Goal: Task Accomplishment & Management: Manage account settings

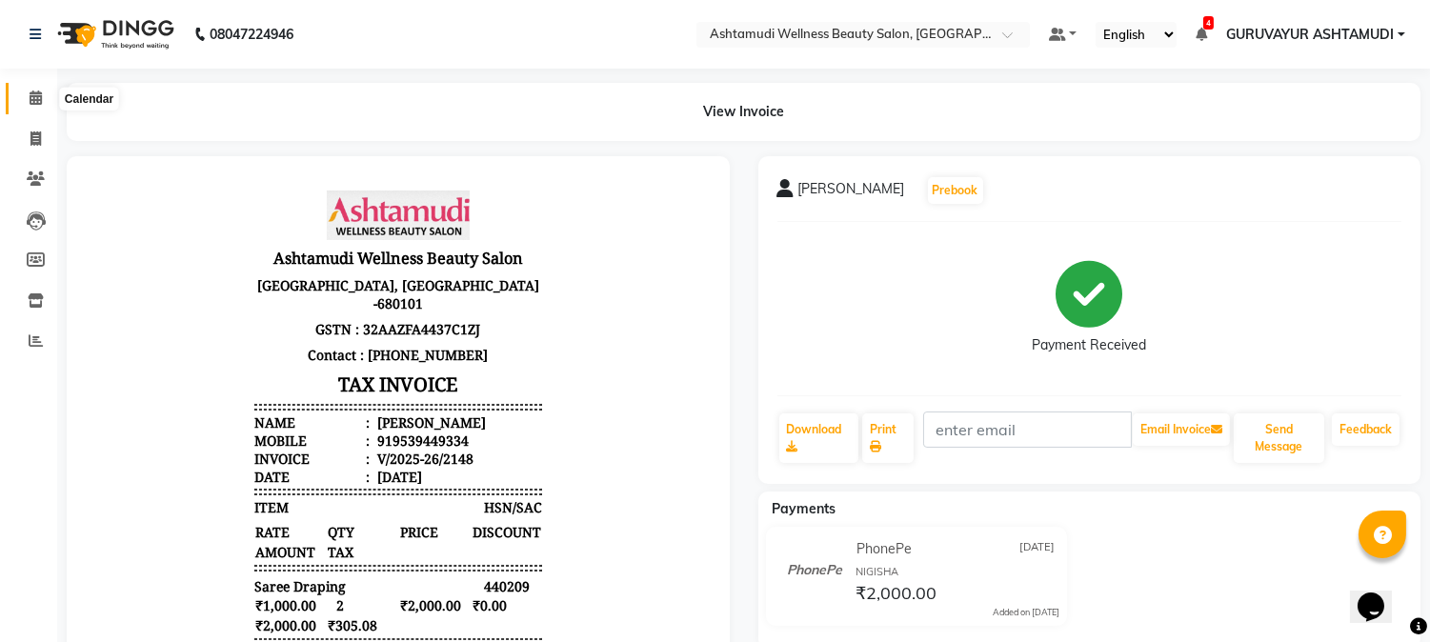
click at [27, 97] on span at bounding box center [35, 99] width 33 height 22
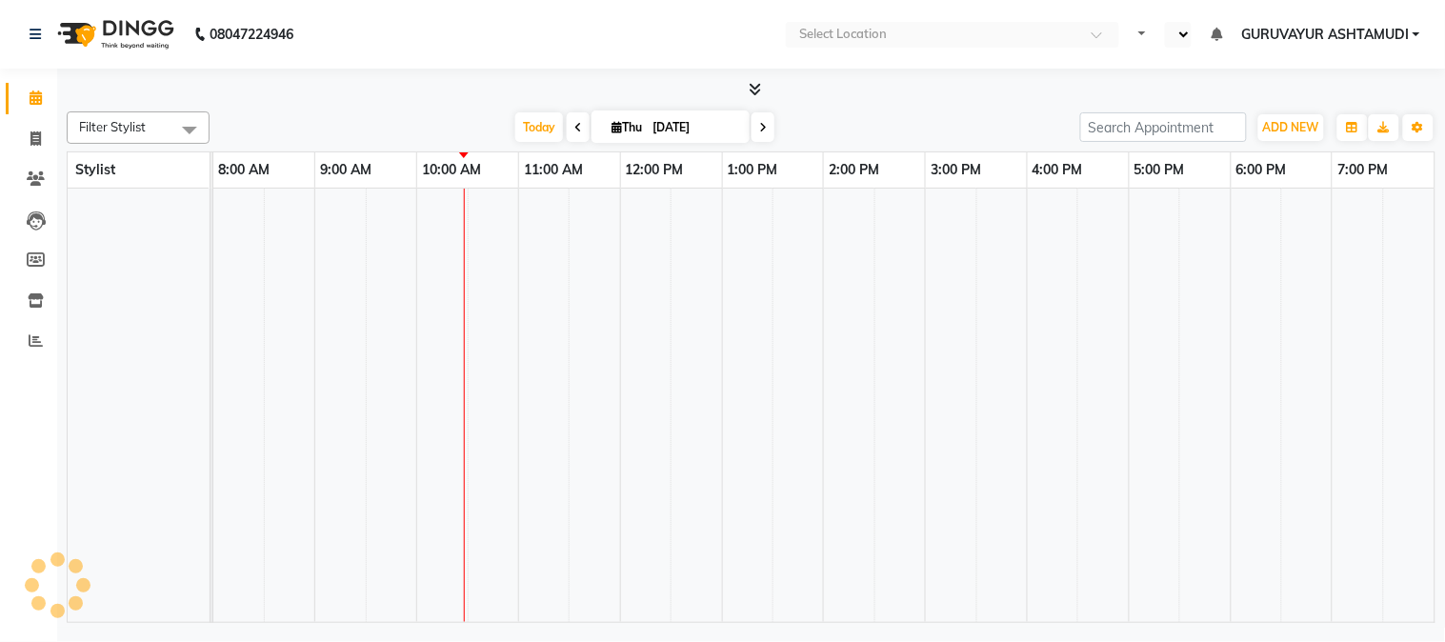
select select "en"
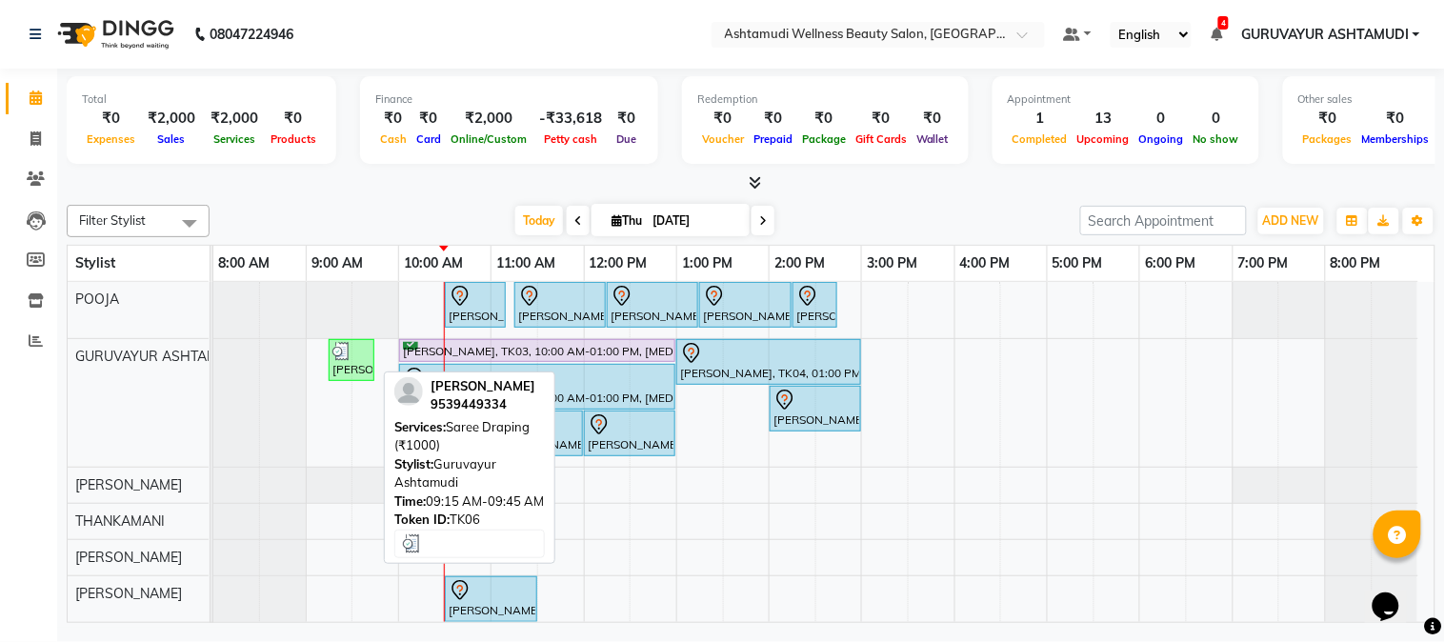
click at [347, 363] on div "[PERSON_NAME], TK06, 09:15 AM-09:45 AM, Saree Draping (₹1000)" at bounding box center [351, 360] width 42 height 36
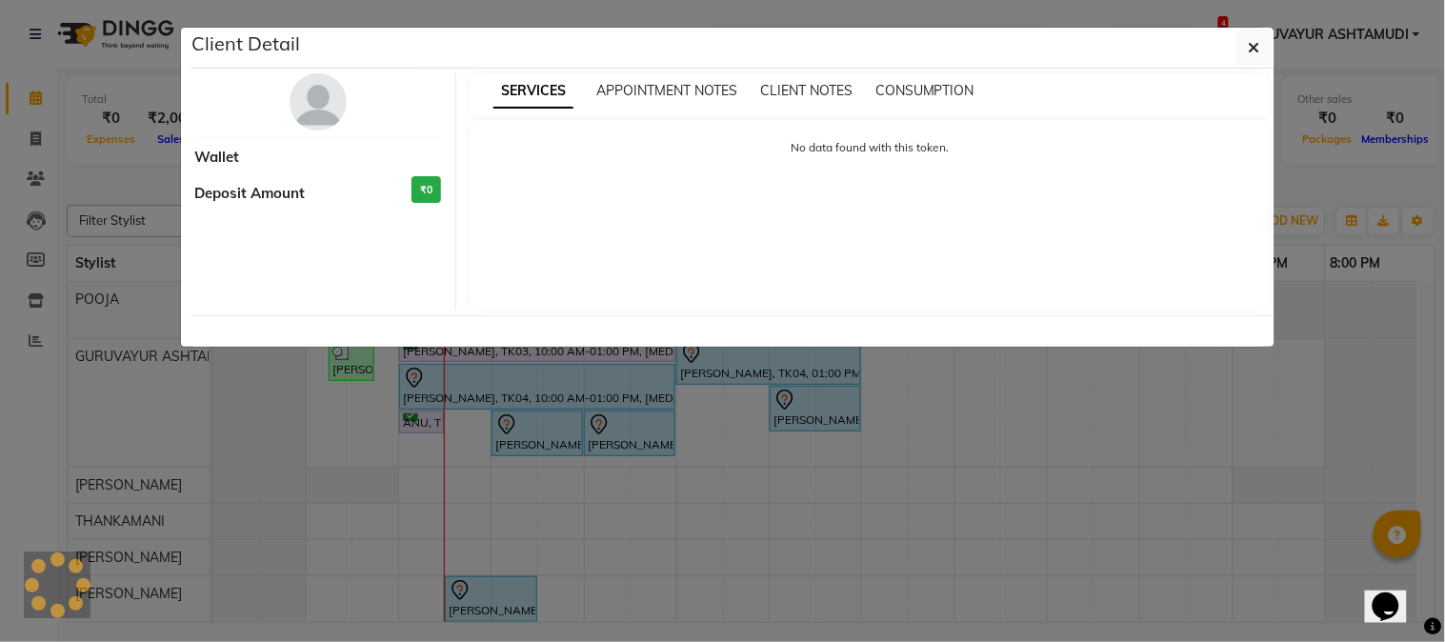
select select "3"
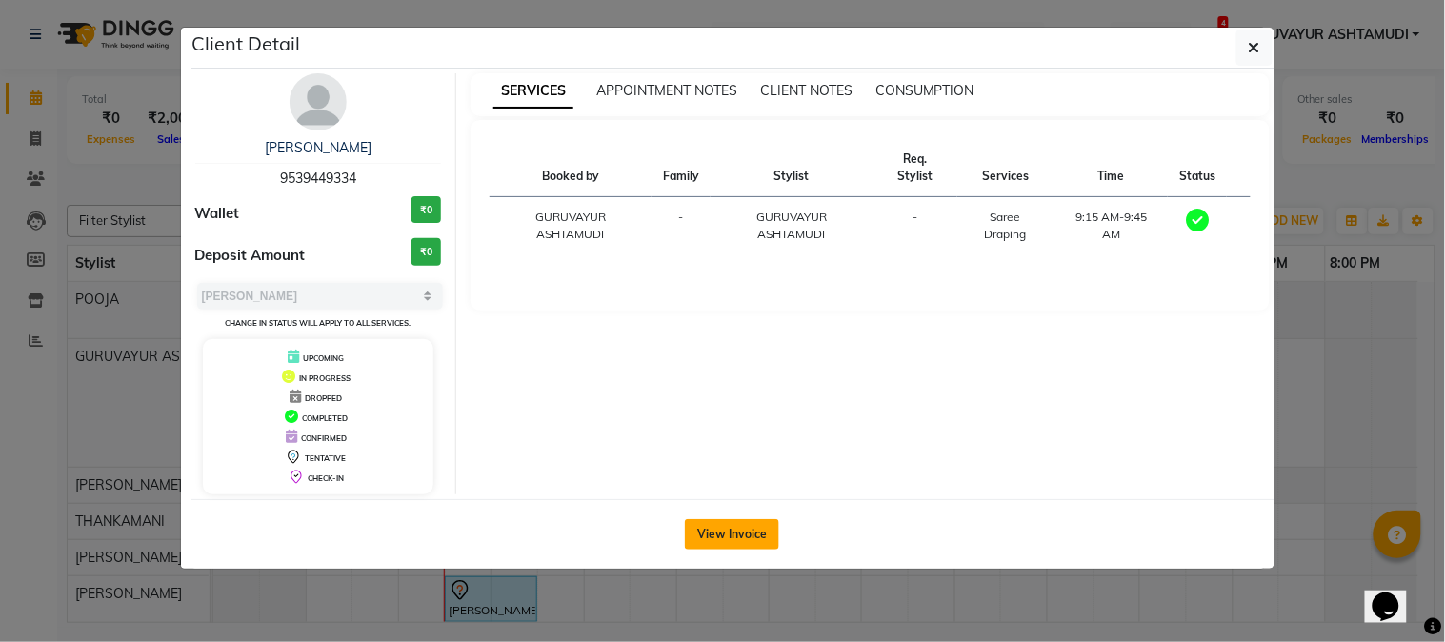
click at [711, 530] on button "View Invoice" at bounding box center [732, 534] width 94 height 30
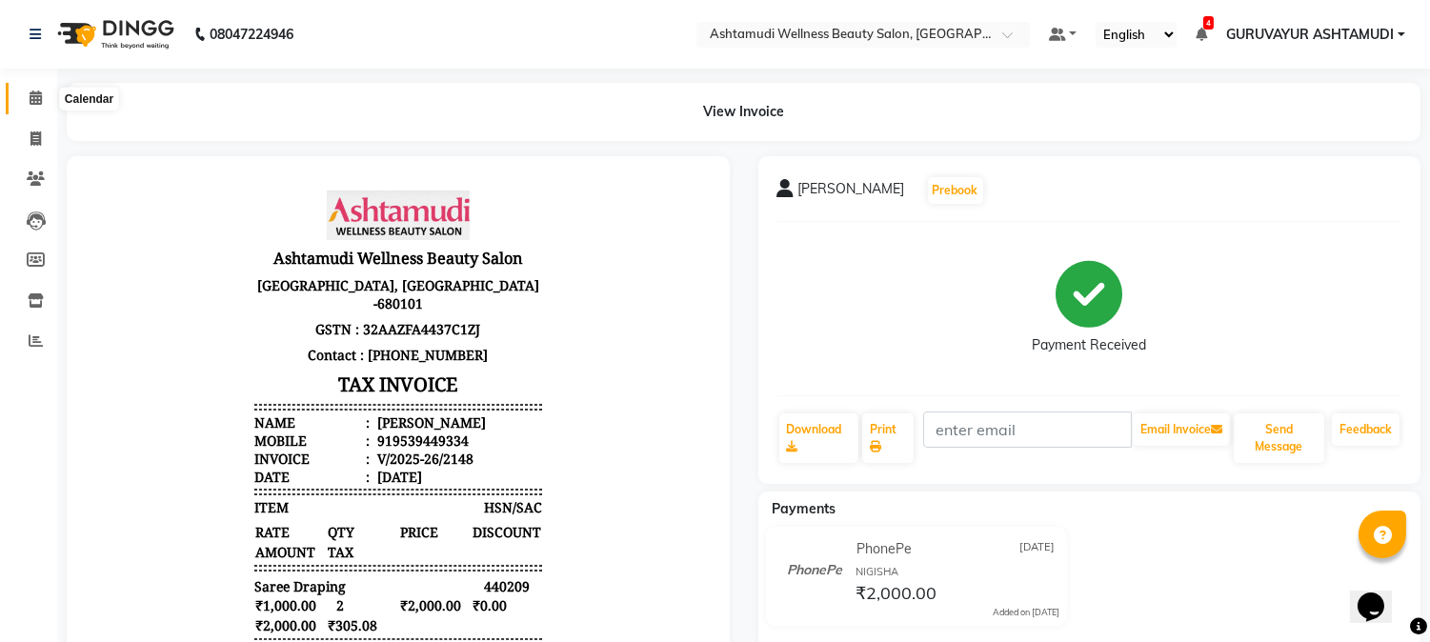
click at [30, 98] on icon at bounding box center [36, 97] width 12 height 14
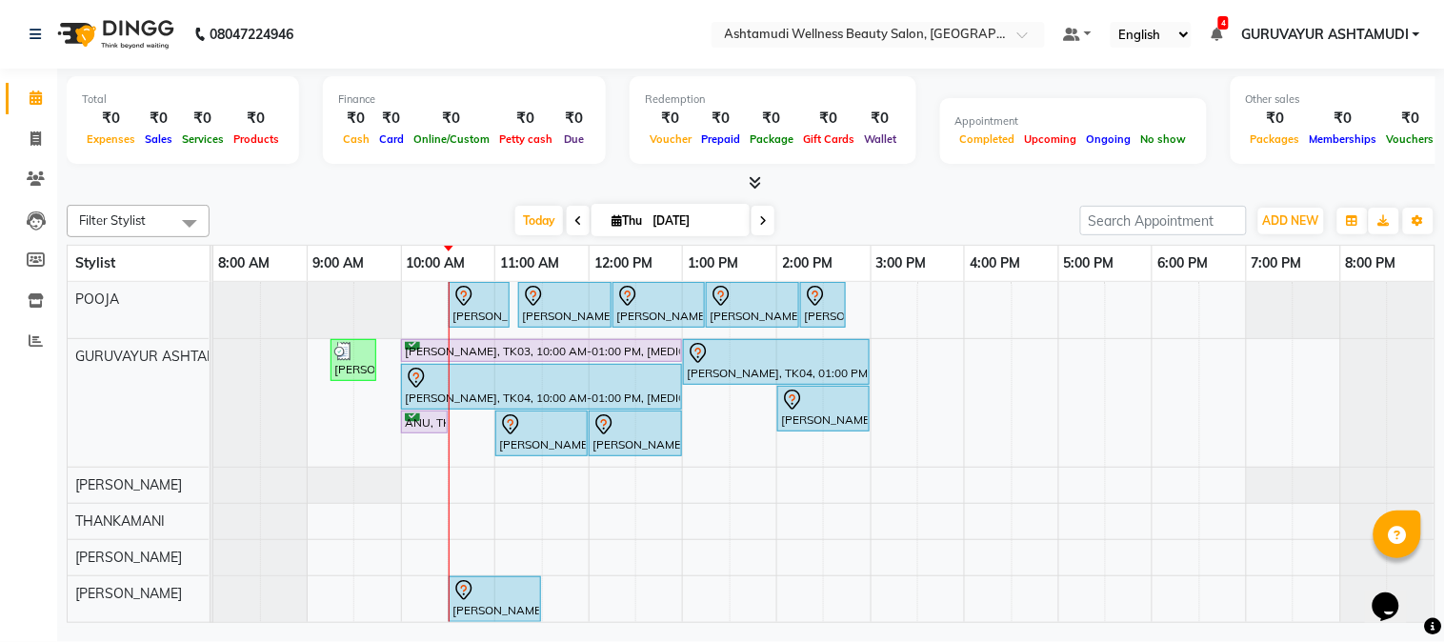
click at [575, 26] on nav "08047224946 Select Location × Ashtamudi Wellness Beauty Salon, Guruvayur Defaul…" at bounding box center [722, 34] width 1445 height 69
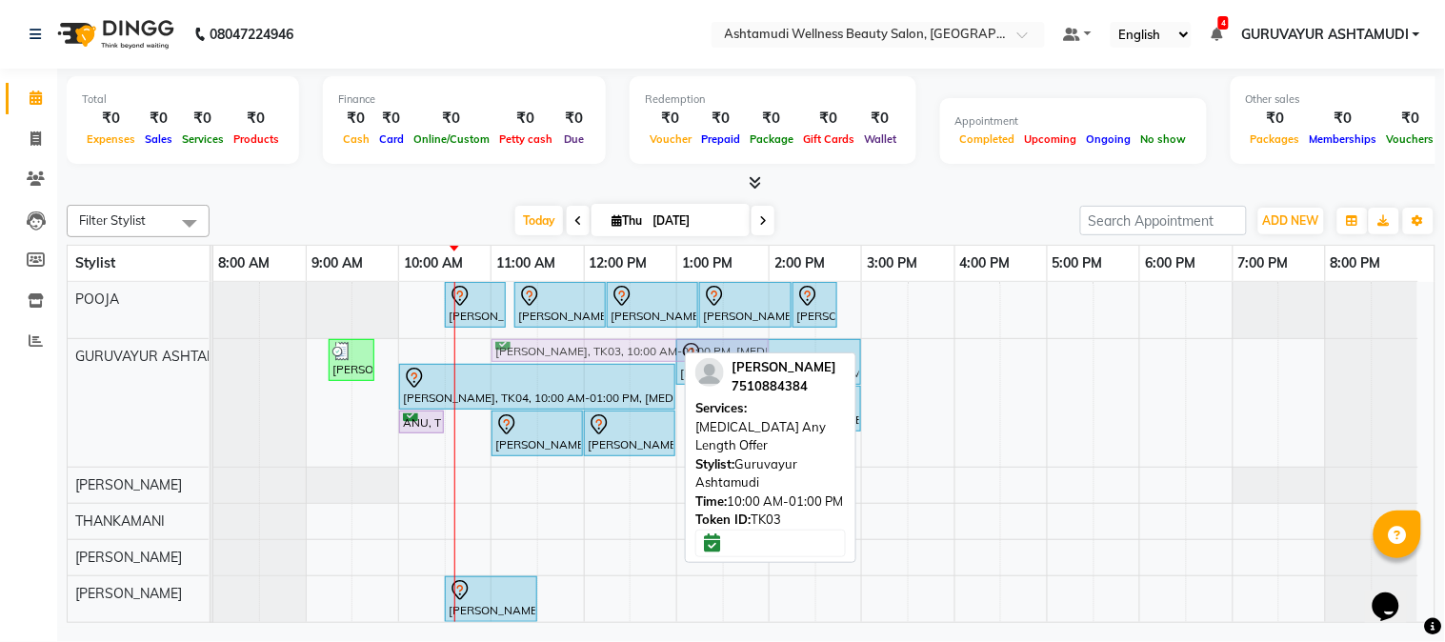
drag, startPoint x: 464, startPoint y: 350, endPoint x: 541, endPoint y: 348, distance: 77.2
click at [213, 348] on div "ASWATHI K, TK06, 09:15 AM-09:45 AM, Saree Draping (₹1000) Vinisha, TK03, 10:00 …" at bounding box center [213, 403] width 0 height 128
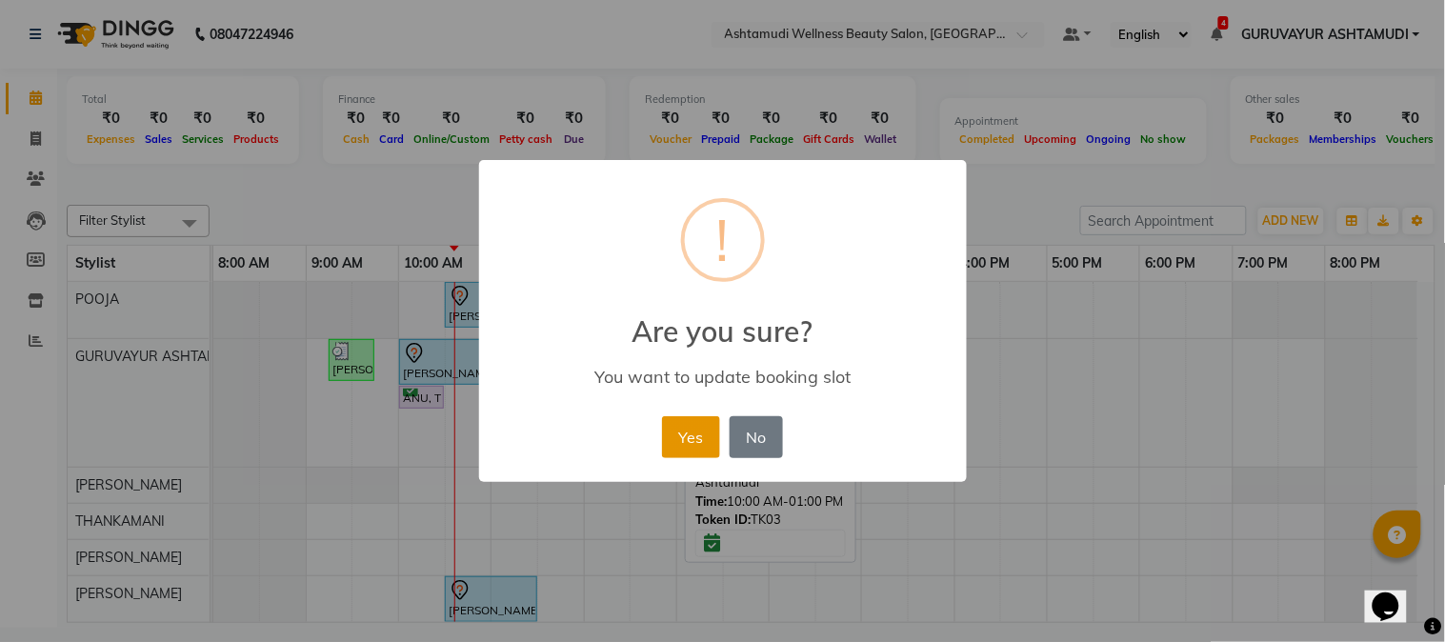
click at [677, 436] on button "Yes" at bounding box center [691, 437] width 58 height 42
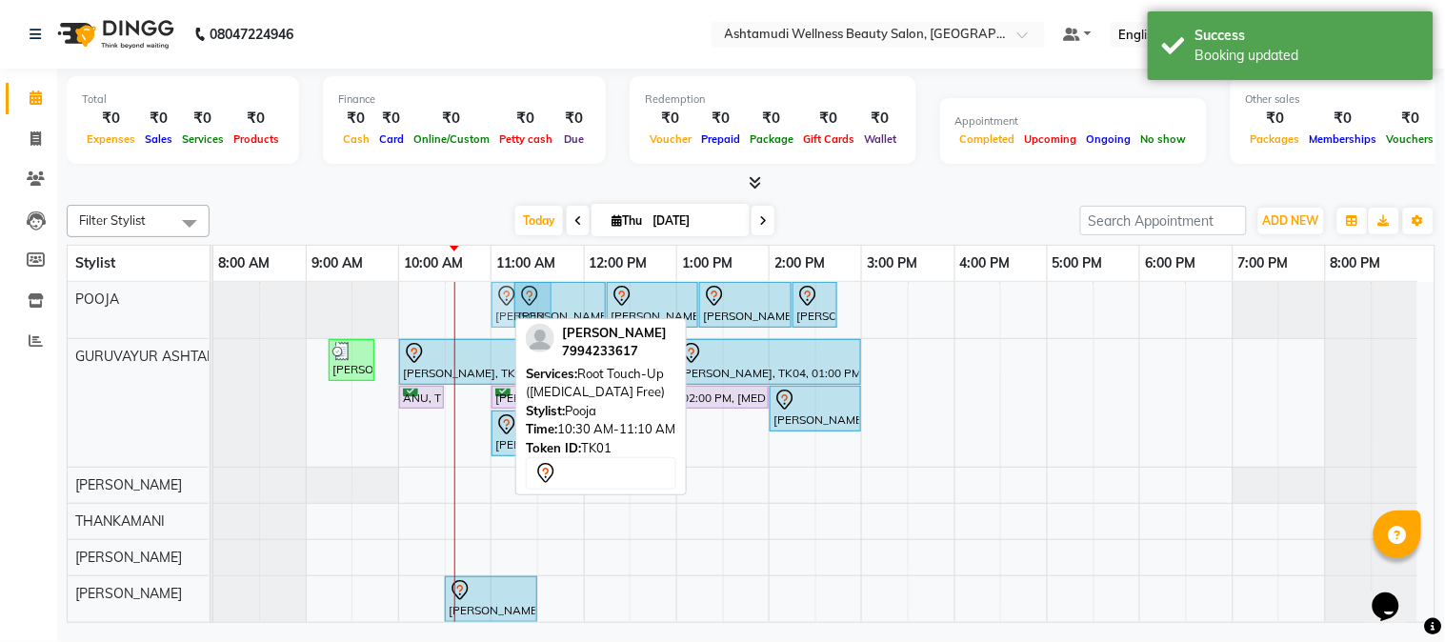
drag, startPoint x: 480, startPoint y: 303, endPoint x: 506, endPoint y: 299, distance: 26.0
click at [213, 299] on div "BEENA, TK01, 10:30 AM-11:10 AM, Root Touch-Up (Ammonia Free) BEENA, TK01, 11:15…" at bounding box center [213, 310] width 0 height 56
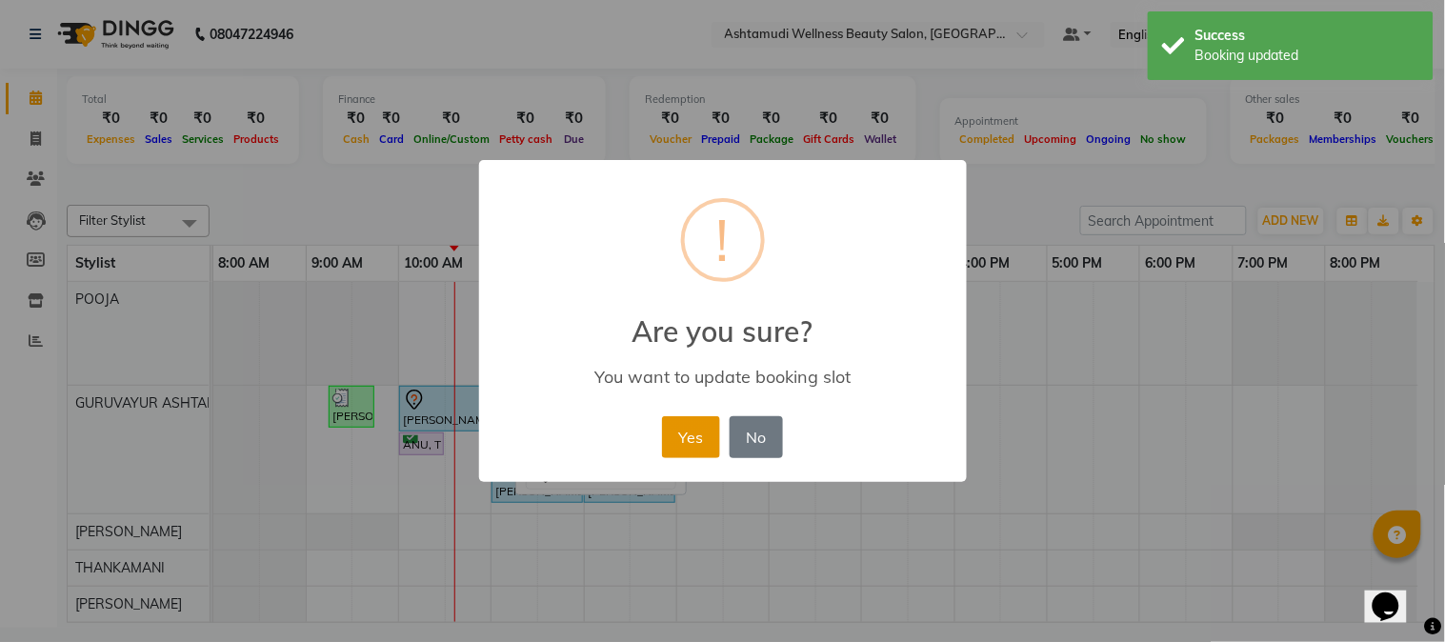
click at [688, 431] on button "Yes" at bounding box center [691, 437] width 58 height 42
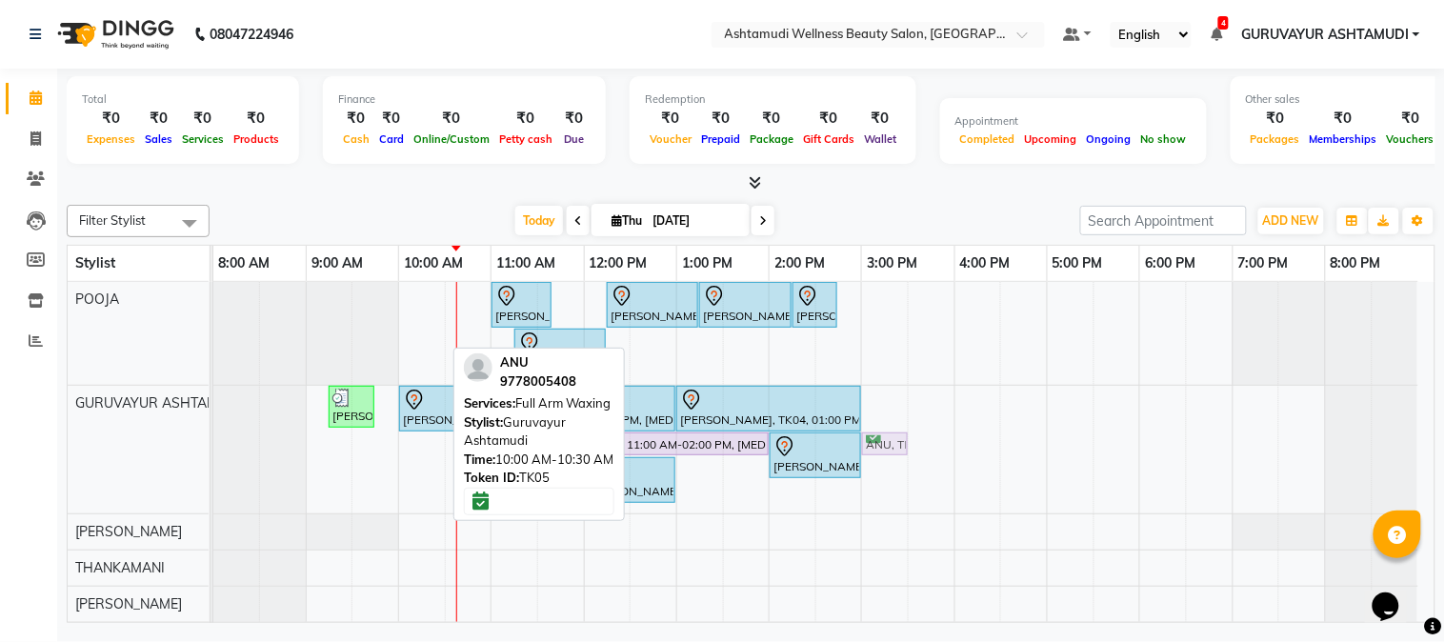
drag, startPoint x: 417, startPoint y: 445, endPoint x: 882, endPoint y: 453, distance: 464.8
click at [213, 453] on div "ASWATHI K, TK06, 09:15 AM-09:45 AM, Saree Draping (₹1000) Shahana, TK04, 10:00 …" at bounding box center [213, 450] width 0 height 128
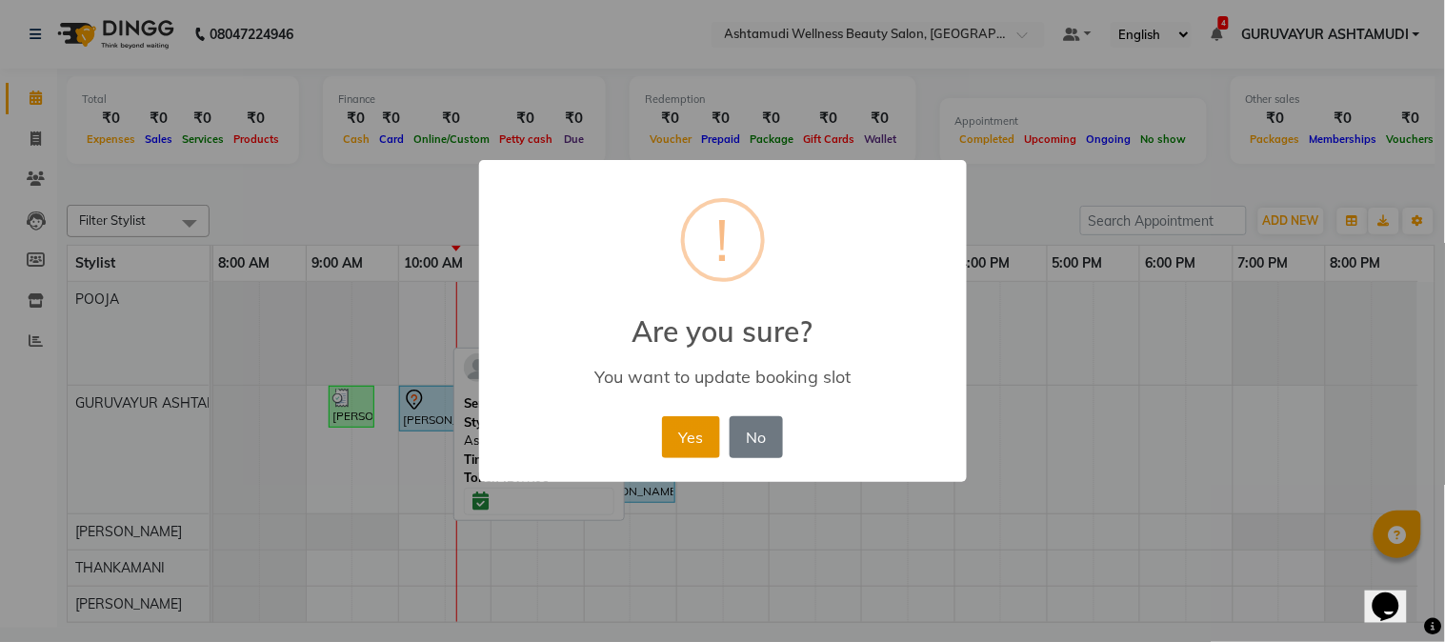
click at [702, 439] on button "Yes" at bounding box center [691, 437] width 58 height 42
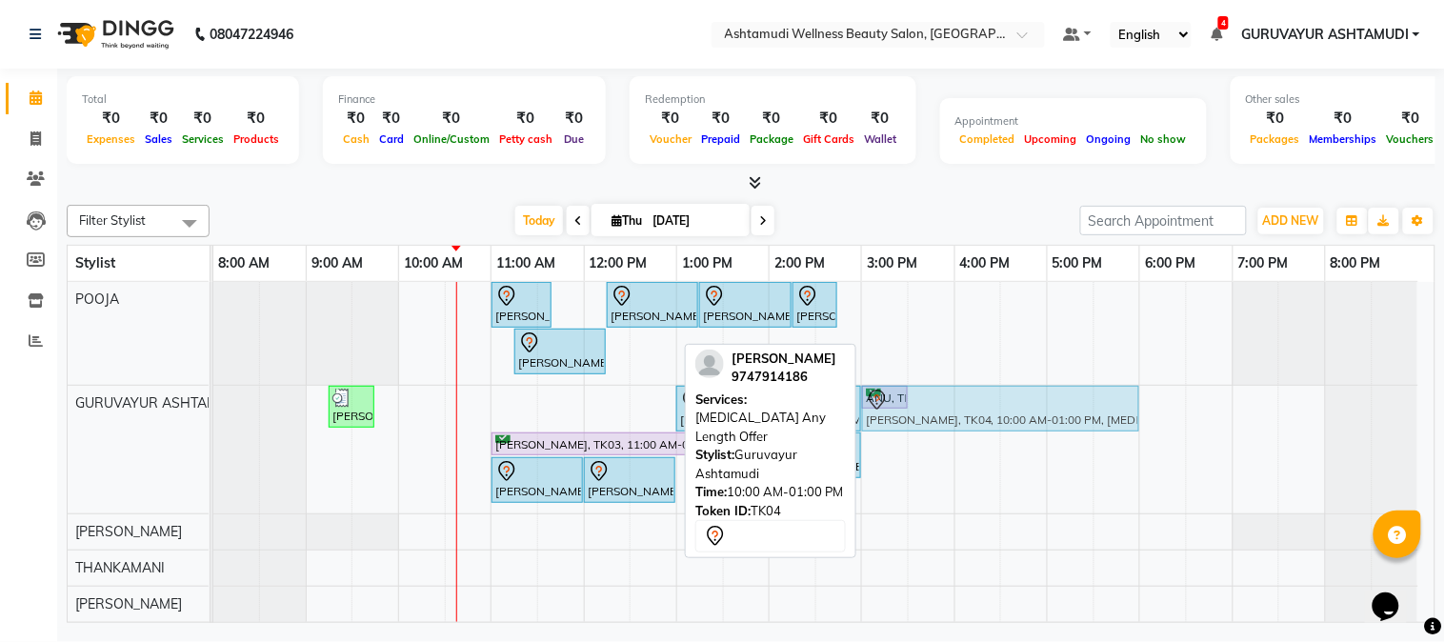
drag, startPoint x: 478, startPoint y: 407, endPoint x: 949, endPoint y: 427, distance: 470.9
click at [213, 427] on div "ASWATHI K, TK06, 09:15 AM-09:45 AM, Saree Draping (₹1000) Shahana, TK04, 10:00 …" at bounding box center [213, 450] width 0 height 128
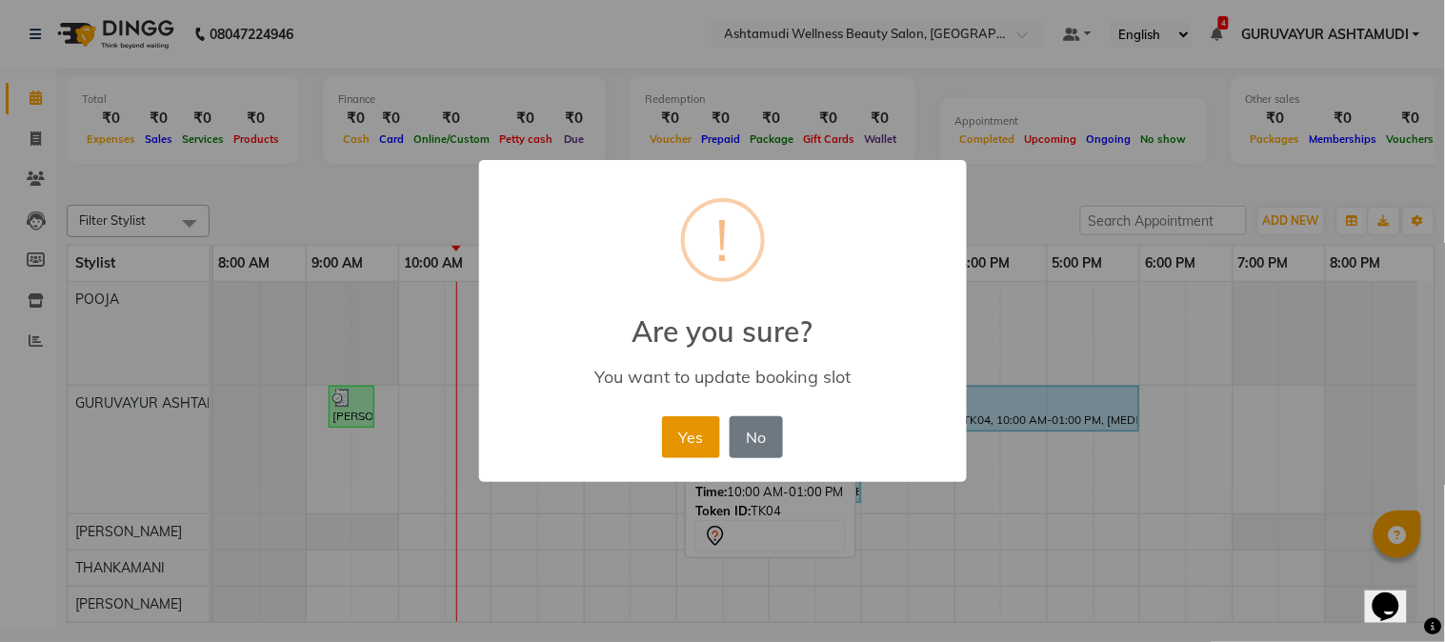
click at [684, 439] on button "Yes" at bounding box center [691, 437] width 58 height 42
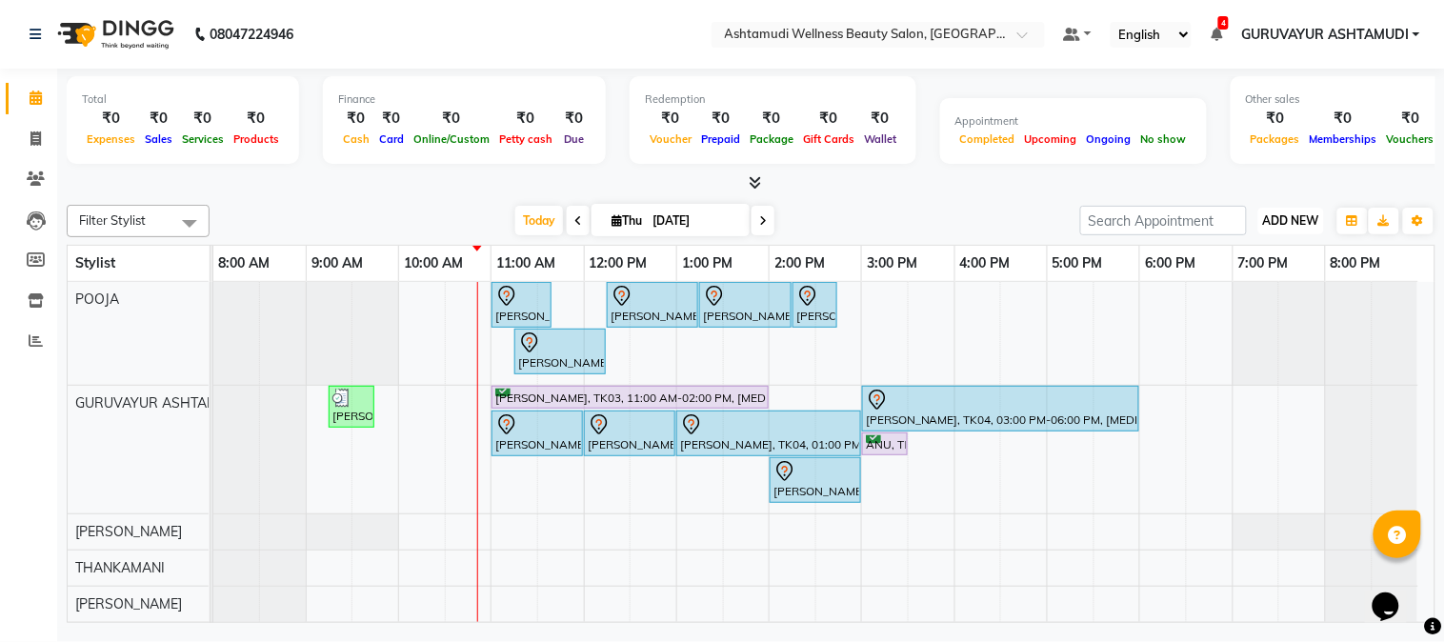
click at [1308, 217] on span "ADD NEW" at bounding box center [1291, 220] width 56 height 14
click at [1220, 254] on button "Add Appointment" at bounding box center [1248, 256] width 150 height 25
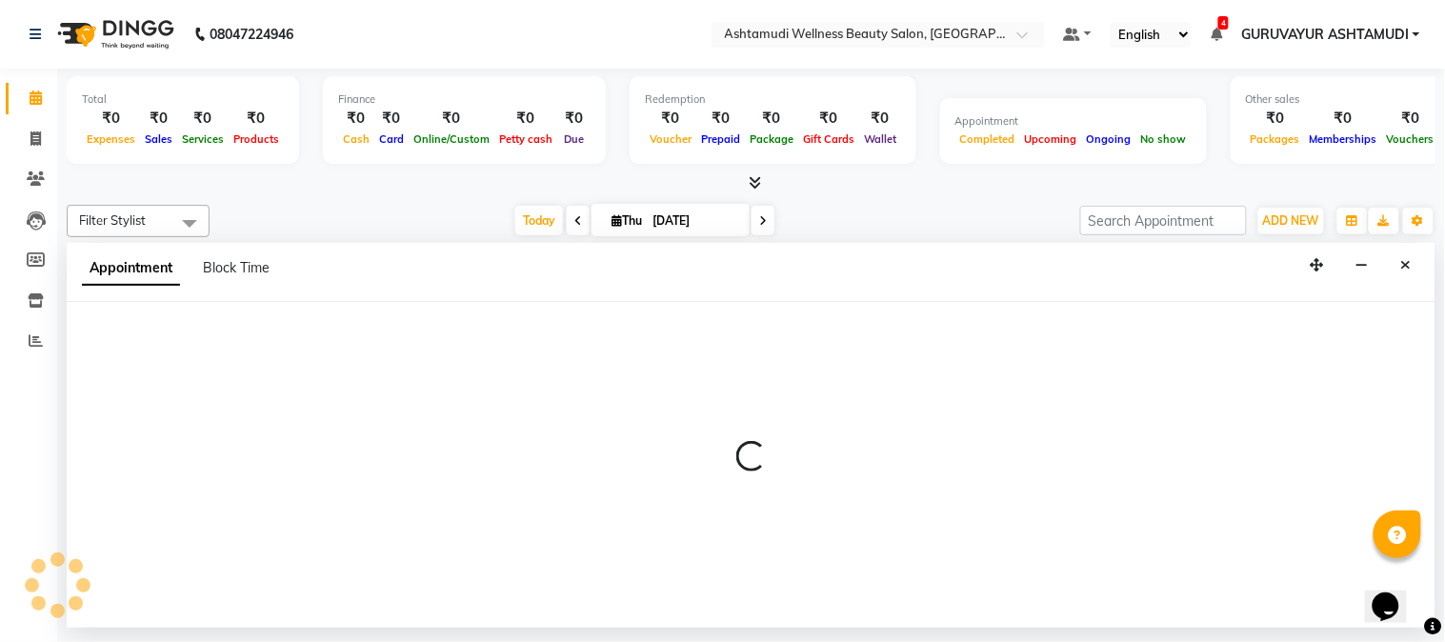
select select "tentative"
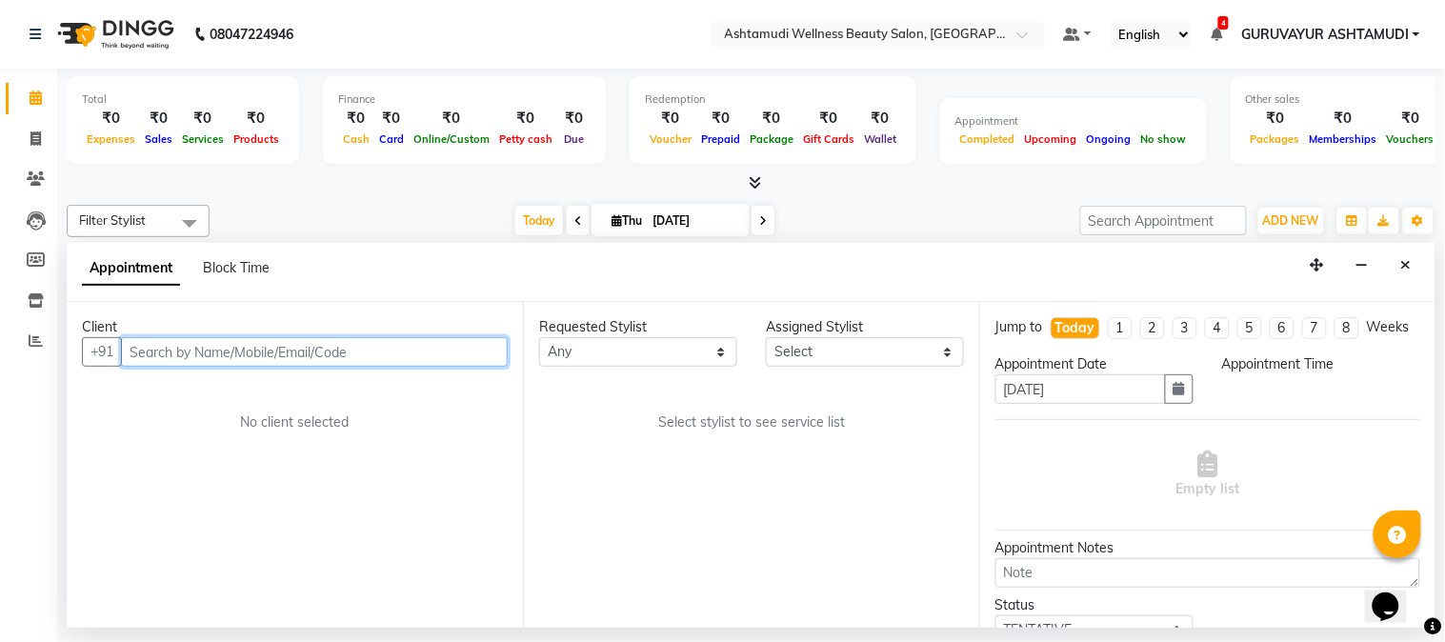
select select "540"
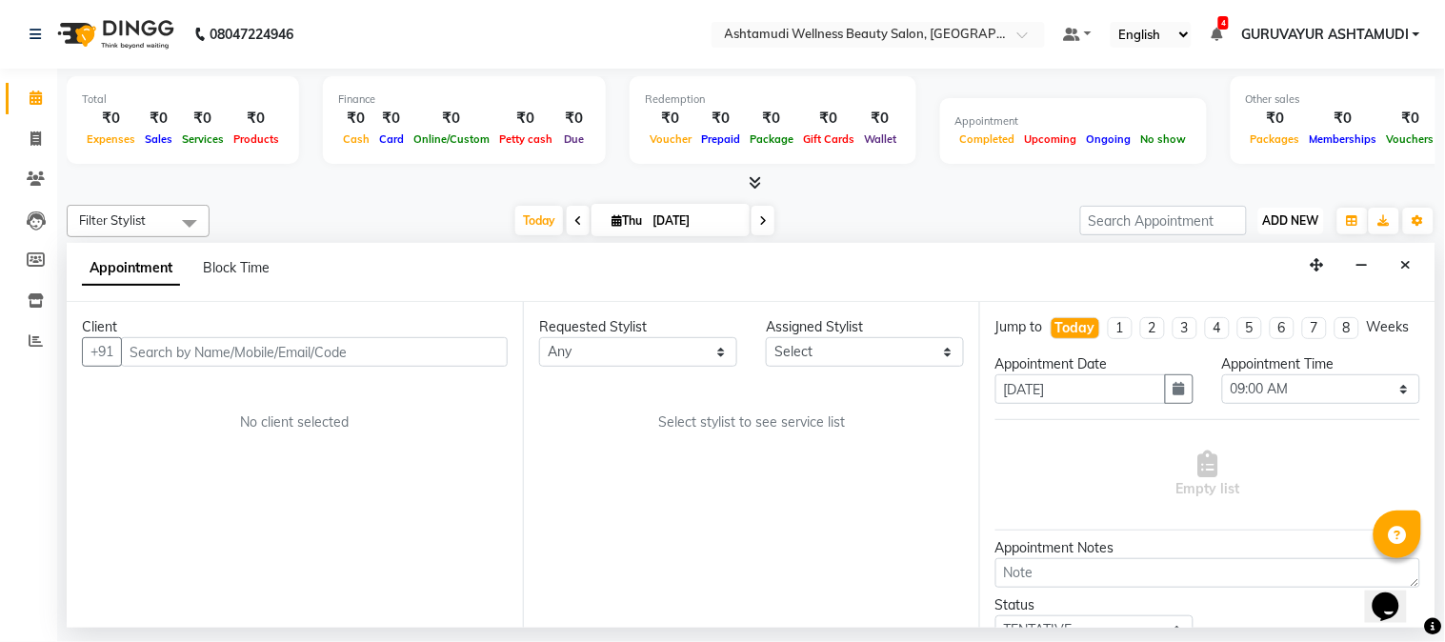
click at [1295, 219] on span "ADD NEW" at bounding box center [1291, 220] width 56 height 14
click at [1400, 262] on button "Close" at bounding box center [1406, 265] width 28 height 30
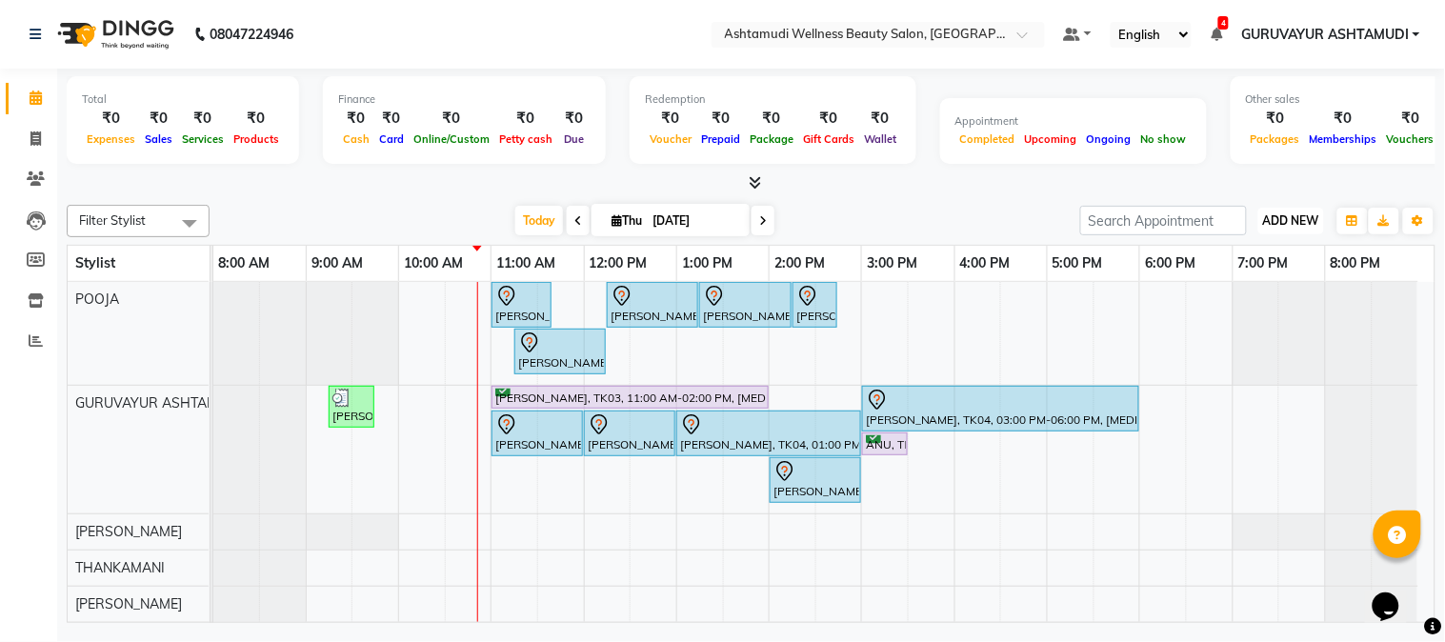
click at [1278, 221] on span "ADD NEW" at bounding box center [1291, 220] width 56 height 14
click at [1242, 308] on link "Add Expense" at bounding box center [1248, 305] width 150 height 25
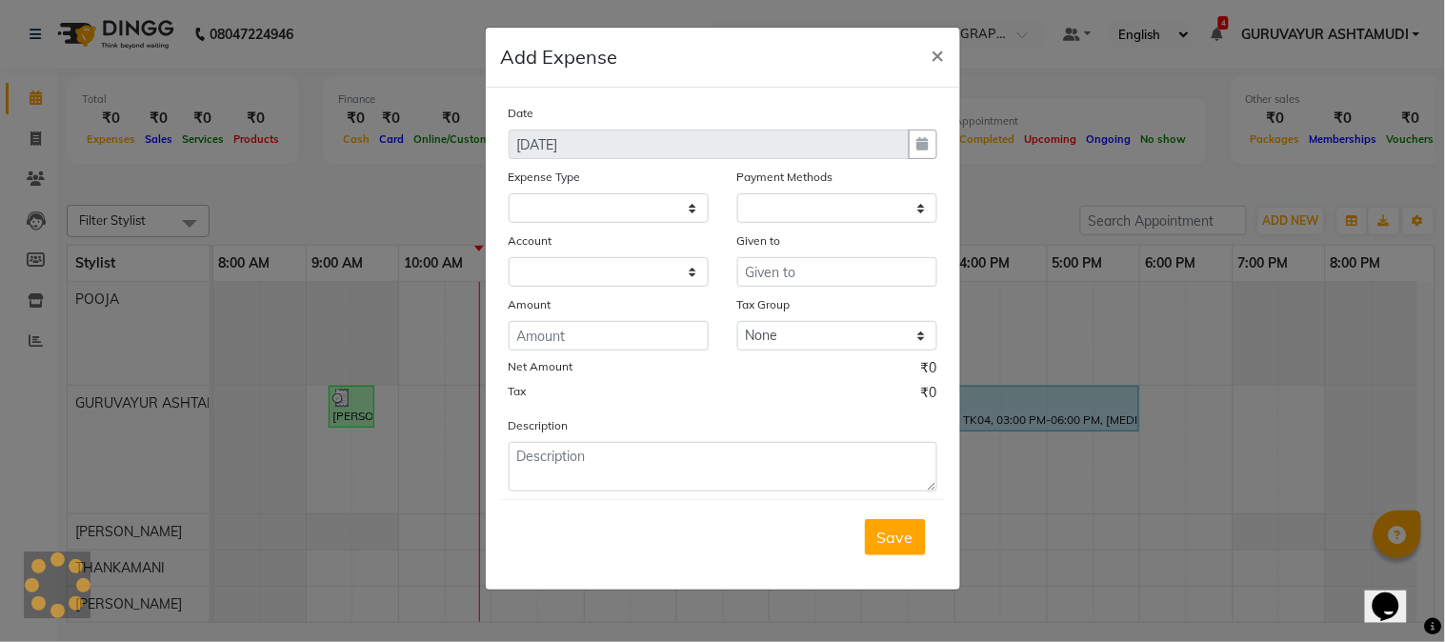
select select
select select "1"
select select "3492"
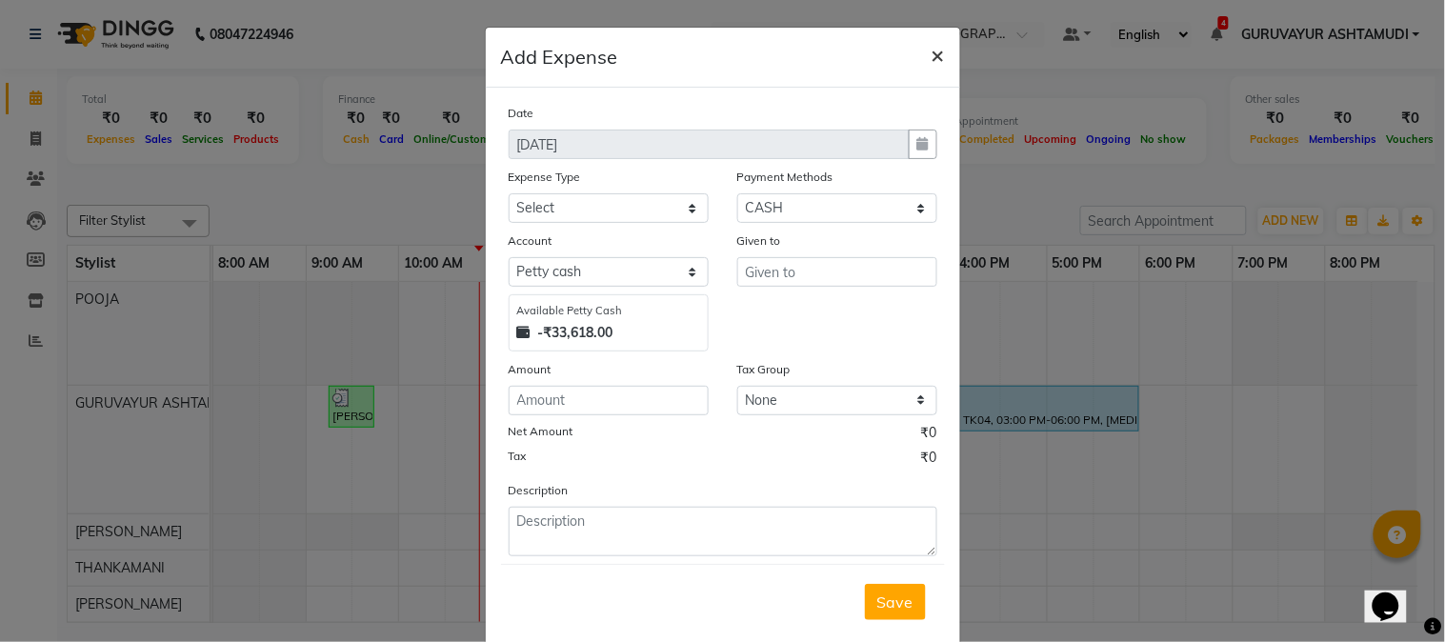
click at [933, 54] on span "×" at bounding box center [937, 54] width 13 height 29
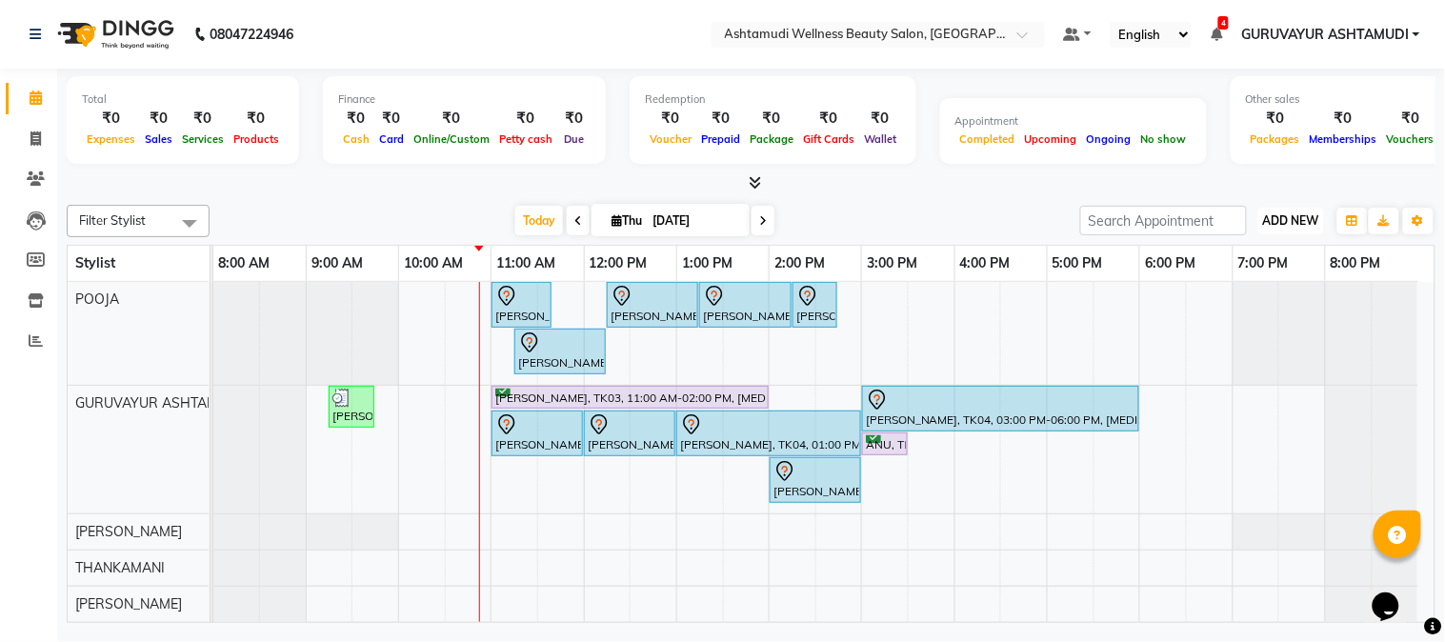
click at [1282, 225] on span "ADD NEW" at bounding box center [1291, 220] width 56 height 14
click at [1258, 330] on link "Add Attendance" at bounding box center [1248, 330] width 150 height 25
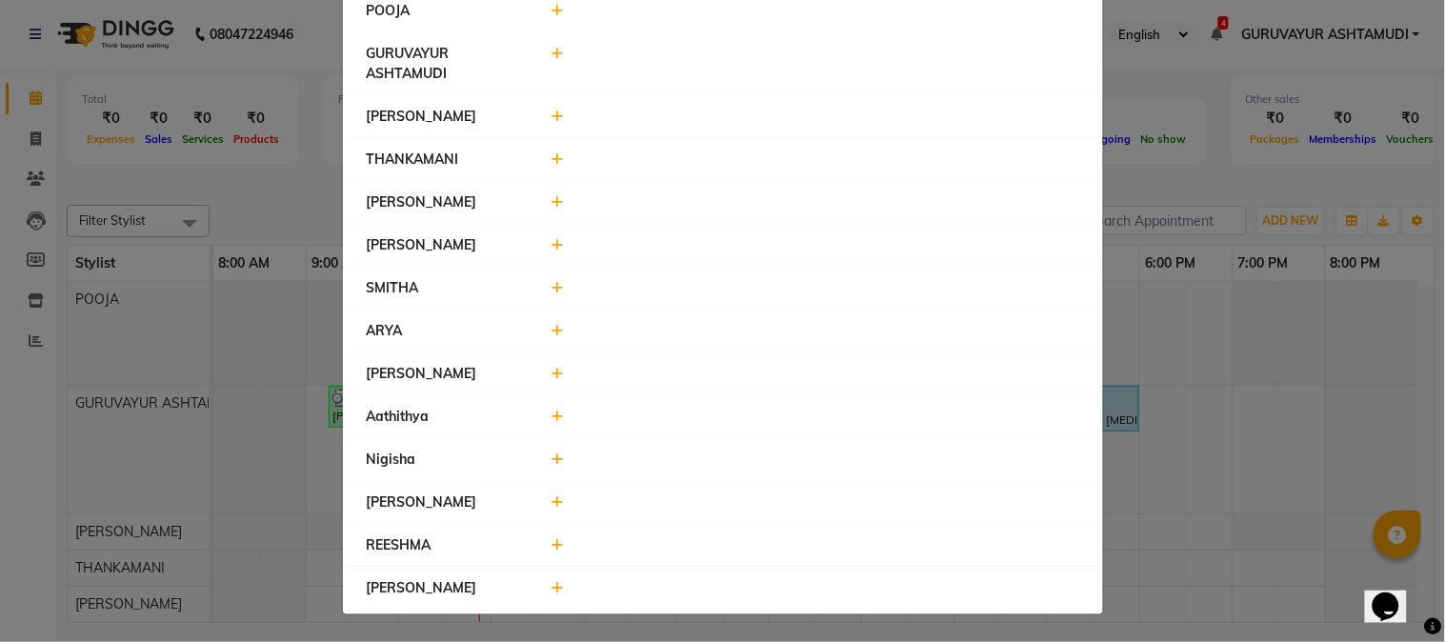
scroll to position [154, 0]
click at [551, 414] on icon at bounding box center [557, 416] width 12 height 13
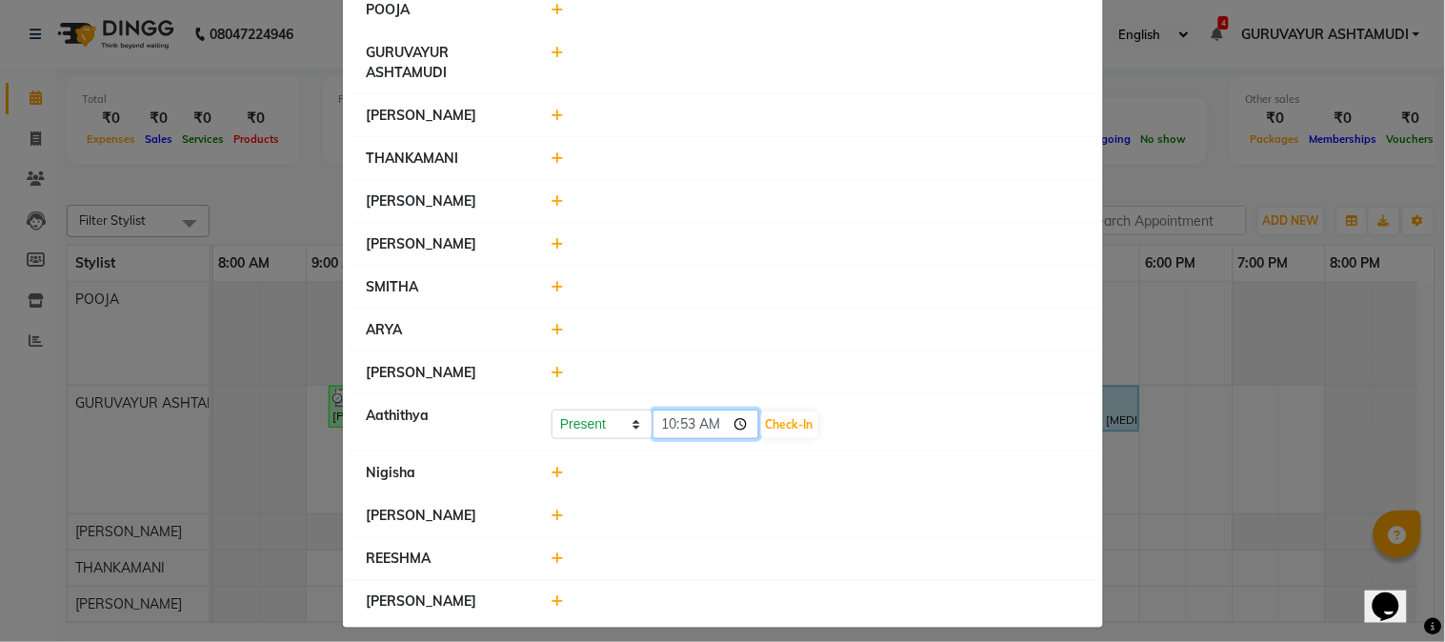
click at [733, 427] on input "10:53" at bounding box center [705, 425] width 107 height 30
type input "07:30"
click at [777, 419] on button "Check-In" at bounding box center [789, 424] width 57 height 27
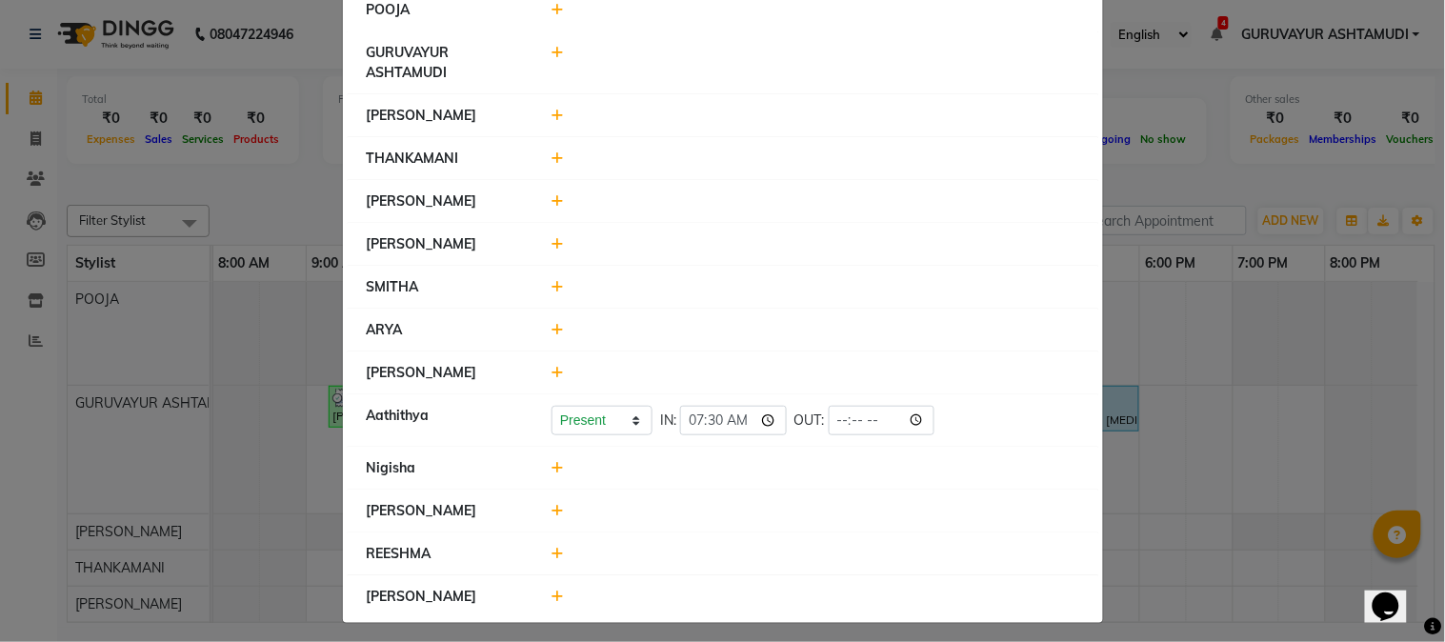
click at [551, 596] on icon at bounding box center [557, 596] width 12 height 13
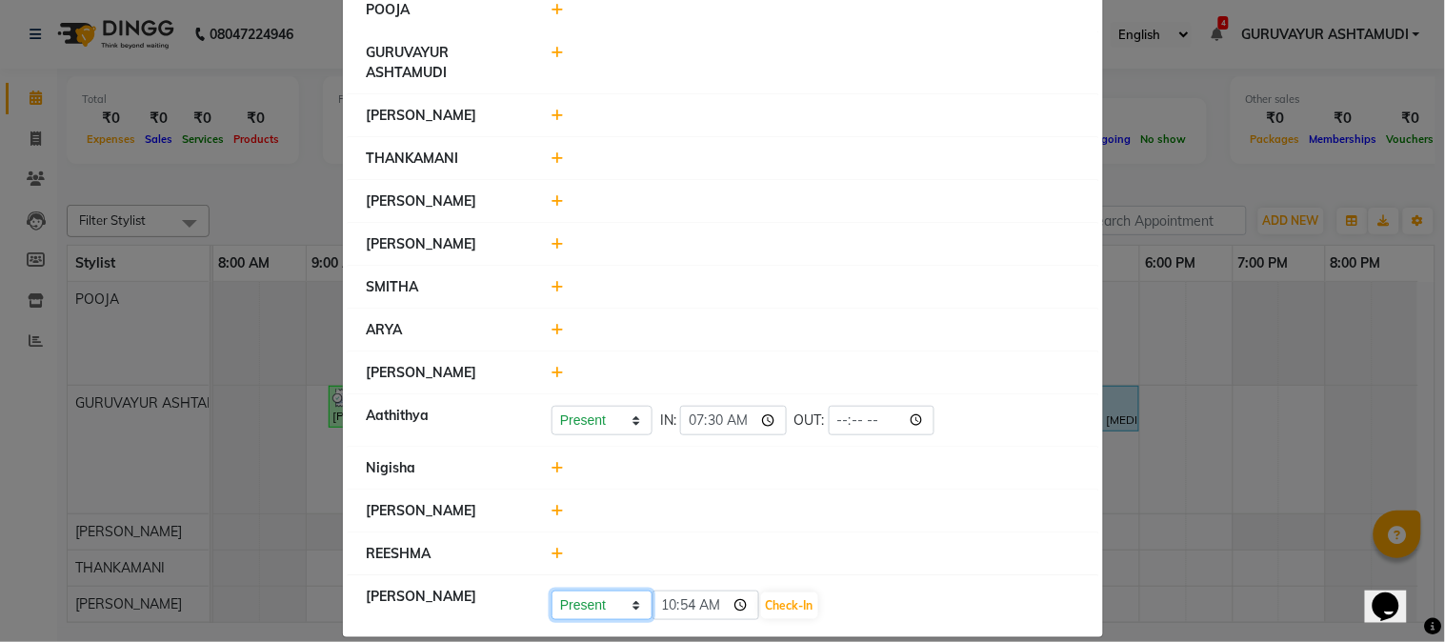
click at [625, 600] on select "Present Absent Late Half Day Weekly Off" at bounding box center [601, 605] width 101 height 30
select select "W"
click at [551, 591] on select "Present Absent Late Half Day Weekly Off" at bounding box center [601, 605] width 101 height 30
click at [661, 604] on button "Save" at bounding box center [672, 605] width 37 height 27
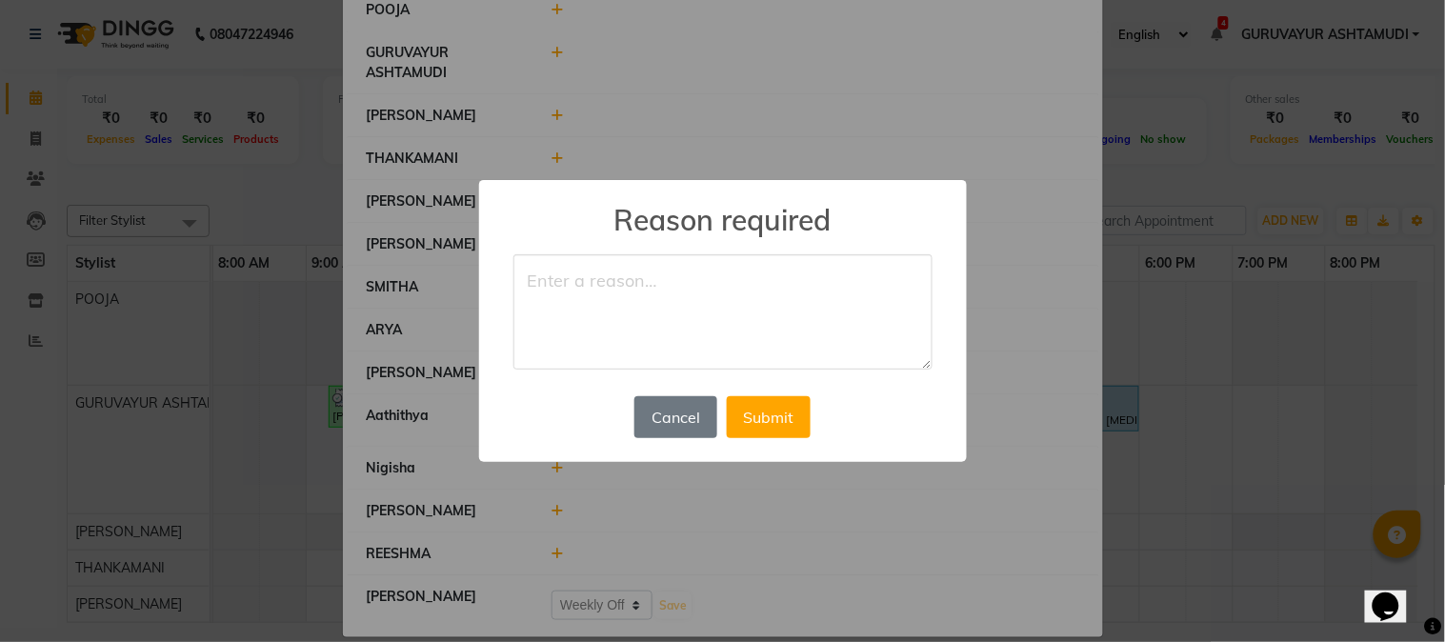
click at [660, 330] on textarea at bounding box center [722, 312] width 419 height 116
click at [661, 411] on button "Cancel" at bounding box center [675, 417] width 82 height 42
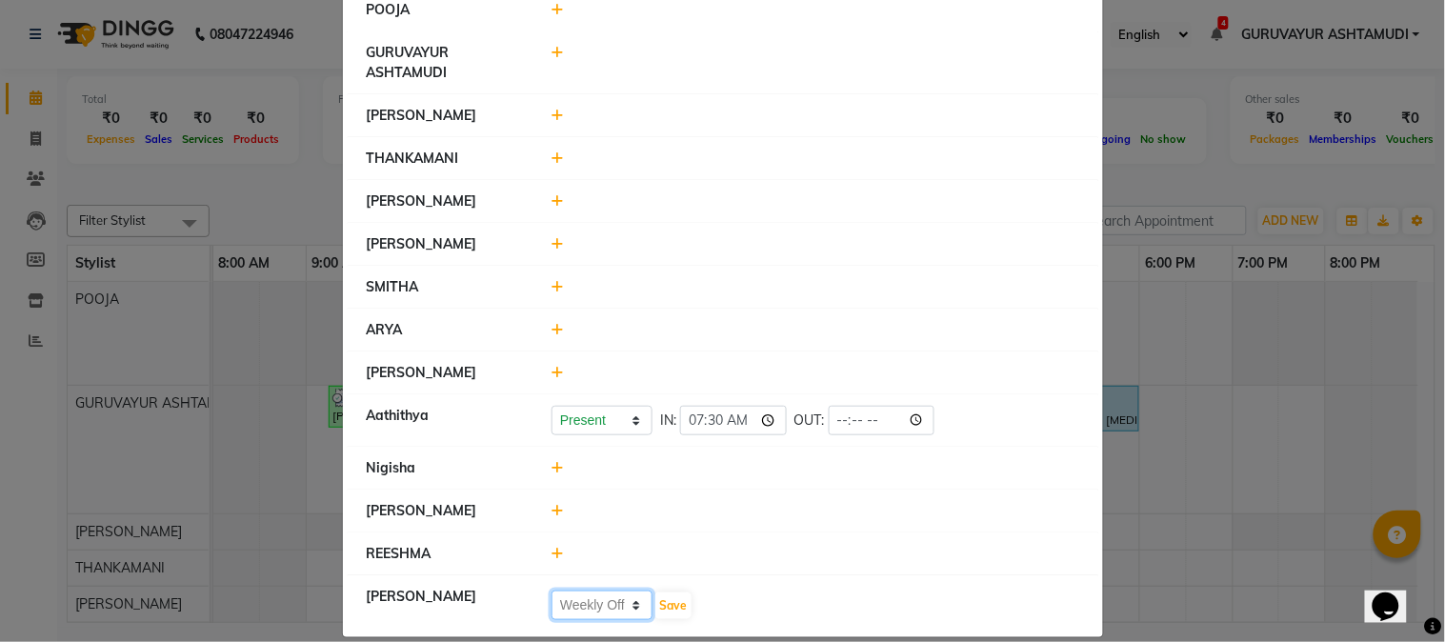
click at [623, 601] on select "Present Absent Late Half Day Weekly Off" at bounding box center [601, 605] width 101 height 30
click at [595, 604] on select "Present Absent Late Half Day Weekly Off" at bounding box center [601, 605] width 101 height 30
click at [667, 601] on button "Save" at bounding box center [672, 605] width 37 height 27
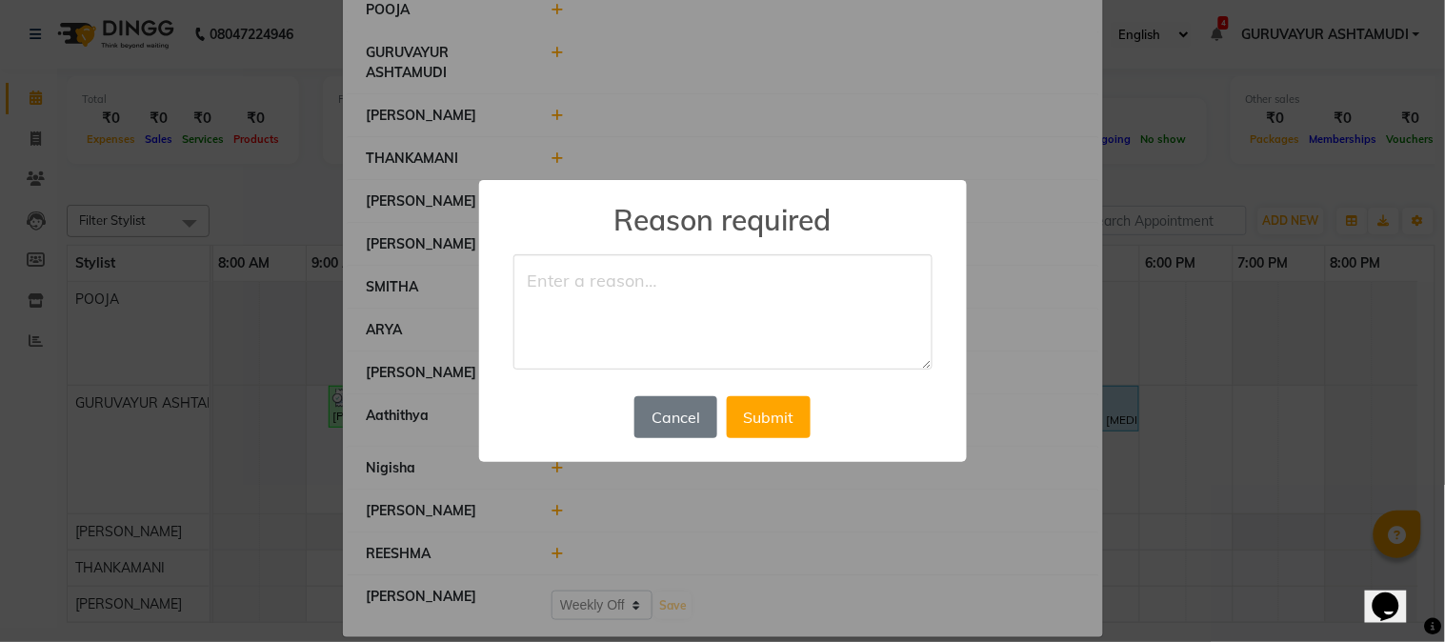
click at [658, 306] on textarea at bounding box center [722, 312] width 419 height 116
type textarea "O"
type textarea "WEEK OFF"
click at [791, 412] on button "Submit" at bounding box center [769, 417] width 84 height 42
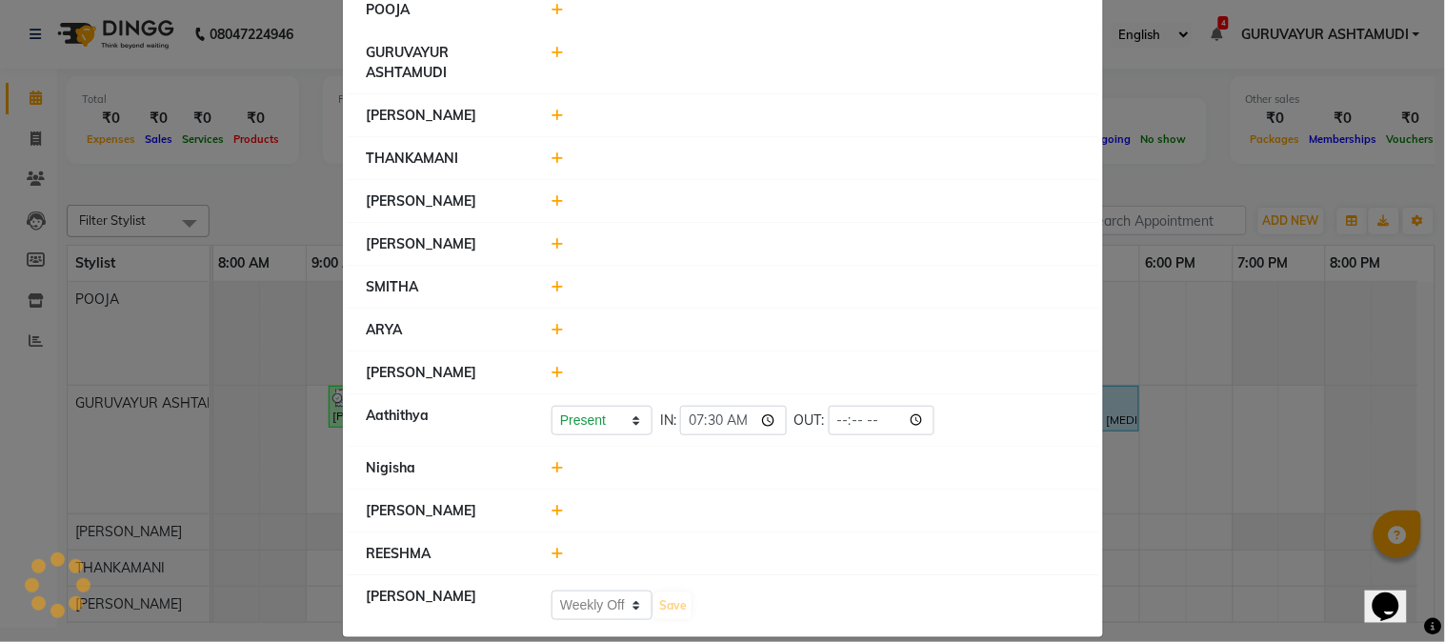
select select "W"
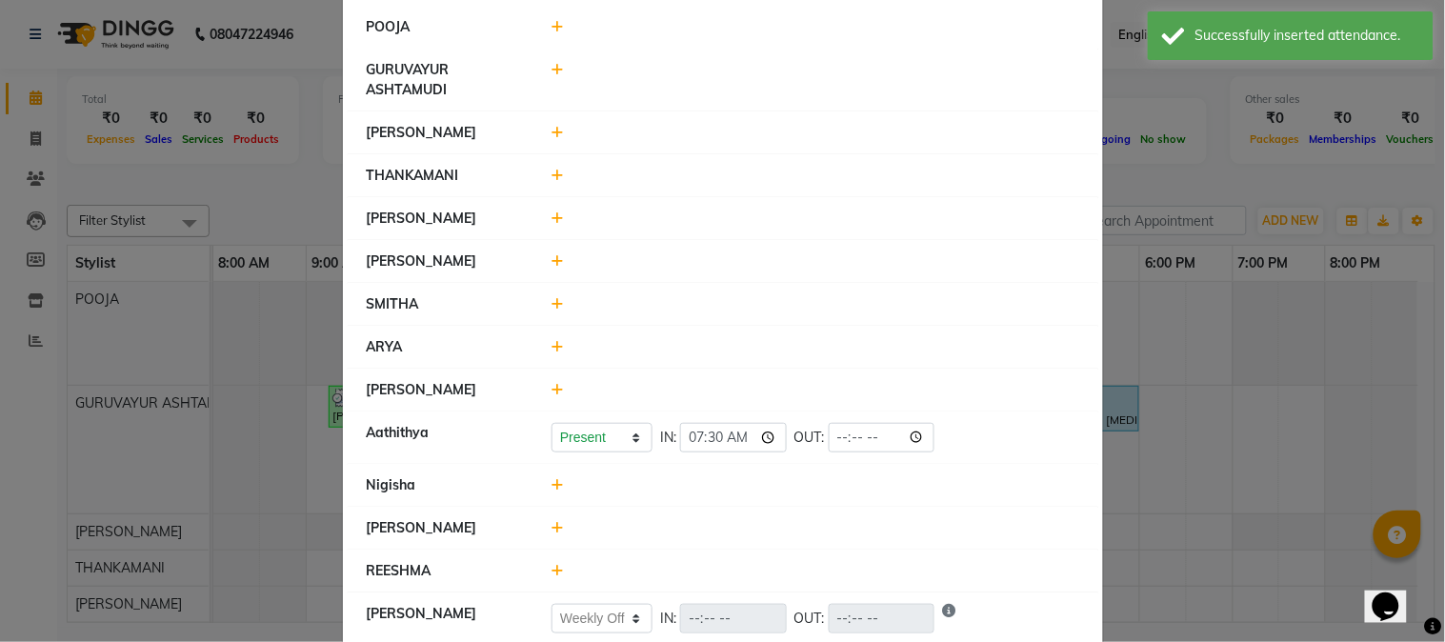
scroll to position [173, 0]
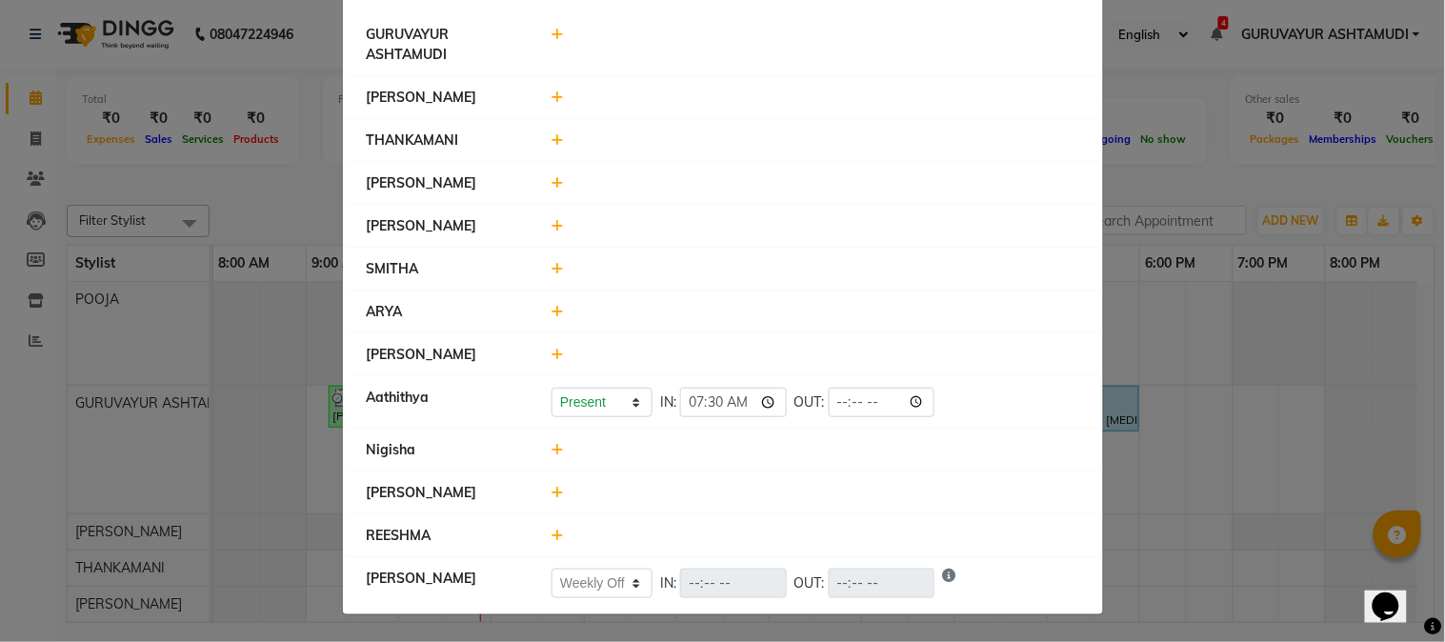
click at [551, 356] on icon at bounding box center [557, 354] width 12 height 13
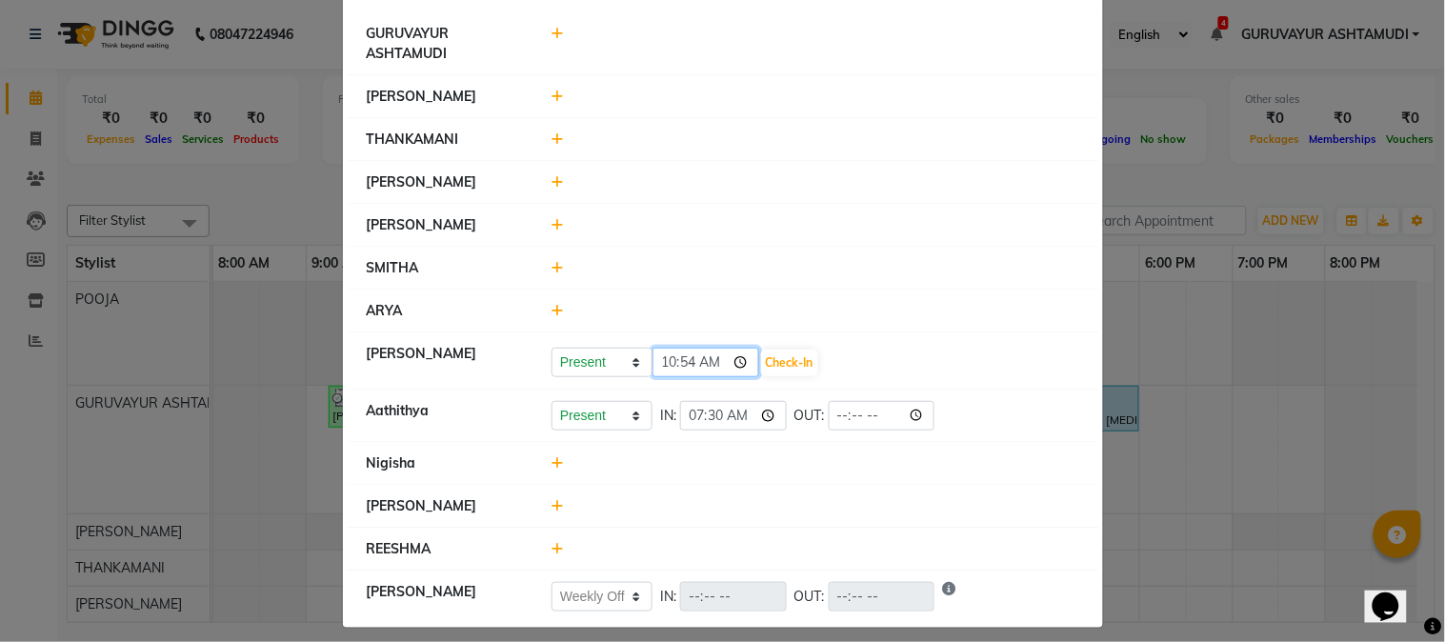
click at [733, 364] on input "10:54" at bounding box center [705, 363] width 107 height 30
type input "10:13"
click at [782, 356] on button "Check-In" at bounding box center [789, 363] width 57 height 27
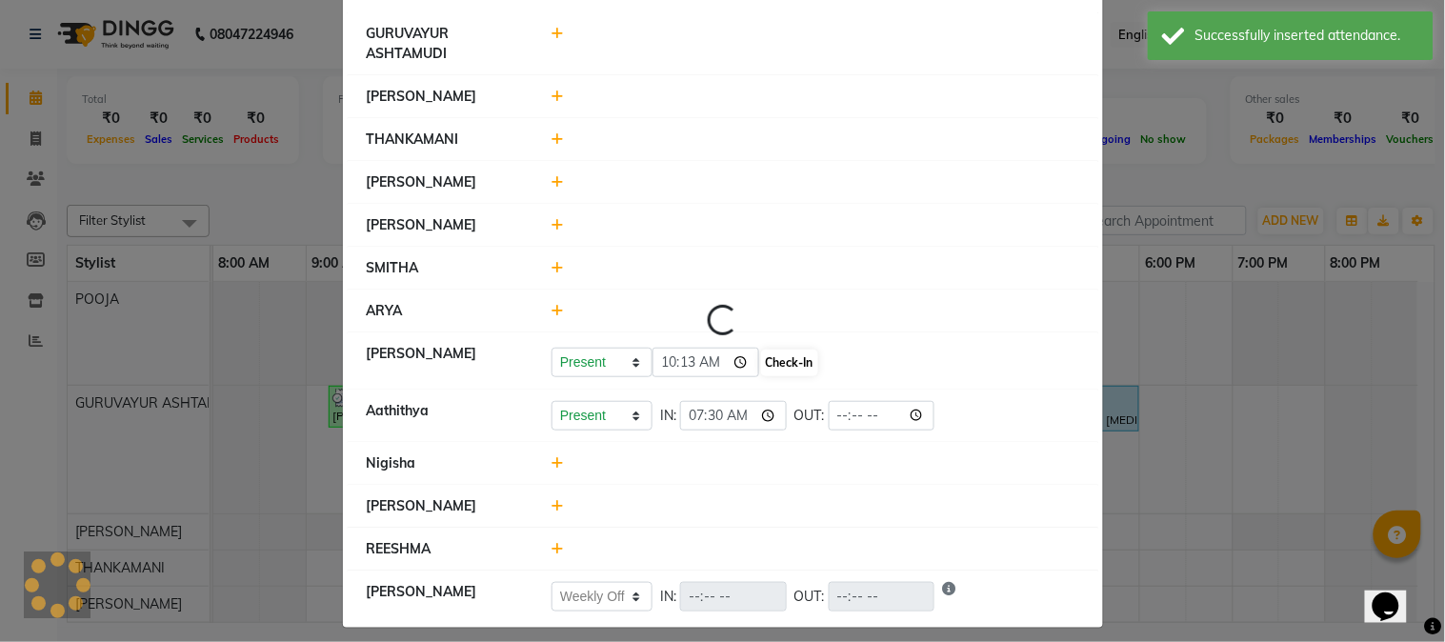
select select "W"
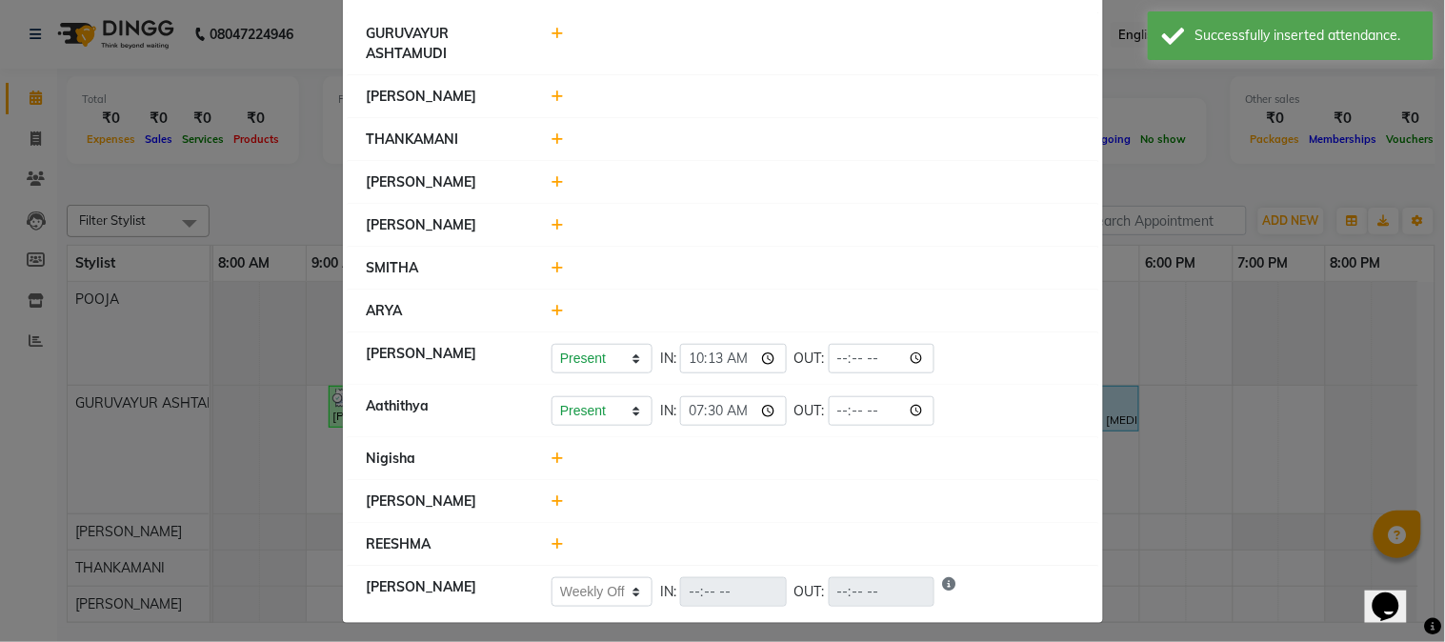
click at [551, 458] on icon at bounding box center [557, 457] width 12 height 13
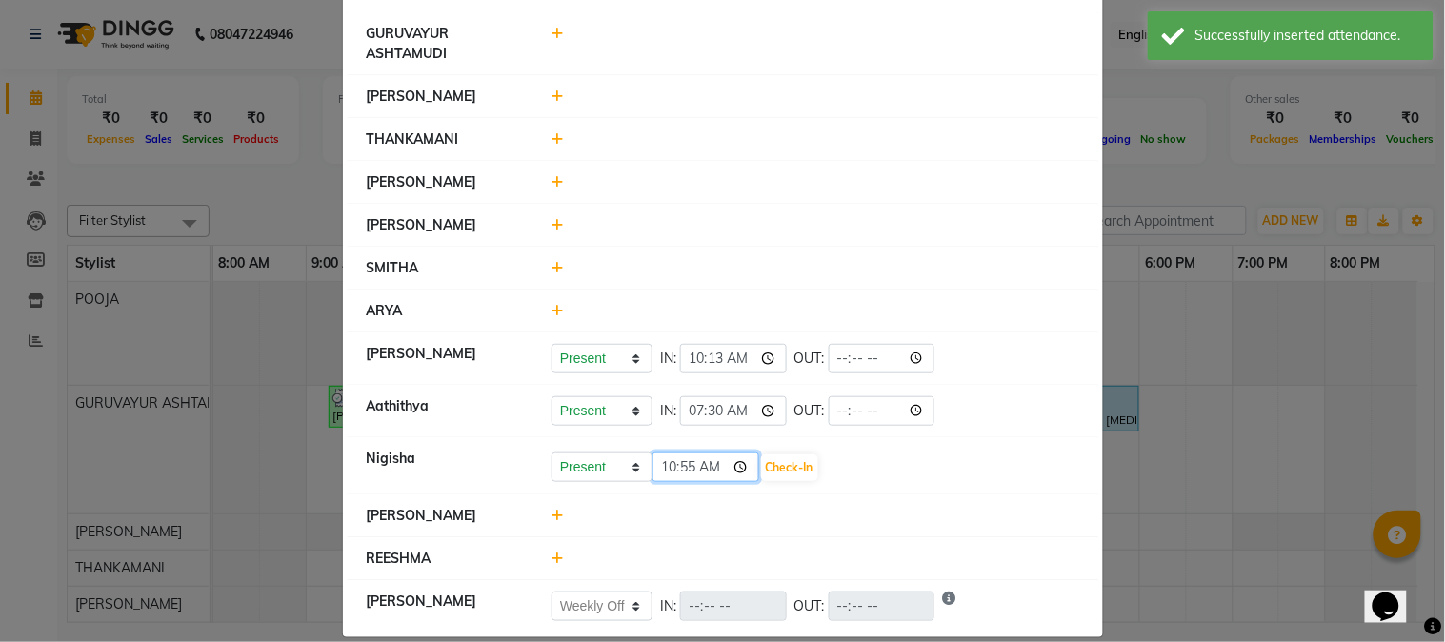
click at [734, 465] on input "10:55" at bounding box center [705, 467] width 107 height 30
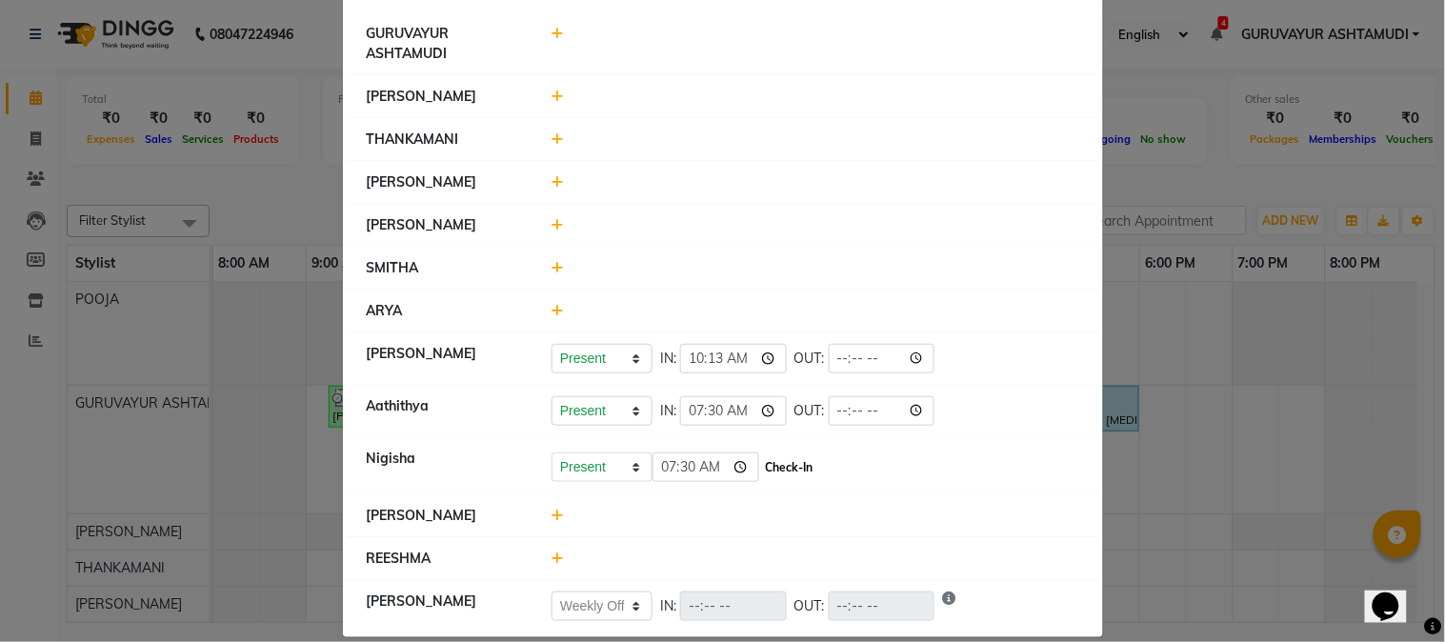
type input "07:30"
click at [775, 462] on button "Check-In" at bounding box center [789, 467] width 57 height 27
select select "W"
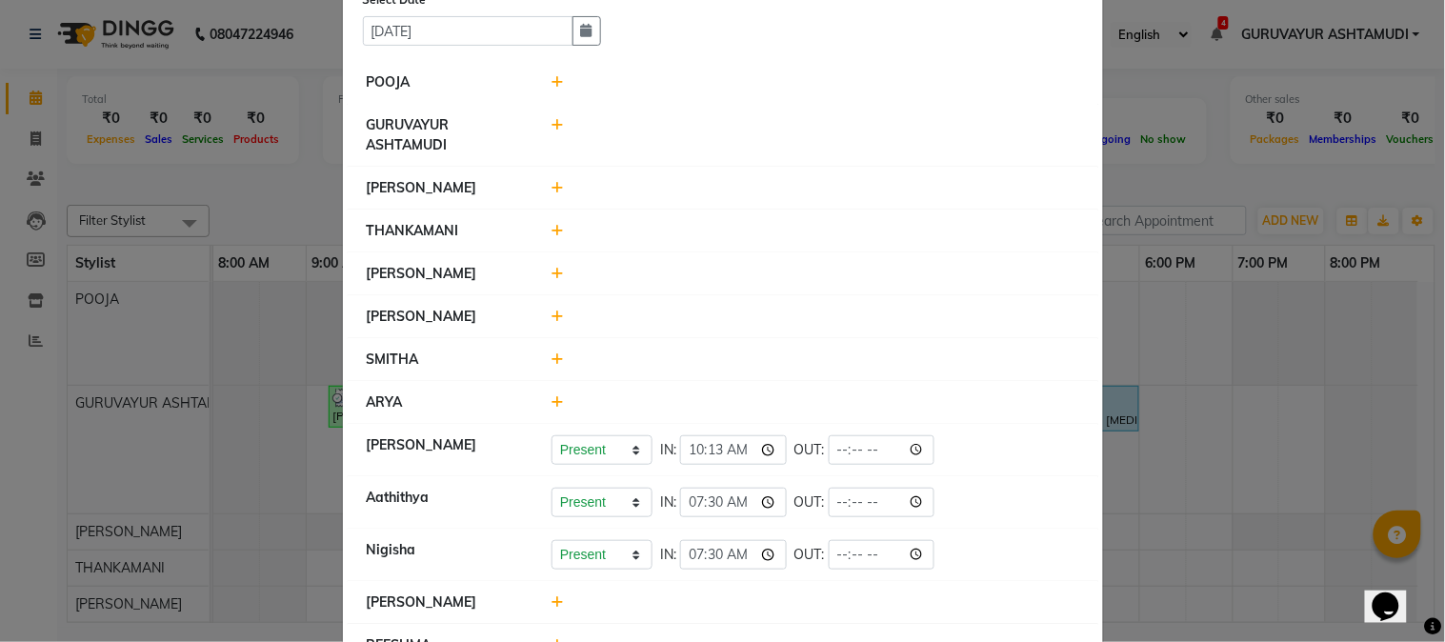
scroll to position [0, 0]
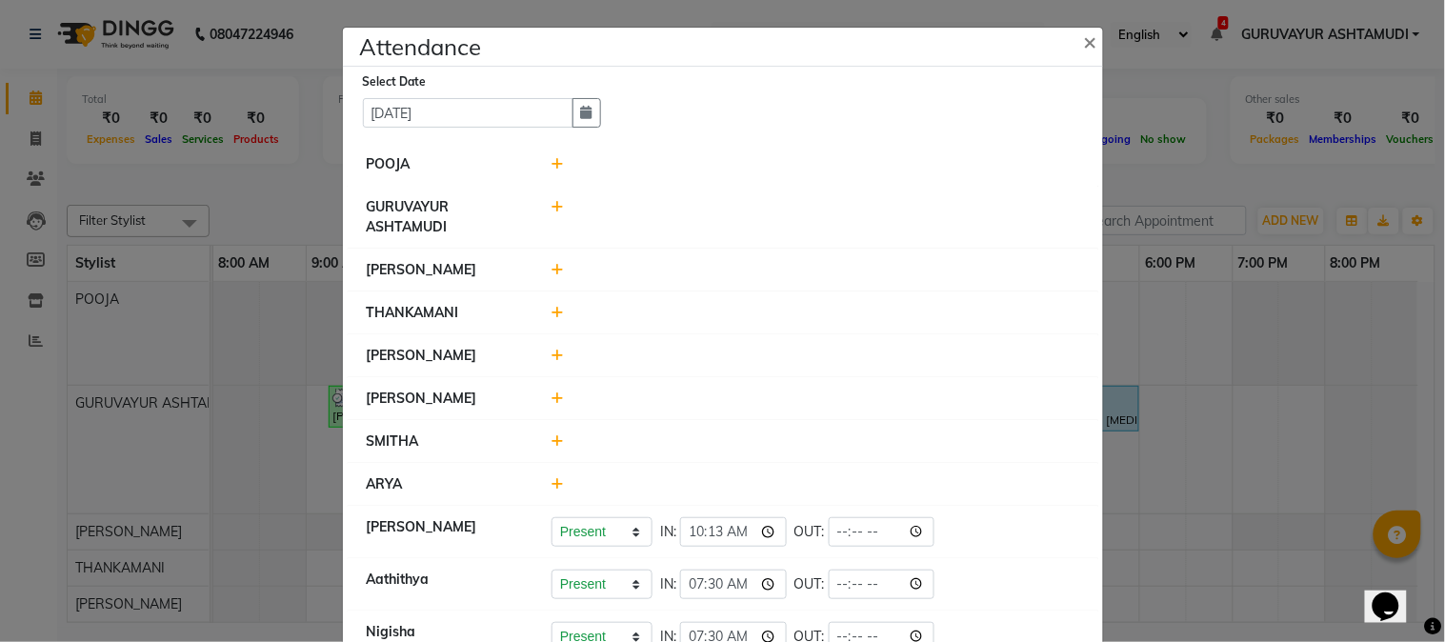
click at [551, 165] on icon at bounding box center [557, 163] width 12 height 13
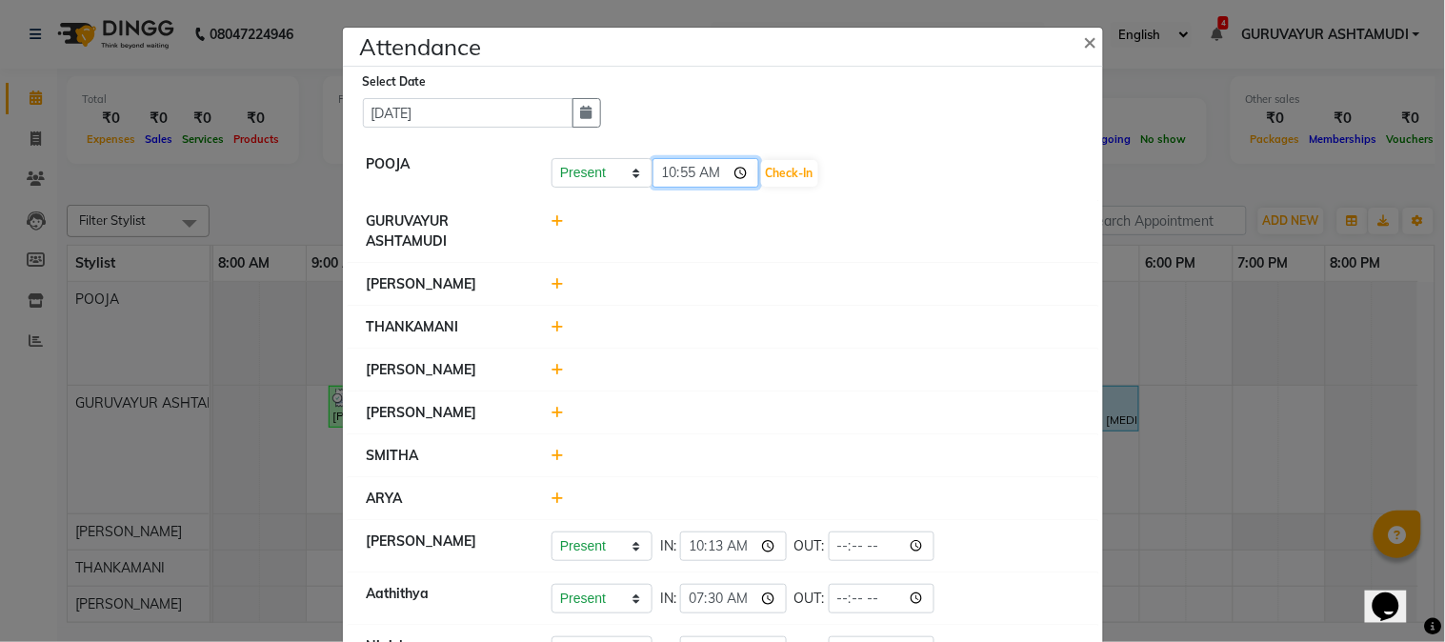
click at [730, 171] on input "10:55" at bounding box center [705, 173] width 107 height 30
type input "09:40"
click at [785, 169] on button "Check-In" at bounding box center [789, 173] width 57 height 27
select select "W"
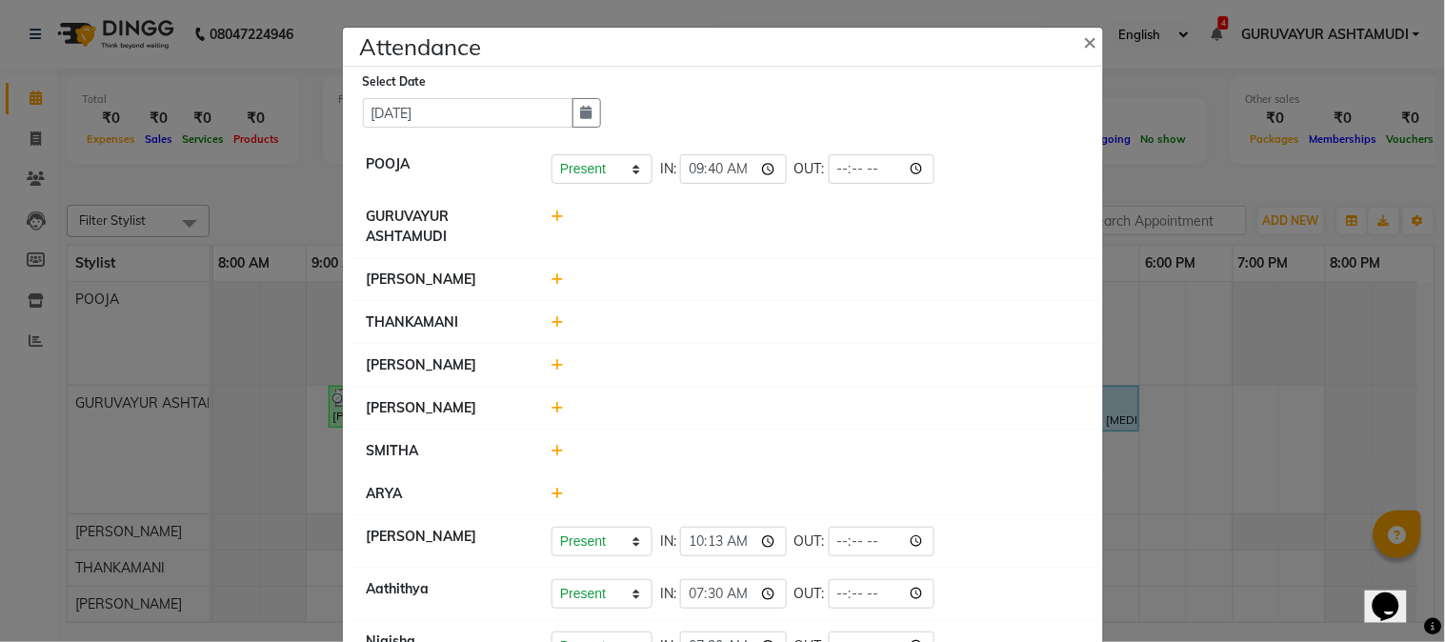
click at [551, 279] on icon at bounding box center [557, 278] width 12 height 13
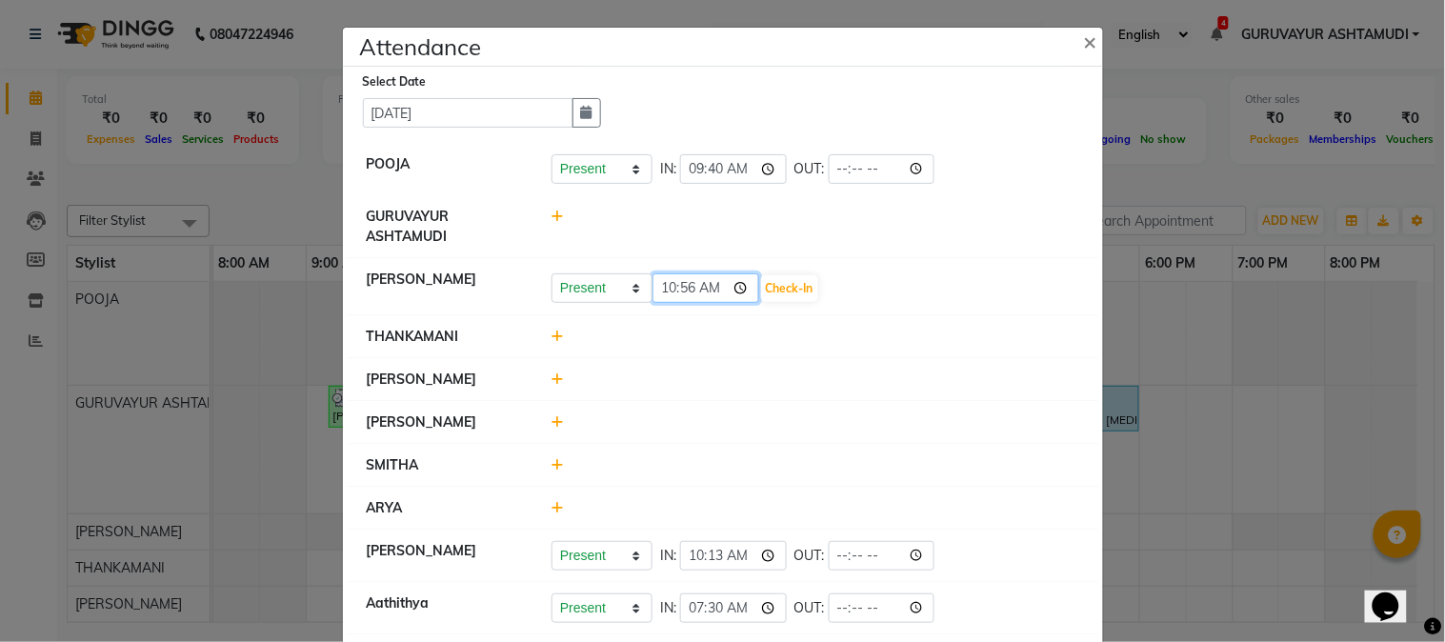
click at [736, 287] on input "10:56" at bounding box center [705, 288] width 107 height 30
type input "10:00"
click at [782, 295] on button "Check-In" at bounding box center [789, 288] width 57 height 27
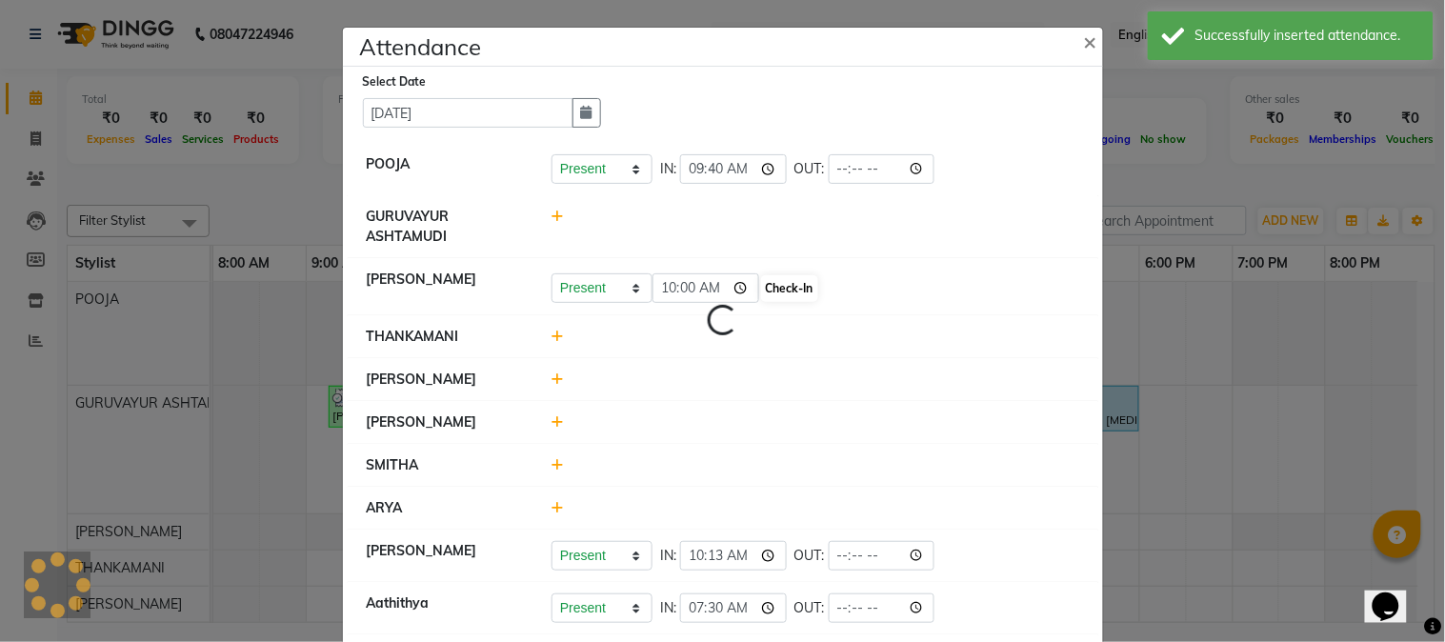
select select "W"
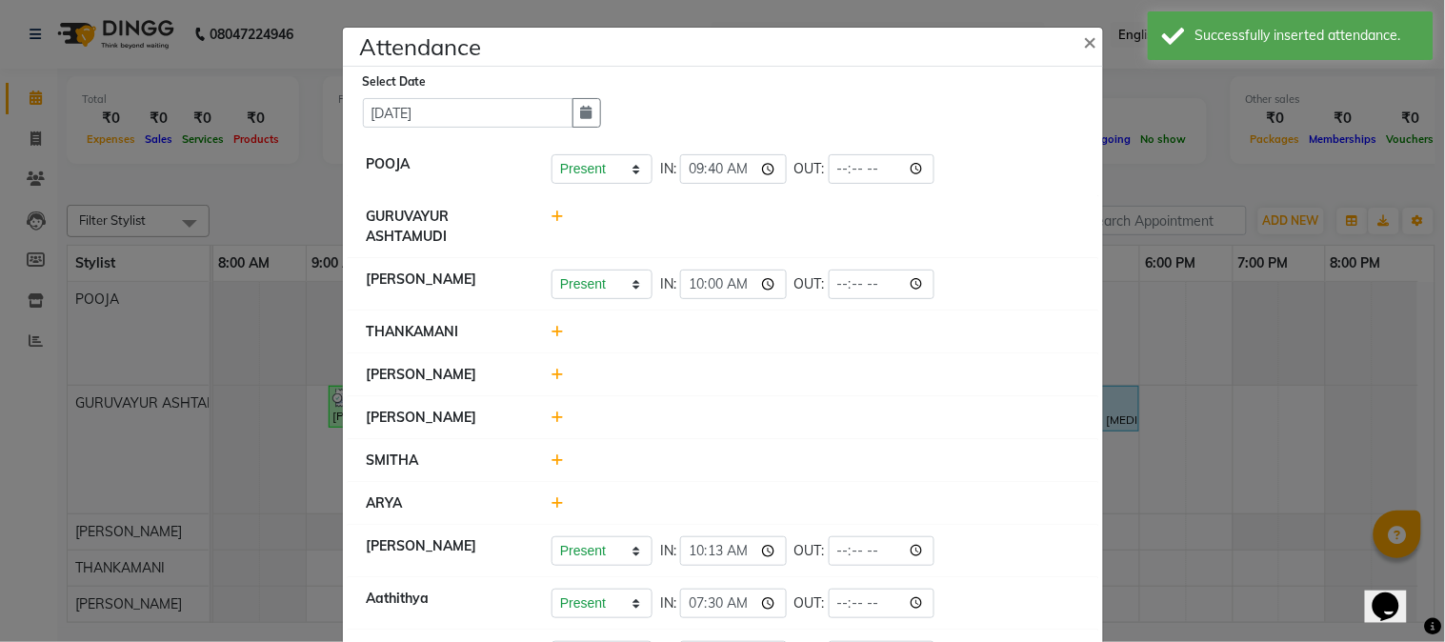
click at [540, 412] on div at bounding box center [815, 418] width 556 height 20
click at [551, 420] on icon at bounding box center [557, 416] width 12 height 13
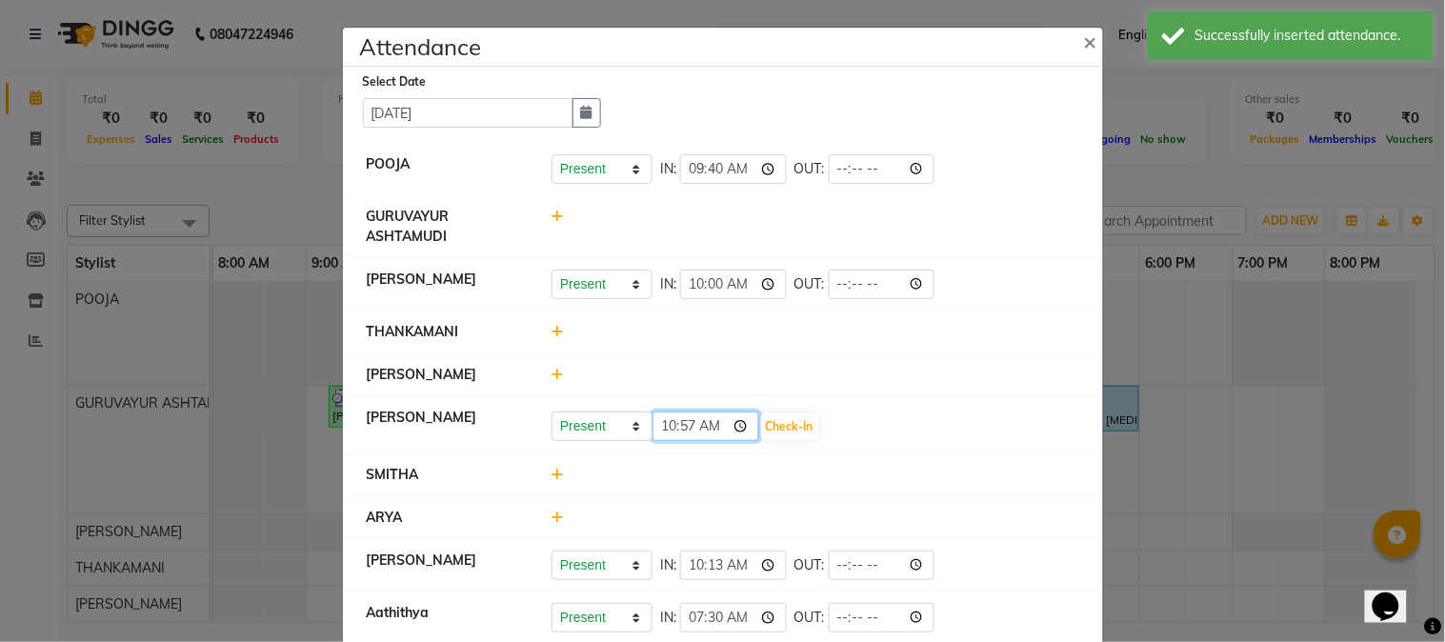
click at [733, 429] on input "10:57" at bounding box center [705, 426] width 107 height 30
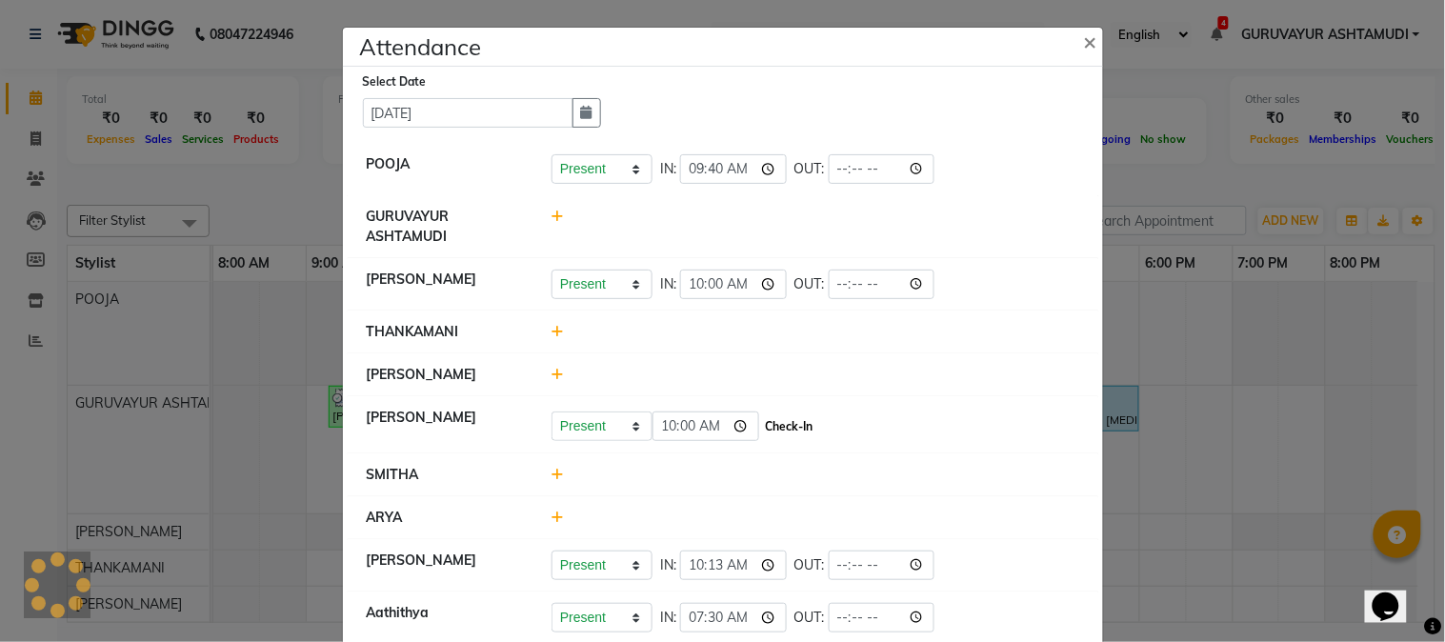
type input "10:00"
click at [786, 429] on button "Check-In" at bounding box center [789, 426] width 57 height 27
select select "W"
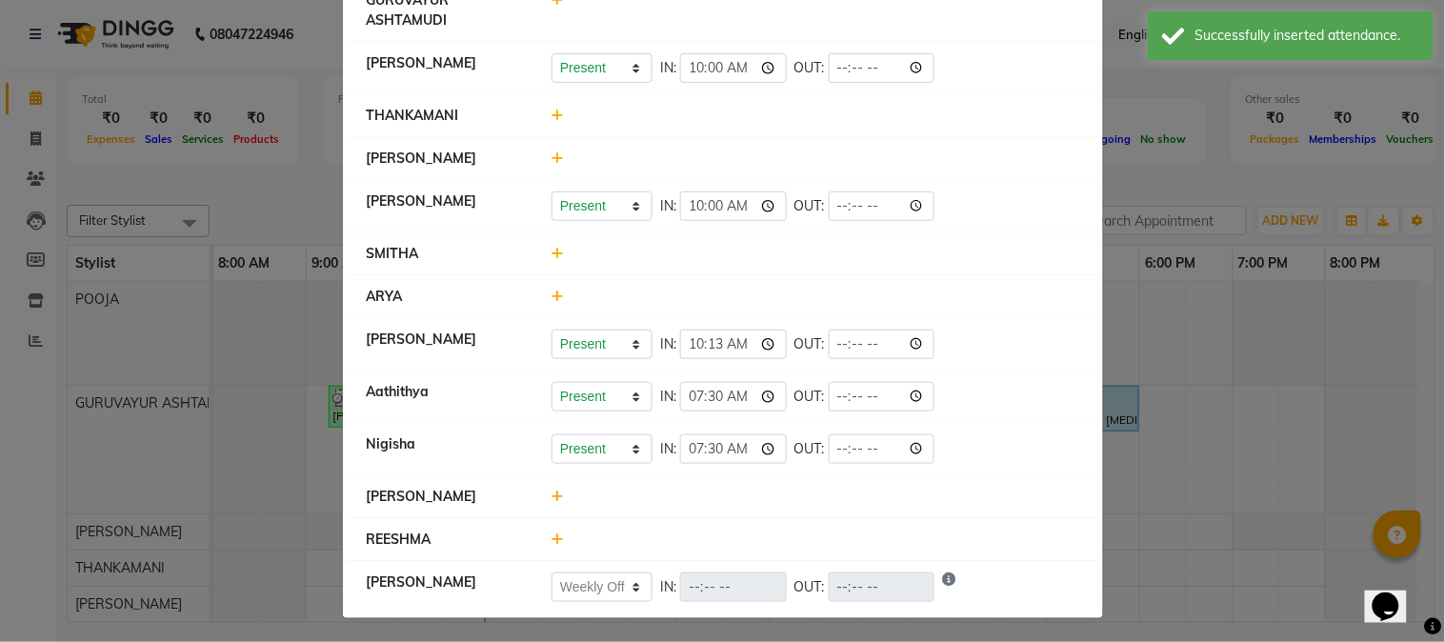
scroll to position [221, 0]
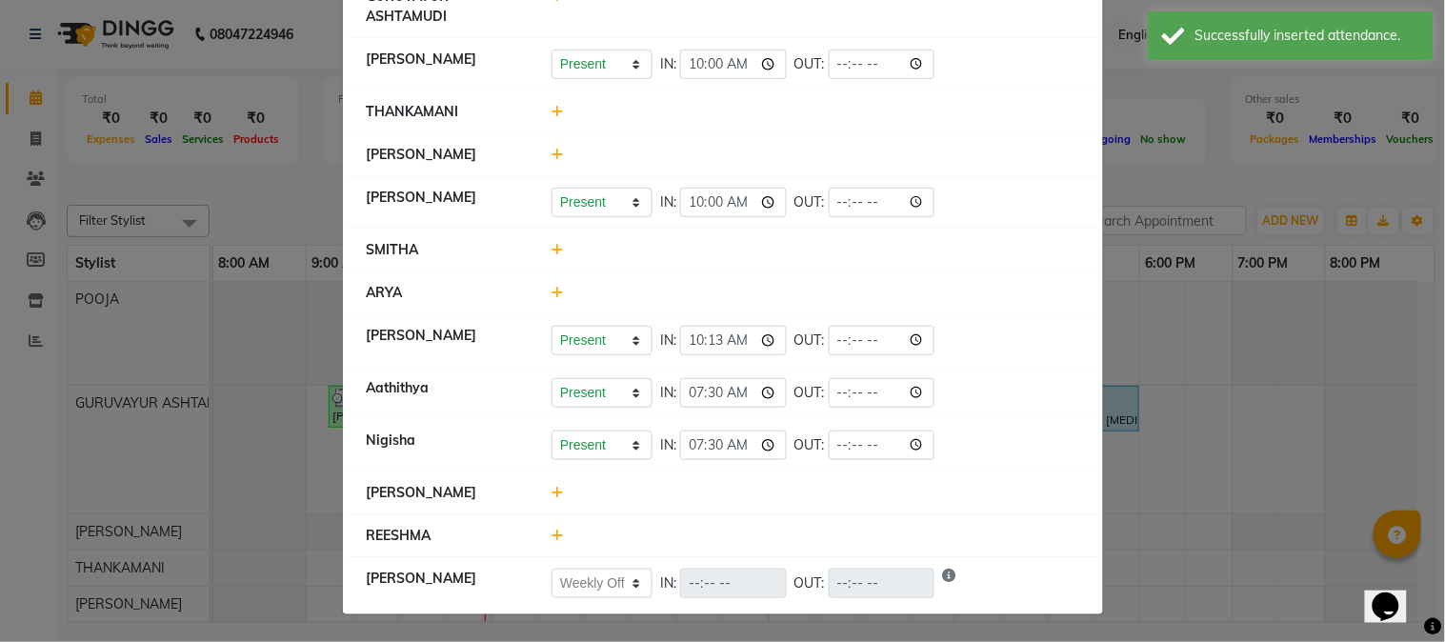
click at [552, 489] on icon at bounding box center [557, 492] width 12 height 13
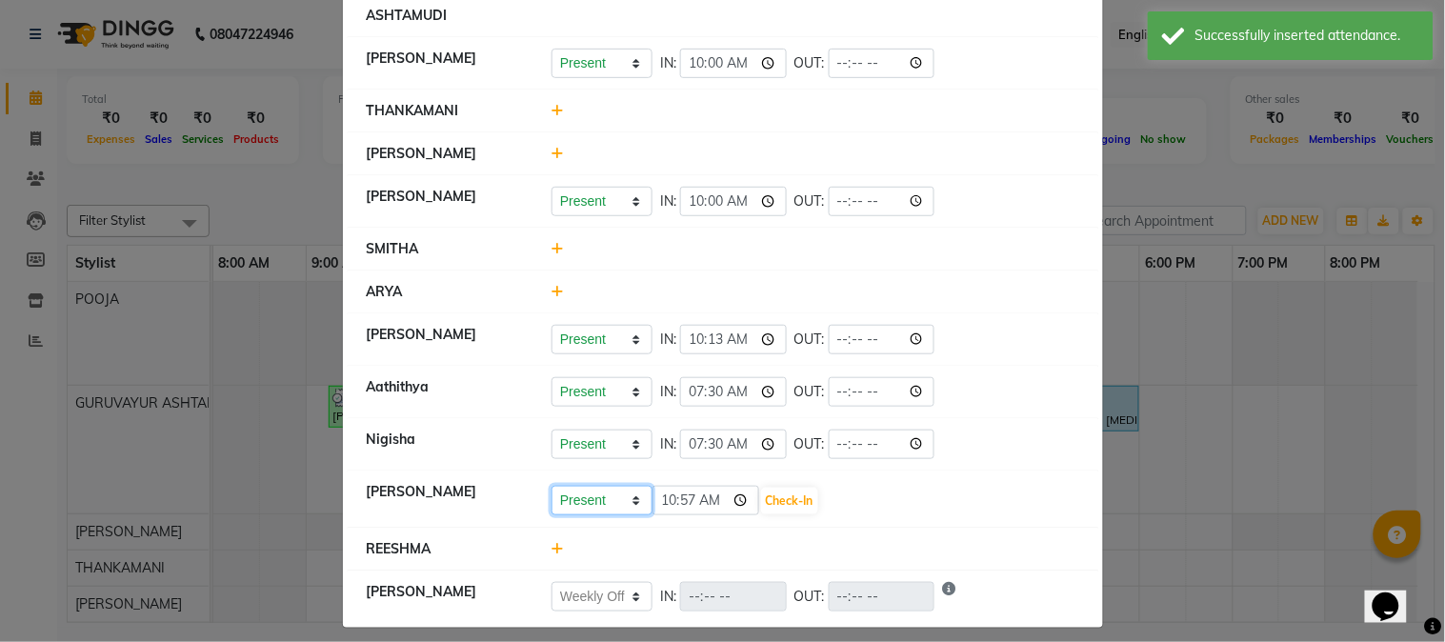
click at [625, 498] on select "Present Absent Late Half Day Weekly Off" at bounding box center [601, 501] width 101 height 30
select select "W"
click at [551, 487] on select "Present Absent Late Half Day Weekly Off" at bounding box center [601, 501] width 101 height 30
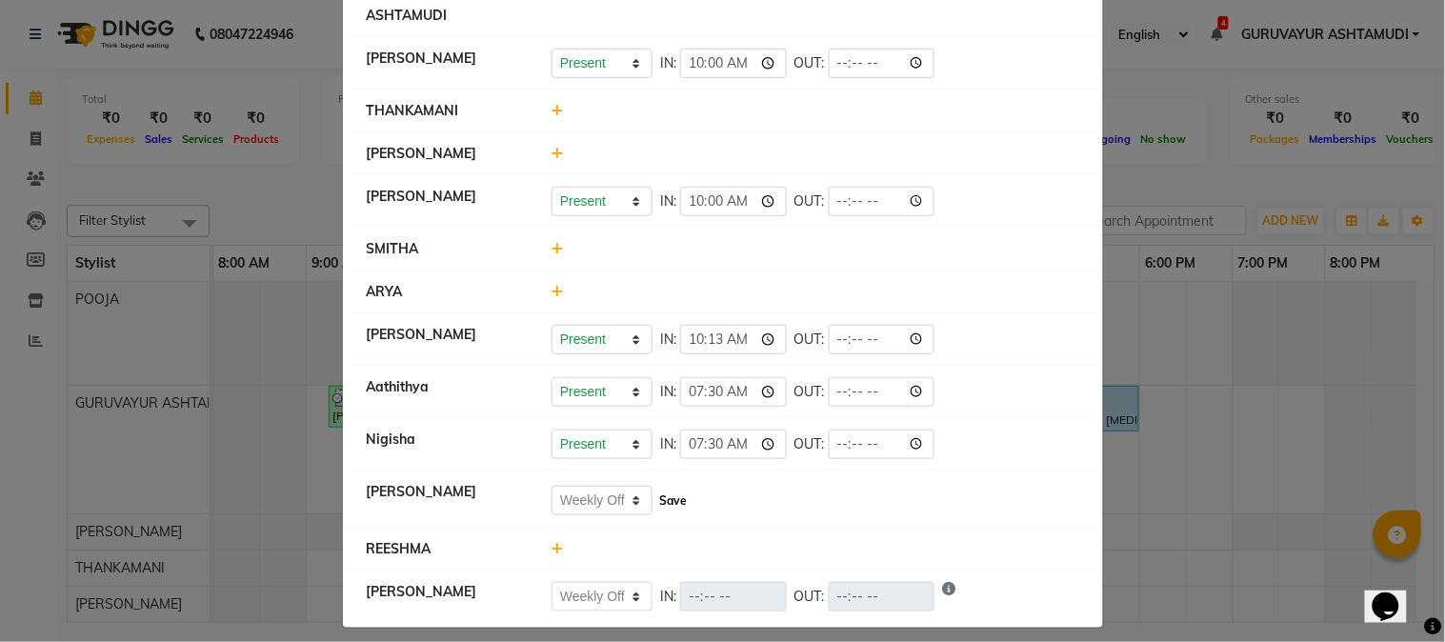
click at [654, 496] on button "Save" at bounding box center [672, 501] width 37 height 27
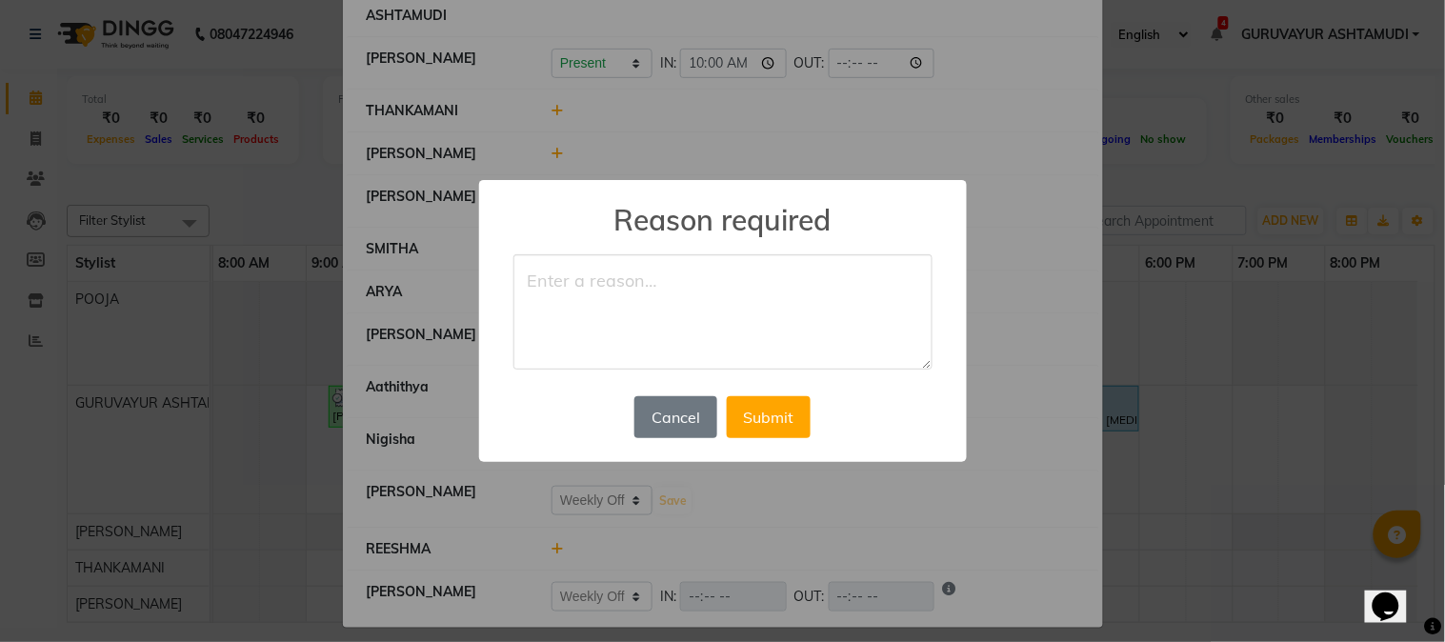
click at [629, 347] on textarea at bounding box center [722, 312] width 419 height 116
type textarea "WEEKOFF"
click at [747, 407] on button "Submit" at bounding box center [769, 417] width 84 height 42
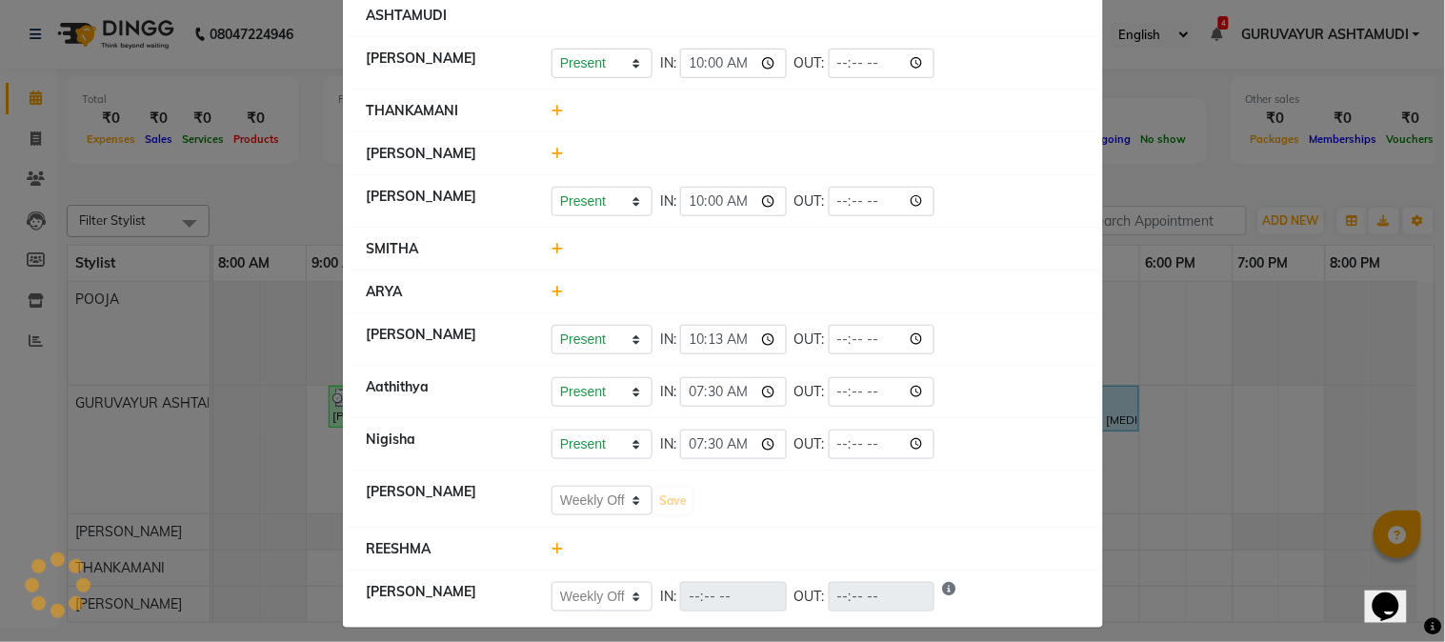
select select "W"
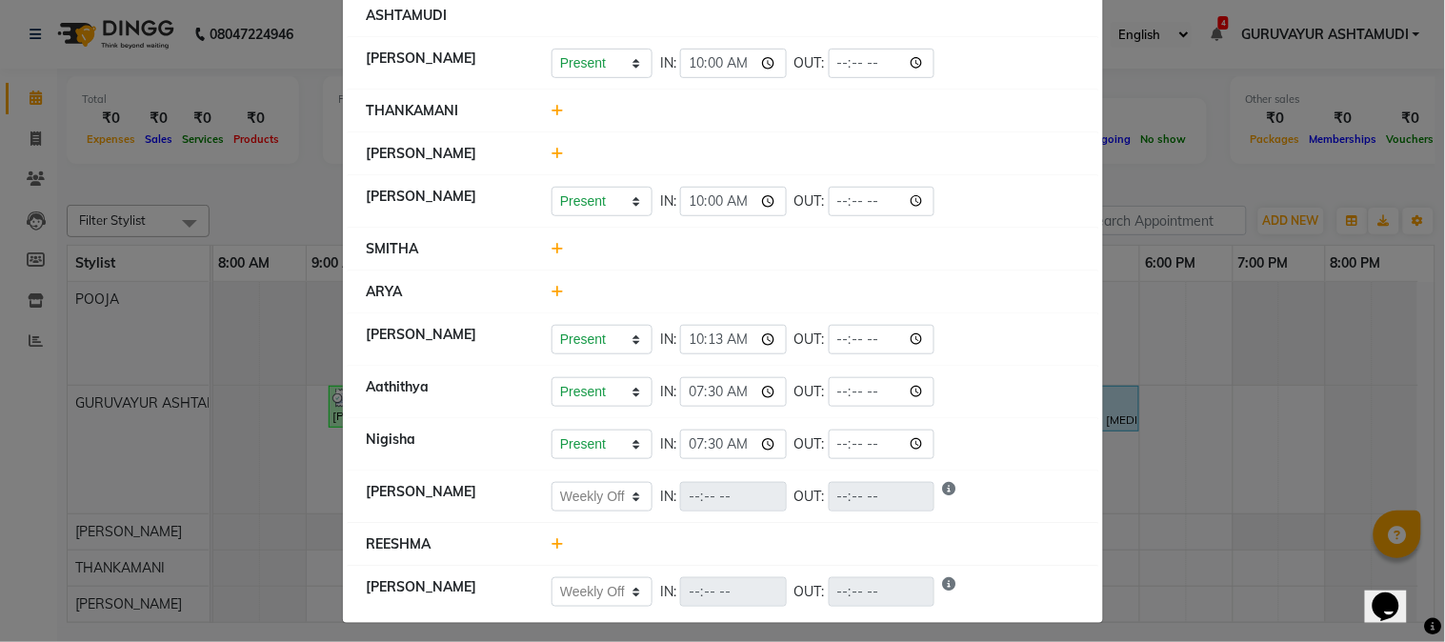
click at [551, 110] on icon at bounding box center [557, 110] width 12 height 13
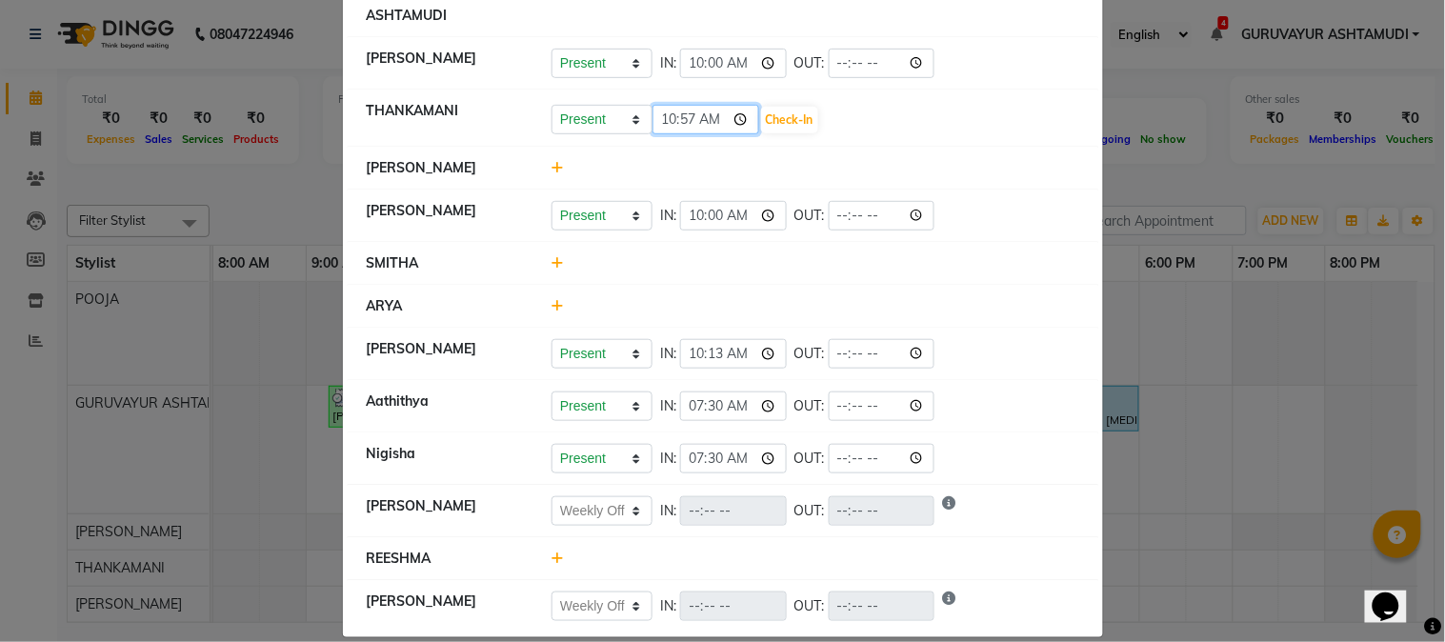
click at [738, 119] on input "10:57" at bounding box center [705, 120] width 107 height 30
type input "08:00"
click at [773, 115] on button "Check-In" at bounding box center [789, 120] width 57 height 27
select select "W"
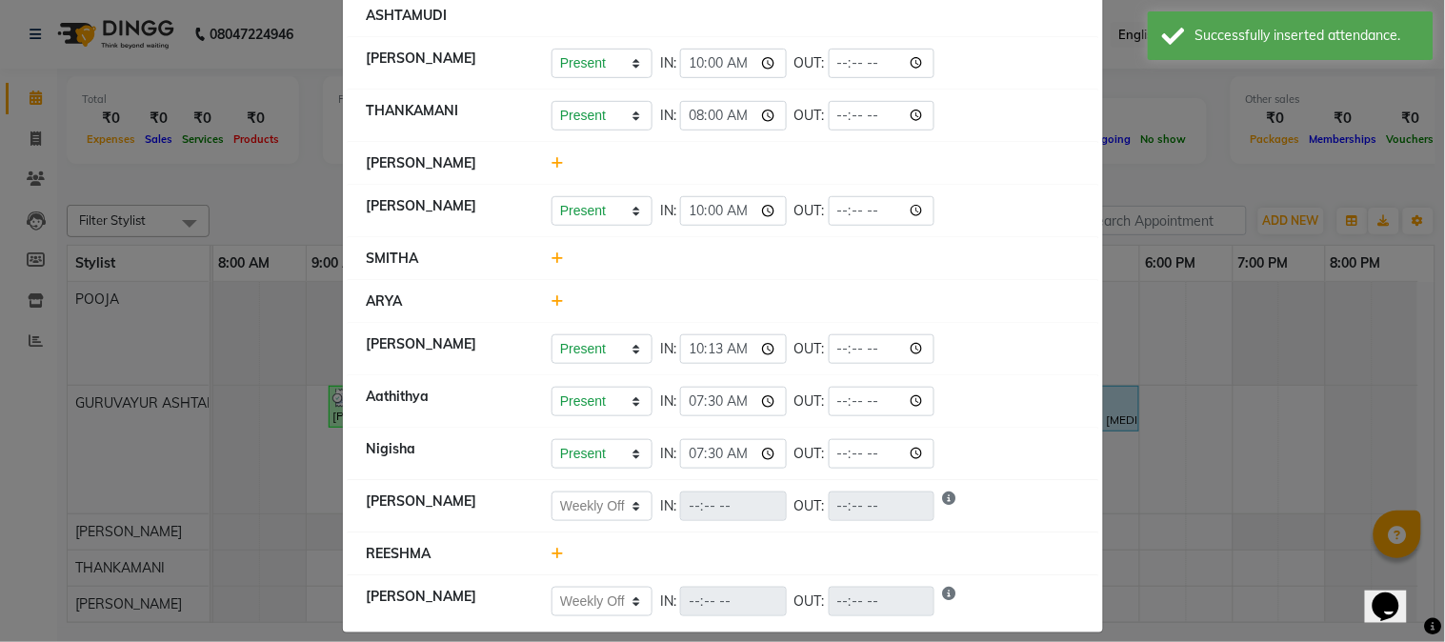
click at [551, 167] on icon at bounding box center [557, 162] width 12 height 13
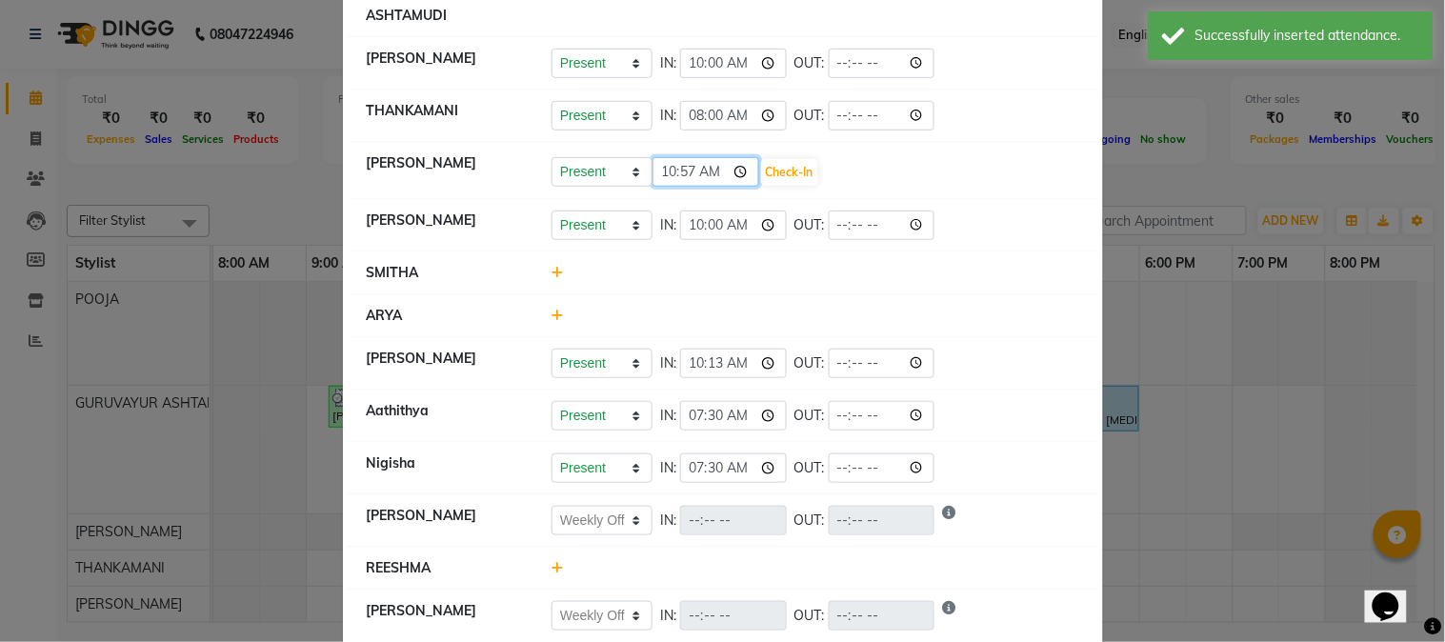
click at [734, 173] on input "10:57" at bounding box center [705, 172] width 107 height 30
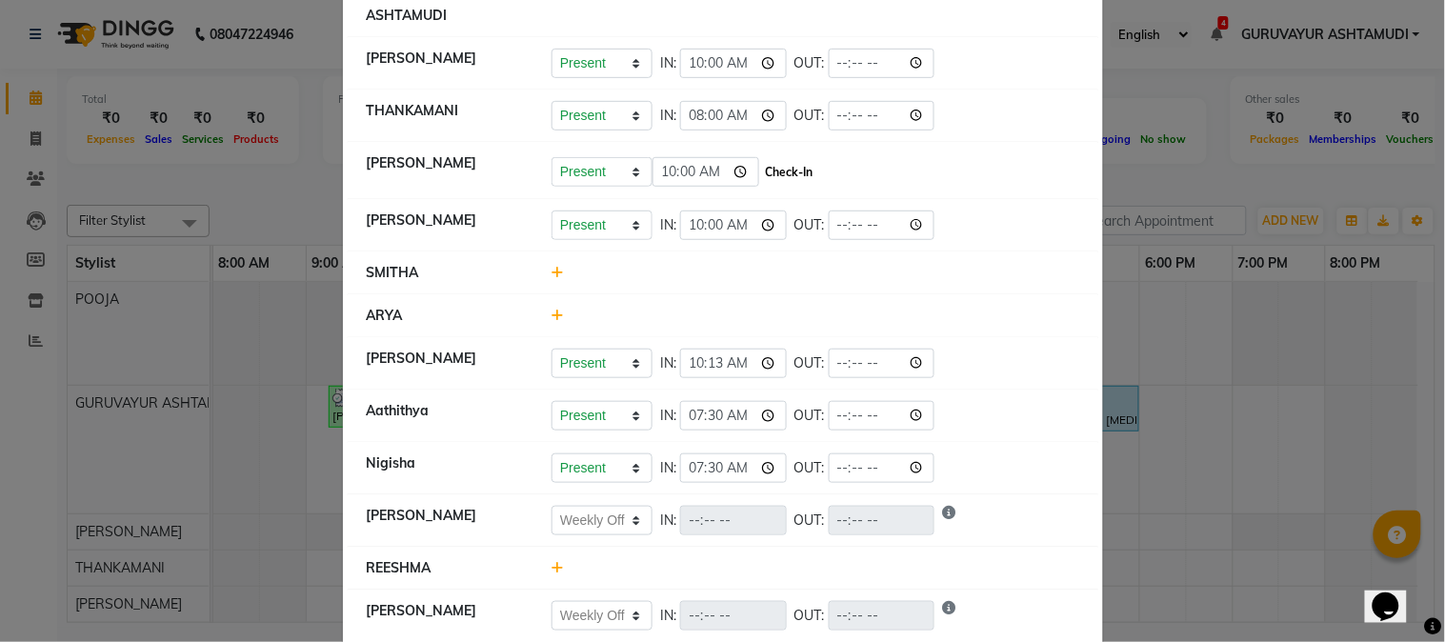
type input "10:00"
click at [793, 165] on button "Check-In" at bounding box center [789, 172] width 57 height 27
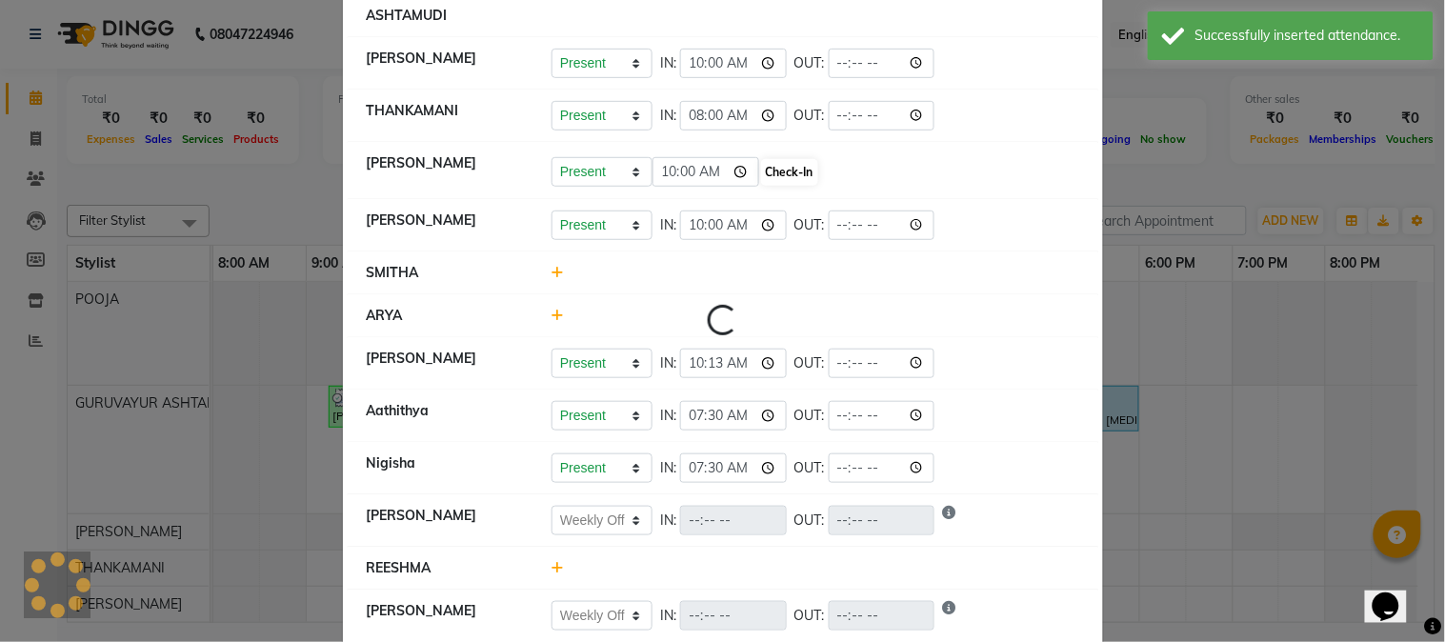
select select "W"
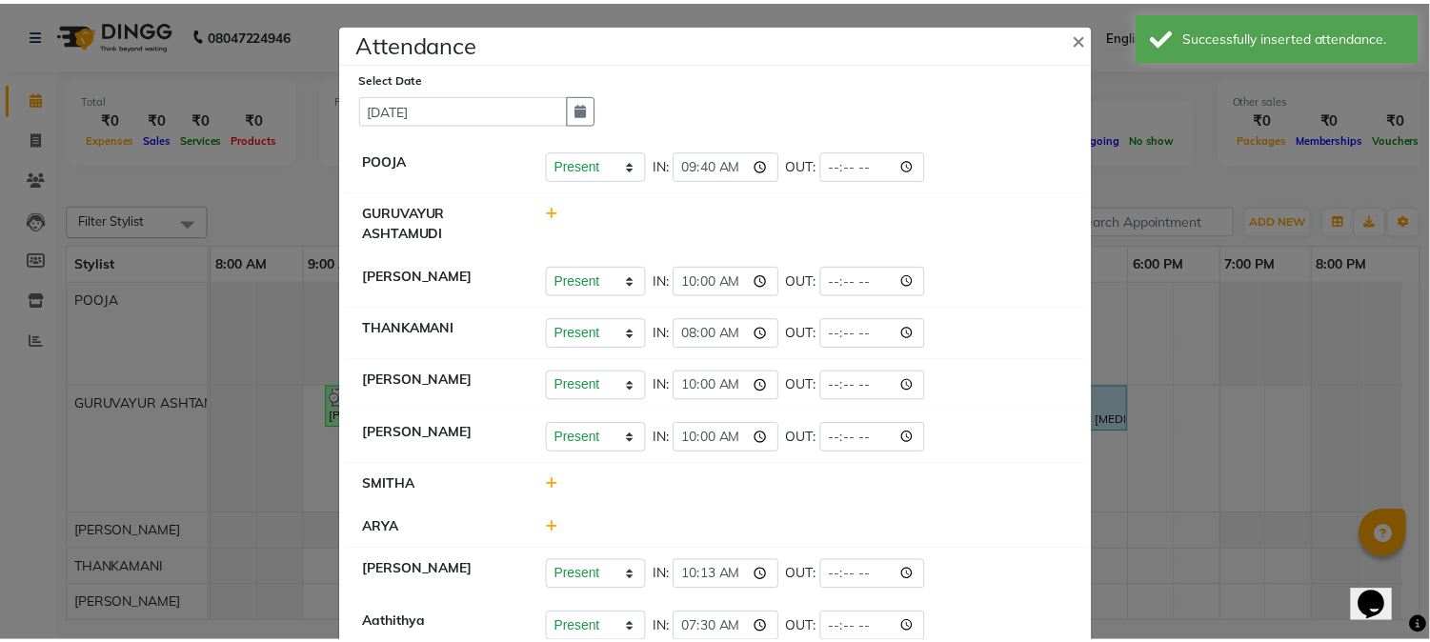
scroll to position [0, 0]
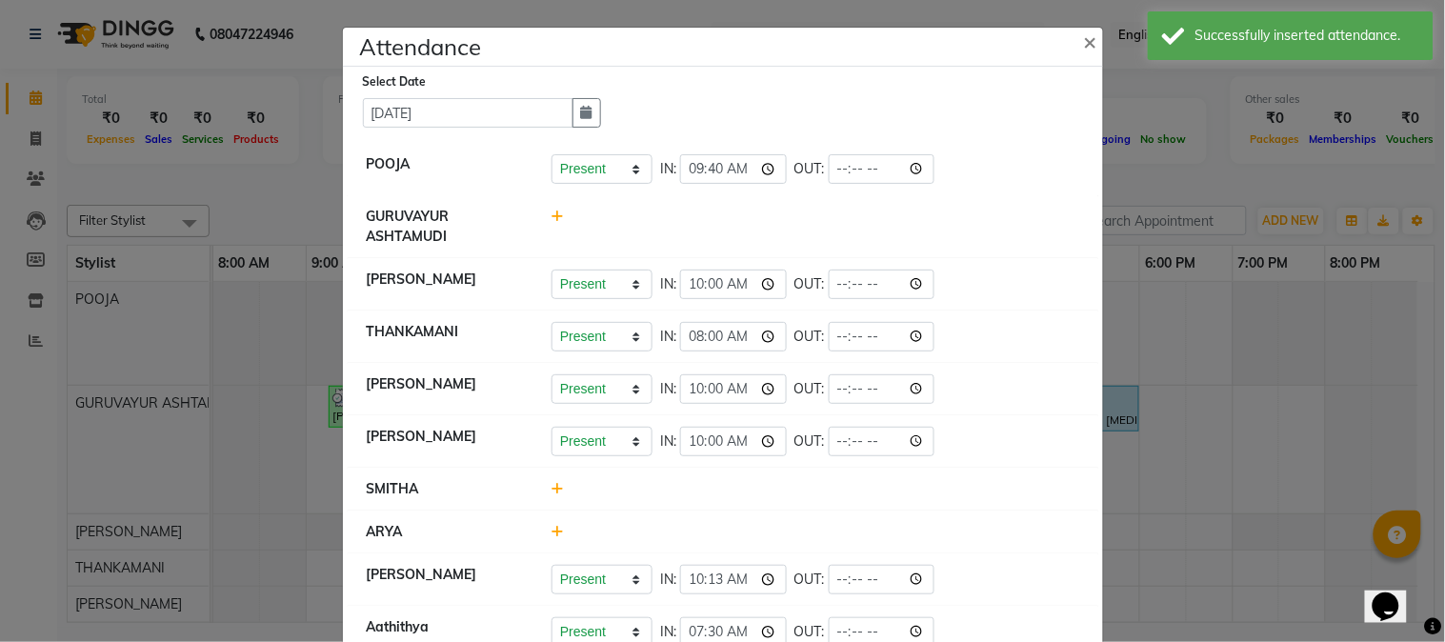
click at [553, 217] on icon at bounding box center [557, 216] width 12 height 13
click at [731, 225] on input "10:58" at bounding box center [705, 225] width 107 height 30
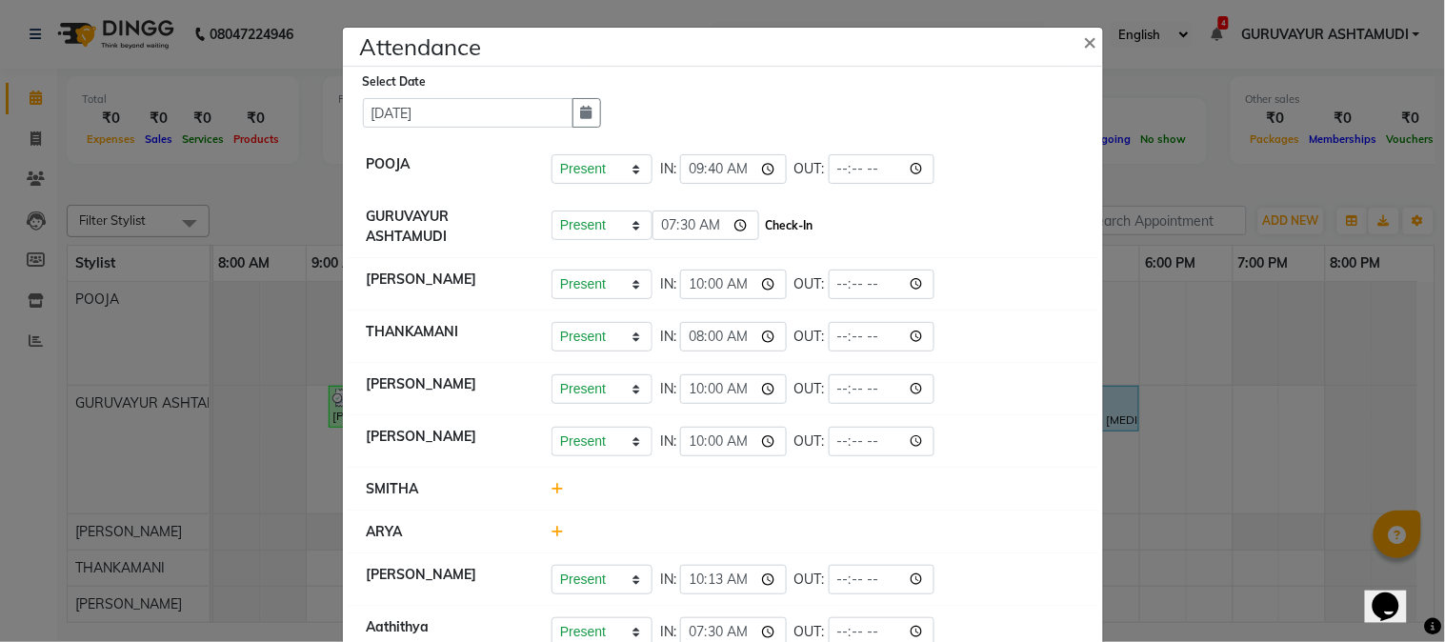
type input "07:30"
click at [779, 230] on button "Check-In" at bounding box center [789, 225] width 57 height 27
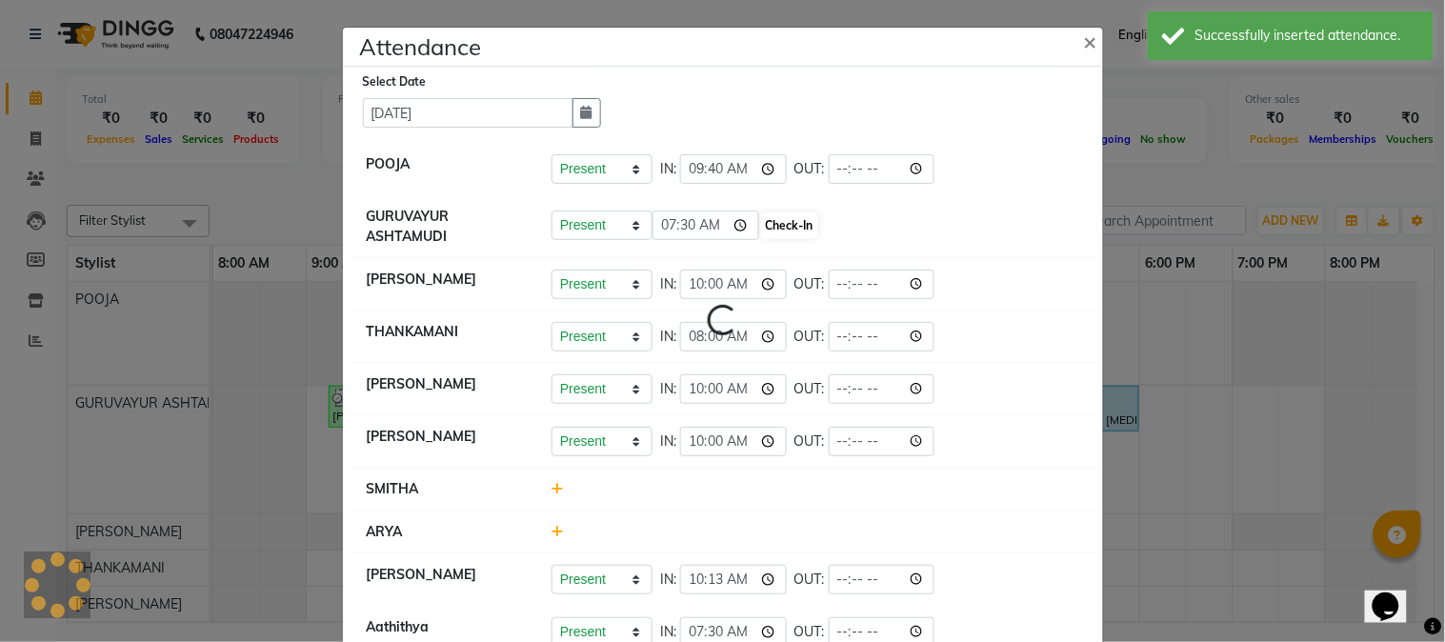
select select "W"
click at [1084, 45] on span "×" at bounding box center [1090, 41] width 13 height 29
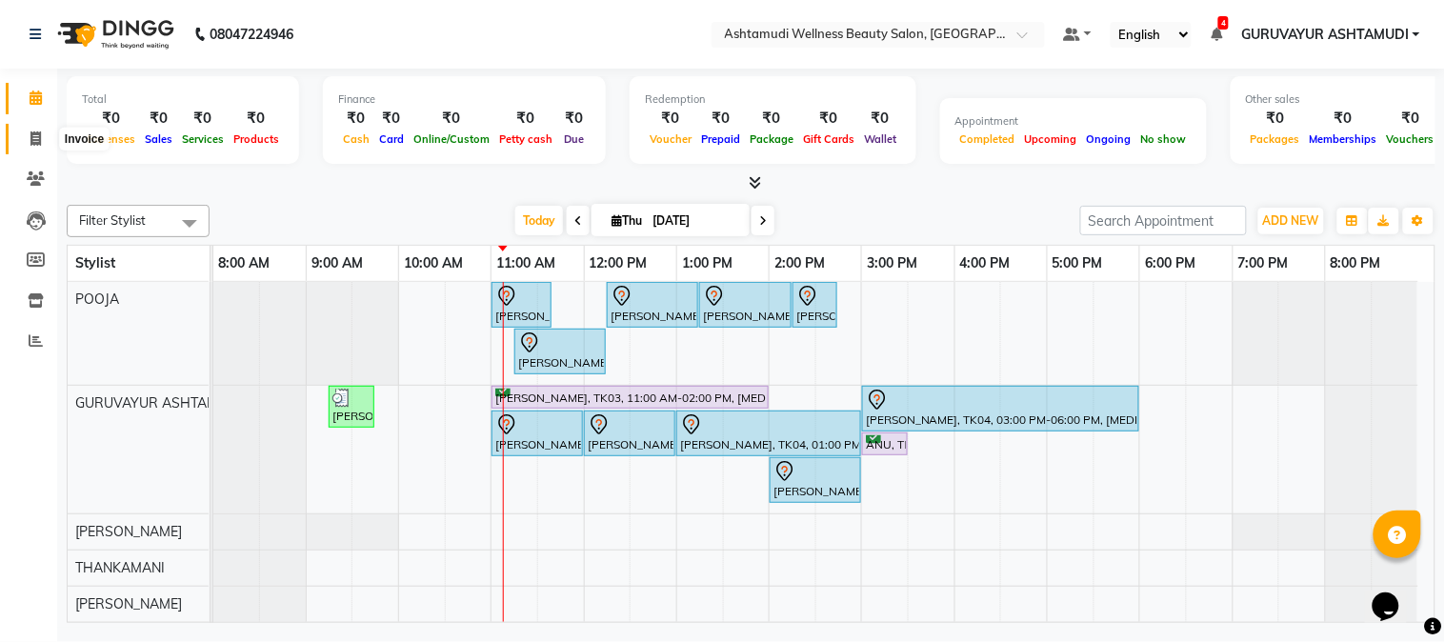
click at [33, 138] on icon at bounding box center [35, 138] width 10 height 14
select select "service"
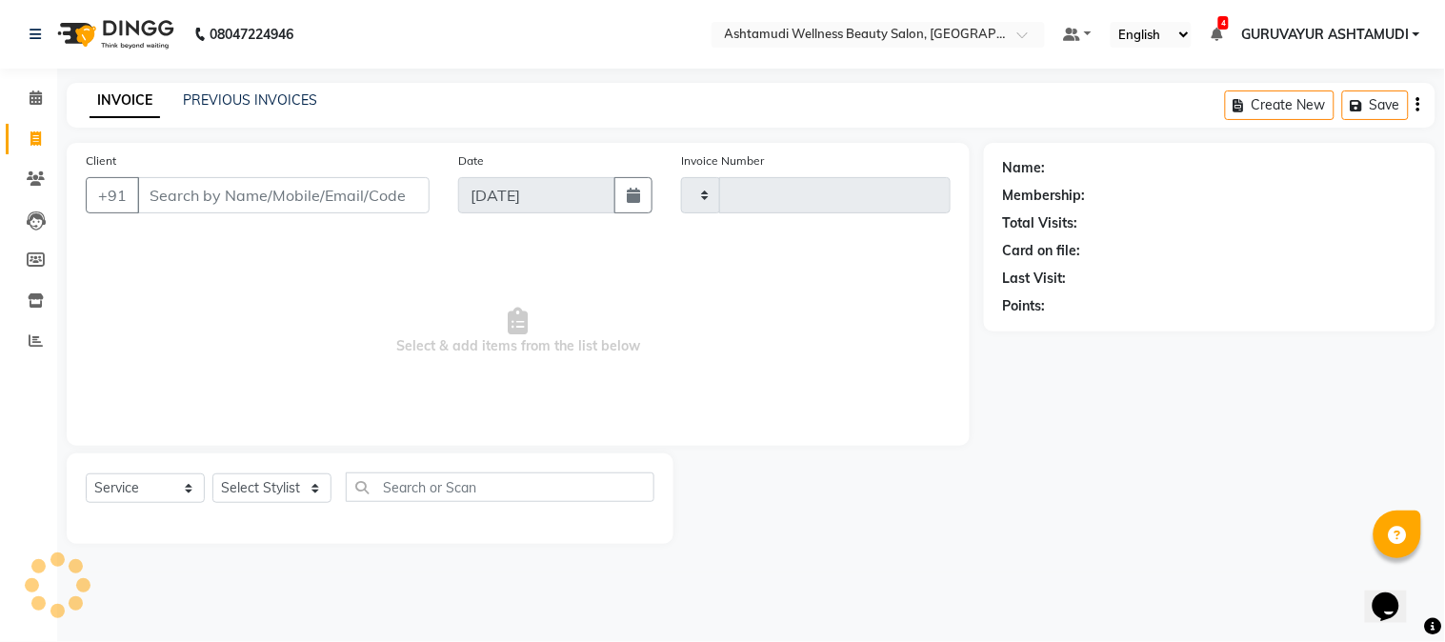
type input "2149"
select select "4660"
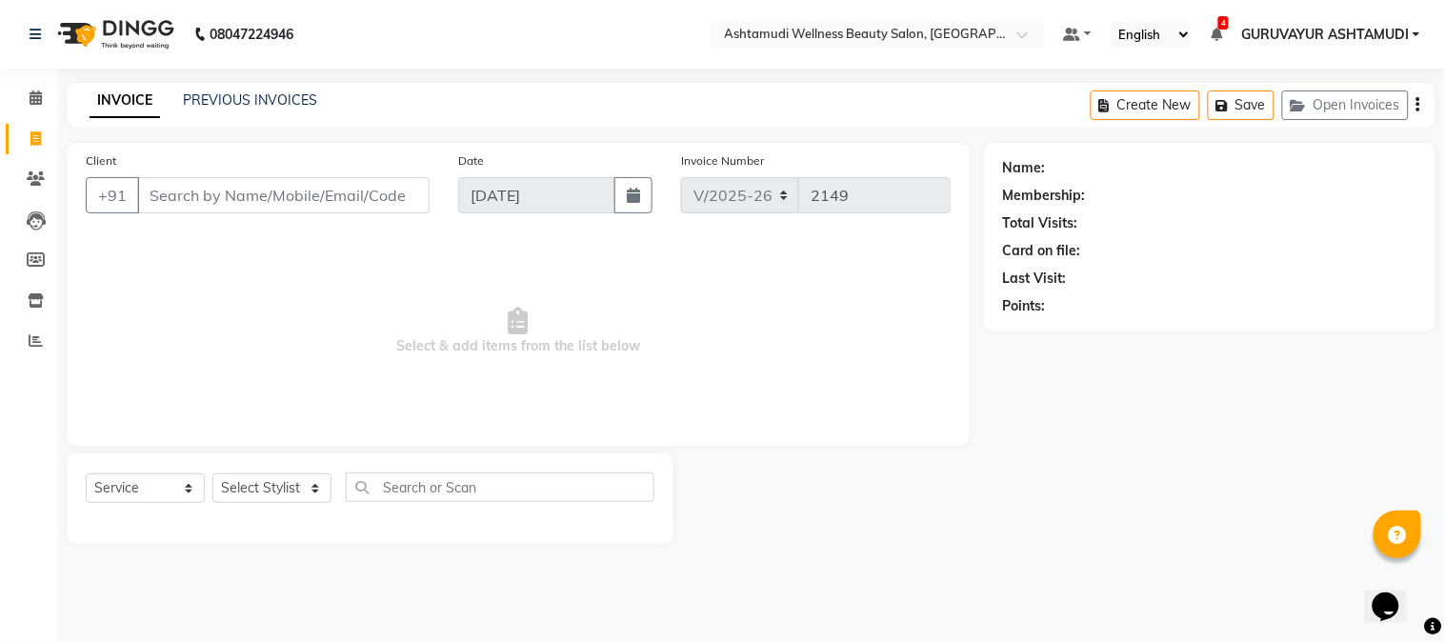
click at [354, 205] on input "Client" at bounding box center [283, 195] width 292 height 36
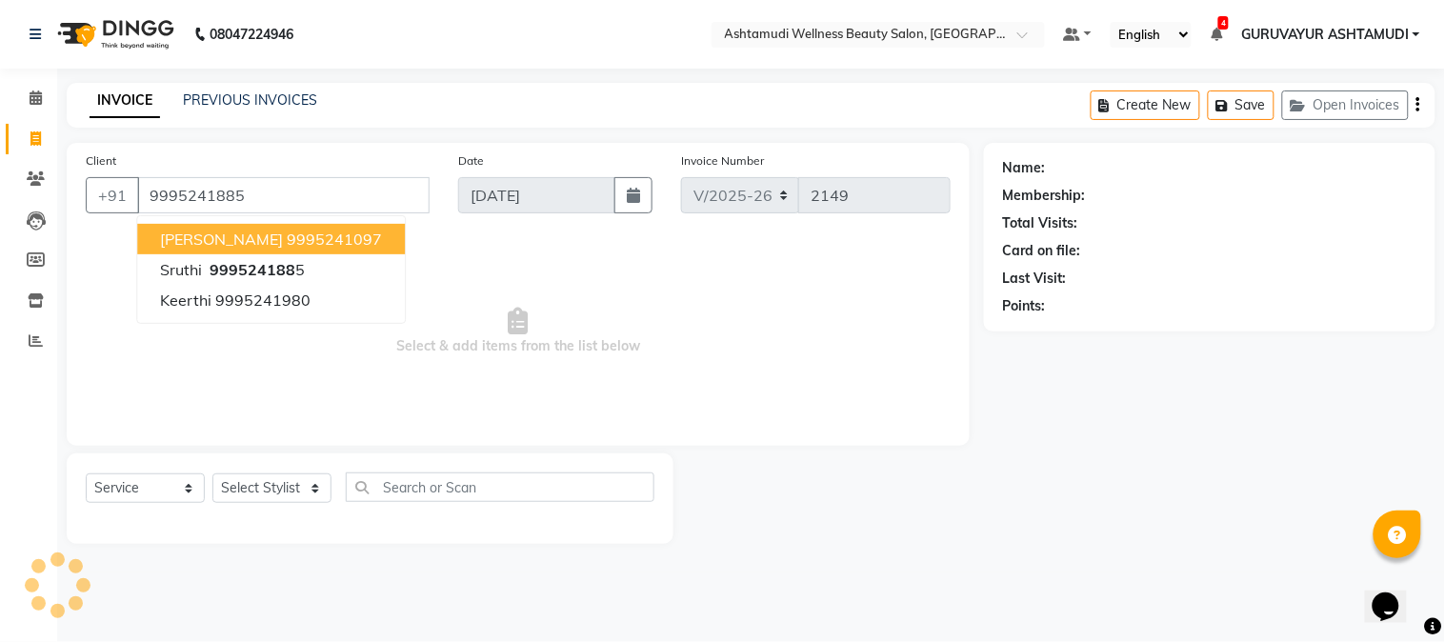
type input "9995241885"
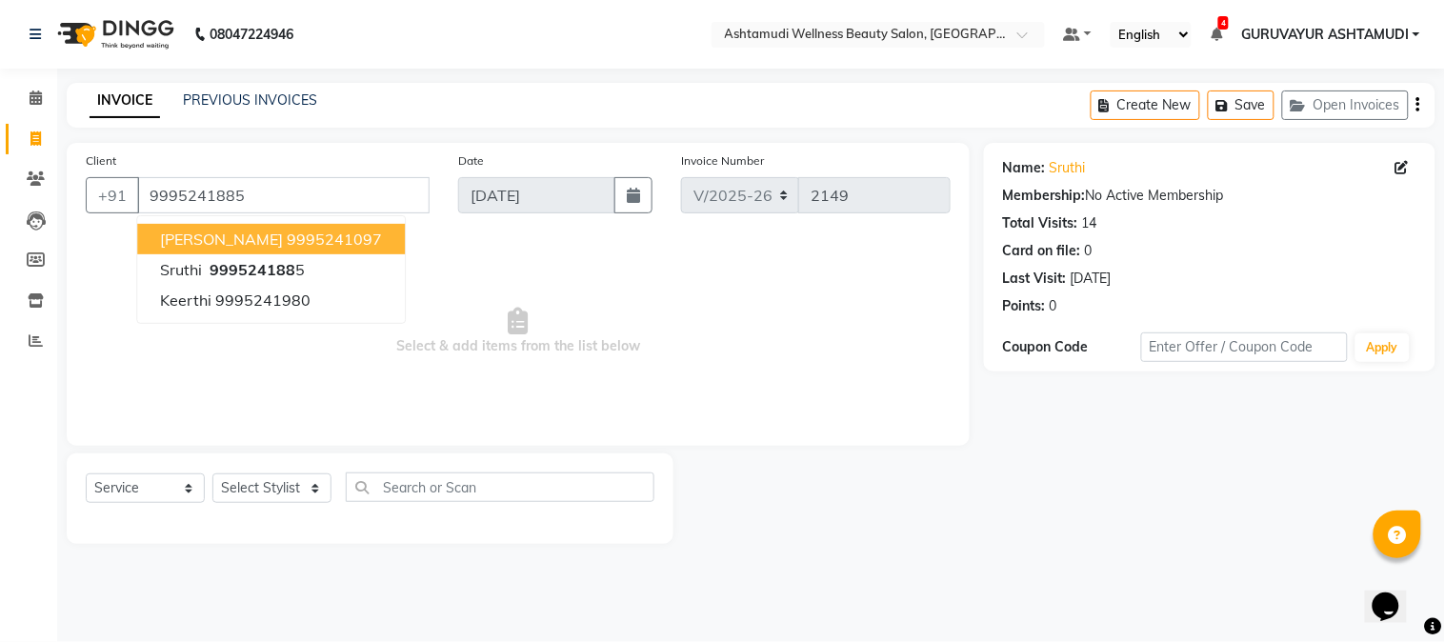
click at [382, 372] on span "Select & add items from the list below" at bounding box center [518, 331] width 865 height 190
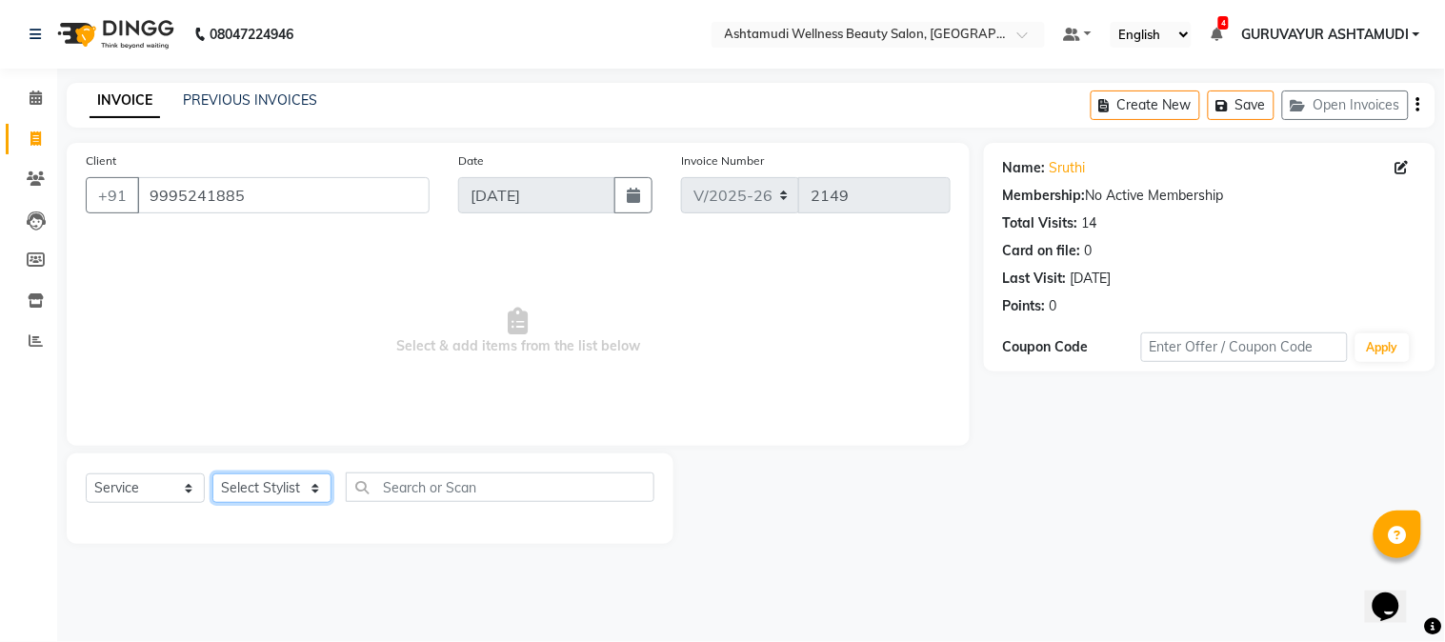
click at [298, 486] on select "Select Stylist Aathithya [PERSON_NAME] [PERSON_NAME] ARYA GURUVAYUR ASHTAMUDI […" at bounding box center [271, 488] width 119 height 30
select select "45186"
click at [212, 474] on select "Select Stylist Aathithya [PERSON_NAME] [PERSON_NAME] ARYA GURUVAYUR ASHTAMUDI […" at bounding box center [271, 488] width 119 height 30
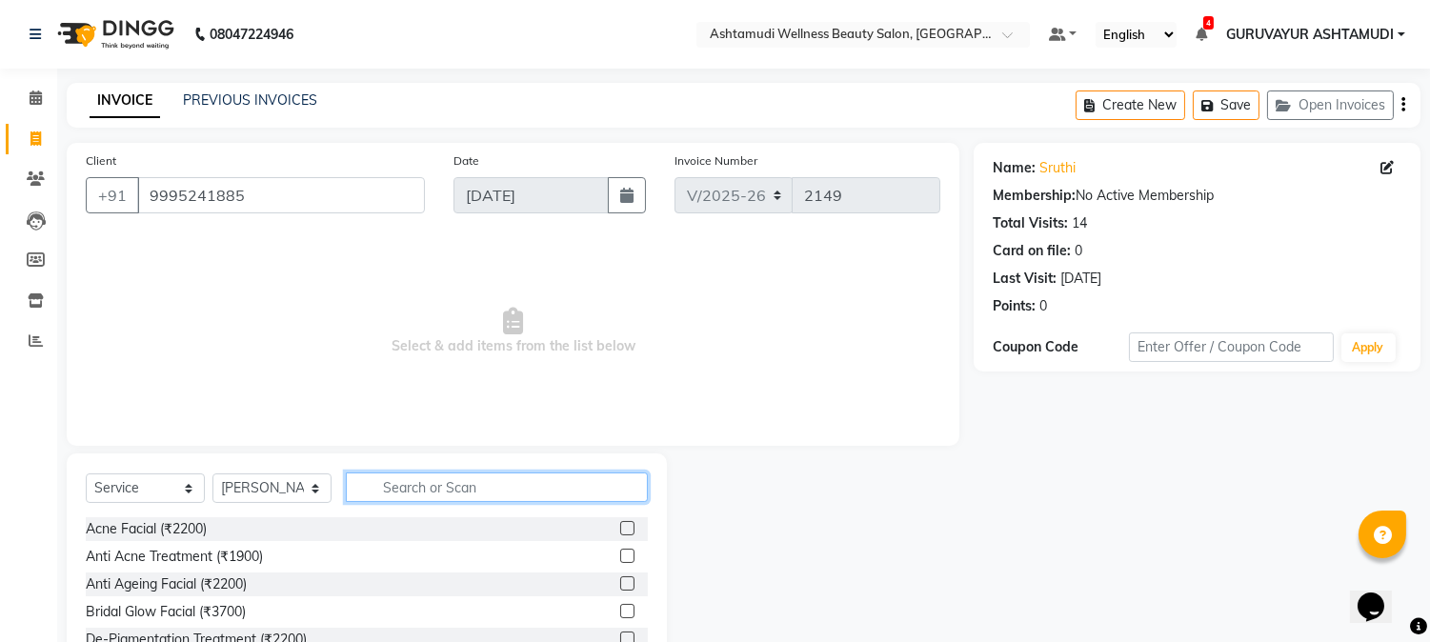
click at [400, 488] on input "text" at bounding box center [497, 487] width 302 height 30
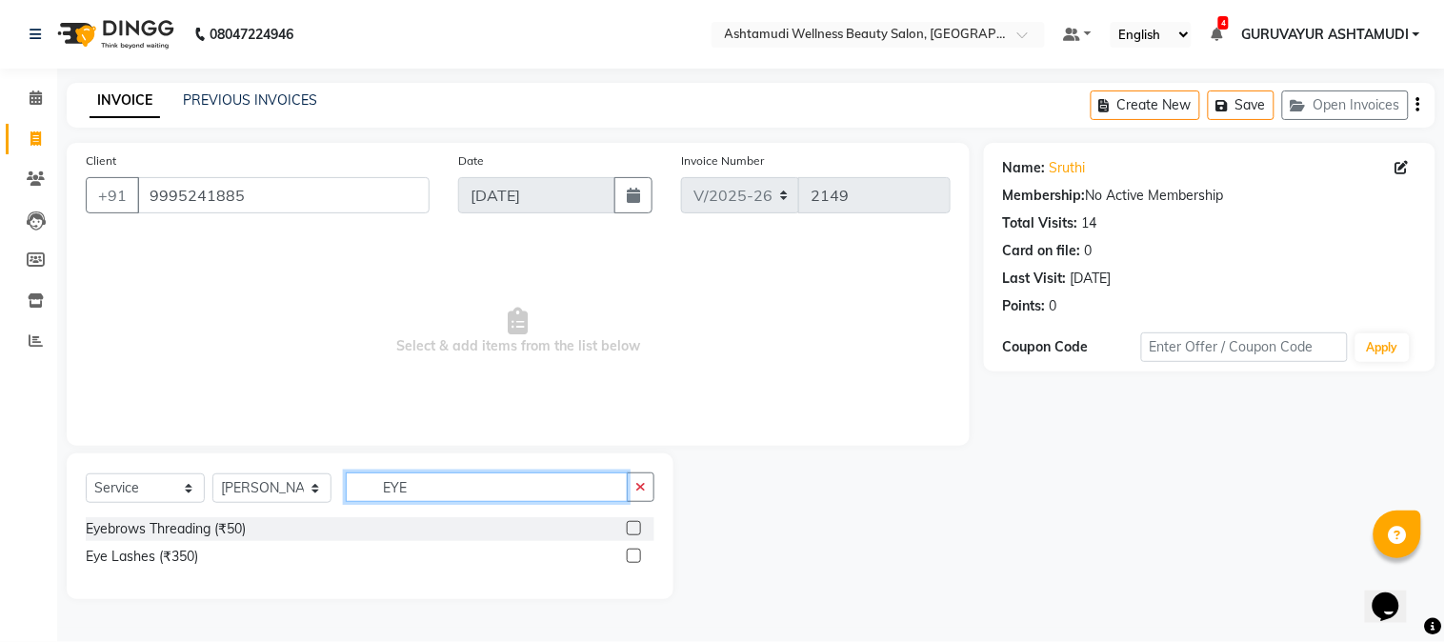
type input "EYE"
click at [634, 529] on label at bounding box center [634, 528] width 14 height 14
click at [634, 529] on input "checkbox" at bounding box center [633, 529] width 12 height 12
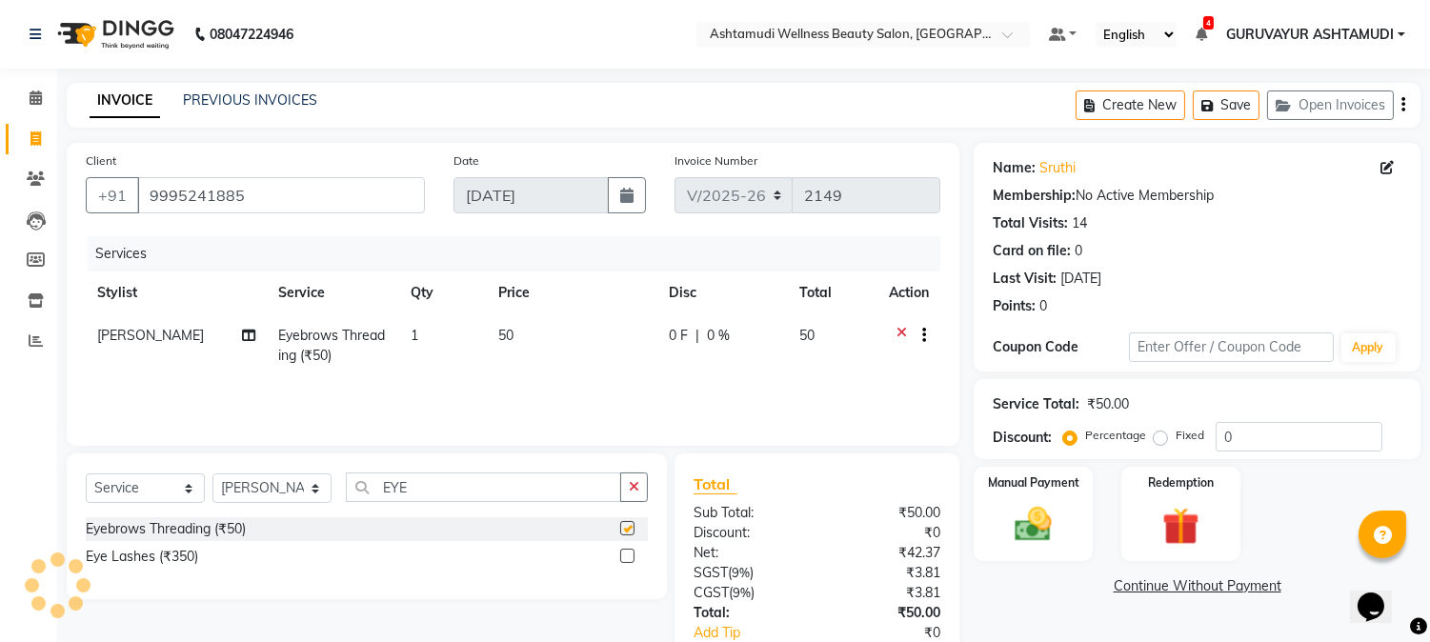
checkbox input "false"
click at [1038, 512] on img at bounding box center [1033, 525] width 63 height 45
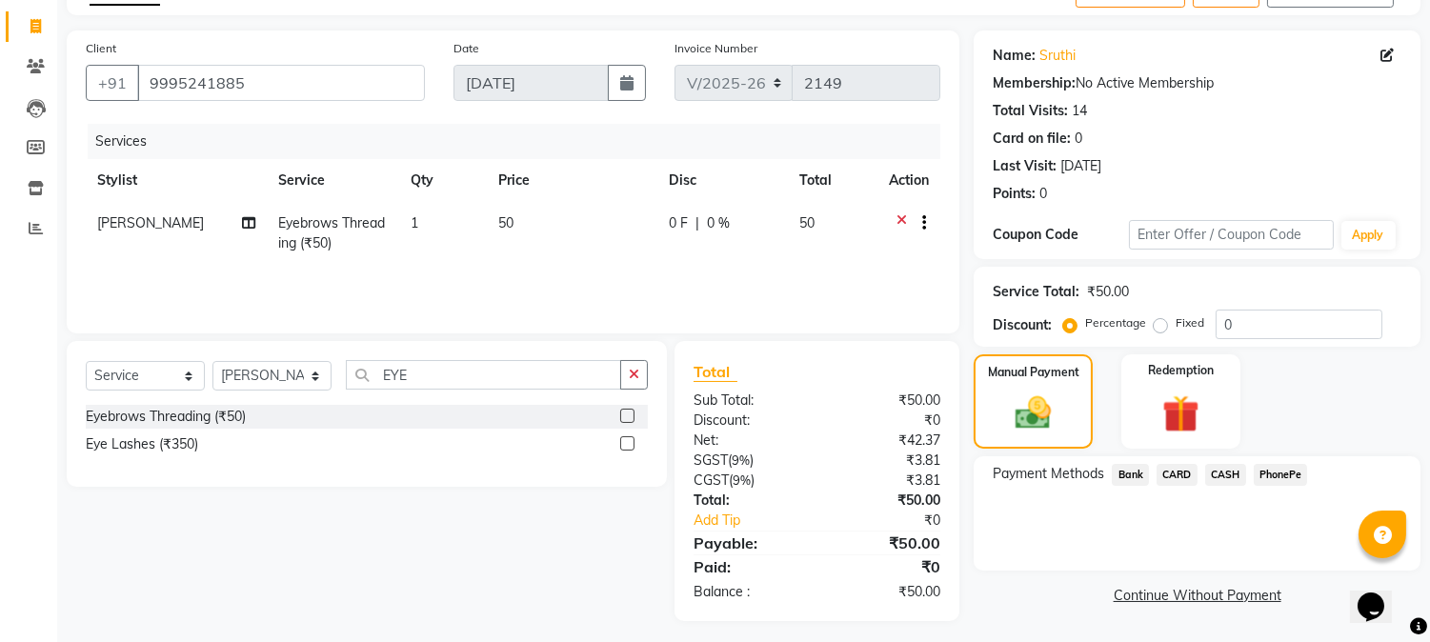
scroll to position [119, 0]
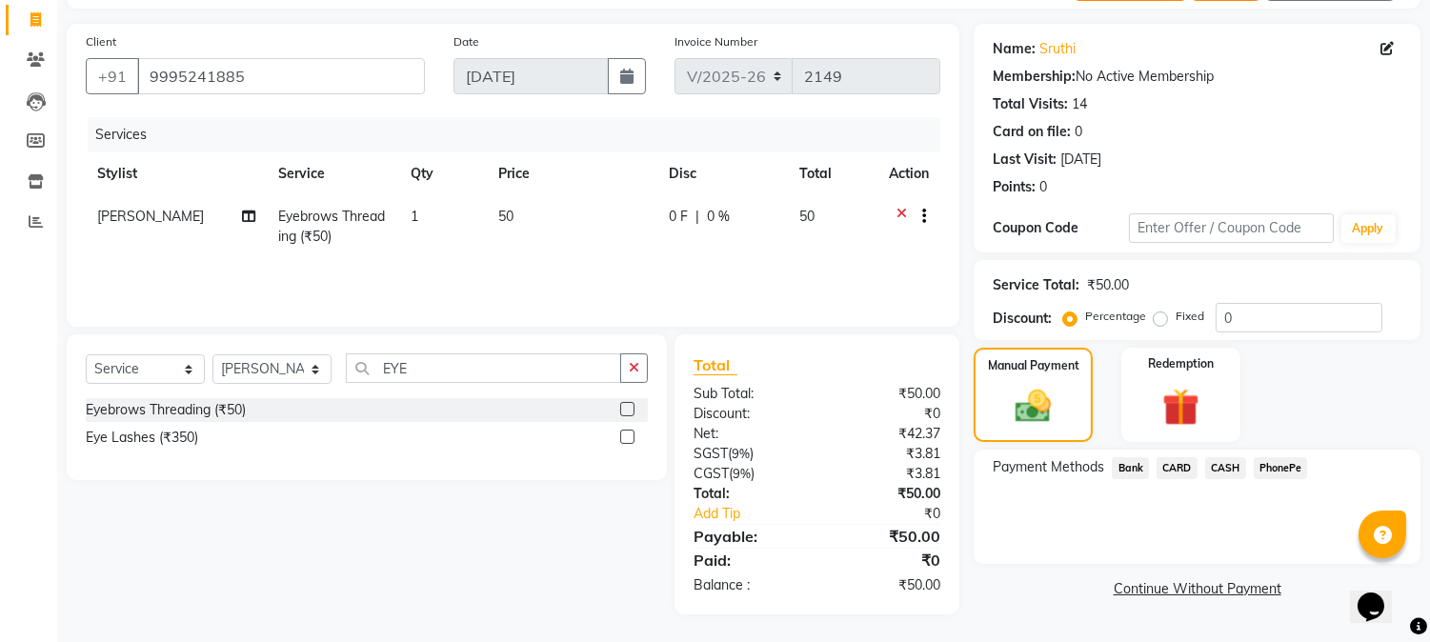
click at [1261, 467] on span "PhonePe" at bounding box center [1280, 468] width 54 height 22
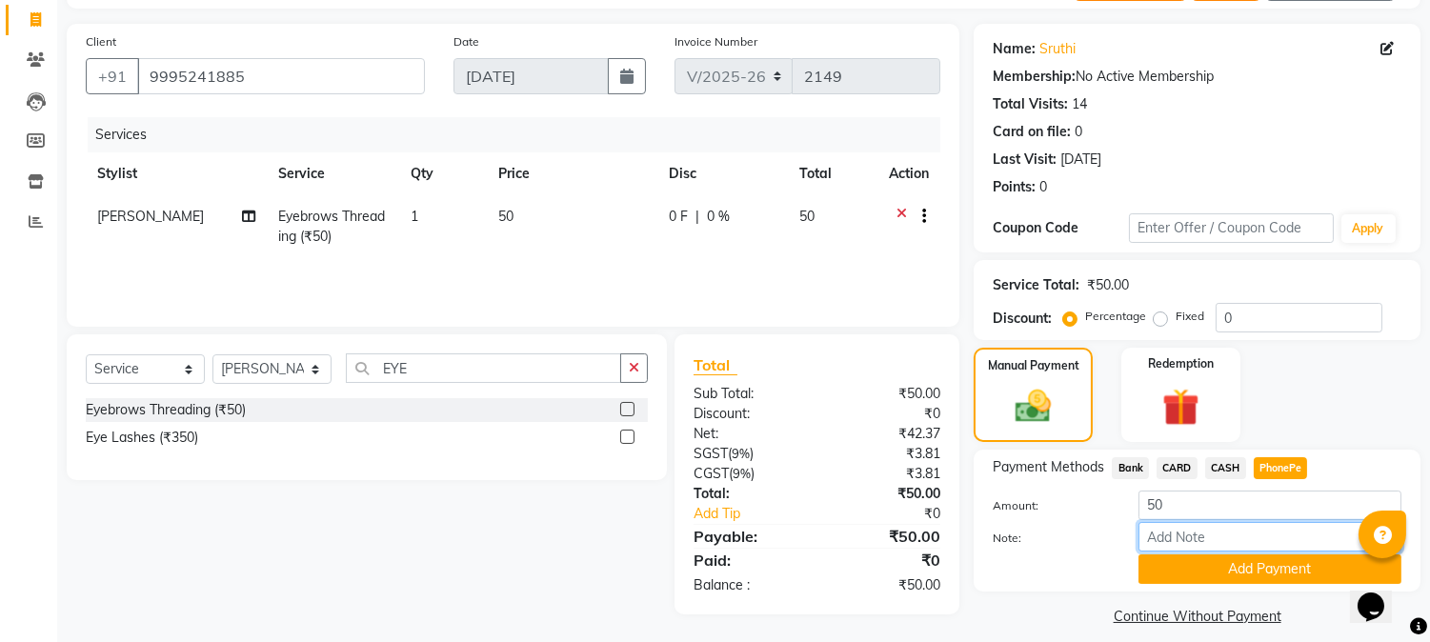
click at [1172, 531] on input "Note:" at bounding box center [1269, 537] width 263 height 30
type input "NIGISHA"
click at [1230, 565] on button "Add Payment" at bounding box center [1269, 569] width 263 height 30
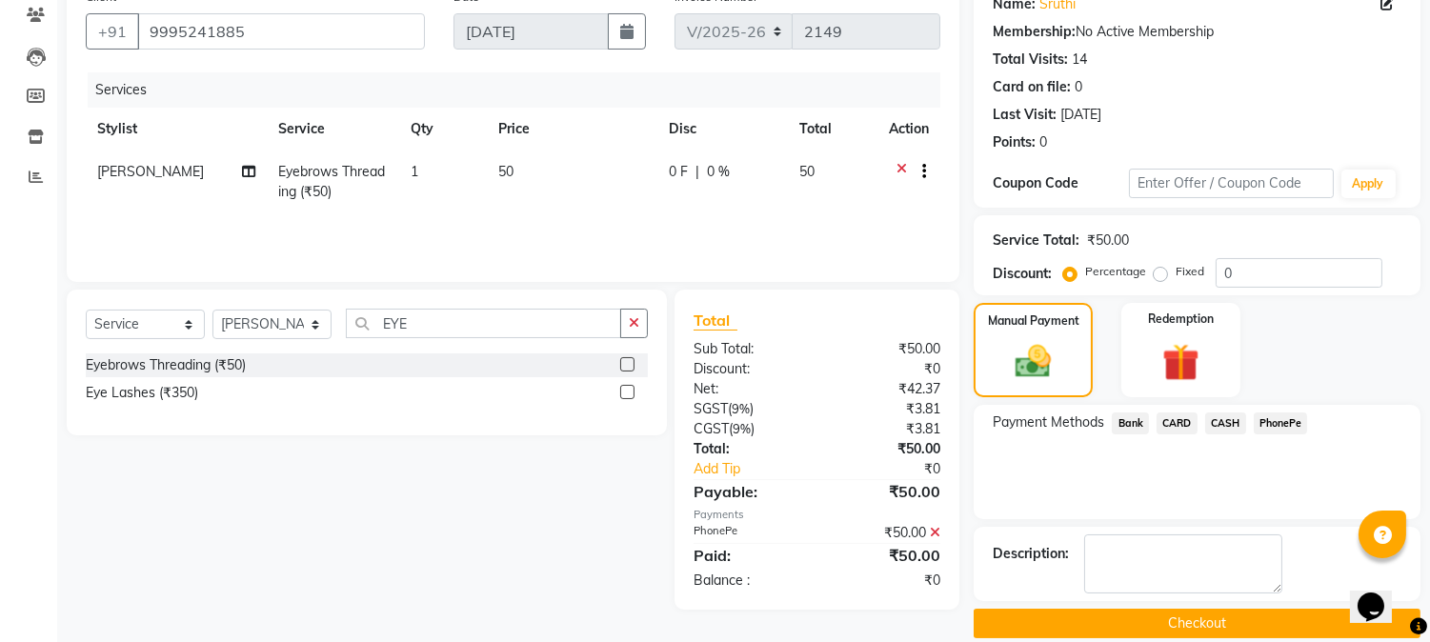
scroll to position [187, 0]
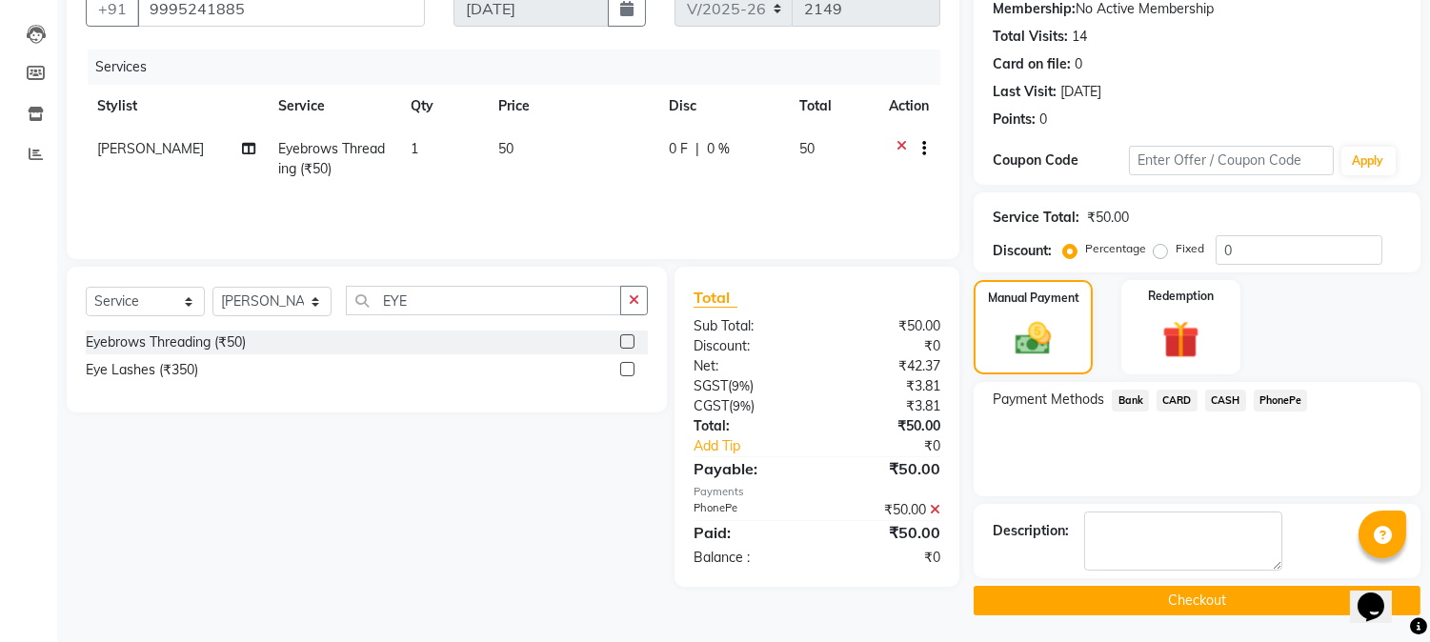
click at [1182, 602] on button "Checkout" at bounding box center [1196, 601] width 447 height 30
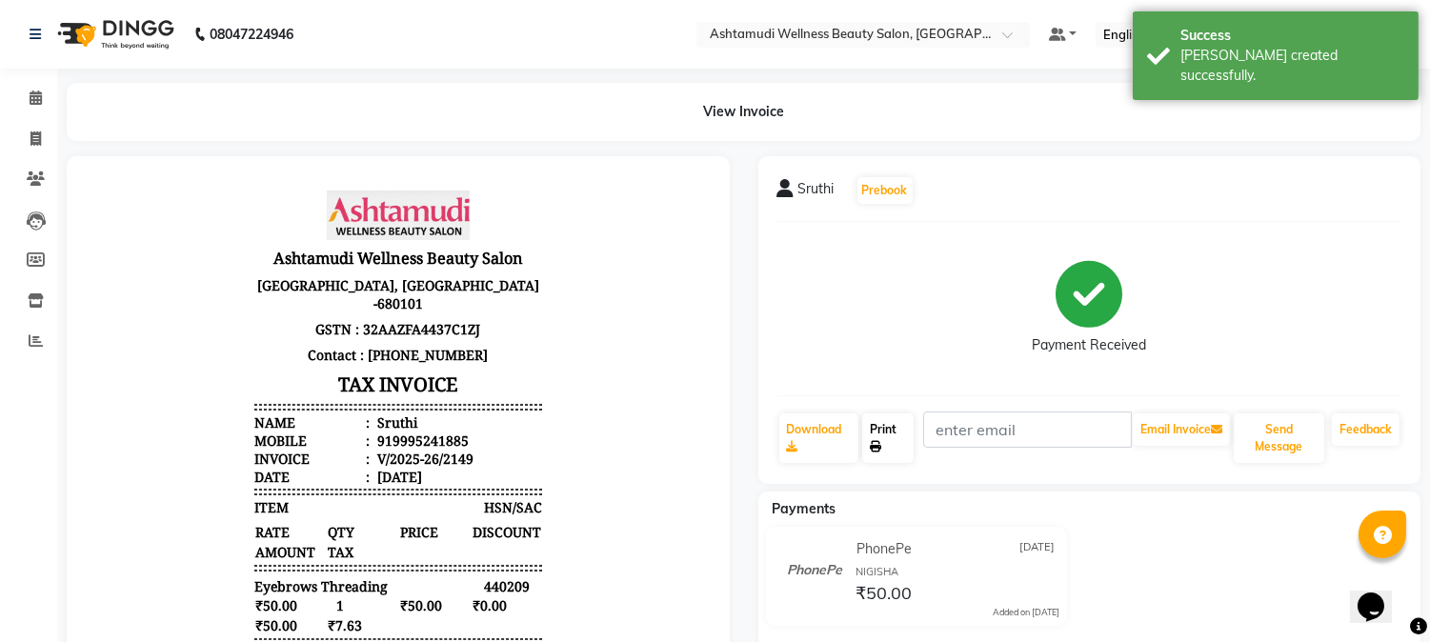
click at [886, 439] on link "Print" at bounding box center [887, 438] width 51 height 50
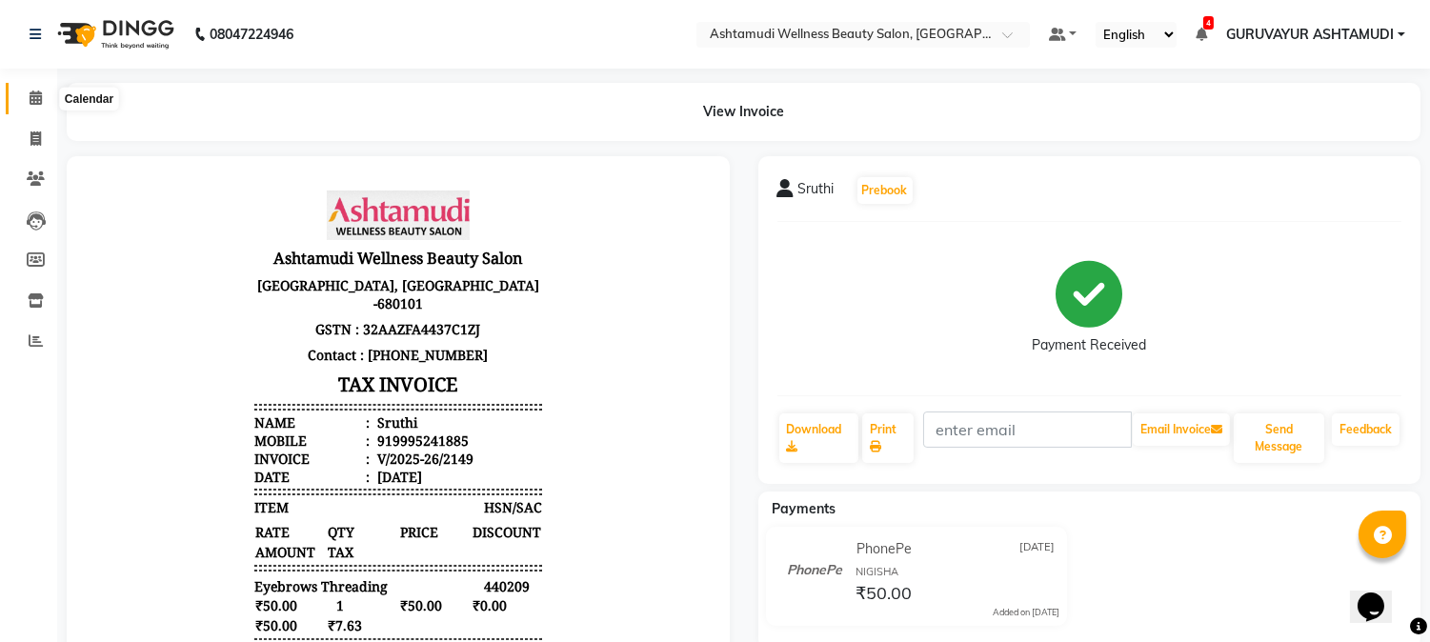
click at [39, 92] on icon at bounding box center [36, 97] width 12 height 14
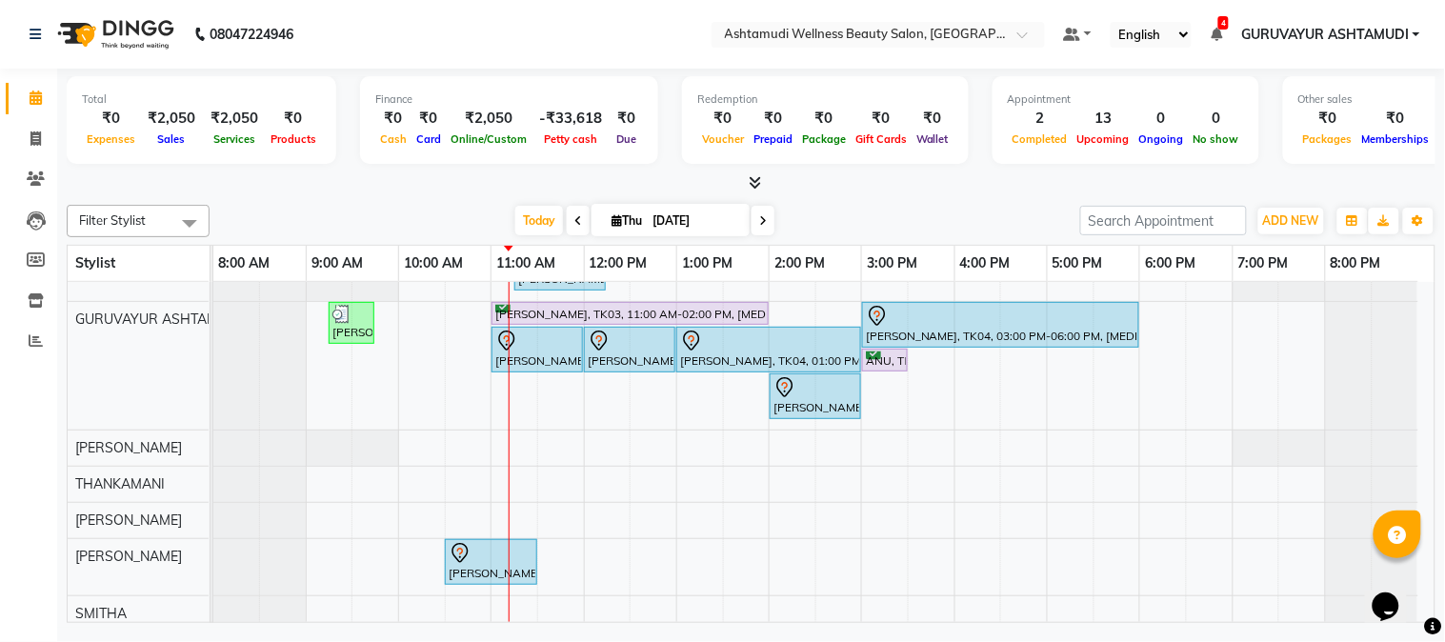
scroll to position [106, 0]
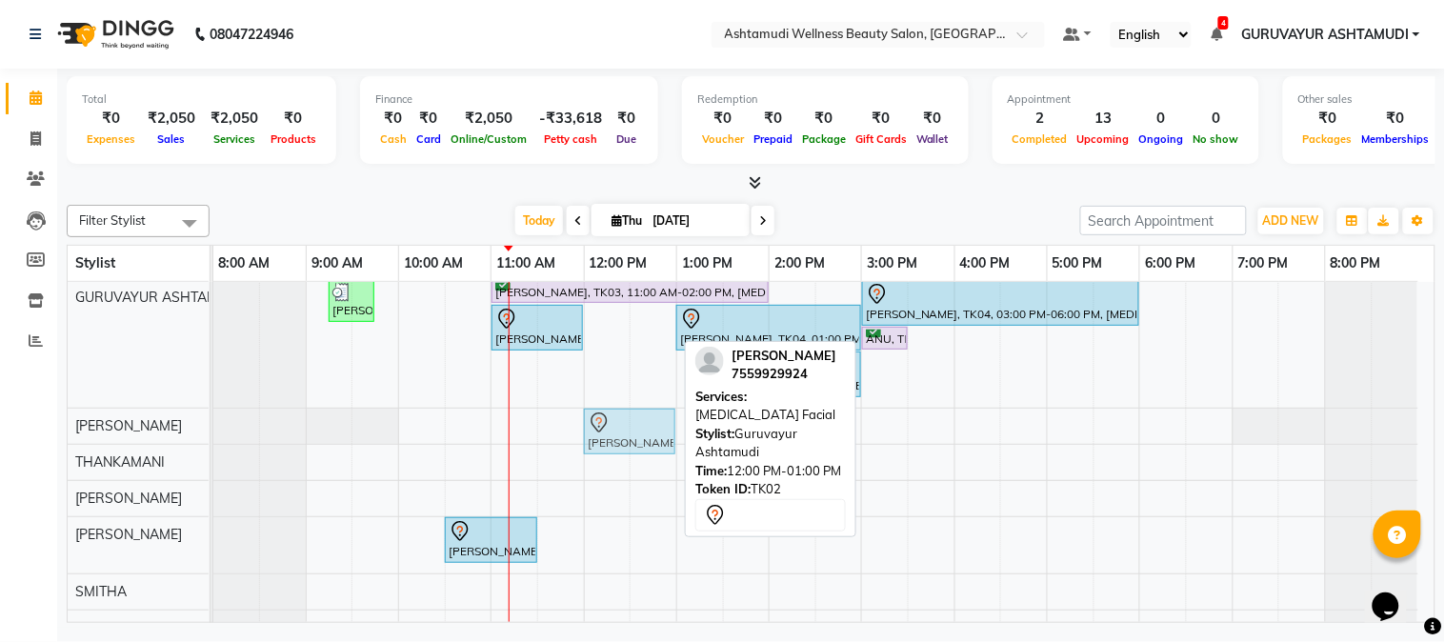
drag, startPoint x: 614, startPoint y: 338, endPoint x: 626, endPoint y: 420, distance: 82.7
click at [627, 426] on tbody "[PERSON_NAME], TK01, 11:00 AM-11:40 AM, Root Touch-Up ([MEDICAL_DATA] Free) [PE…" at bounding box center [815, 528] width 1205 height 704
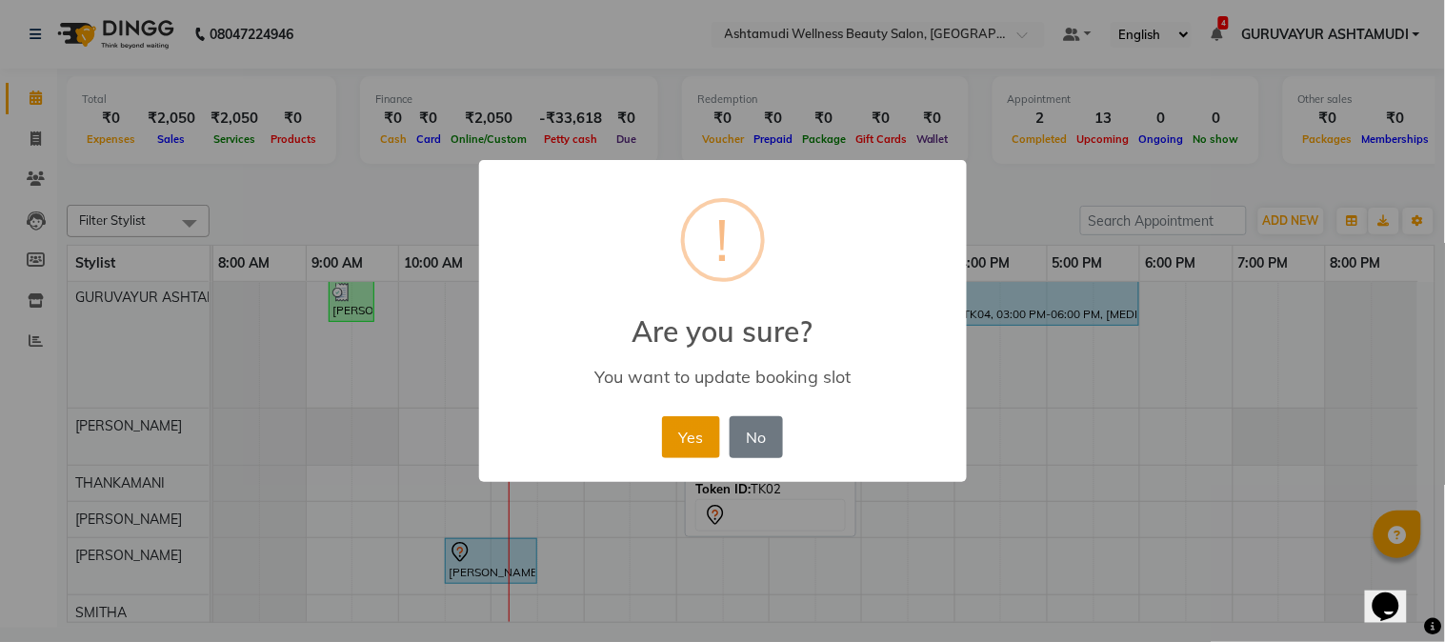
click at [684, 443] on button "Yes" at bounding box center [691, 437] width 58 height 42
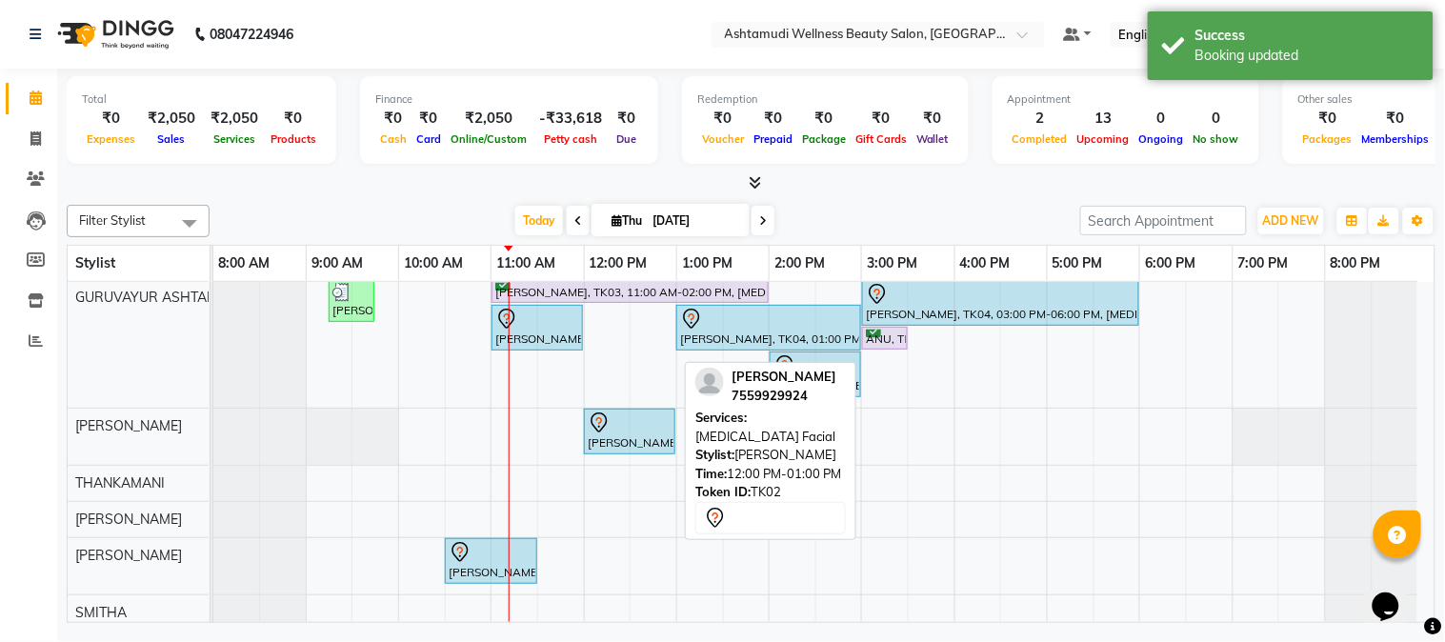
click at [612, 430] on div at bounding box center [630, 422] width 84 height 23
click at [631, 430] on div at bounding box center [630, 422] width 84 height 23
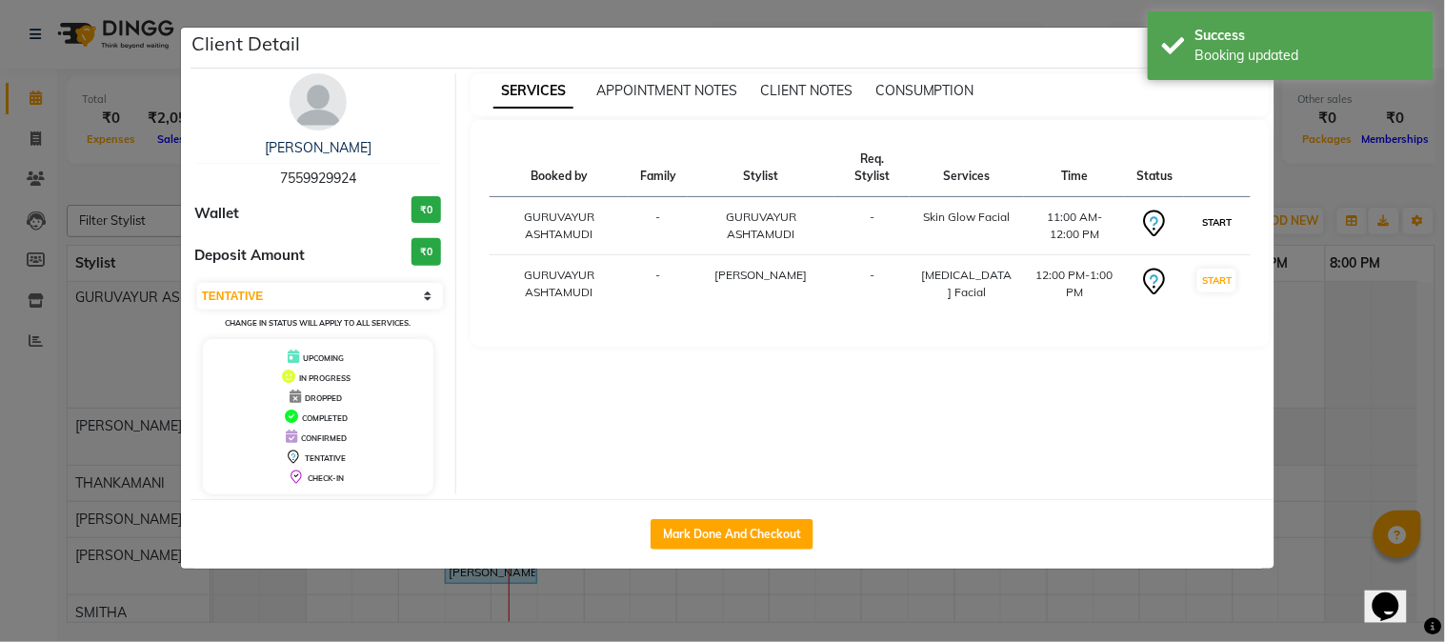
click at [1210, 225] on button "START" at bounding box center [1216, 222] width 39 height 24
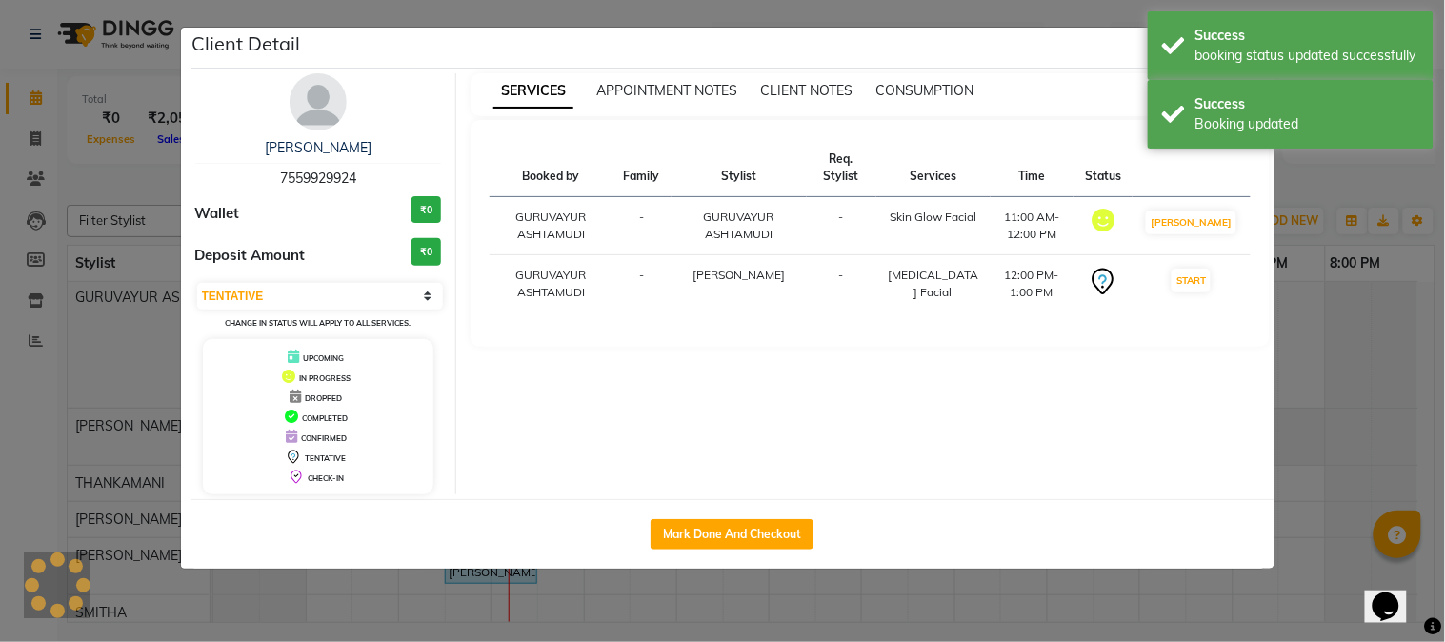
select select "select"
click at [841, 14] on ngb-modal-window "Client Detail Haritha 7559929924 Wallet ₹0 Deposit Amount ₹0 Select IN SERVICE …" at bounding box center [722, 321] width 1445 height 642
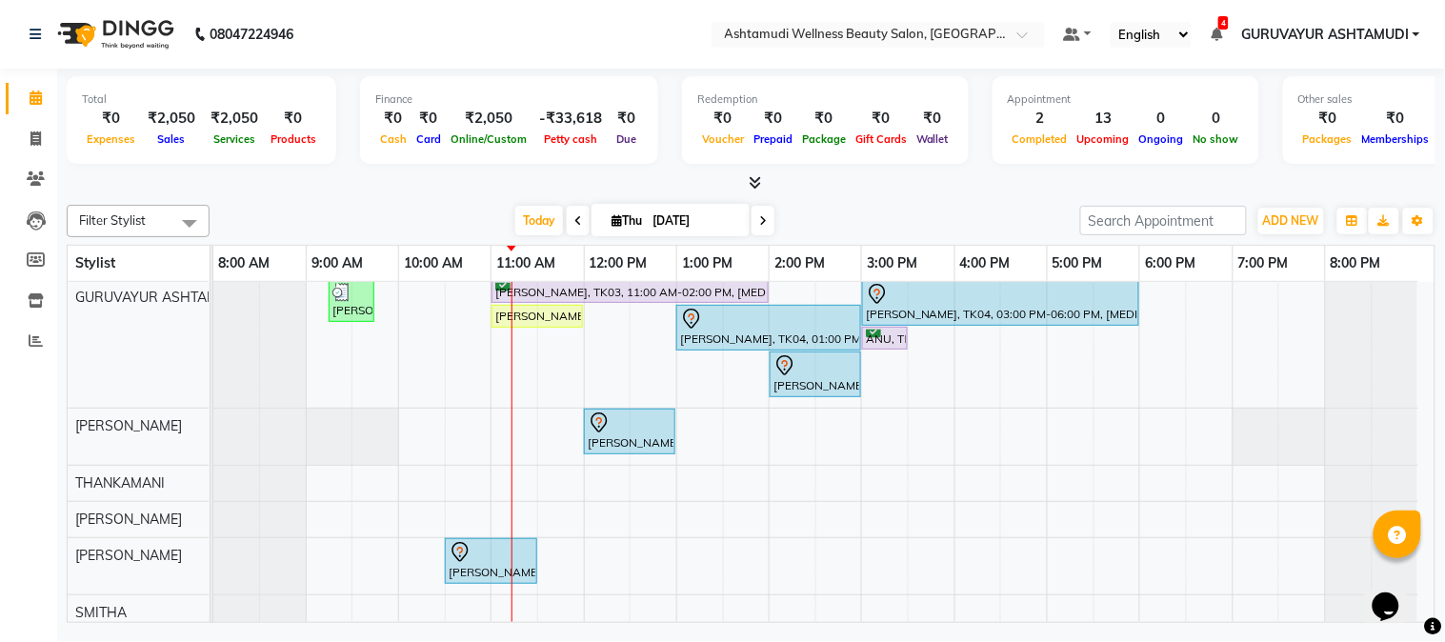
click at [759, 219] on icon at bounding box center [763, 220] width 8 height 11
type input "[DATE]"
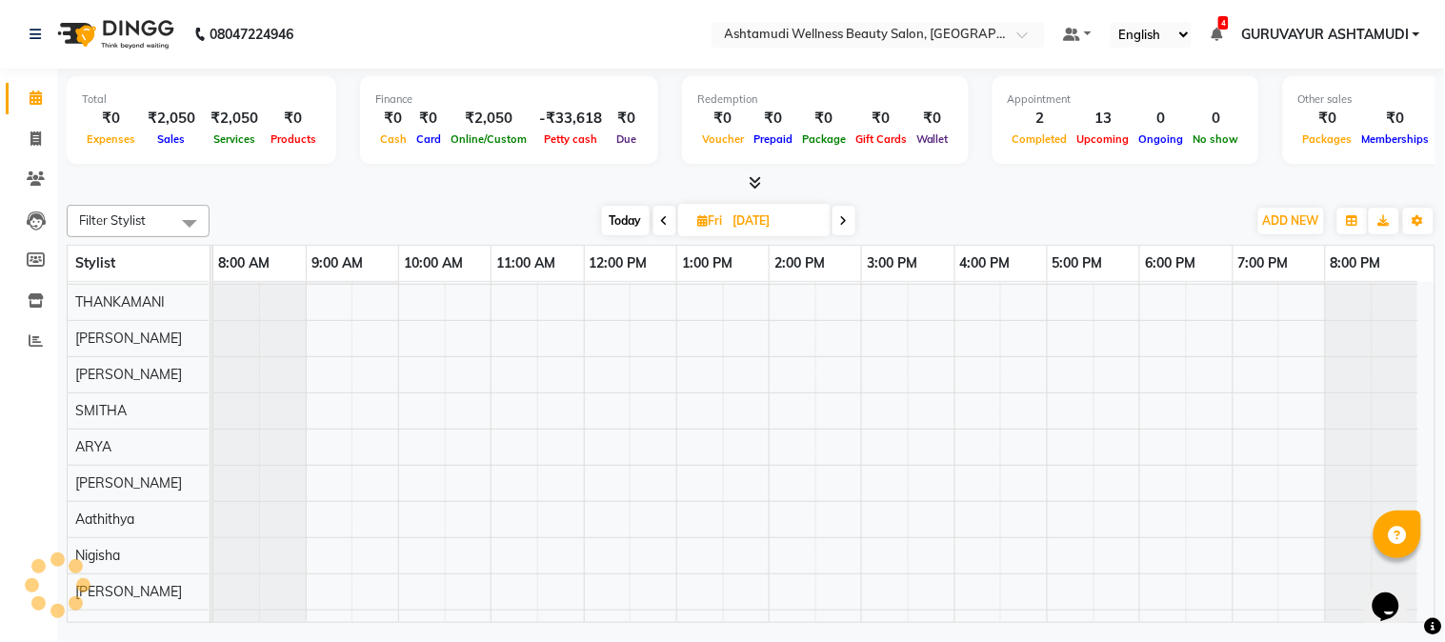
click at [759, 219] on input "[DATE]" at bounding box center [775, 221] width 95 height 29
select select "9"
select select "2025"
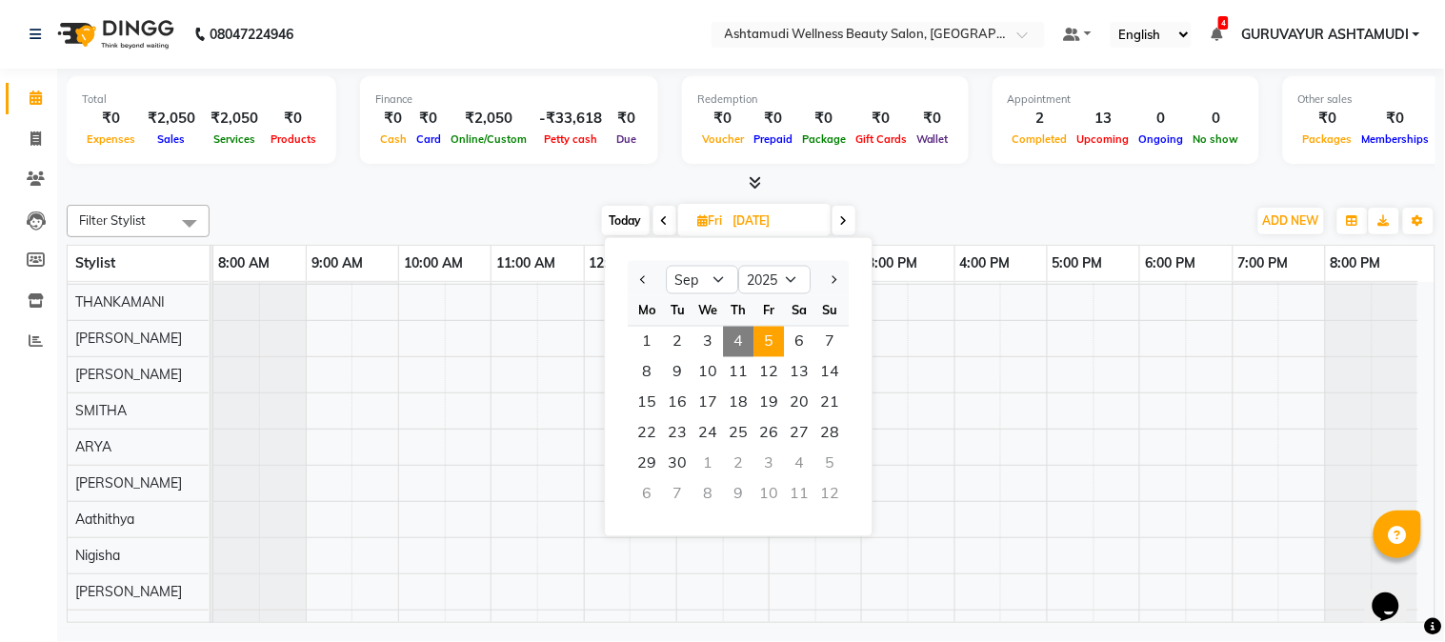
click at [843, 217] on icon at bounding box center [844, 220] width 8 height 11
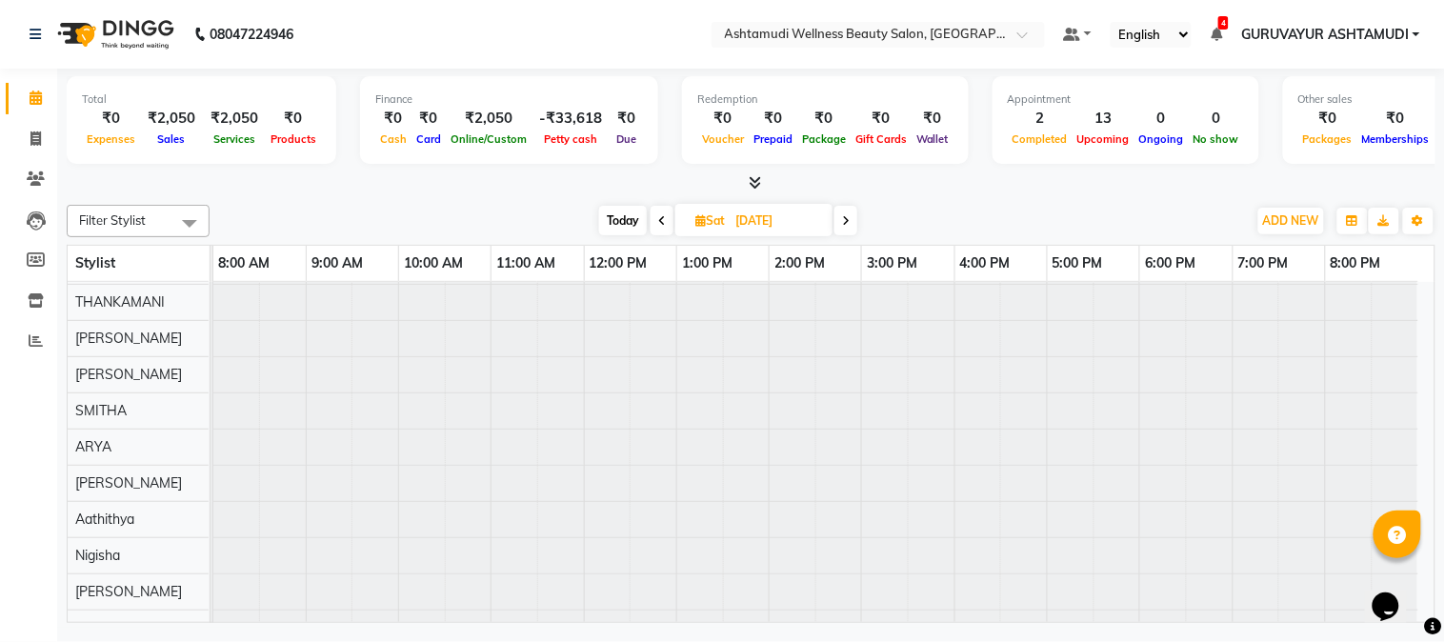
click at [843, 217] on icon at bounding box center [846, 220] width 8 height 11
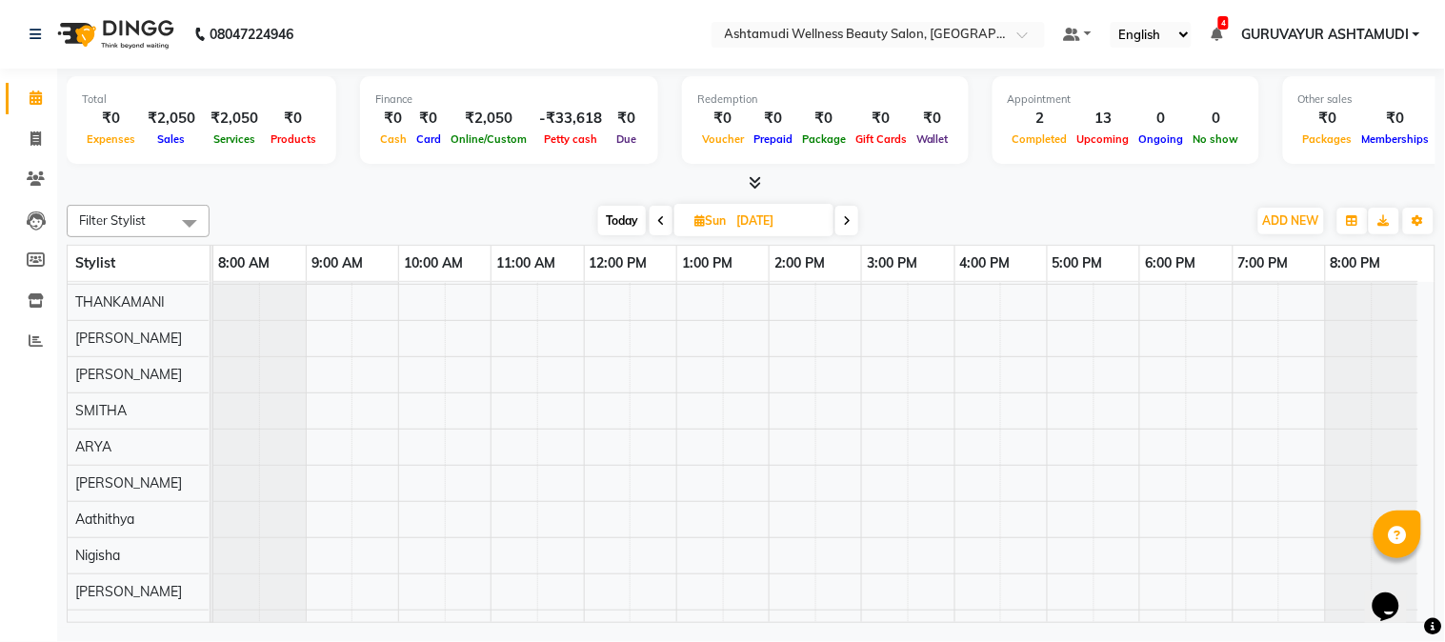
click at [844, 216] on icon at bounding box center [847, 220] width 8 height 11
click at [844, 216] on span at bounding box center [847, 221] width 23 height 30
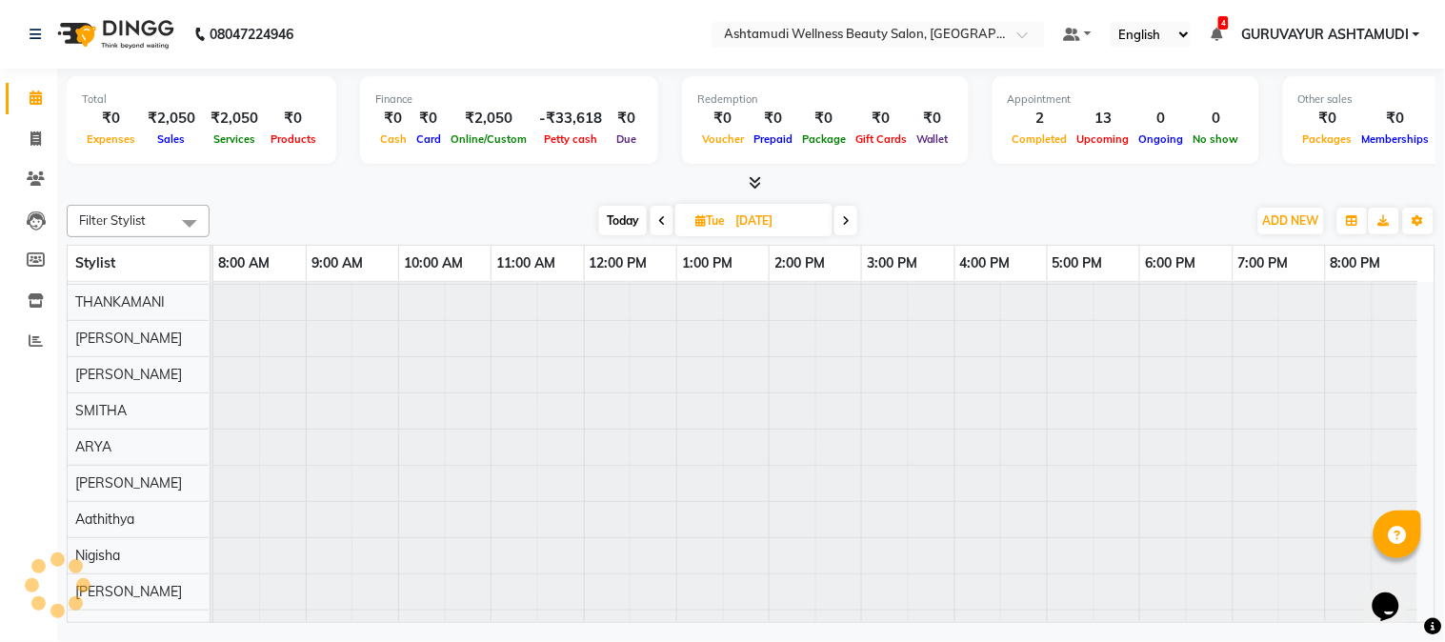
click at [844, 216] on icon at bounding box center [846, 220] width 8 height 11
type input "10-09-2025"
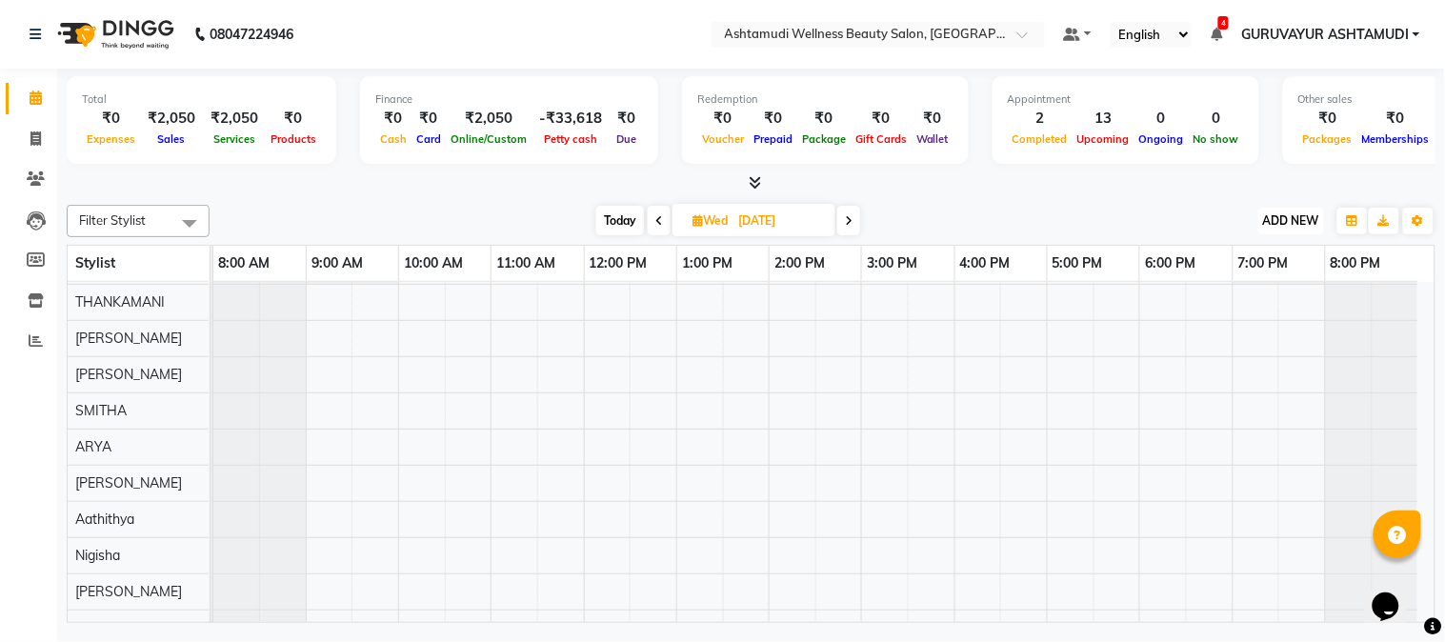
click at [1290, 226] on span "ADD NEW" at bounding box center [1291, 220] width 56 height 14
click at [1114, 183] on div at bounding box center [751, 183] width 1369 height 20
click at [1278, 217] on span "ADD NEW" at bounding box center [1291, 220] width 56 height 14
click at [1238, 259] on button "Add Appointment" at bounding box center [1248, 256] width 150 height 25
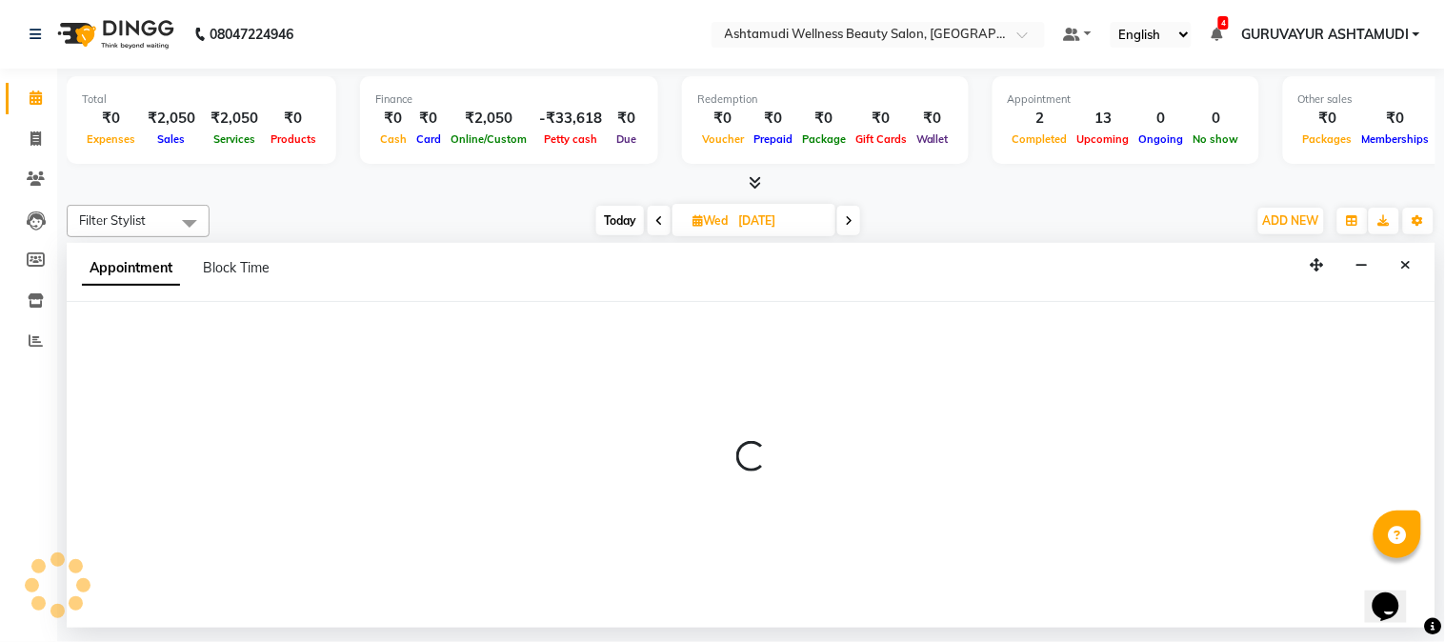
select select "540"
select select "tentative"
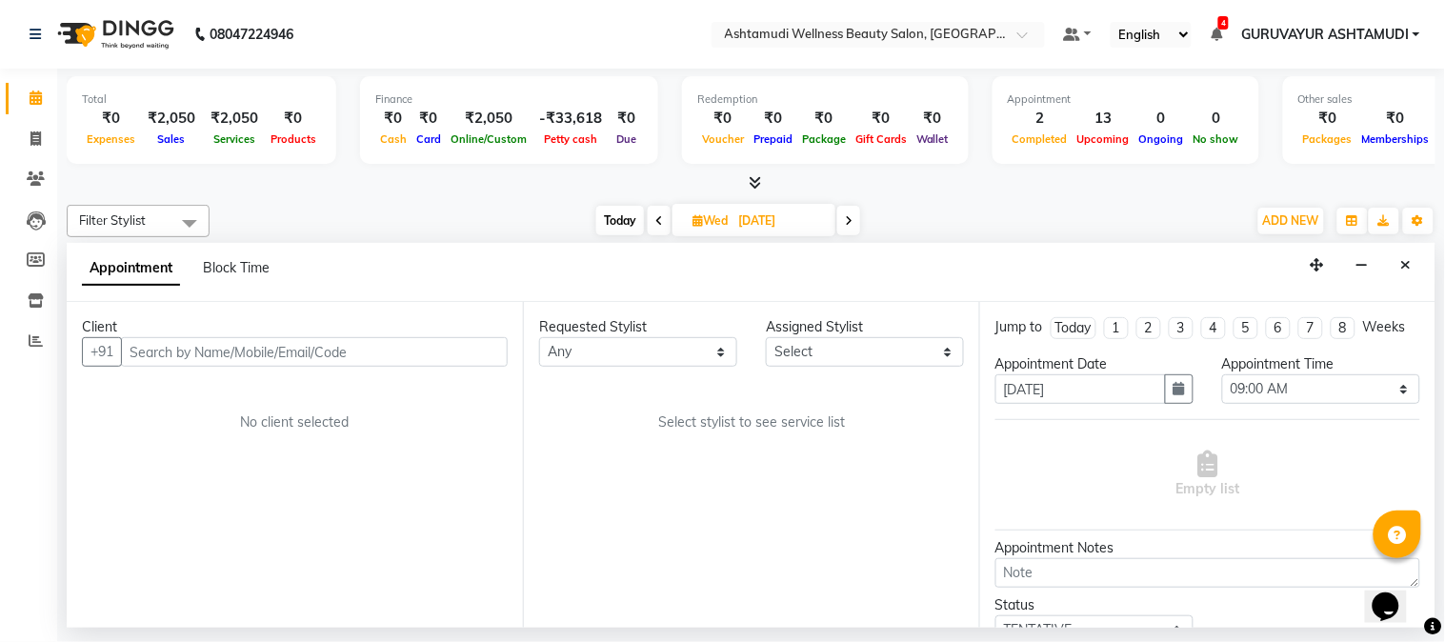
click at [220, 346] on input "text" at bounding box center [314, 352] width 387 height 30
type input "9946138908"
click at [471, 354] on span "Add Client" at bounding box center [468, 351] width 64 height 17
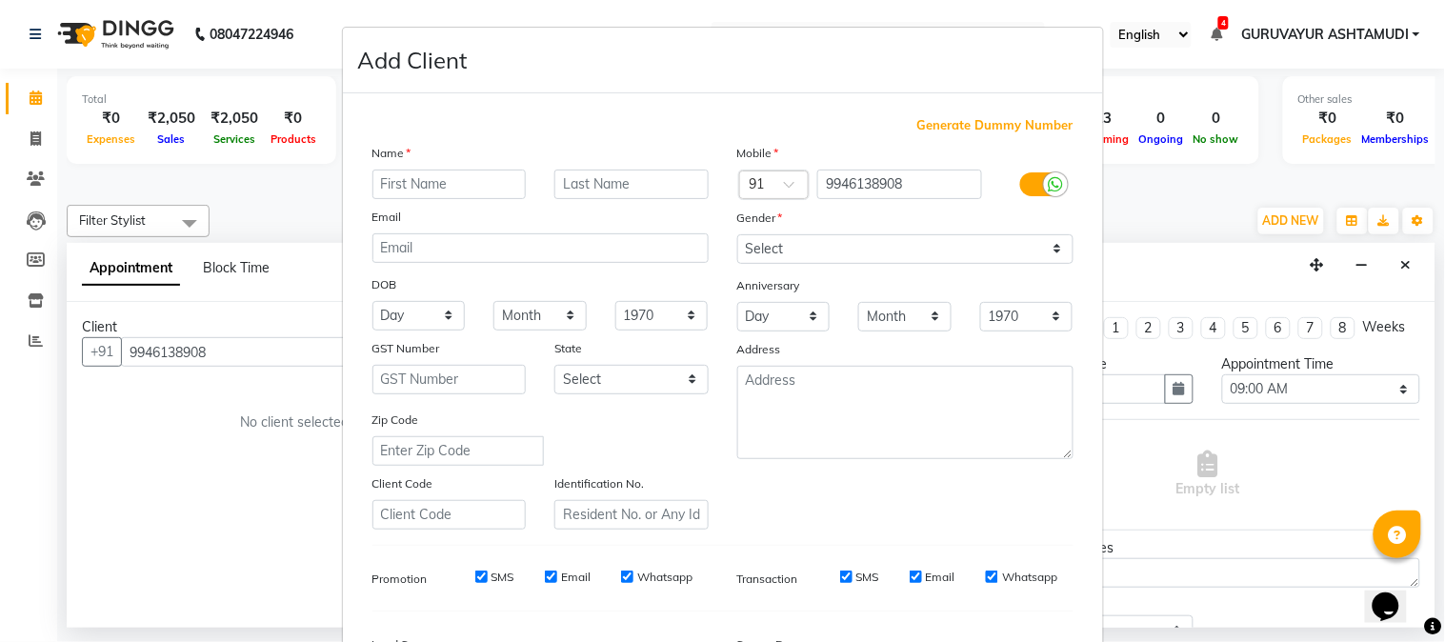
click at [491, 183] on input "text" at bounding box center [449, 185] width 154 height 30
type input "SUNITHA"
click at [1038, 246] on select "Select [DEMOGRAPHIC_DATA] [DEMOGRAPHIC_DATA] Other Prefer Not To Say" at bounding box center [905, 249] width 336 height 30
select select "[DEMOGRAPHIC_DATA]"
click at [737, 234] on select "Select [DEMOGRAPHIC_DATA] [DEMOGRAPHIC_DATA] Other Prefer Not To Say" at bounding box center [905, 249] width 336 height 30
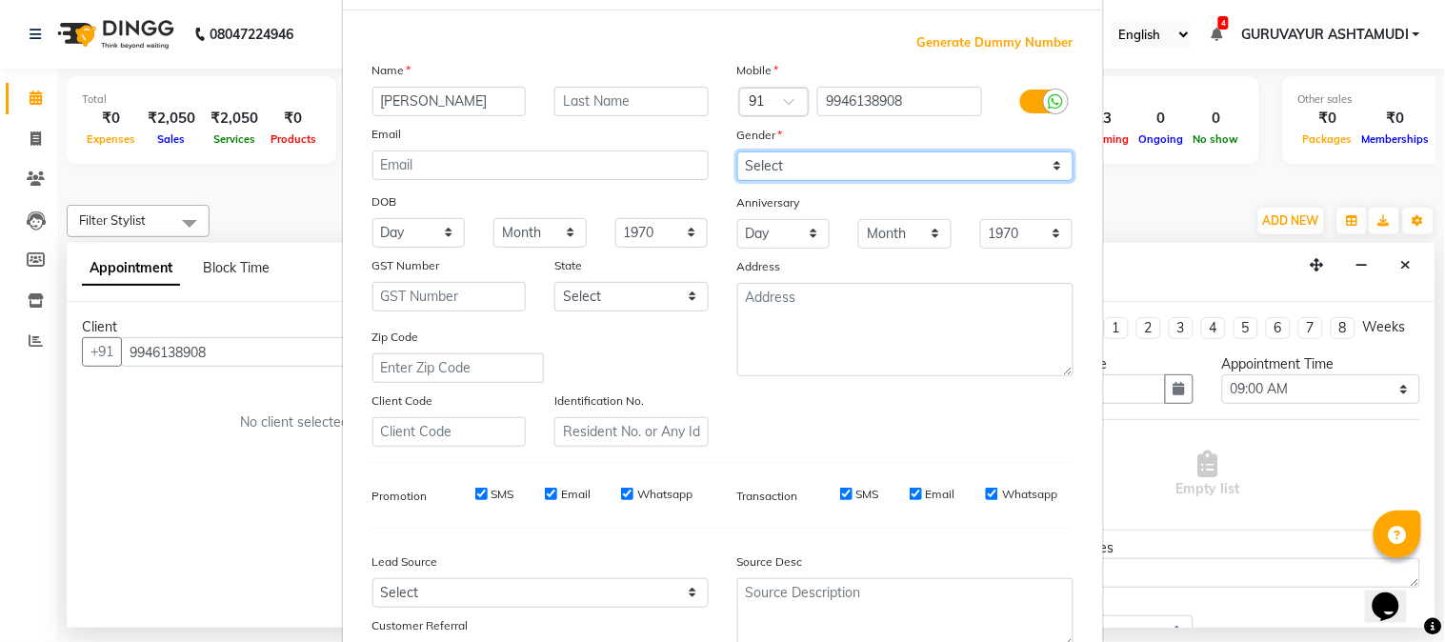
scroll to position [238, 0]
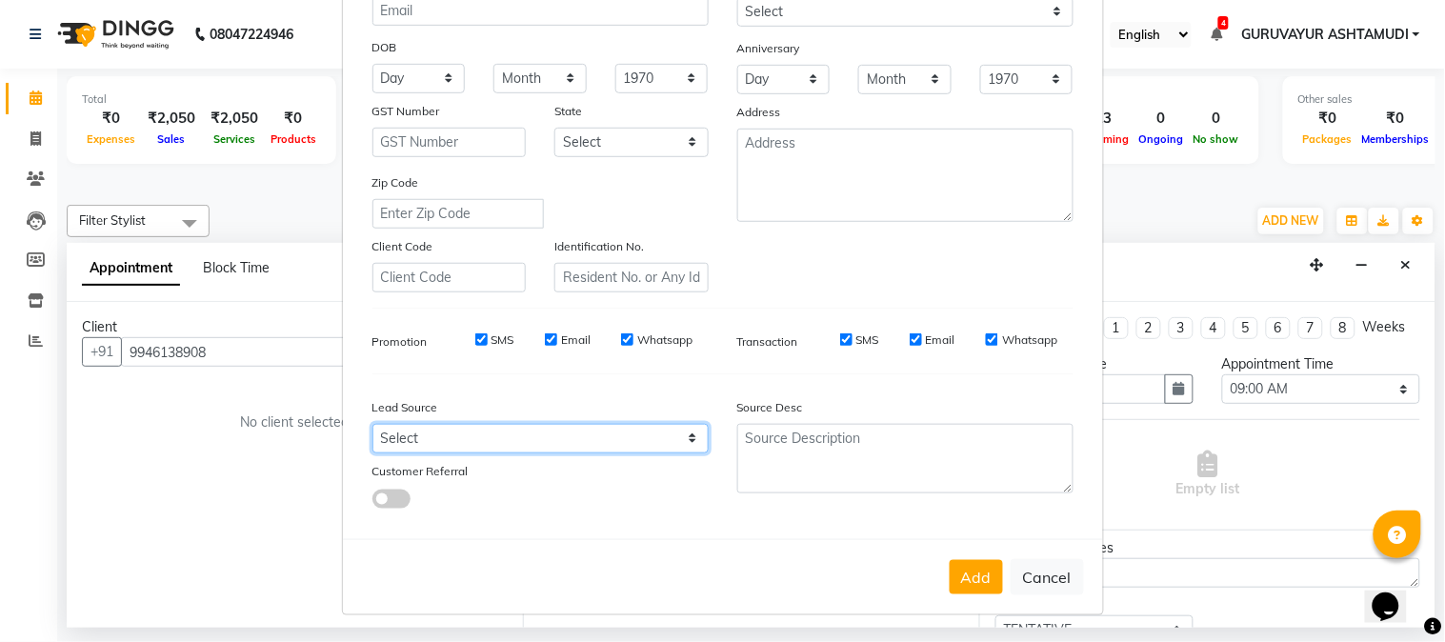
click at [622, 430] on select "Select Walk-in Referral Internet Friend Word of Mouth Advertisement Facebook Ju…" at bounding box center [540, 439] width 336 height 30
select select "31499"
click at [372, 424] on select "Select Walk-in Referral Internet Friend Word of Mouth Advertisement Facebook Ju…" at bounding box center [540, 439] width 336 height 30
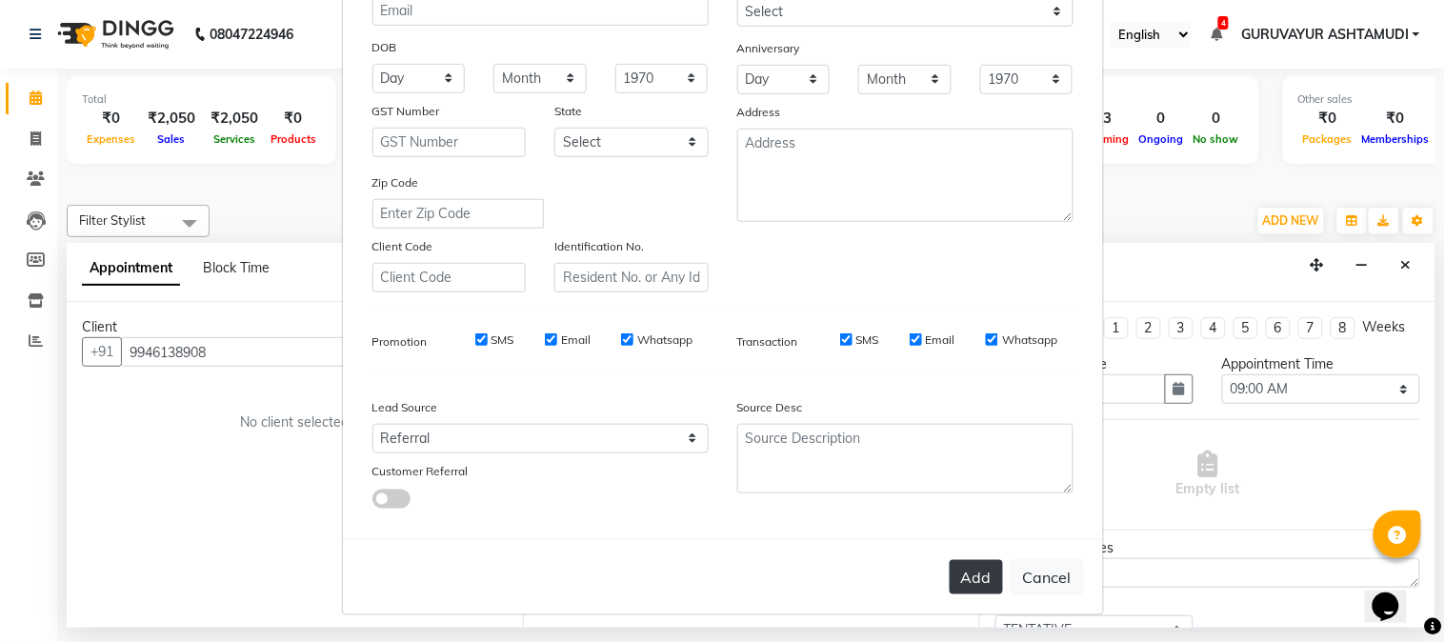
click at [968, 573] on button "Add" at bounding box center [976, 577] width 53 height 34
select select
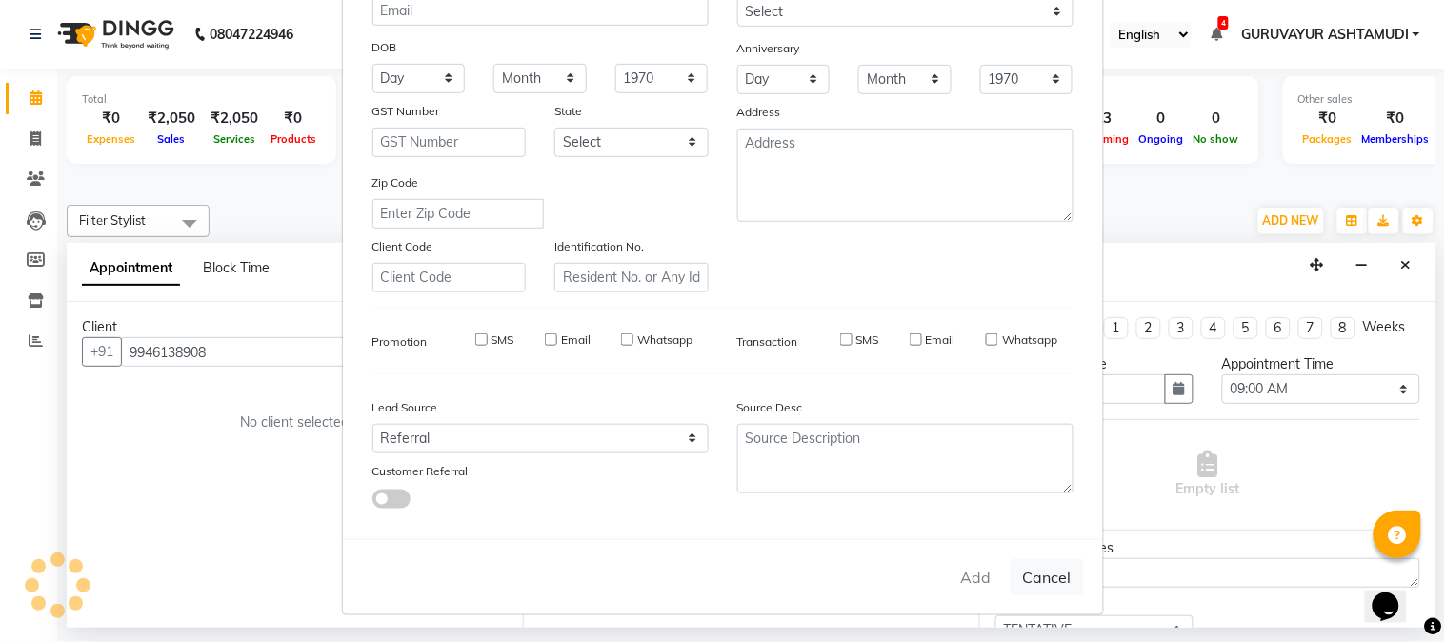
select select
checkbox input "false"
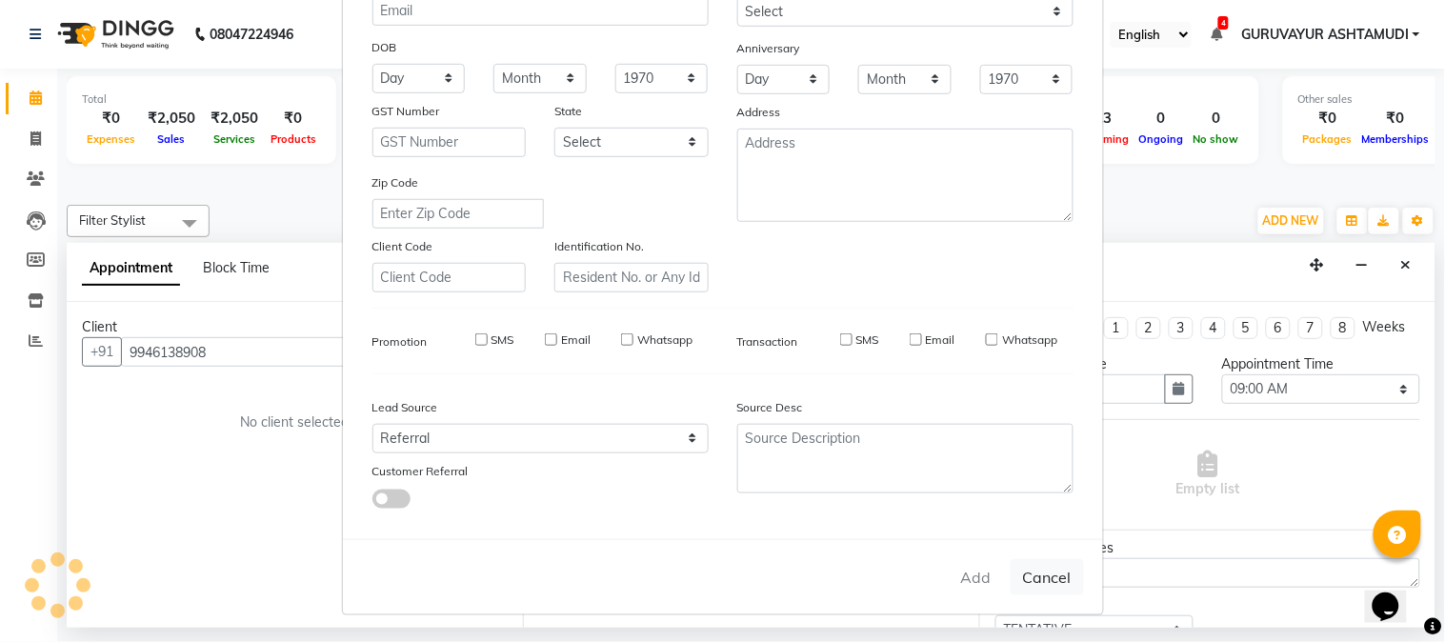
checkbox input "false"
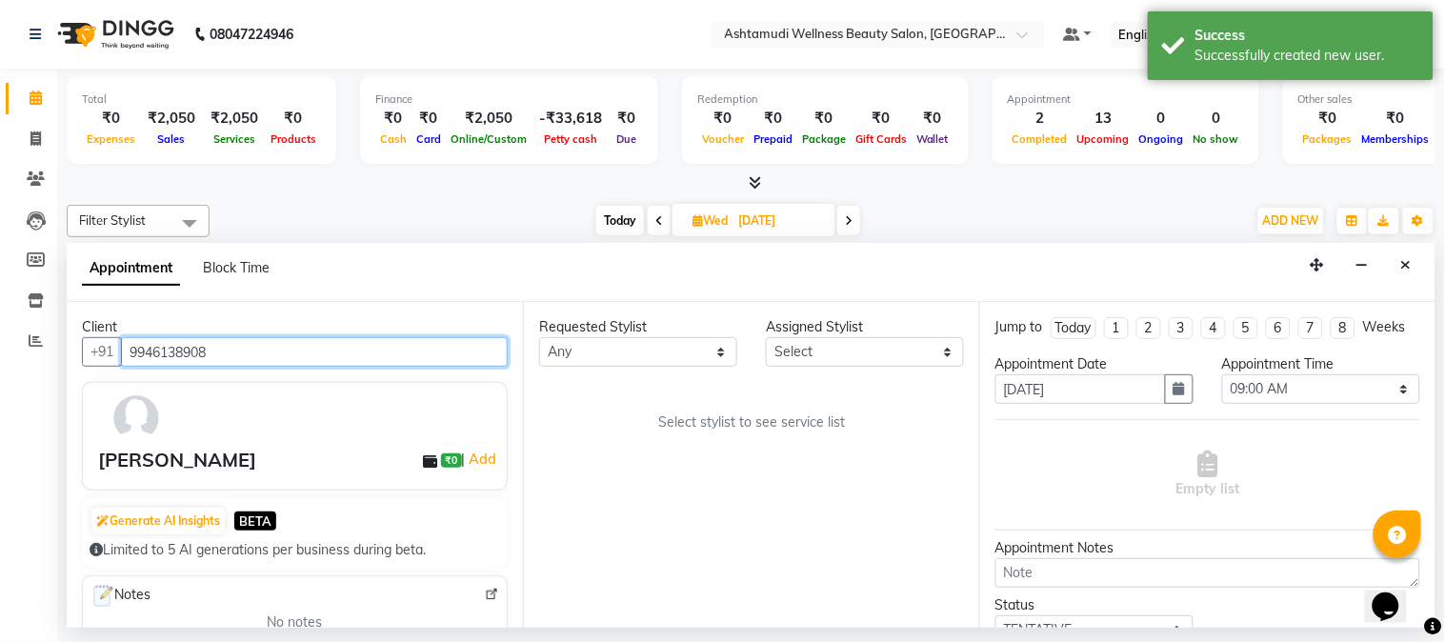
drag, startPoint x: 262, startPoint y: 356, endPoint x: 128, endPoint y: 357, distance: 134.3
click at [128, 357] on input "9946138908" at bounding box center [314, 352] width 387 height 30
click at [776, 501] on div "Requested Stylist Any Aathithya ANILA Anjana Das ARYA GURUVAYUR ASHTAMUDI NEETH…" at bounding box center [751, 465] width 456 height 326
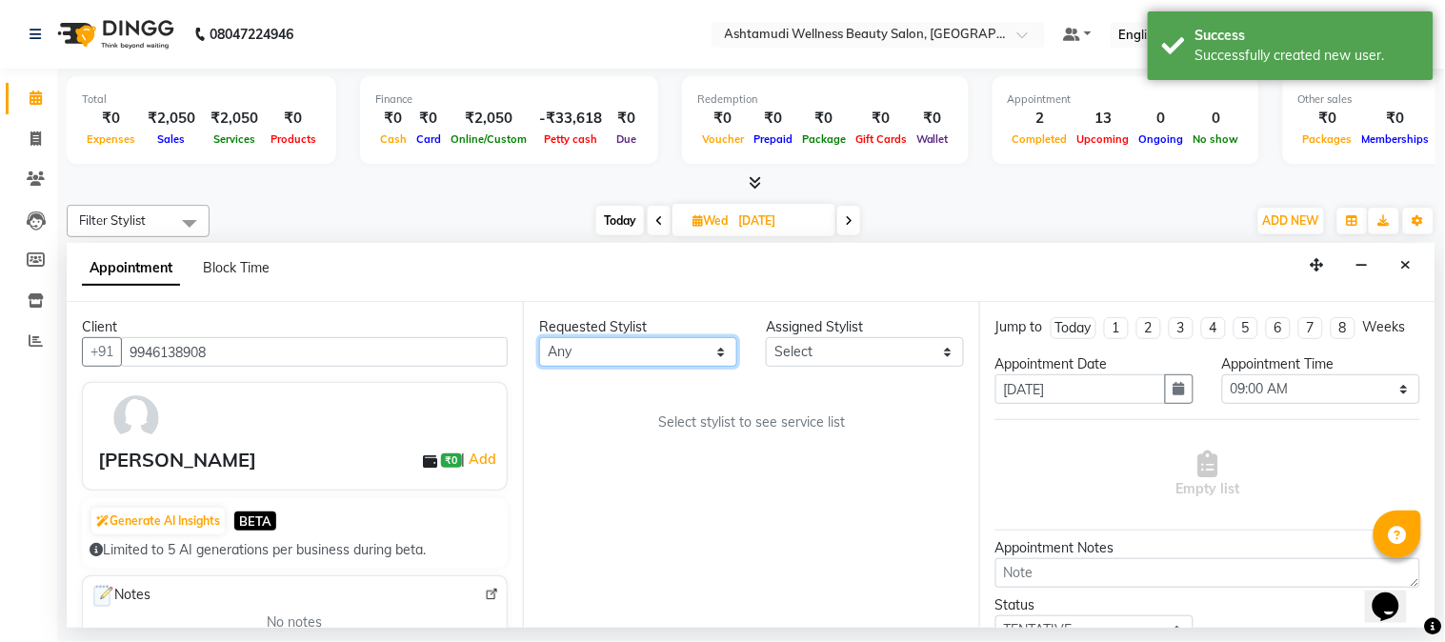
click at [706, 349] on select "Any Aathithya [PERSON_NAME] [PERSON_NAME] ARYA GURUVAYUR ASHTAMUDI [PERSON_NAME…" at bounding box center [638, 352] width 198 height 30
select select "27526"
click at [539, 337] on select "Any Aathithya [PERSON_NAME] [PERSON_NAME] ARYA GURUVAYUR ASHTAMUDI [PERSON_NAME…" at bounding box center [638, 352] width 198 height 30
select select "27526"
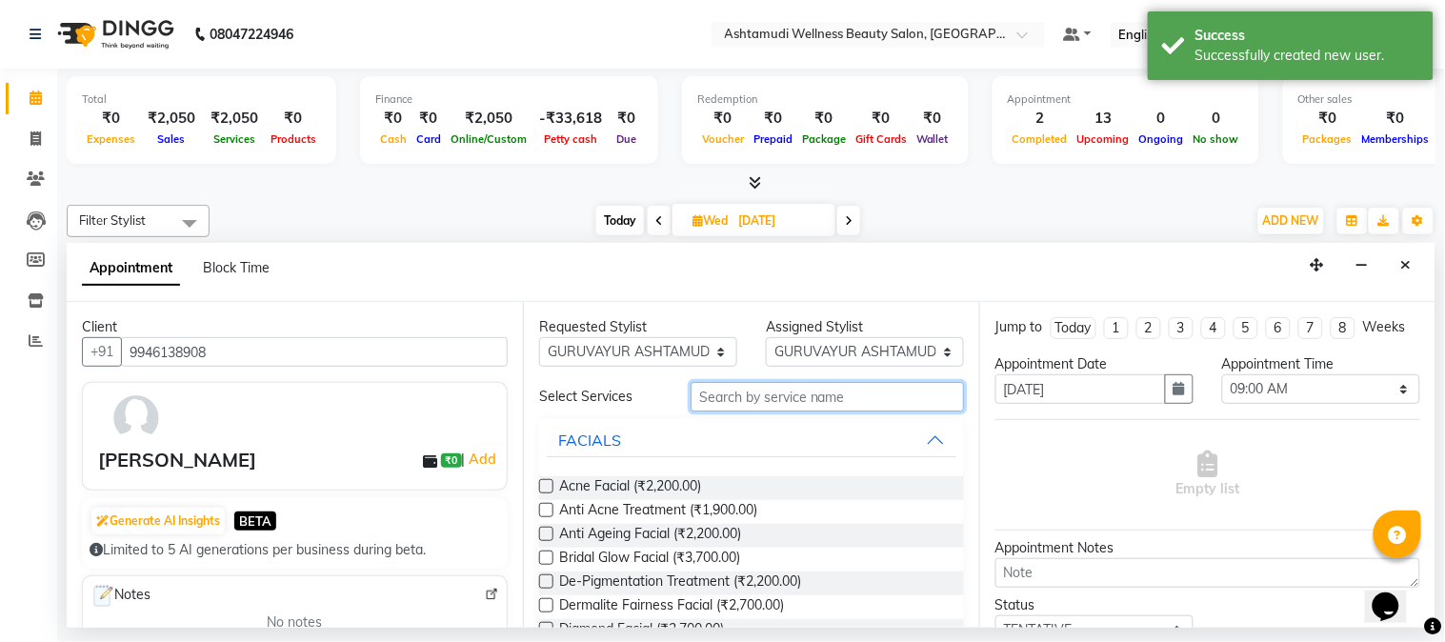
click at [810, 392] on input "text" at bounding box center [826, 397] width 273 height 30
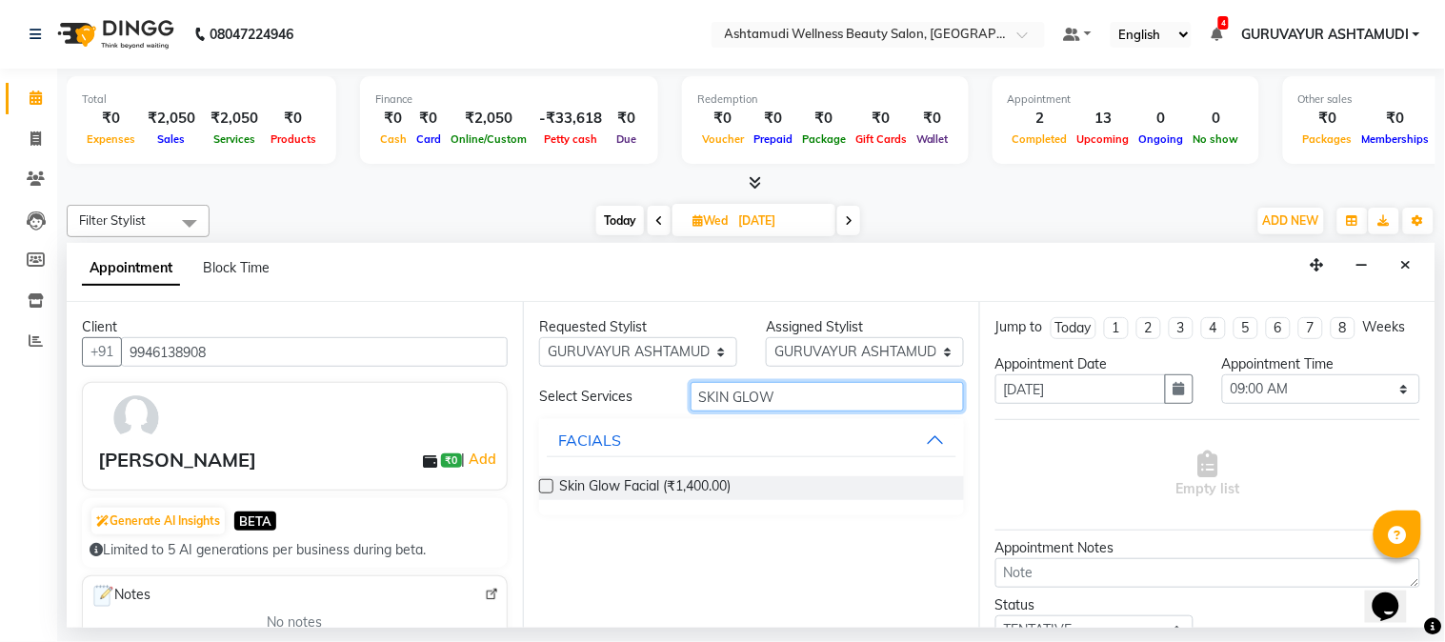
type input "SKIN GLOW"
click at [543, 486] on label at bounding box center [546, 486] width 14 height 14
click at [543, 486] on input "checkbox" at bounding box center [545, 488] width 12 height 12
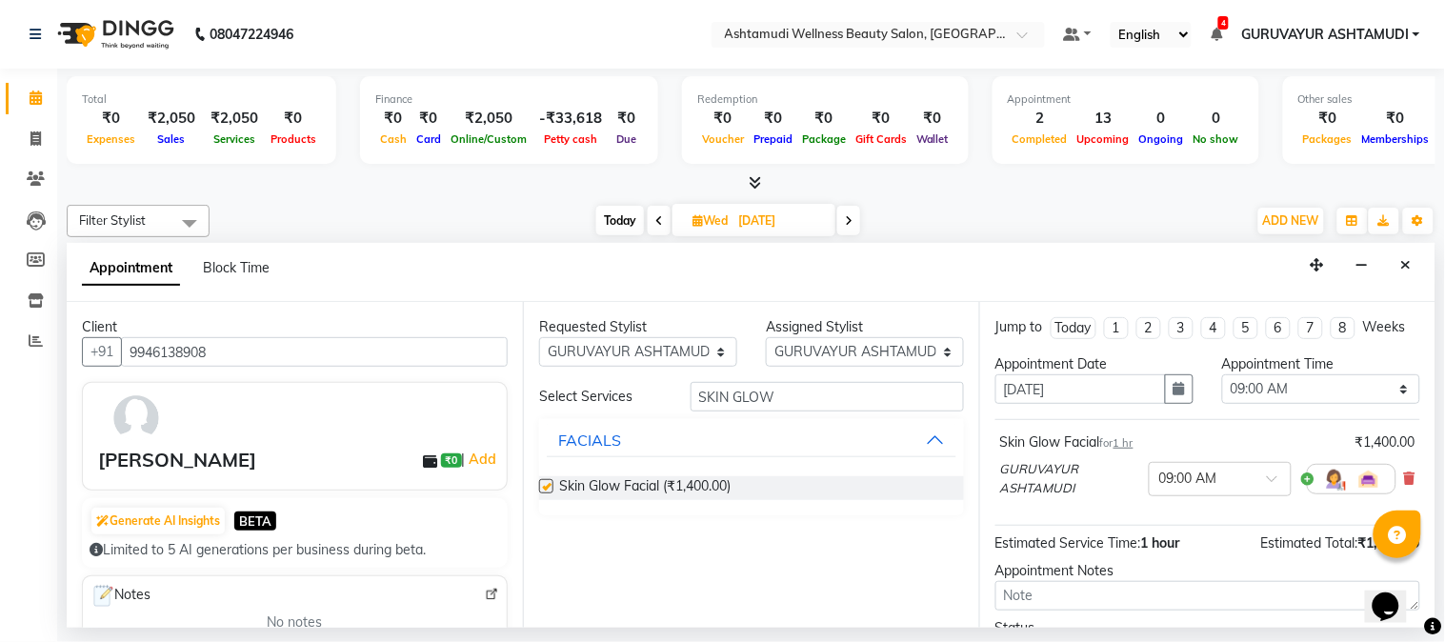
checkbox input "false"
click at [1267, 491] on span at bounding box center [1279, 484] width 24 height 20
click at [1165, 522] on div "11:15 AM" at bounding box center [1220, 513] width 141 height 35
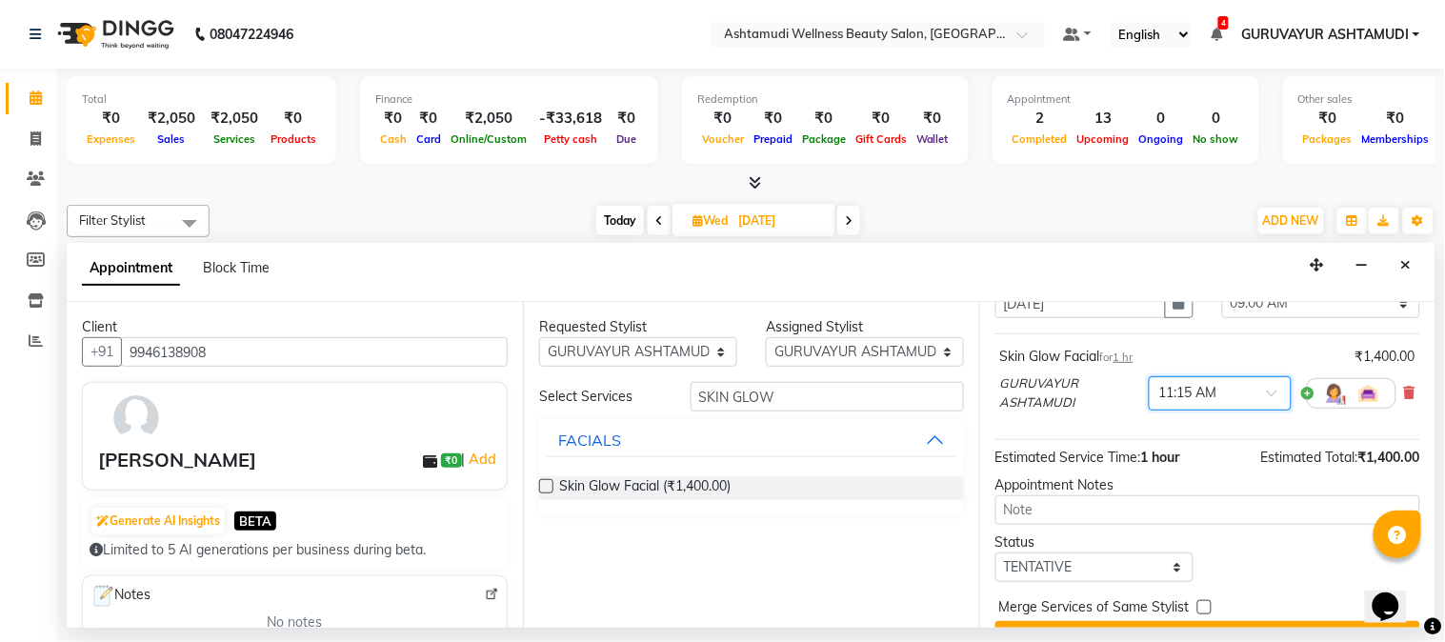
scroll to position [146, 0]
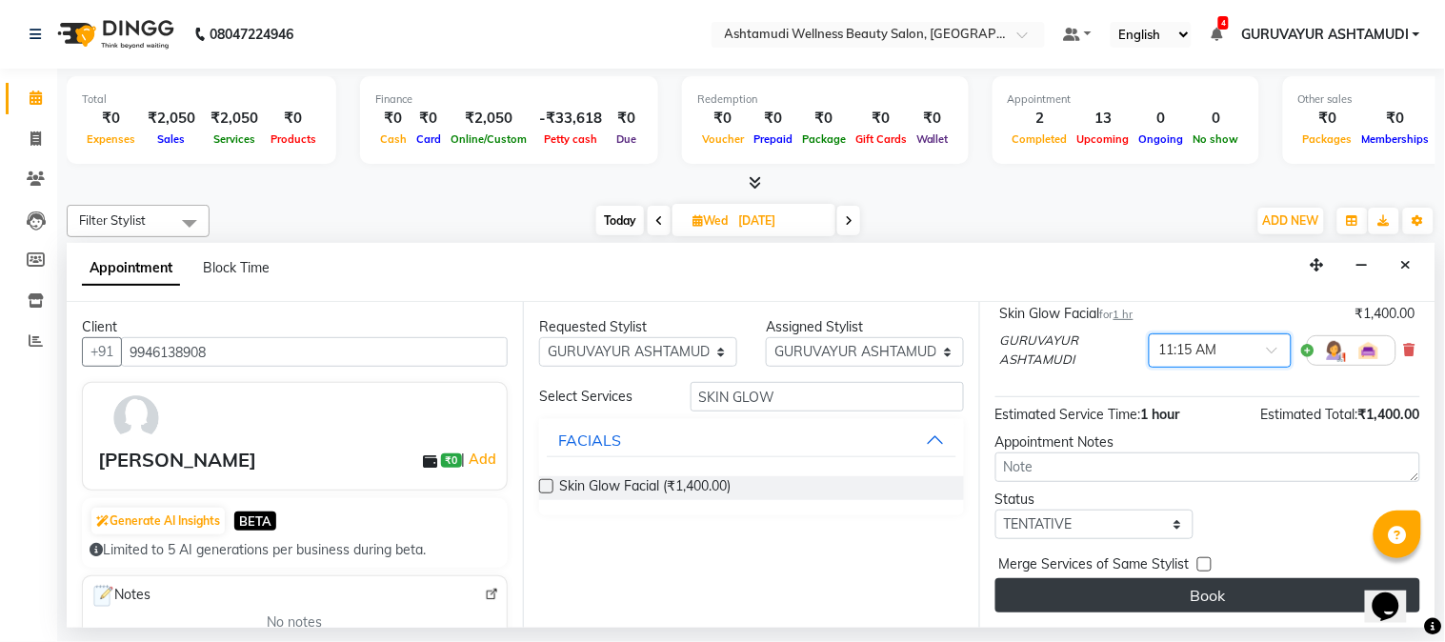
click at [1188, 590] on button "Book" at bounding box center [1207, 595] width 425 height 34
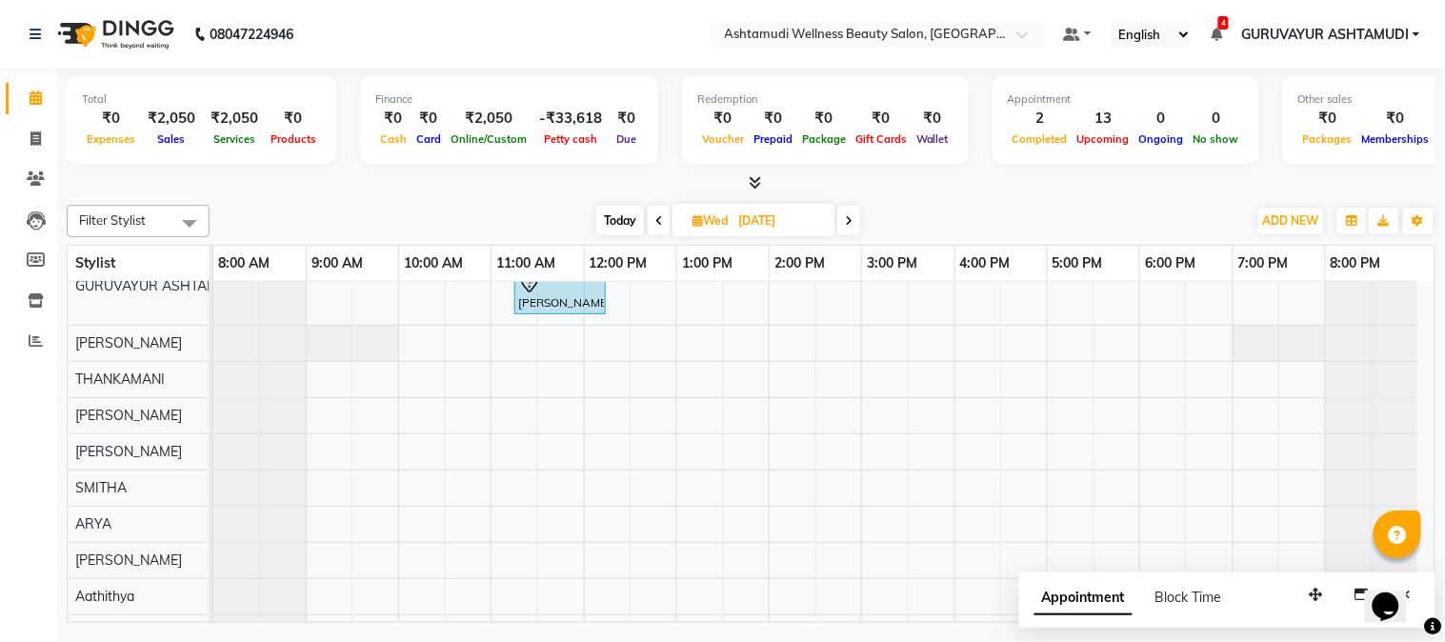
scroll to position [0, 0]
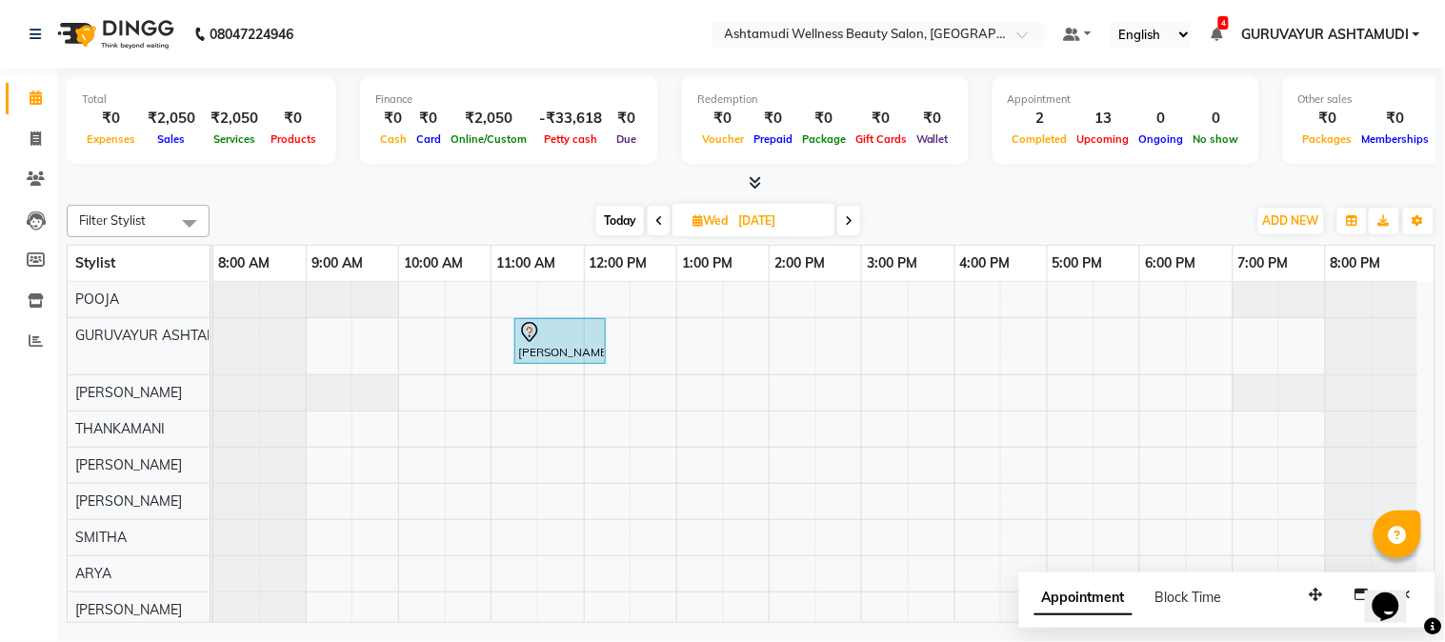
click at [657, 222] on icon at bounding box center [659, 220] width 8 height 11
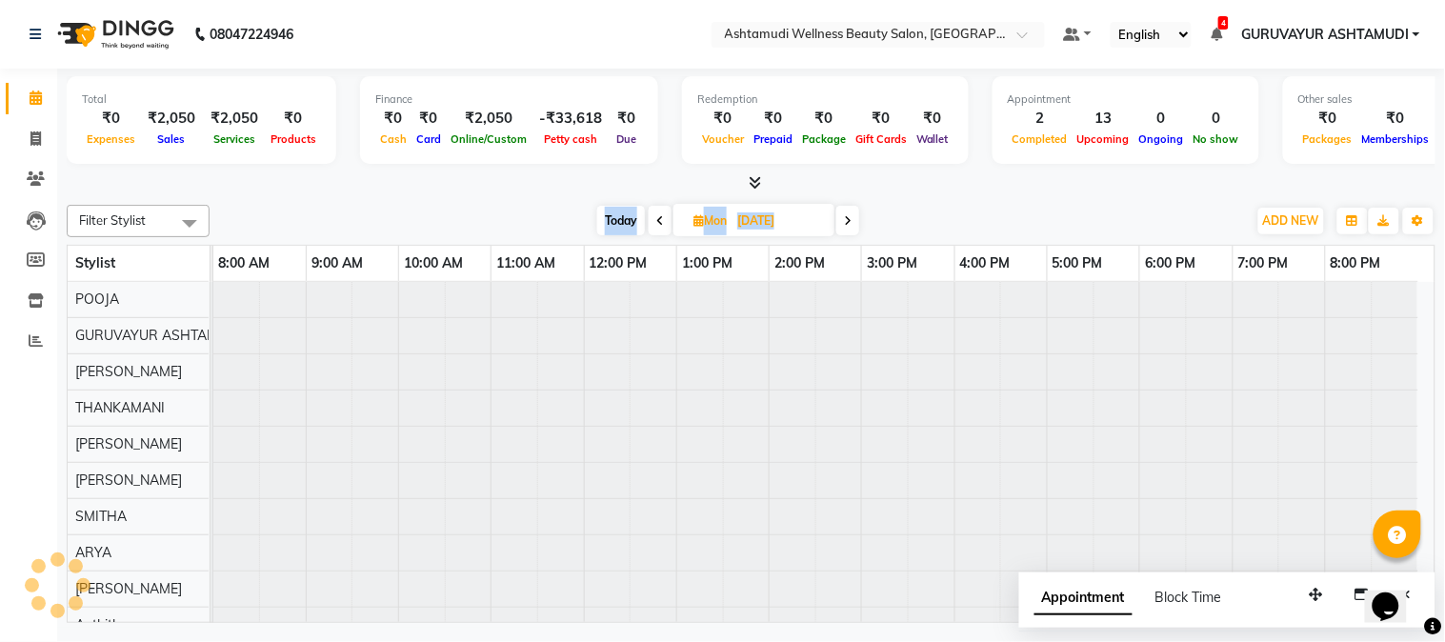
click at [657, 222] on icon at bounding box center [660, 220] width 8 height 11
click at [657, 222] on icon at bounding box center [661, 220] width 8 height 11
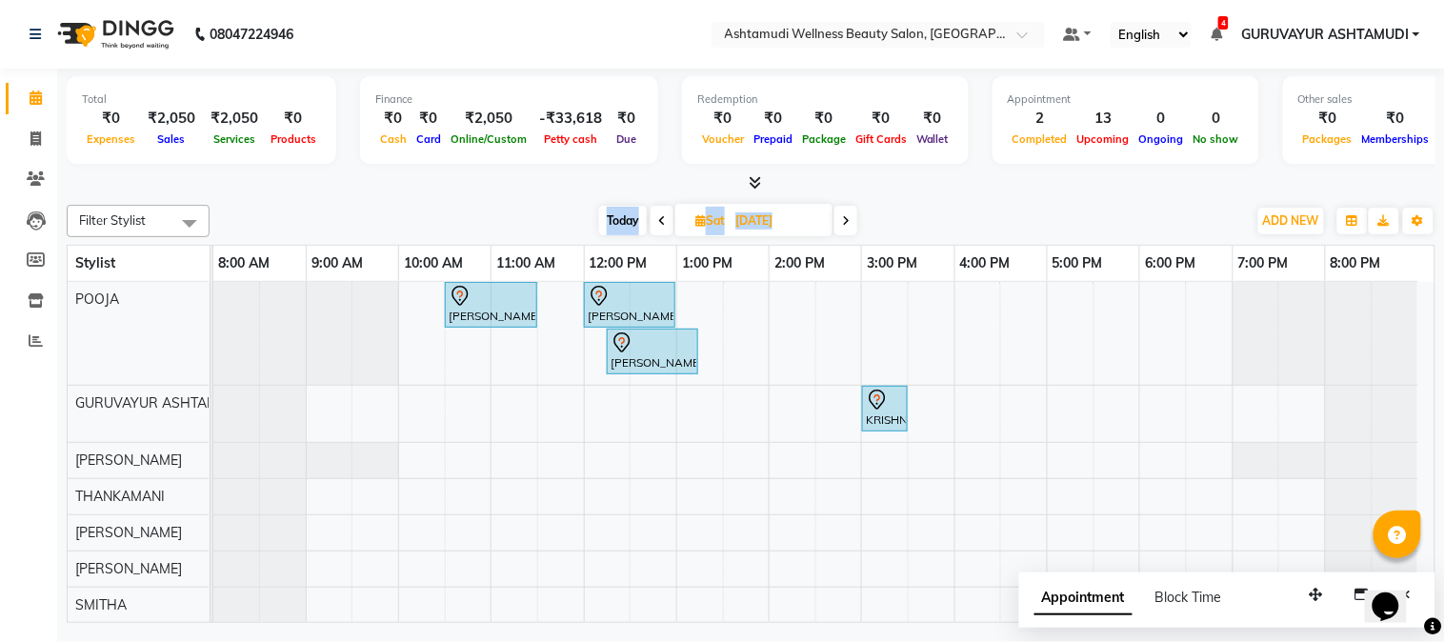
click at [436, 205] on div "Filter Stylist Select All Aathithya ANILA Anjana Das ARYA GURUVAYUR ASHTAMUDI N…" at bounding box center [751, 221] width 1369 height 32
click at [652, 217] on span at bounding box center [661, 221] width 23 height 30
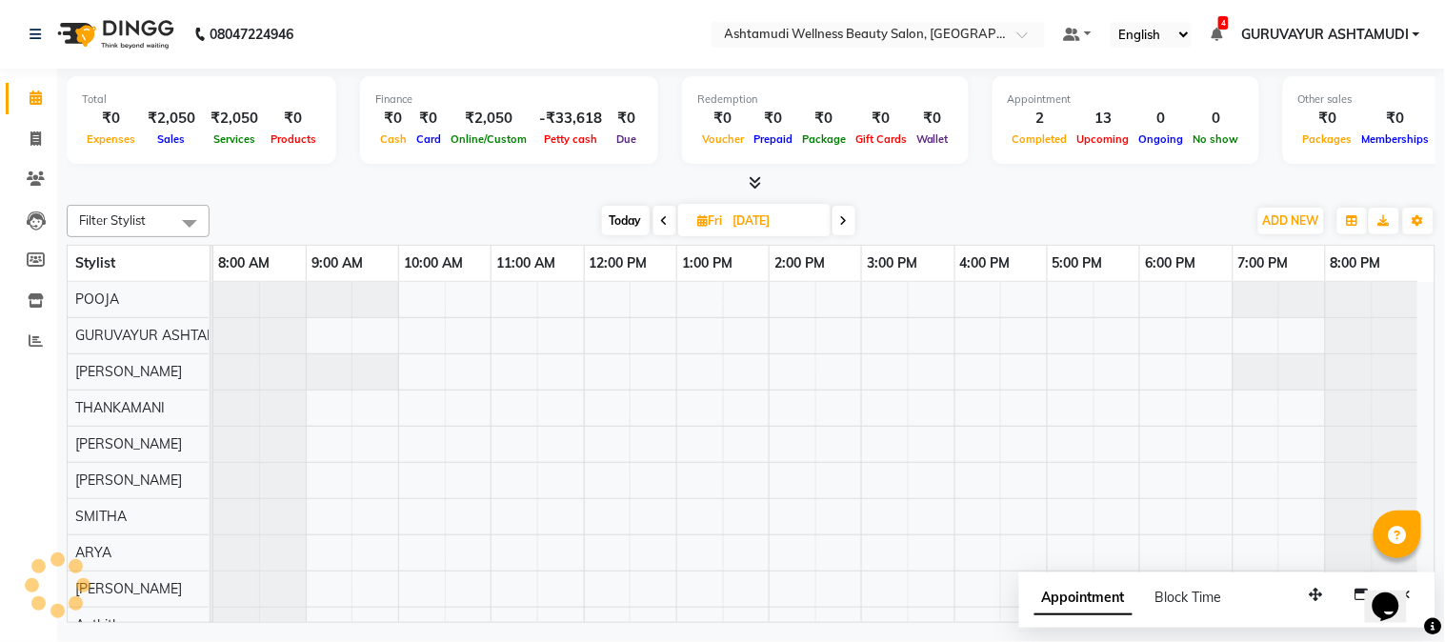
click at [653, 222] on span at bounding box center [664, 221] width 23 height 30
type input "[DATE]"
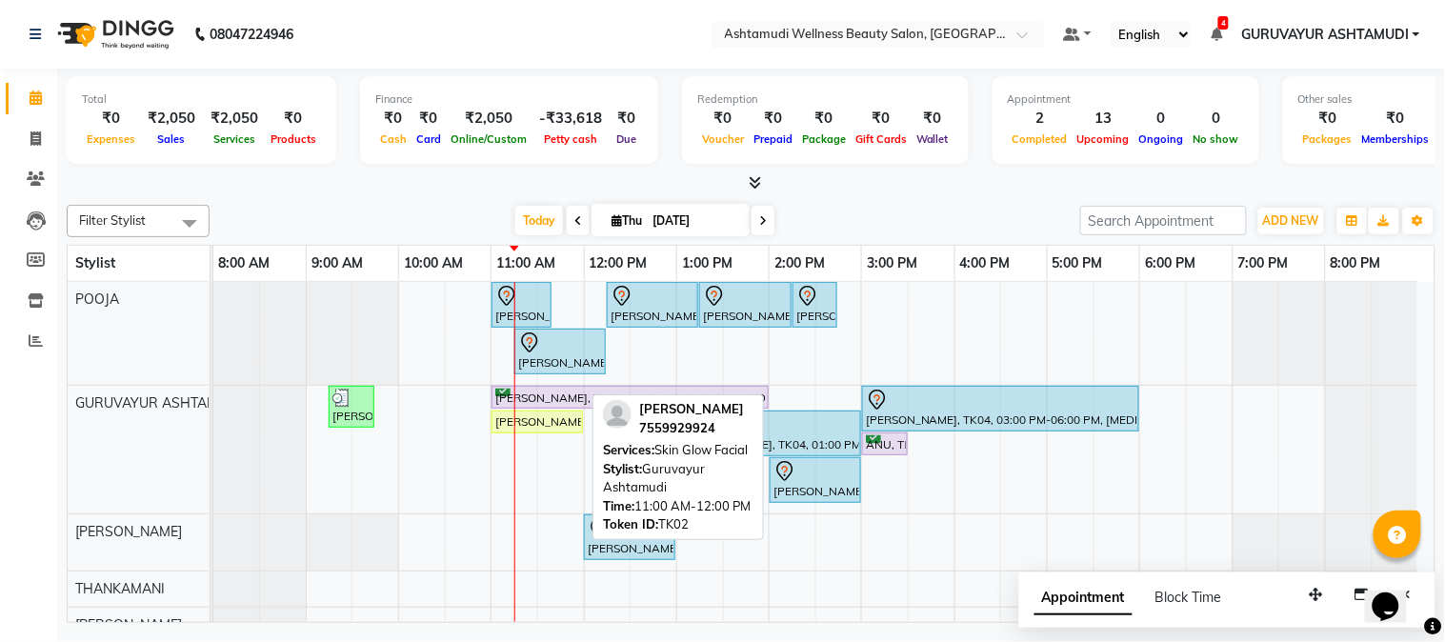
click at [565, 421] on div "[PERSON_NAME], TK02, 11:00 AM-12:00 PM, Skin Glow Facial" at bounding box center [537, 421] width 88 height 17
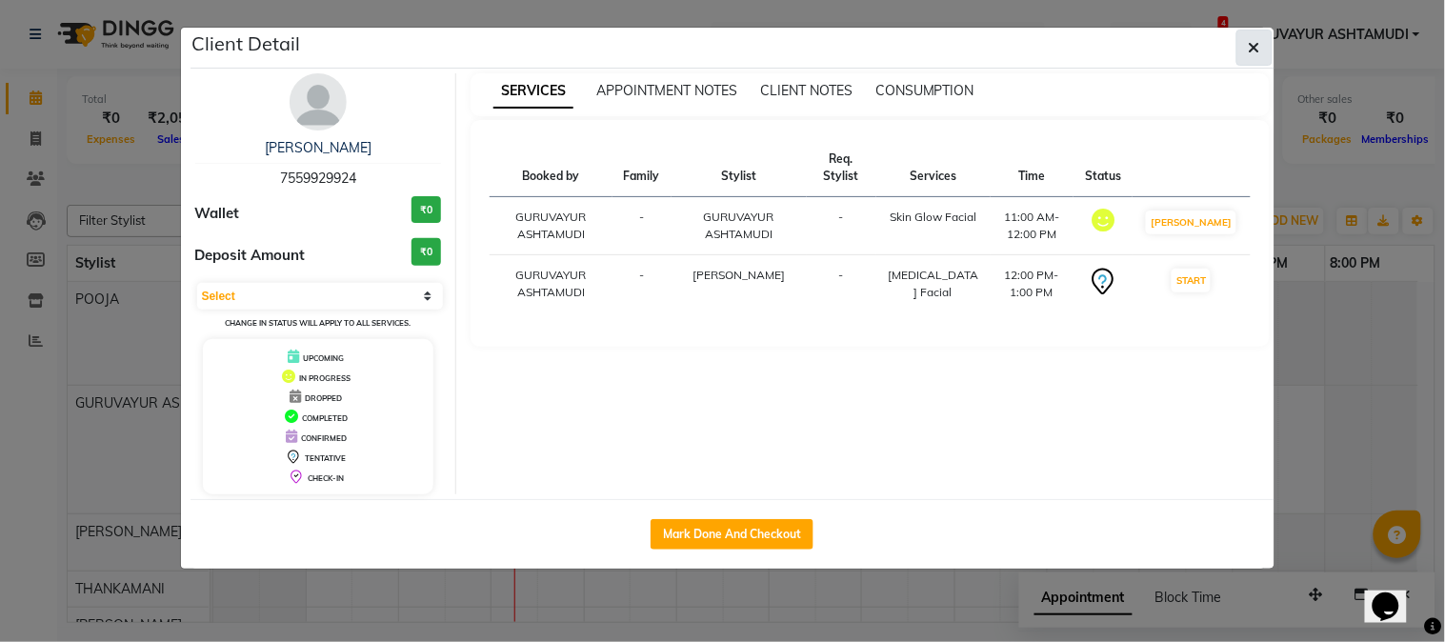
click at [1246, 45] on button "button" at bounding box center [1254, 48] width 36 height 36
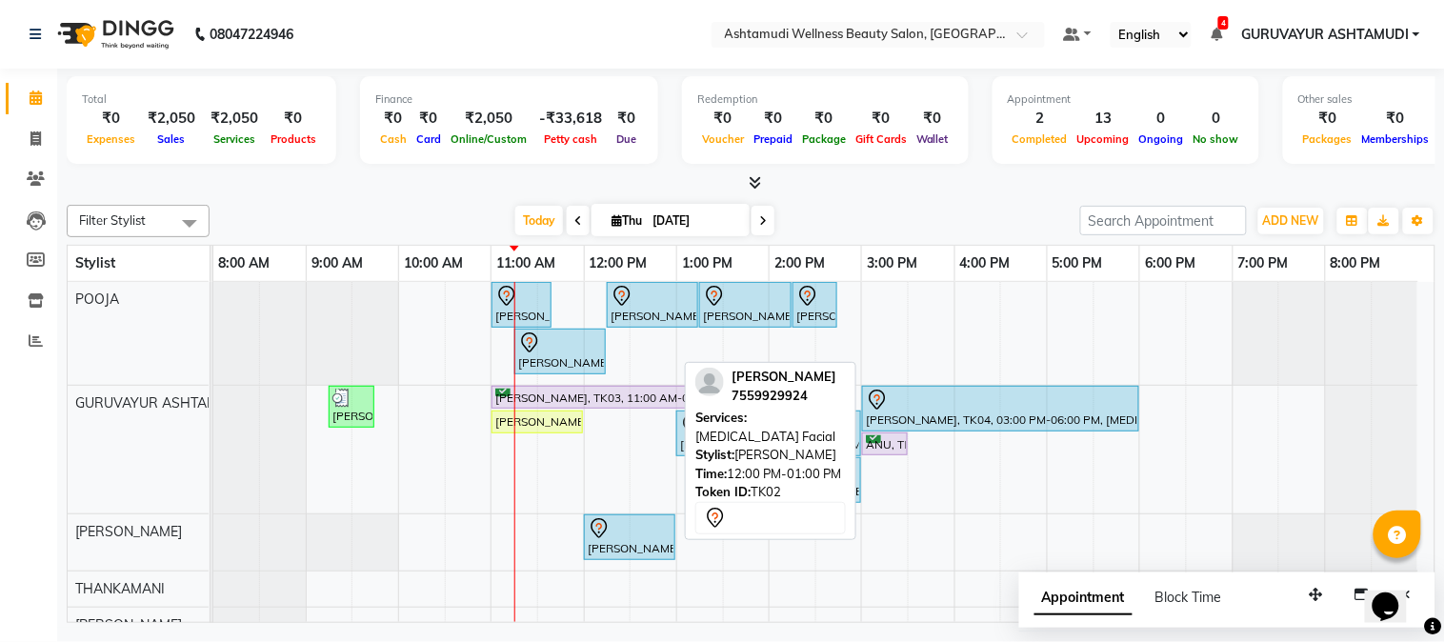
click at [649, 531] on div at bounding box center [630, 528] width 84 height 23
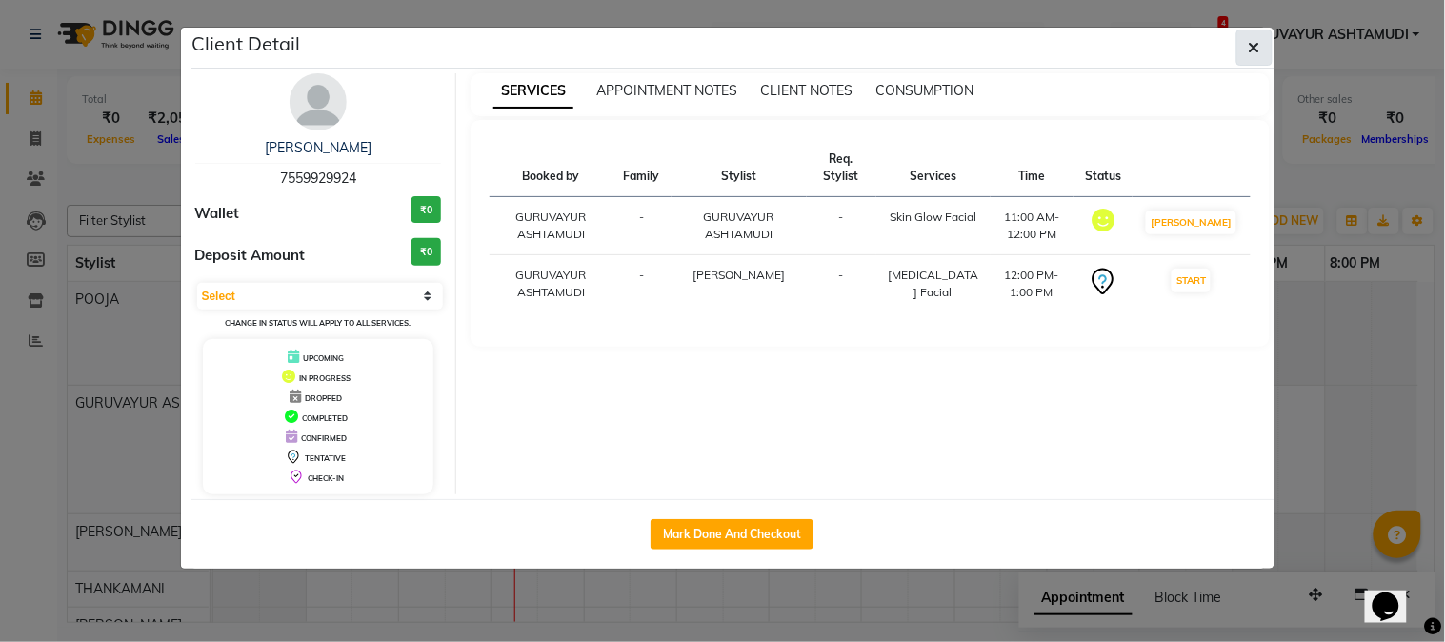
click at [1249, 50] on icon "button" at bounding box center [1254, 47] width 11 height 15
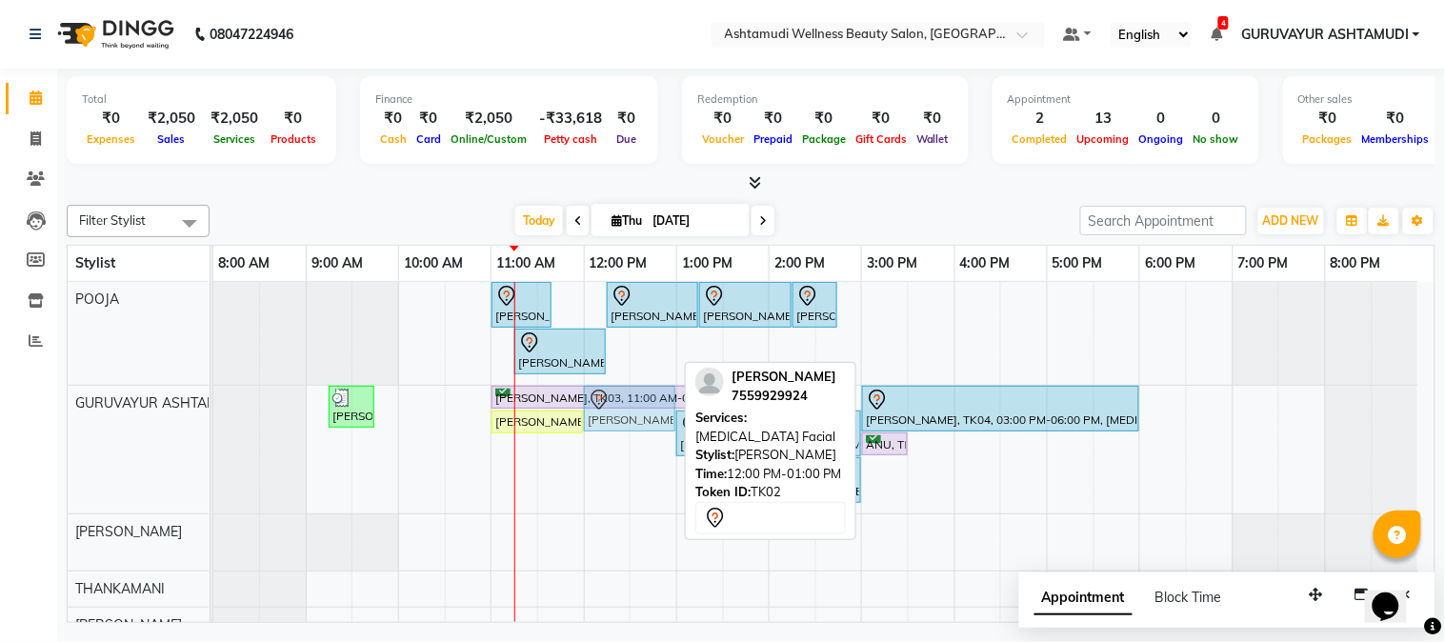
drag, startPoint x: 634, startPoint y: 530, endPoint x: 649, endPoint y: 472, distance: 59.8
click at [649, 472] on div "BEENA, TK01, 11:00 AM-11:40 AM, Root Touch-Up (Ammonia Free) BEENA, TK01, 12:15…" at bounding box center [823, 644] width 1221 height 725
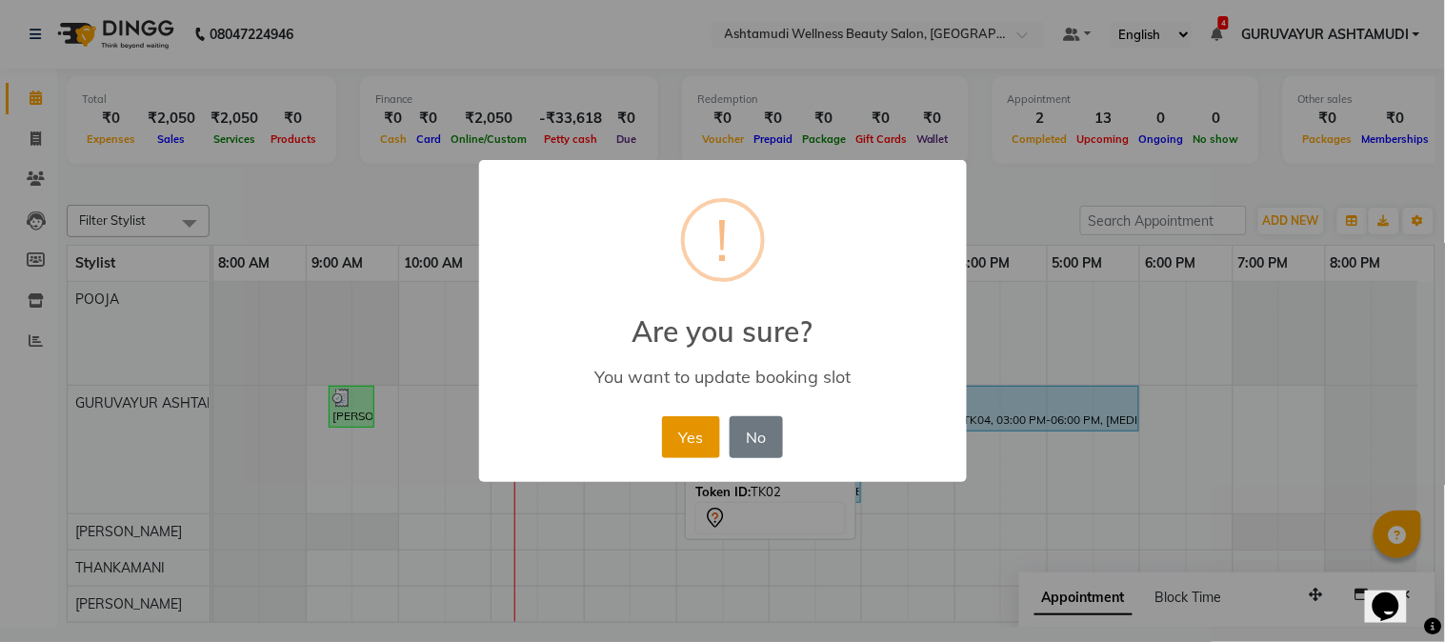
click at [692, 445] on button "Yes" at bounding box center [691, 437] width 58 height 42
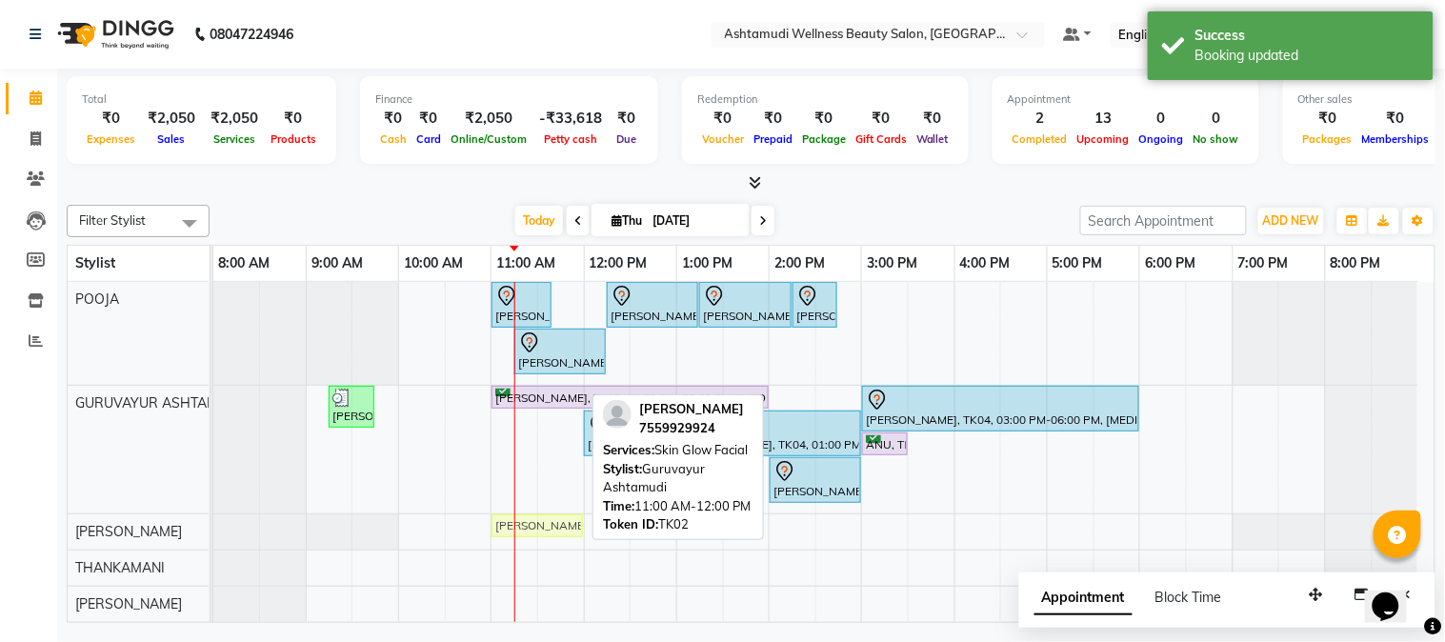
drag, startPoint x: 538, startPoint y: 417, endPoint x: 560, endPoint y: 529, distance: 113.6
click at [560, 529] on tbody "BEENA, TK01, 11:00 AM-11:40 AM, Root Touch-Up (Ammonia Free) BEENA, TK01, 12:15…" at bounding box center [815, 634] width 1205 height 704
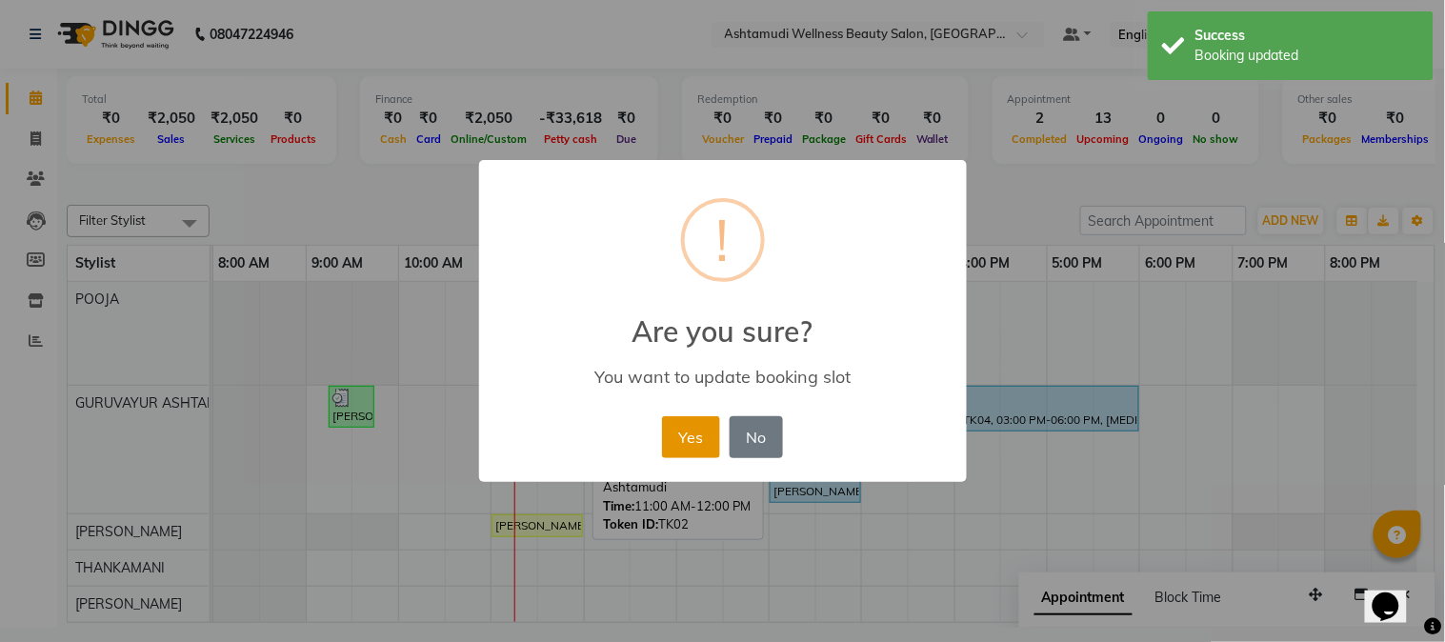
click at [691, 444] on button "Yes" at bounding box center [691, 437] width 58 height 42
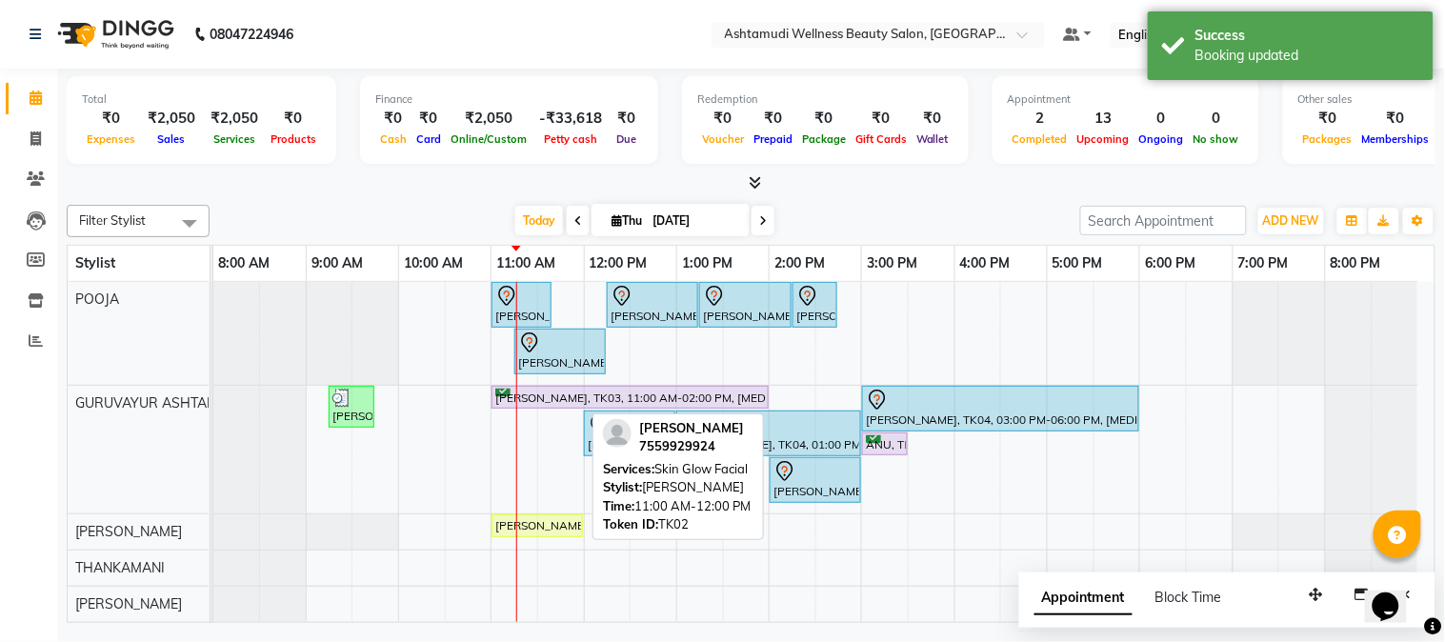
click at [538, 520] on div "[PERSON_NAME], TK02, 11:00 AM-12:00 PM, Skin Glow Facial" at bounding box center [537, 525] width 88 height 17
click at [534, 524] on div "[PERSON_NAME], TK02, 11:00 AM-12:00 PM, Skin Glow Facial" at bounding box center [537, 525] width 88 height 17
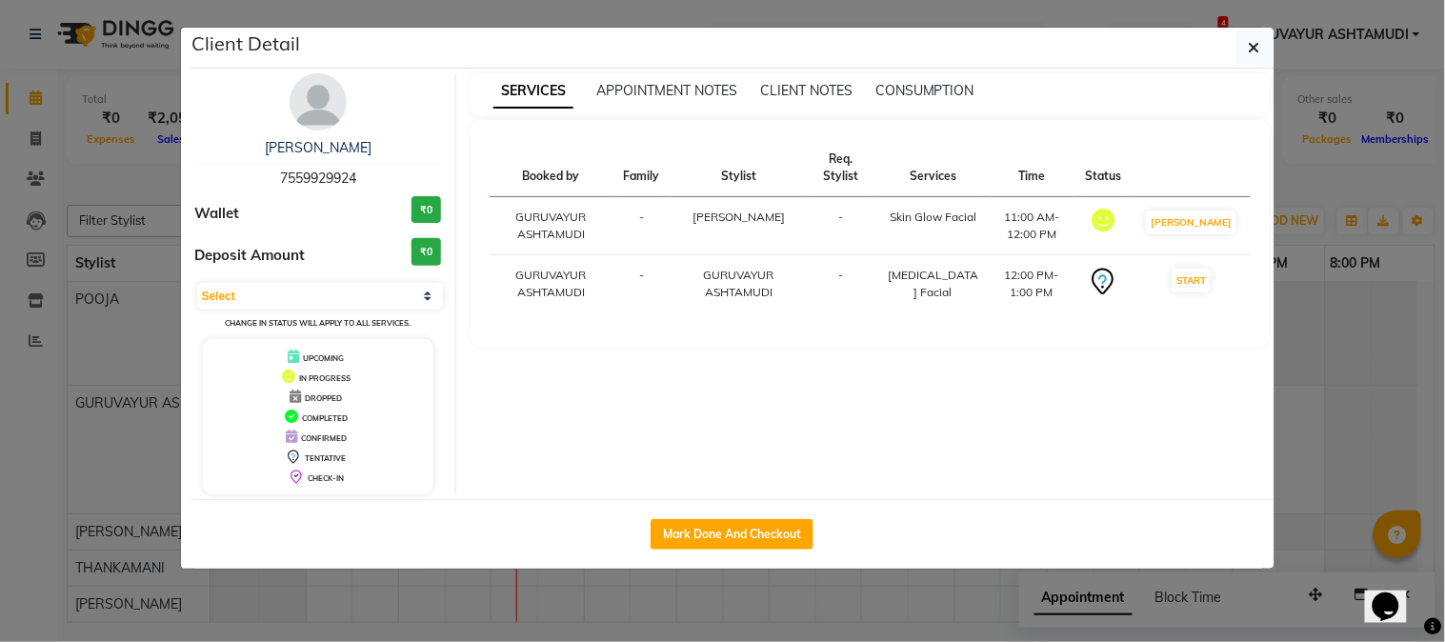
click at [874, 15] on ngb-modal-window "Client Detail Haritha 7559929924 Wallet ₹0 Deposit Amount ₹0 Select IN SERVICE …" at bounding box center [722, 321] width 1445 height 642
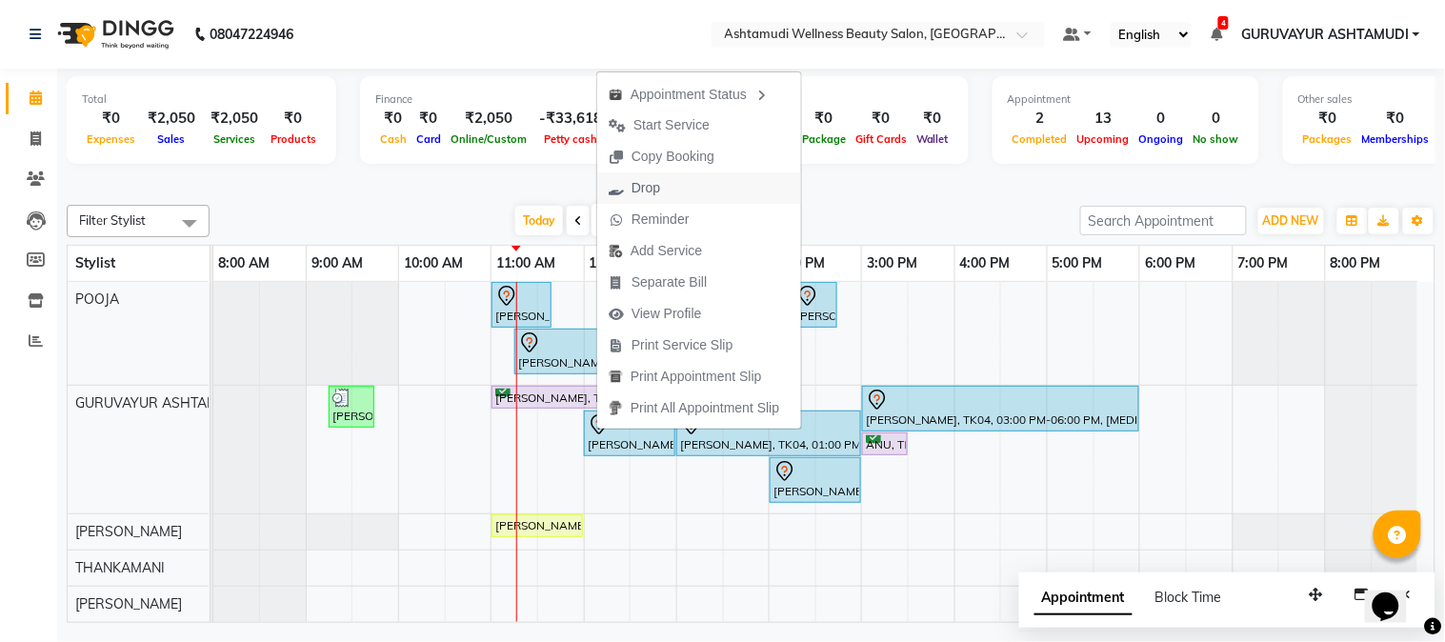
click at [642, 184] on span "Drop" at bounding box center [645, 188] width 29 height 20
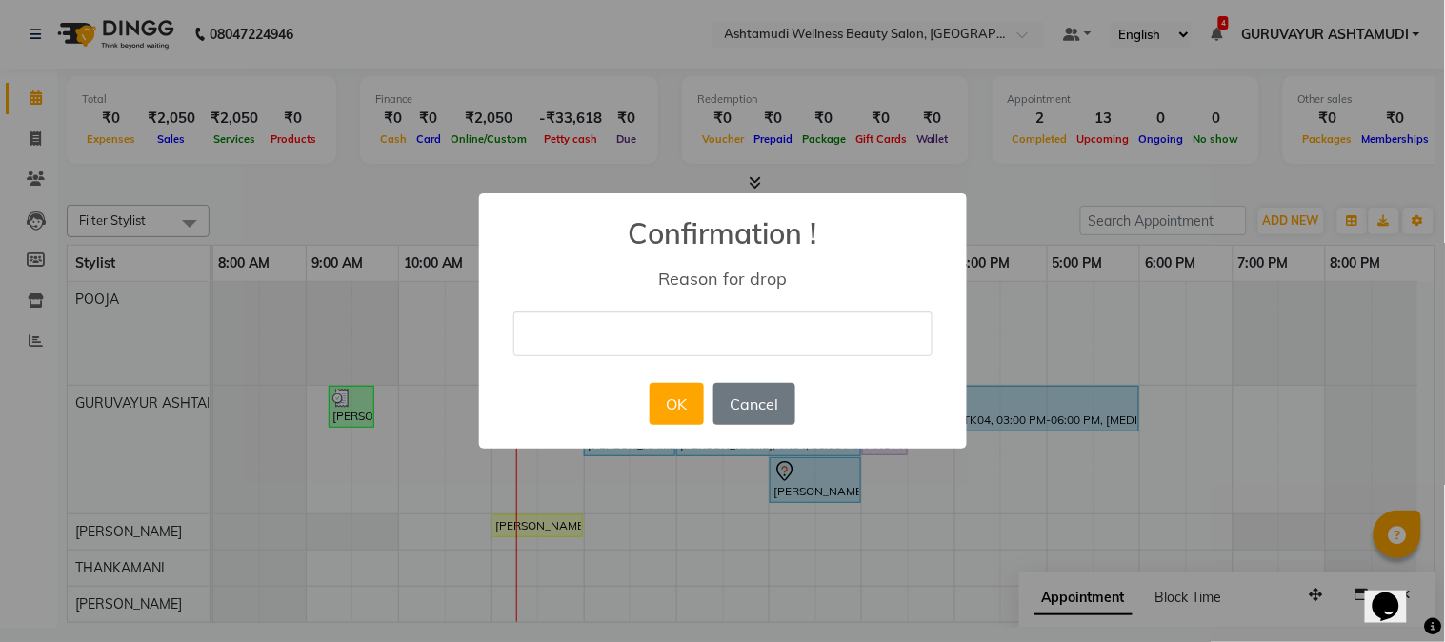
click at [681, 335] on input "text" at bounding box center [722, 333] width 419 height 45
click at [617, 330] on input "WILL COME0N 10/09/2025" at bounding box center [722, 333] width 419 height 45
type input "WILL COM E0N 10/09/2025"
click at [672, 400] on button "OK" at bounding box center [677, 404] width 54 height 42
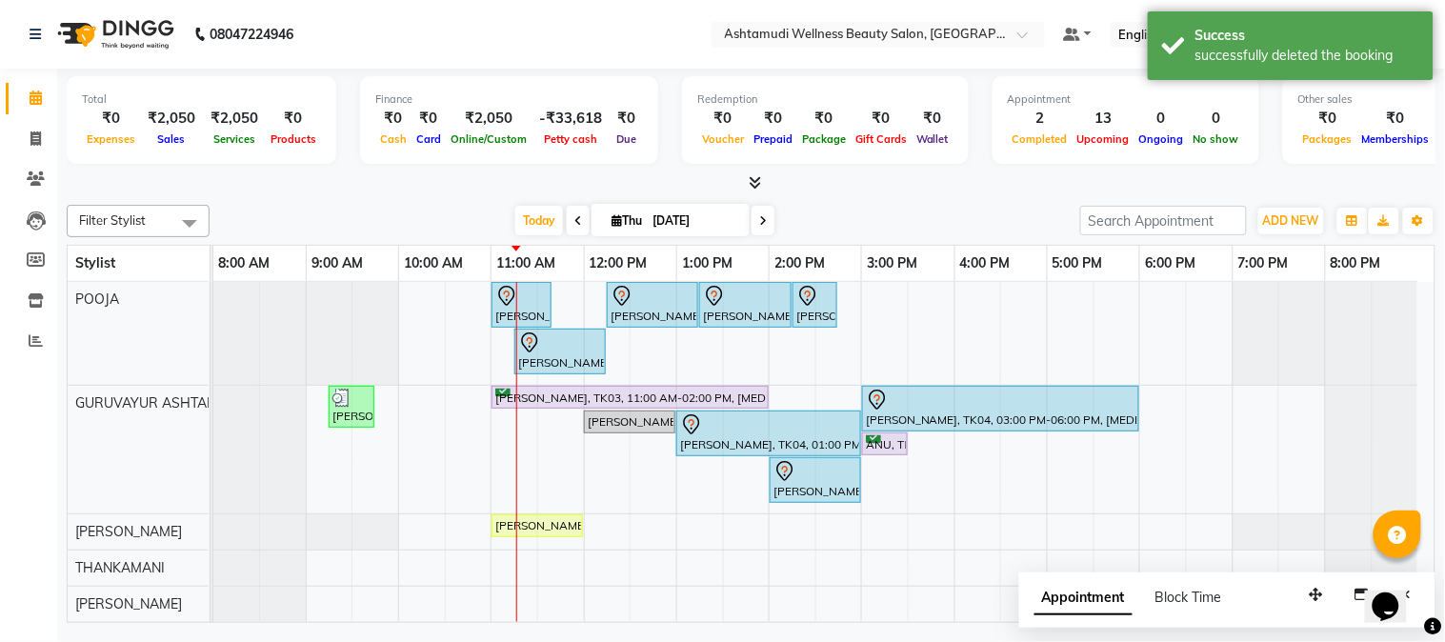
click at [438, 185] on div at bounding box center [751, 183] width 1369 height 20
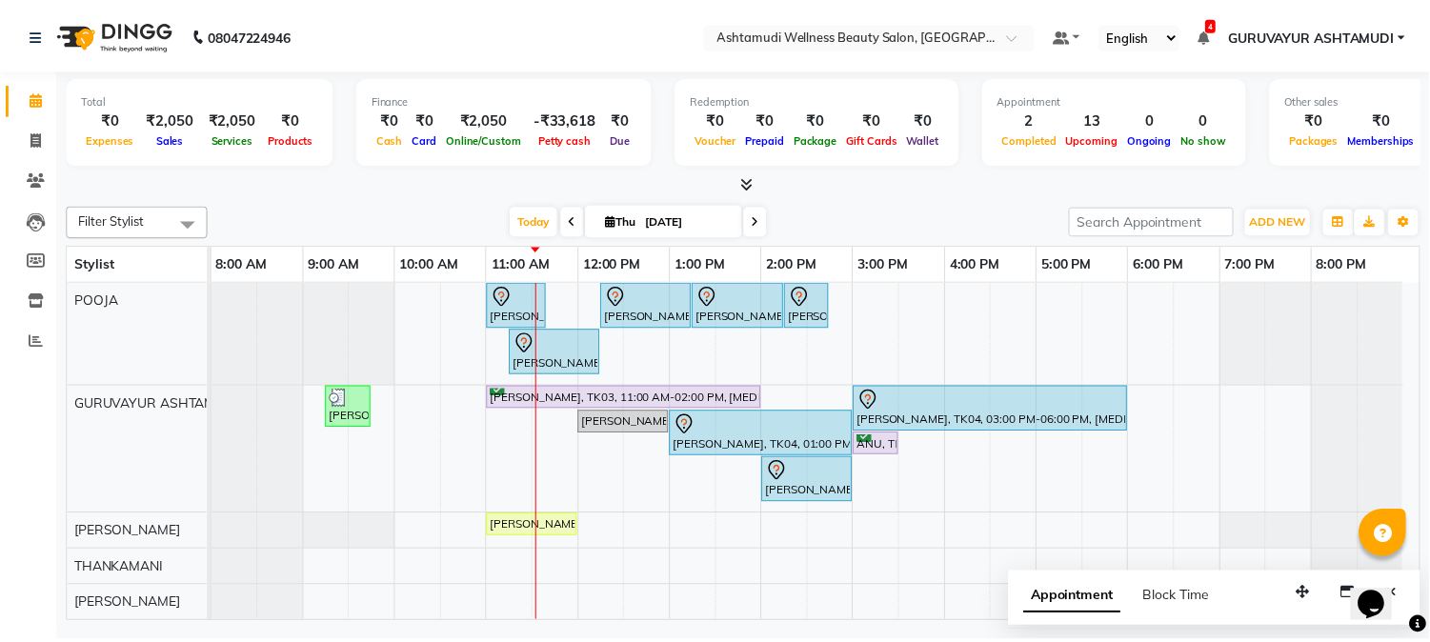
scroll to position [211, 0]
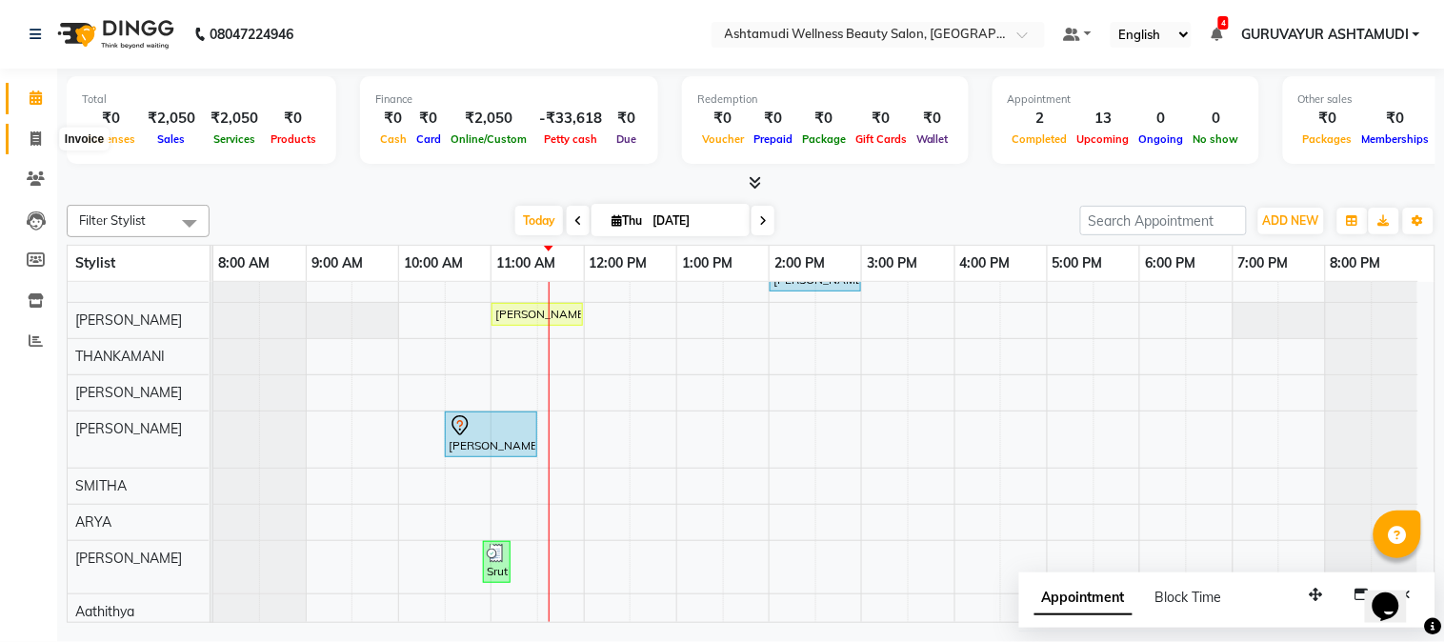
click at [40, 129] on span at bounding box center [35, 140] width 33 height 22
select select "service"
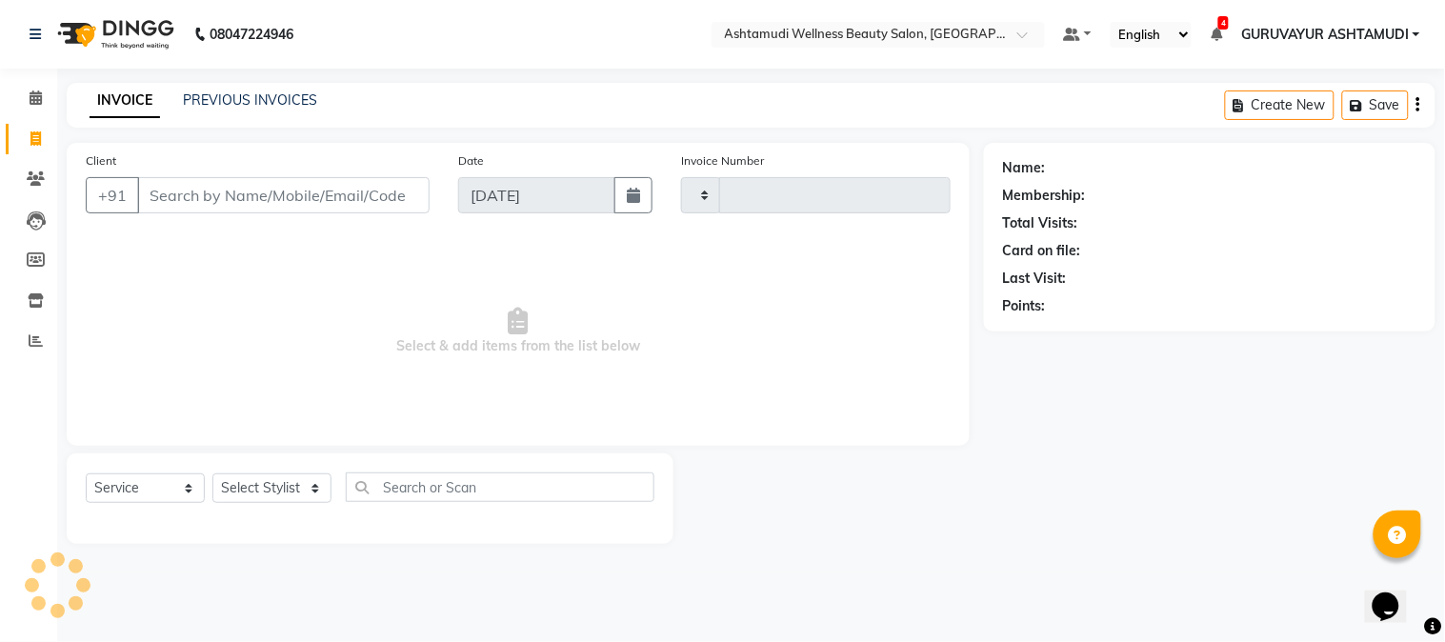
type input "2150"
select select "4660"
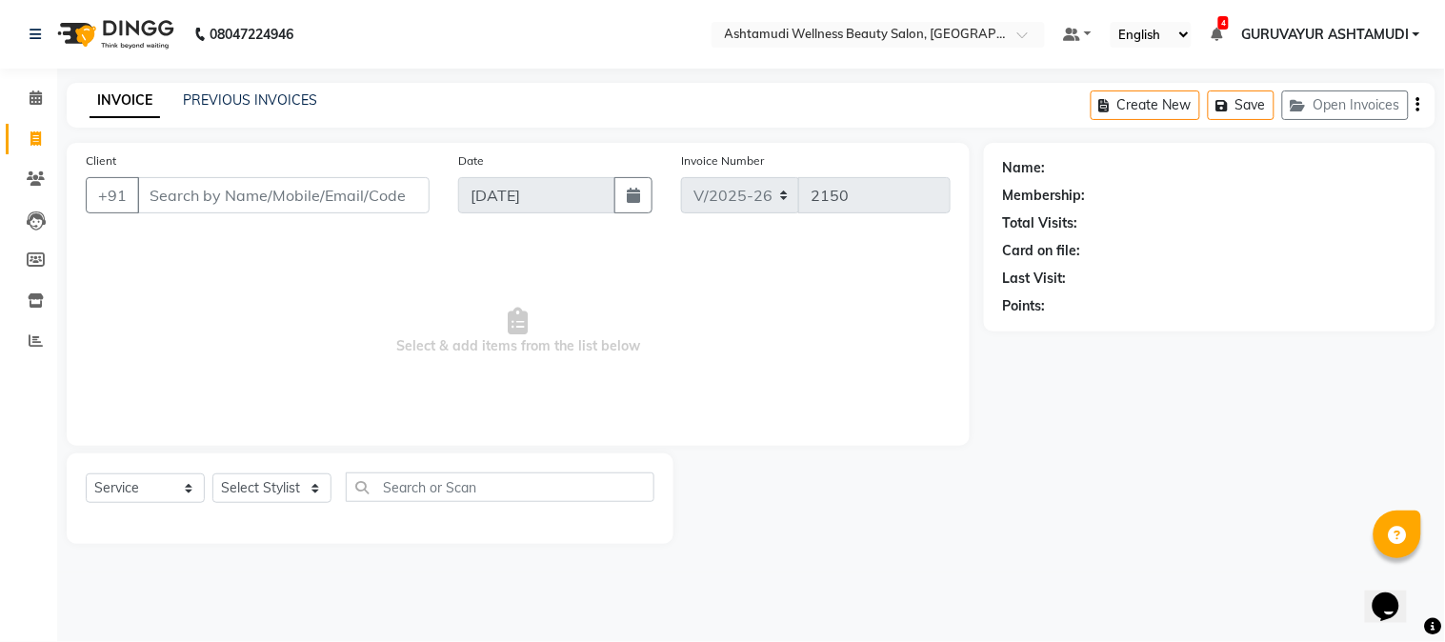
click at [337, 207] on input "Client" at bounding box center [283, 195] width 292 height 36
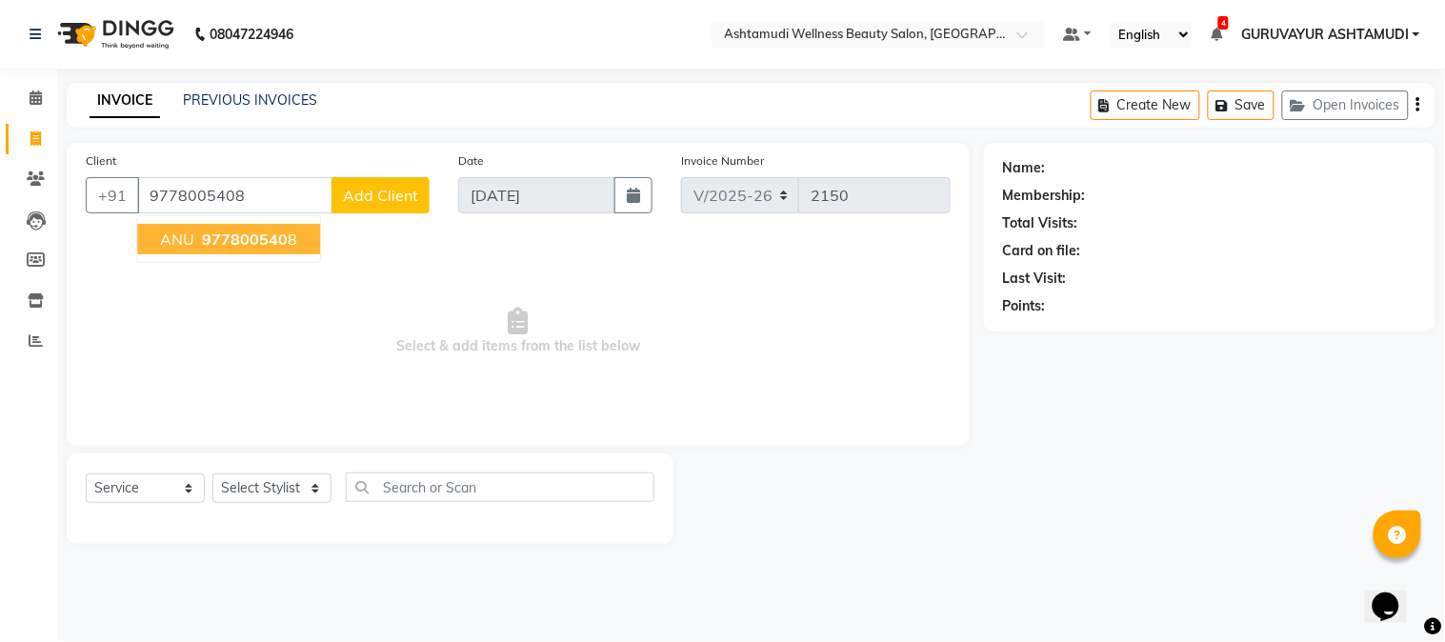
type input "9778005408"
select select "1: Object"
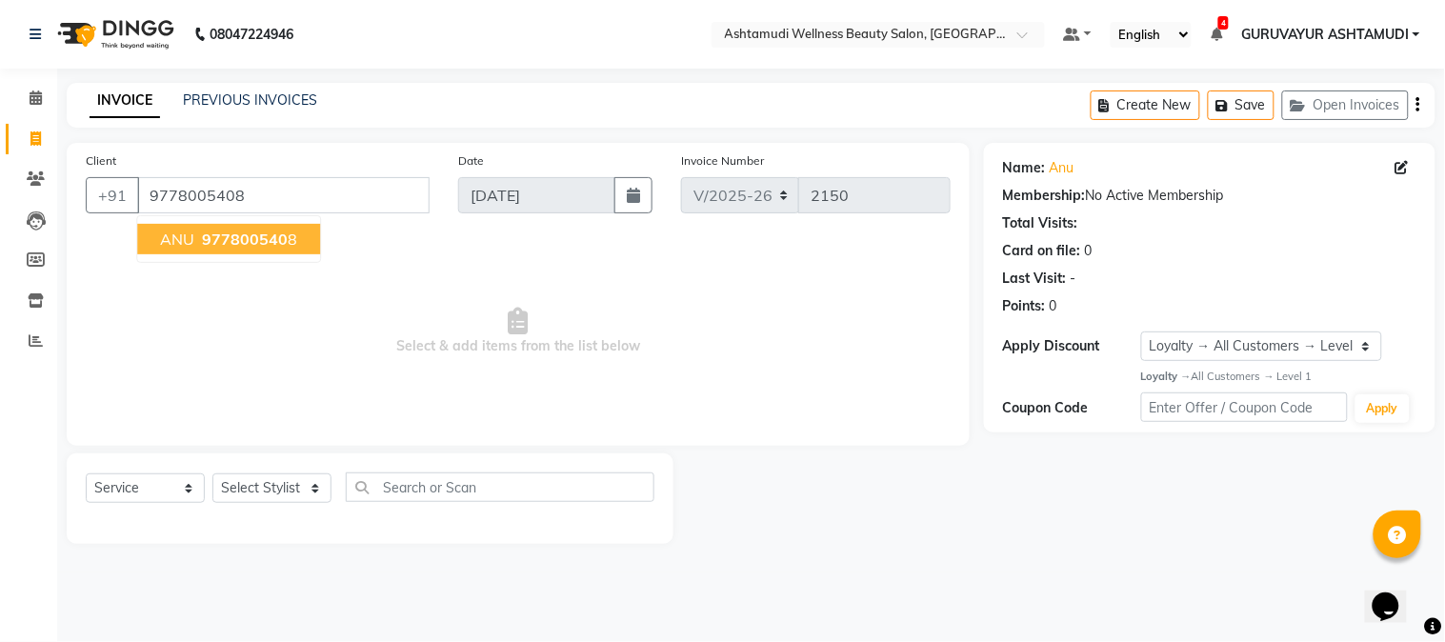
click at [279, 244] on span "977800540" at bounding box center [245, 239] width 86 height 19
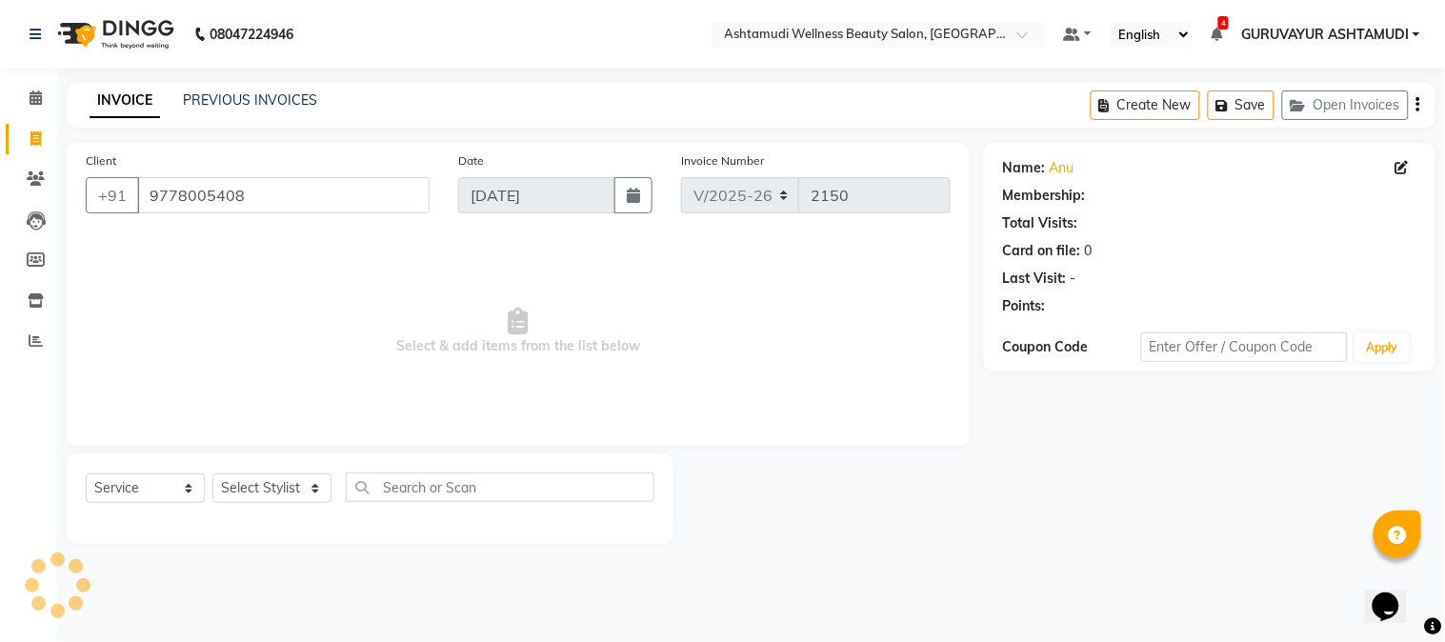
select select "1: Object"
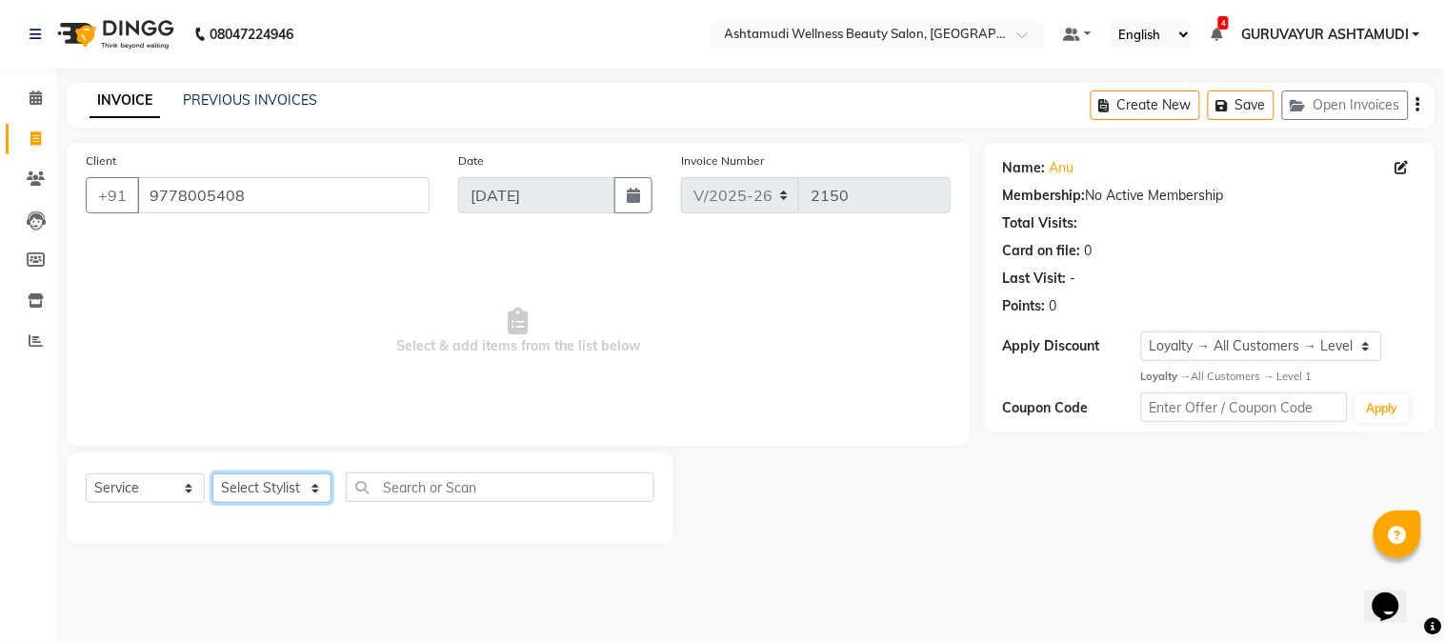
drag, startPoint x: 307, startPoint y: 483, endPoint x: 314, endPoint y: 474, distance: 11.5
click at [307, 483] on select "Select Stylist Aathithya [PERSON_NAME] [PERSON_NAME] ARYA GURUVAYUR ASHTAMUDI […" at bounding box center [271, 488] width 119 height 30
select select "38876"
click at [212, 474] on select "Select Stylist Aathithya [PERSON_NAME] [PERSON_NAME] ARYA GURUVAYUR ASHTAMUDI […" at bounding box center [271, 488] width 119 height 30
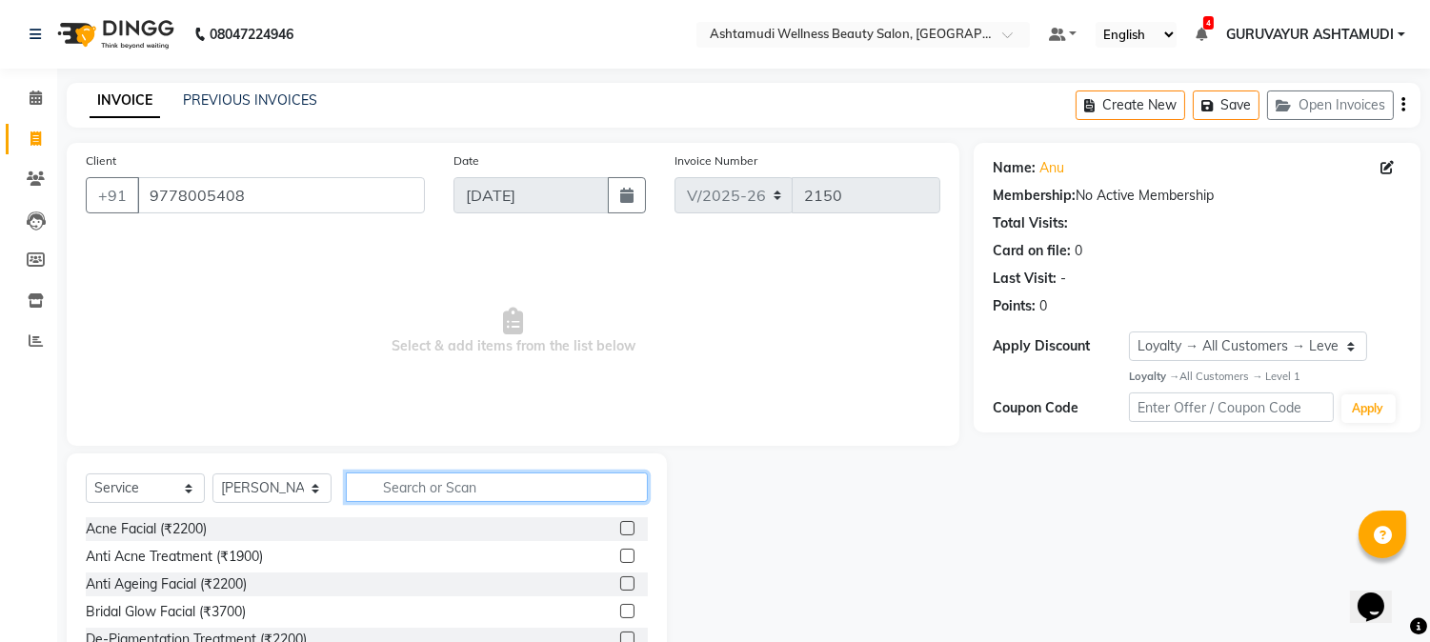
click at [423, 477] on input "text" at bounding box center [497, 487] width 302 height 30
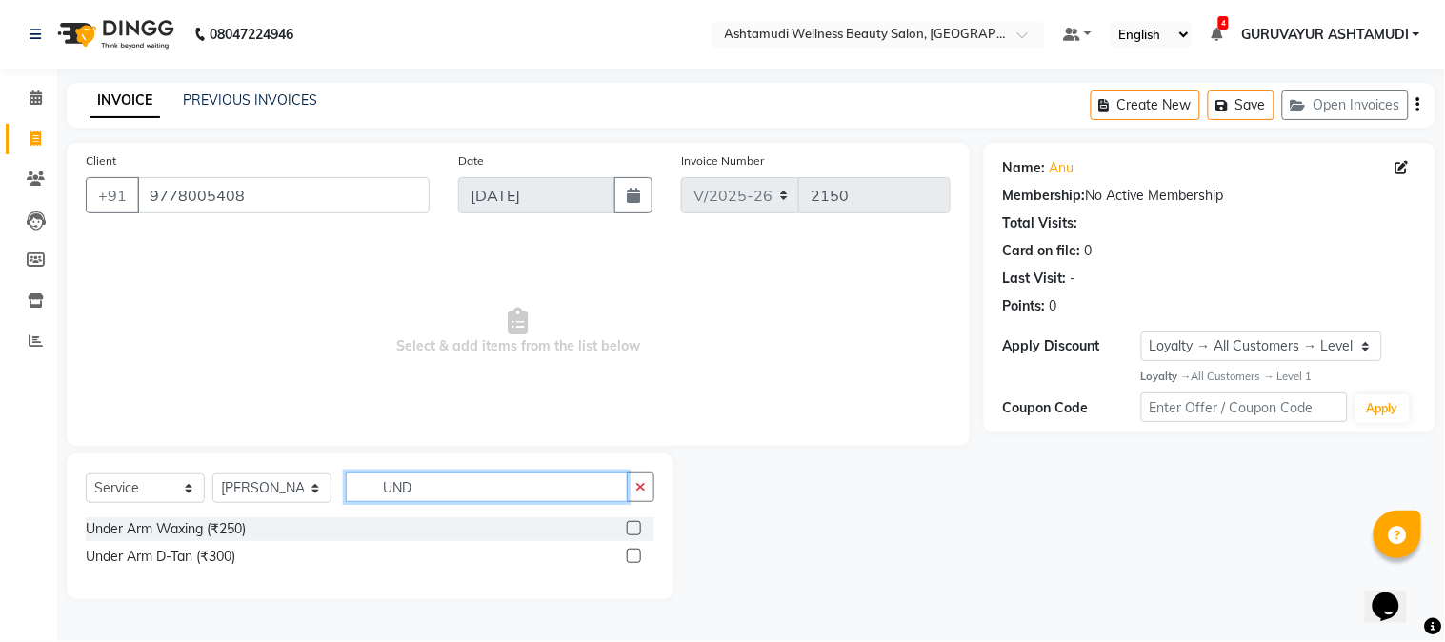
type input "UND"
click at [630, 527] on label at bounding box center [634, 528] width 14 height 14
click at [630, 527] on input "checkbox" at bounding box center [633, 529] width 12 height 12
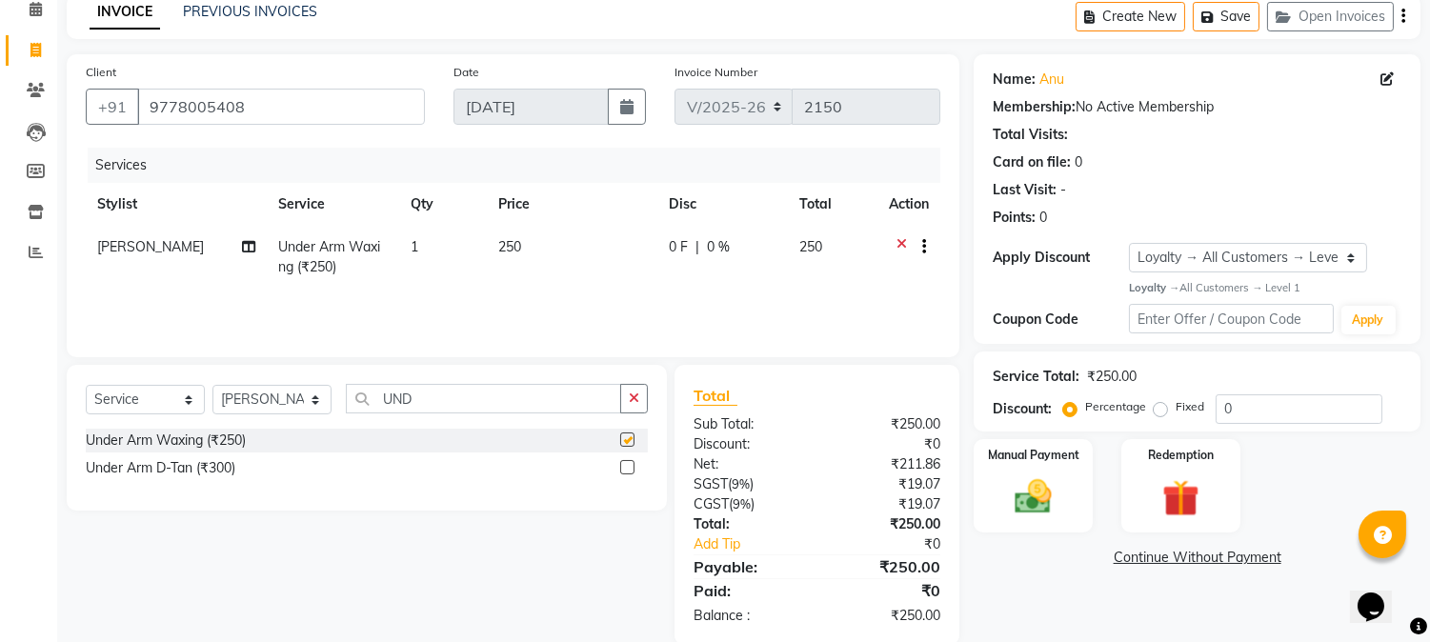
checkbox input "false"
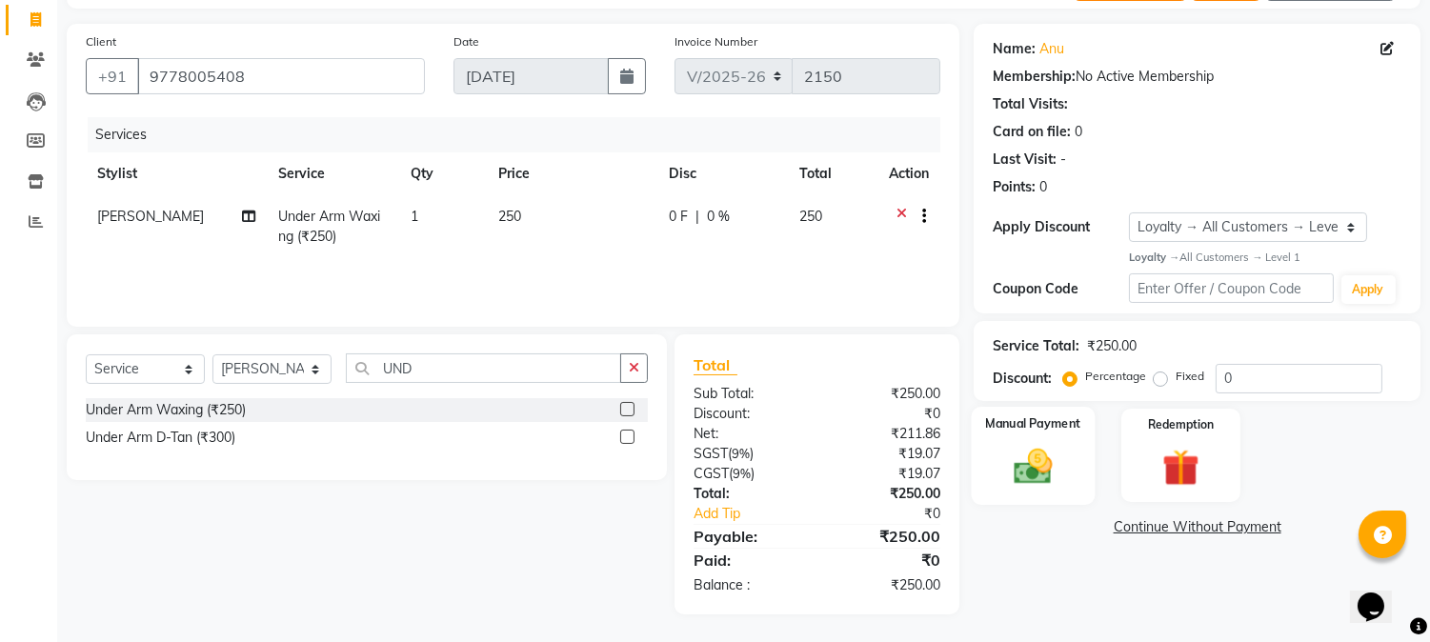
click at [1030, 454] on img at bounding box center [1033, 466] width 63 height 45
click at [1271, 524] on span "PhonePe" at bounding box center [1280, 528] width 54 height 22
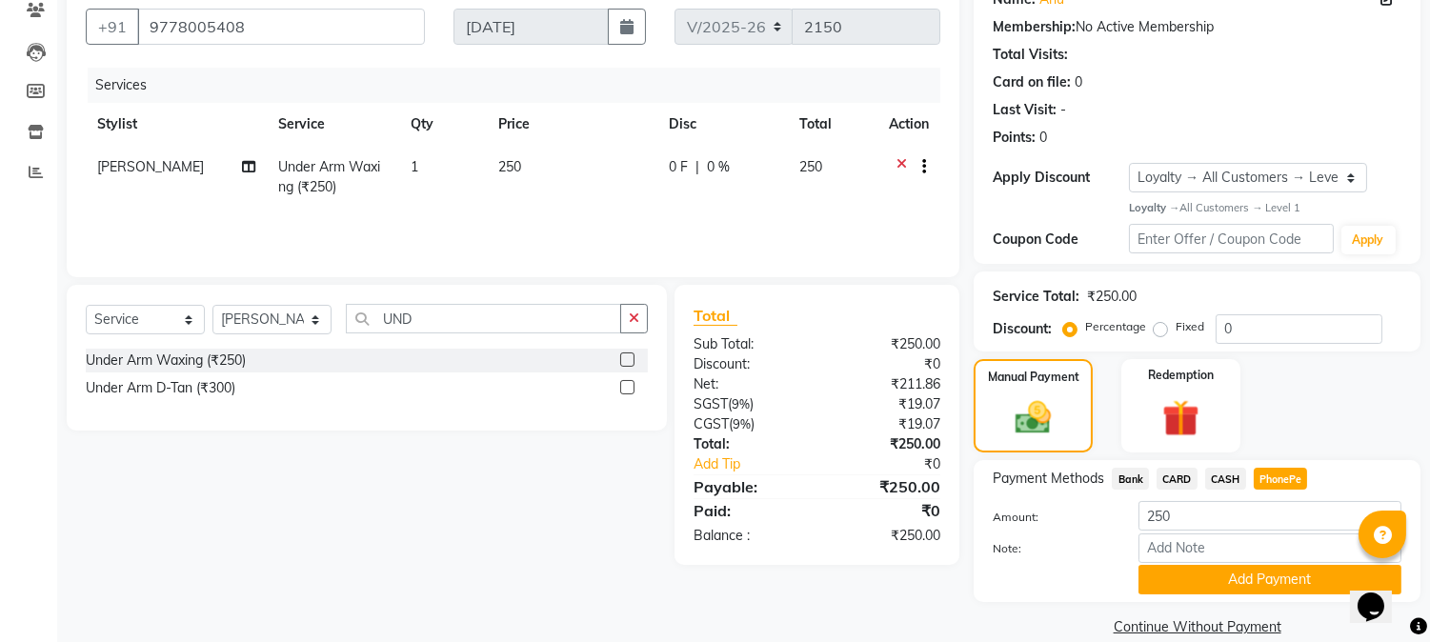
scroll to position [196, 0]
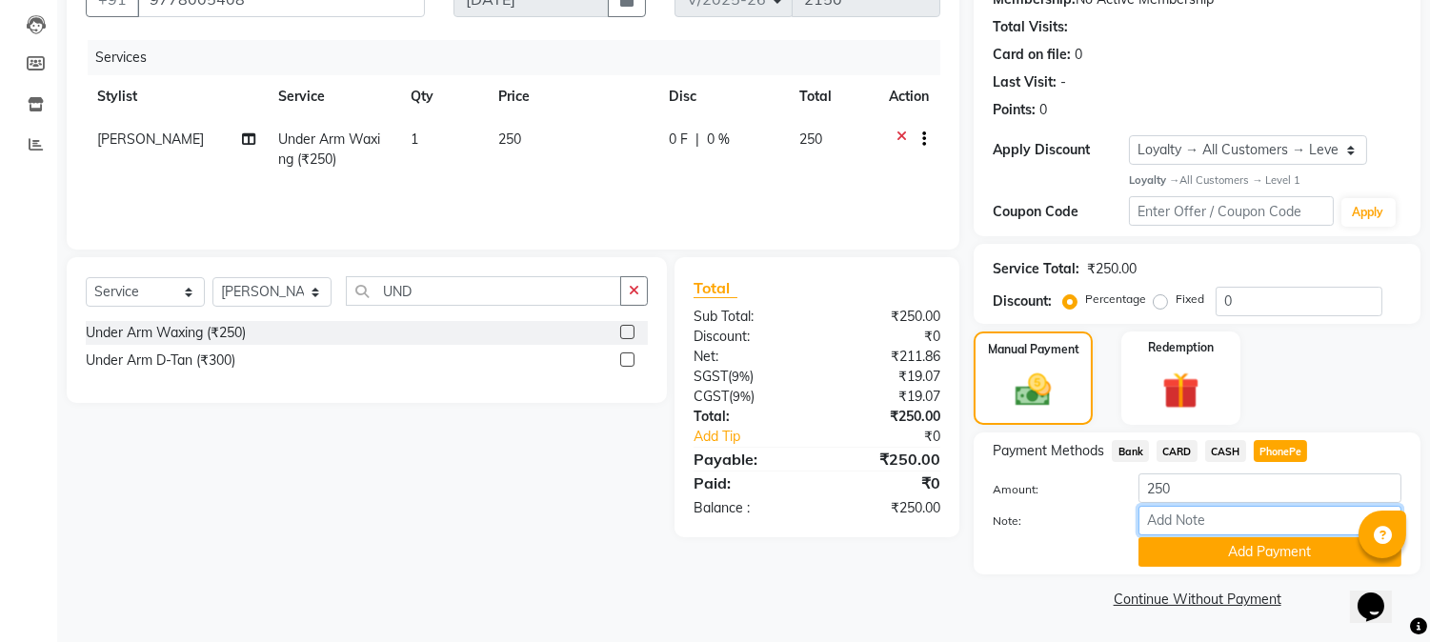
click at [1176, 526] on input "Note:" at bounding box center [1269, 521] width 263 height 30
type input "NIGISHA"
click at [1250, 549] on button "Add Payment" at bounding box center [1269, 552] width 263 height 30
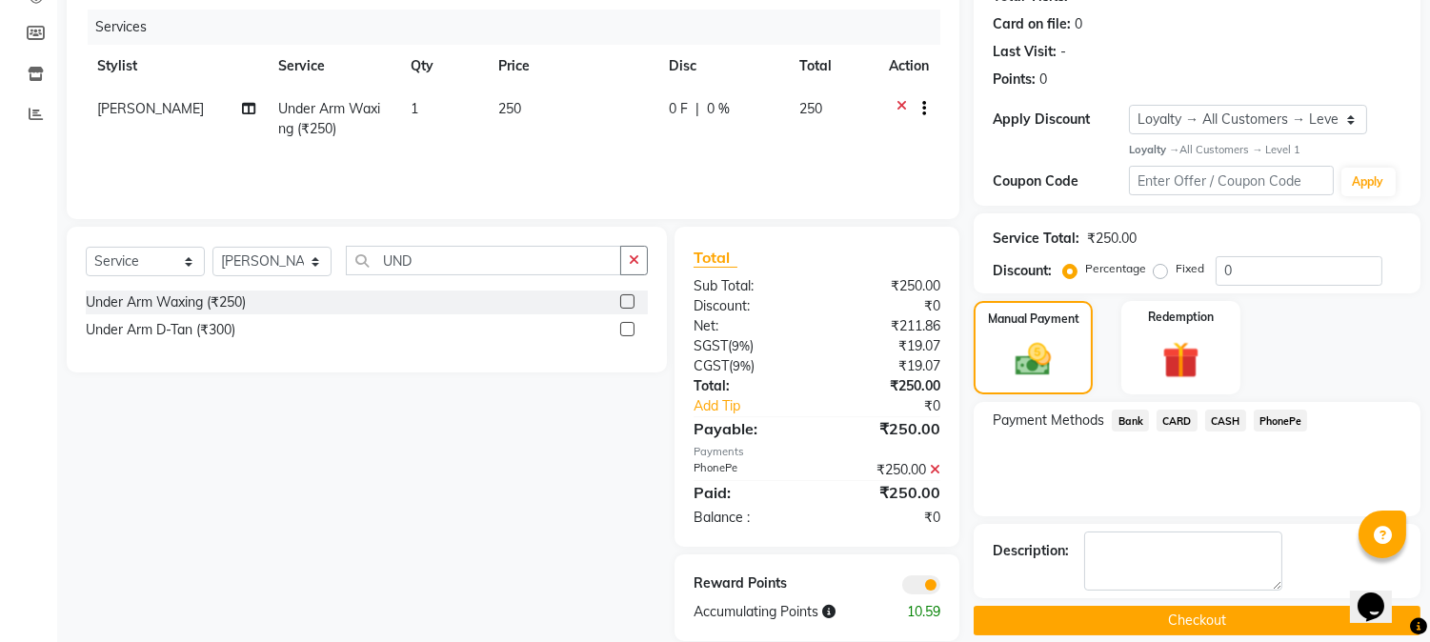
scroll to position [253, 0]
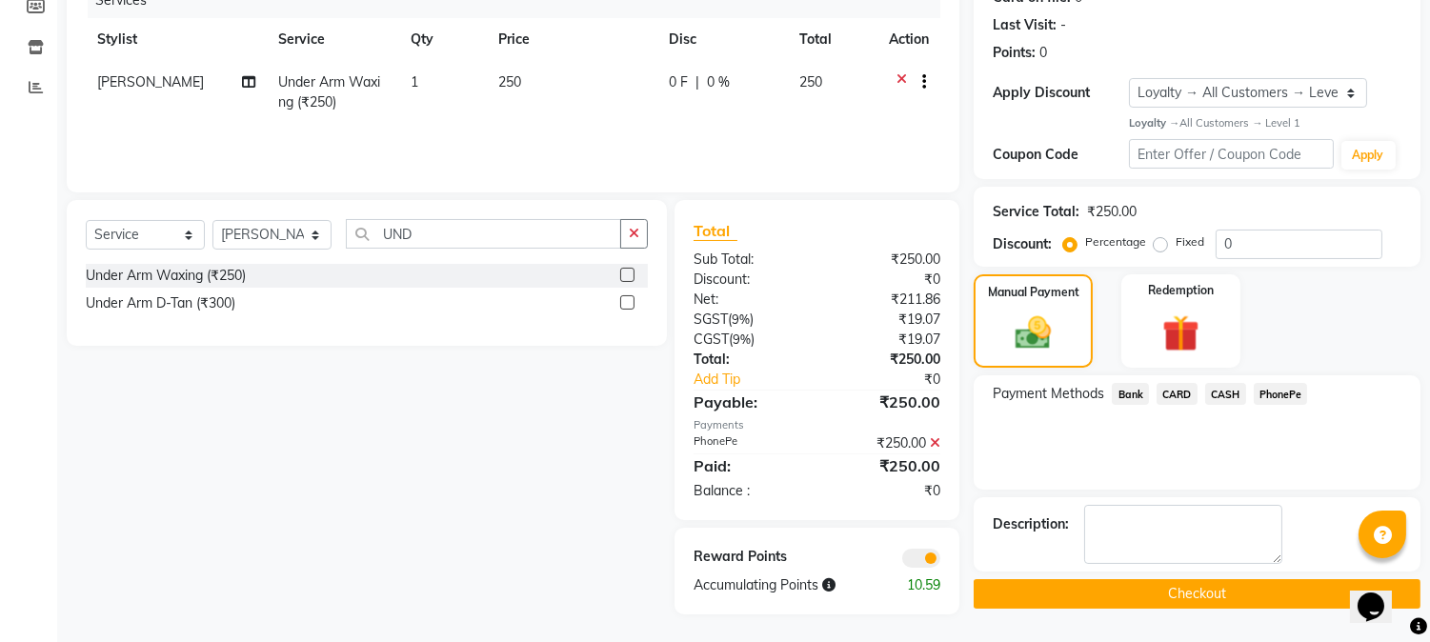
click at [1169, 590] on button "Checkout" at bounding box center [1196, 594] width 447 height 30
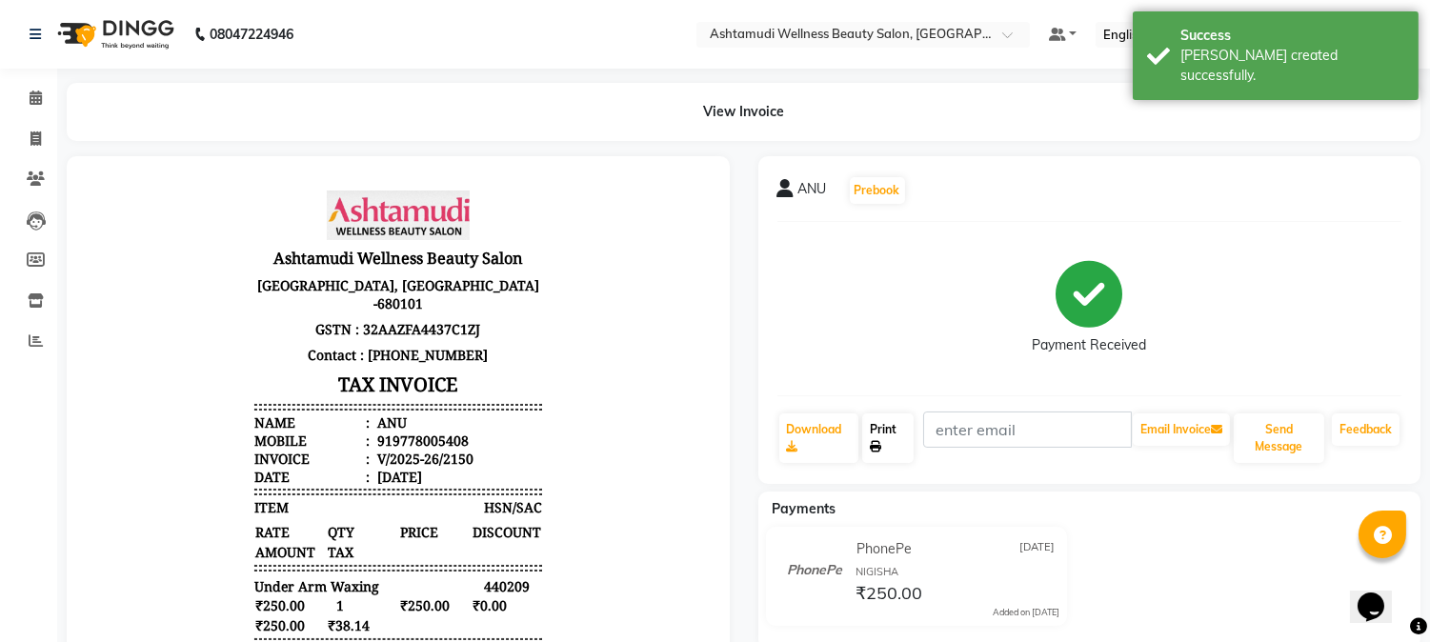
click at [873, 433] on link "Print" at bounding box center [887, 438] width 51 height 50
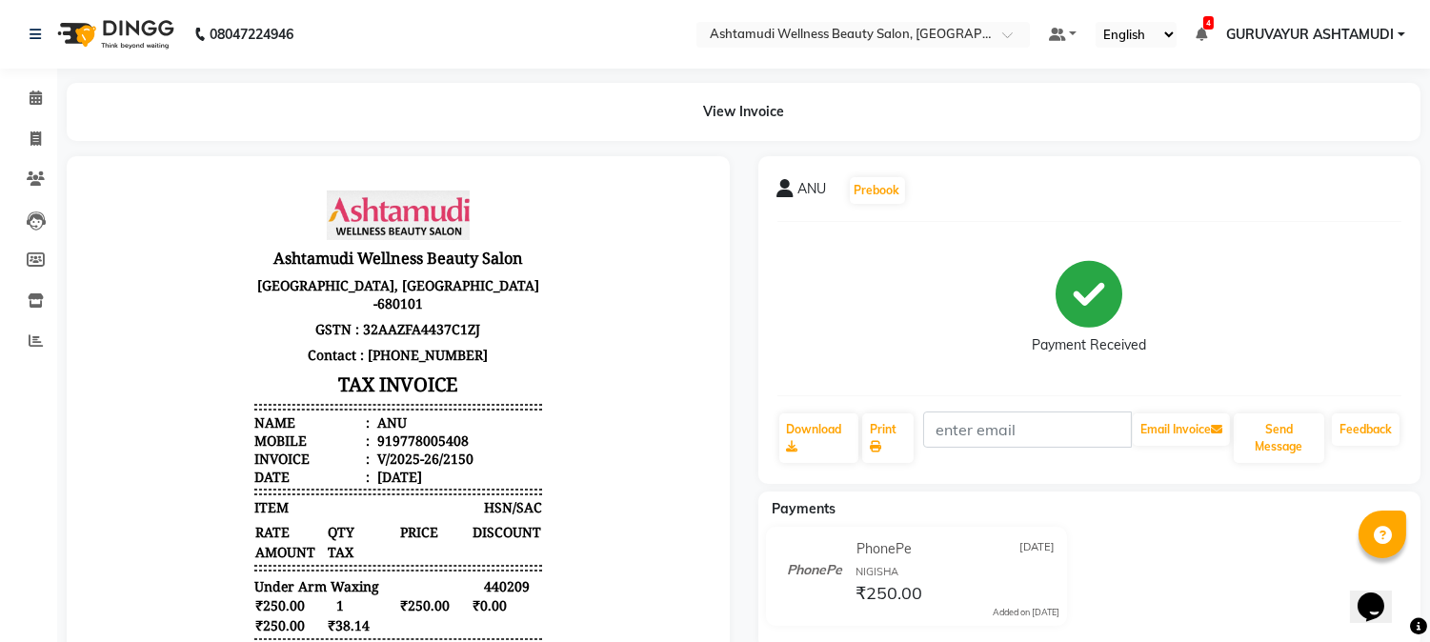
click at [1230, 206] on div "ANU Prebook Payment Received Download Print Email Invoice Send Message Feedback" at bounding box center [1089, 320] width 663 height 328
click at [26, 133] on span at bounding box center [35, 140] width 33 height 22
select select "service"
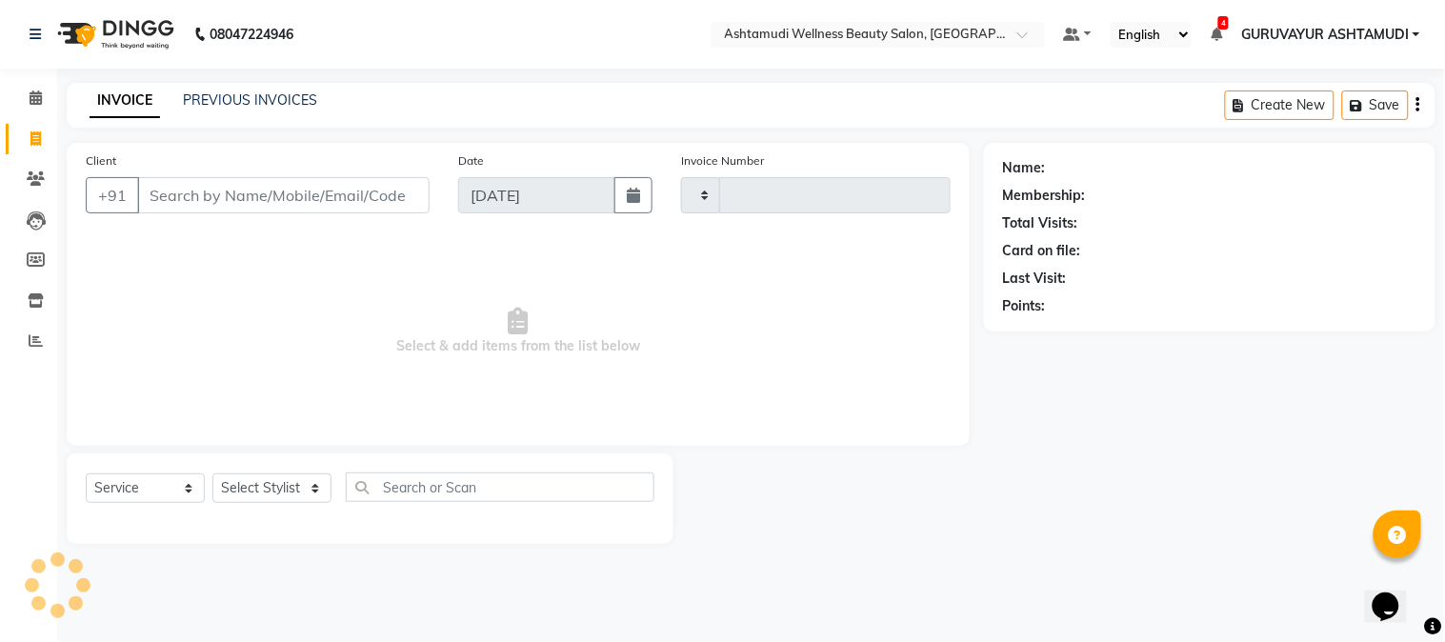
type input "2151"
select select "4660"
click at [196, 197] on input "Client" at bounding box center [283, 195] width 292 height 36
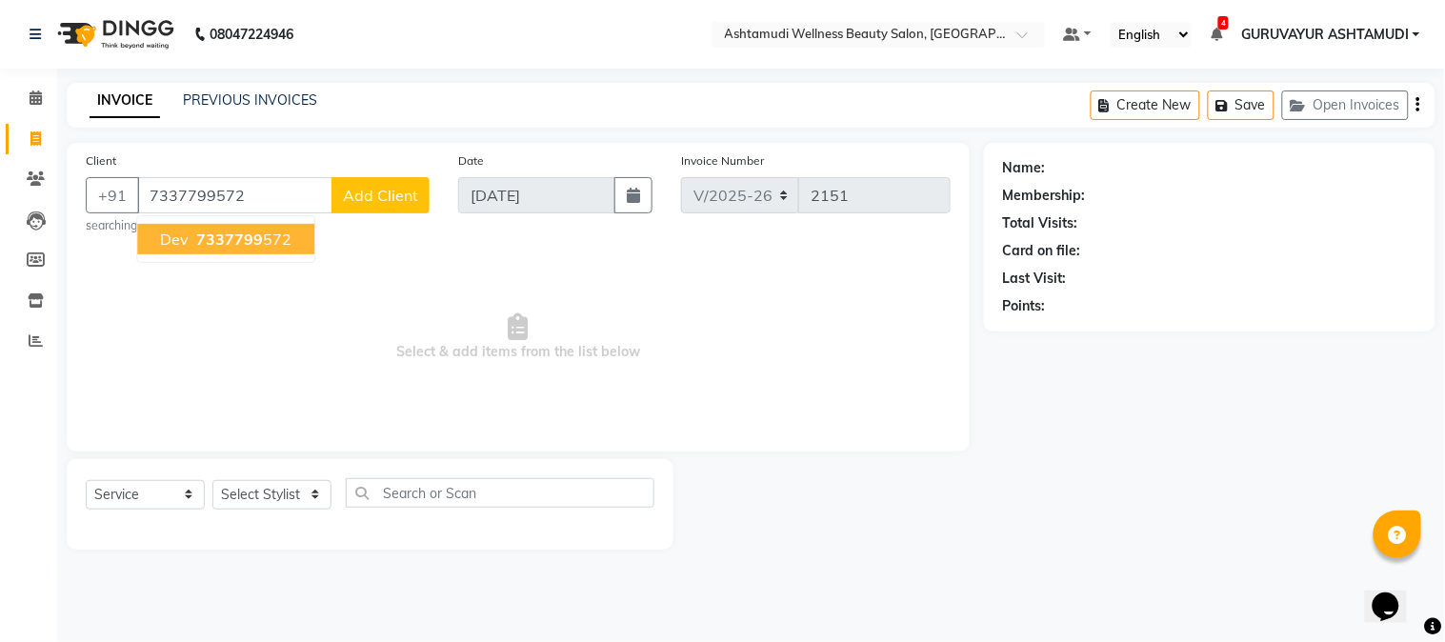
type input "7337799572"
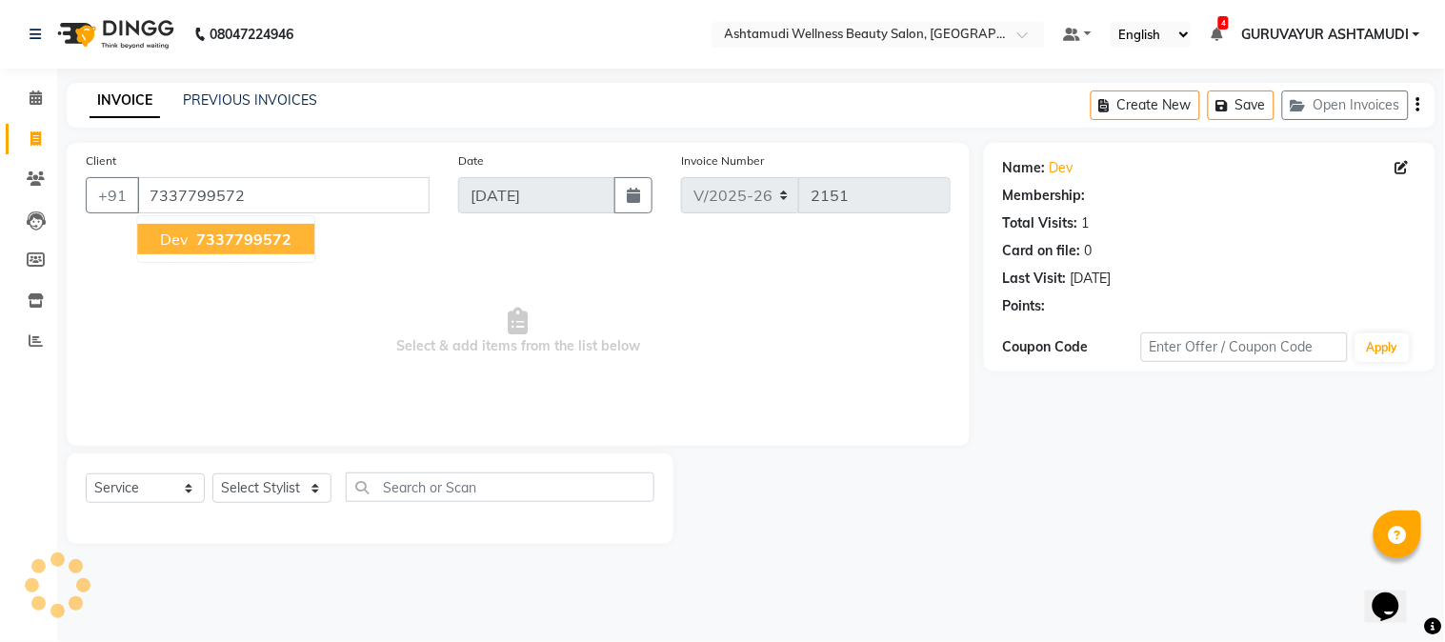
select select "1: Object"
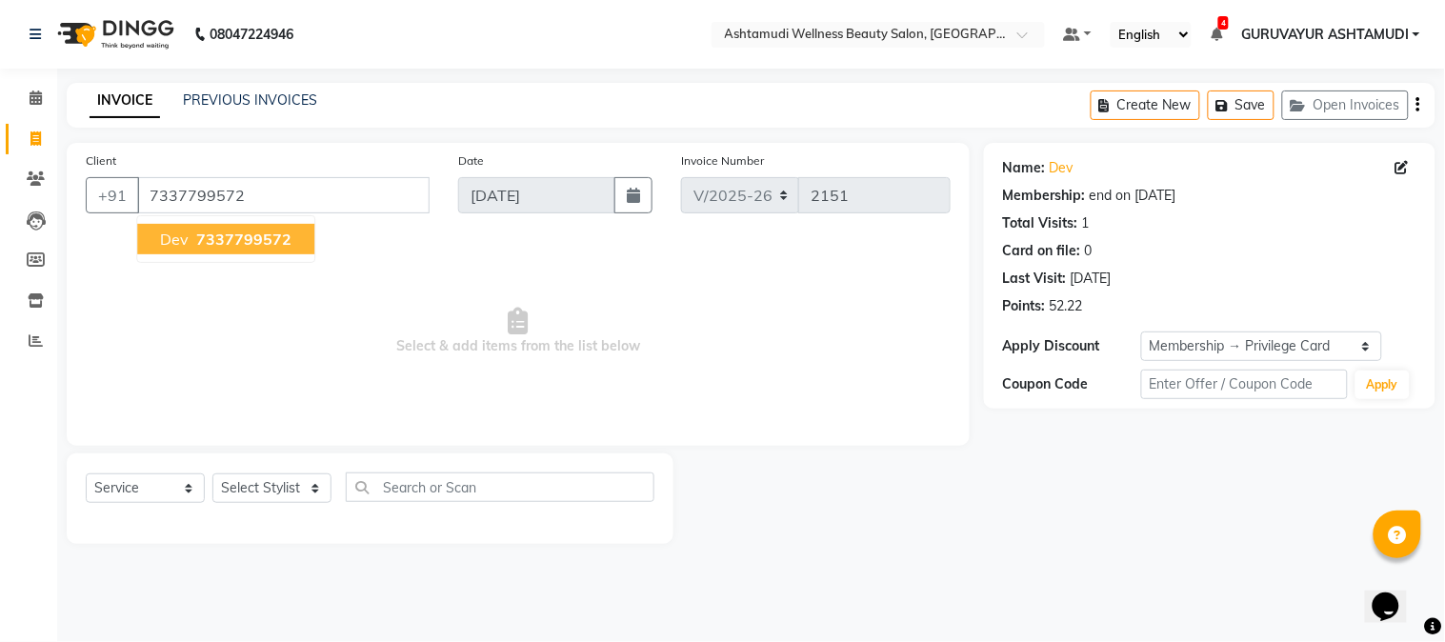
click at [230, 241] on span "7337799572" at bounding box center [243, 239] width 95 height 19
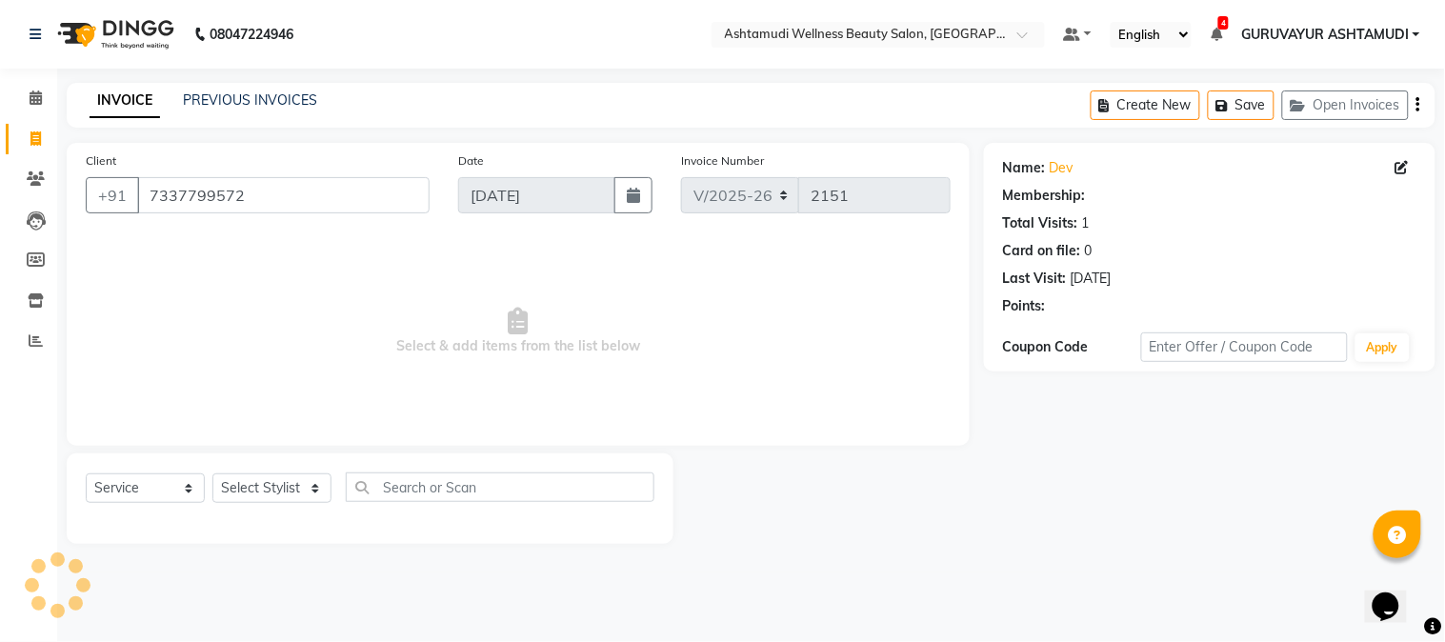
select select "1: Object"
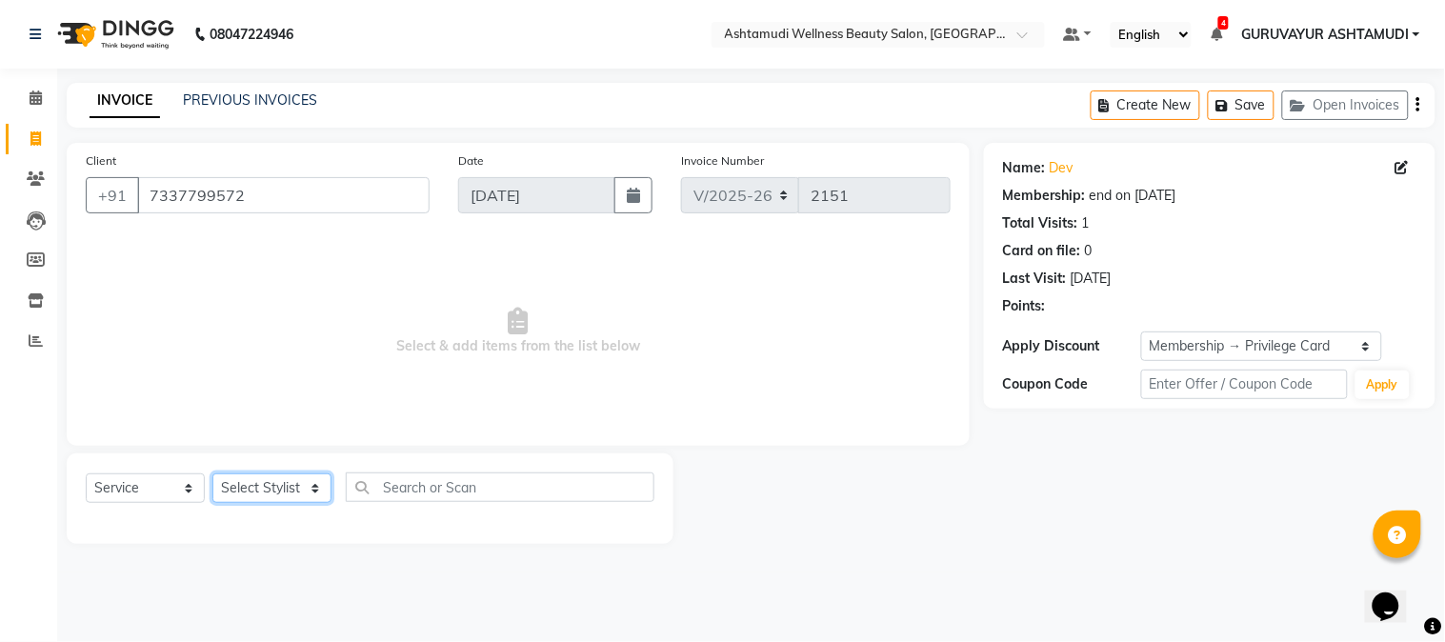
click at [303, 489] on select "Select Stylist Aathithya [PERSON_NAME] [PERSON_NAME] ARYA GURUVAYUR ASHTAMUDI […" at bounding box center [271, 488] width 119 height 30
select select "39865"
click at [212, 474] on select "Select Stylist Aathithya [PERSON_NAME] [PERSON_NAME] ARYA GURUVAYUR ASHTAMUDI […" at bounding box center [271, 488] width 119 height 30
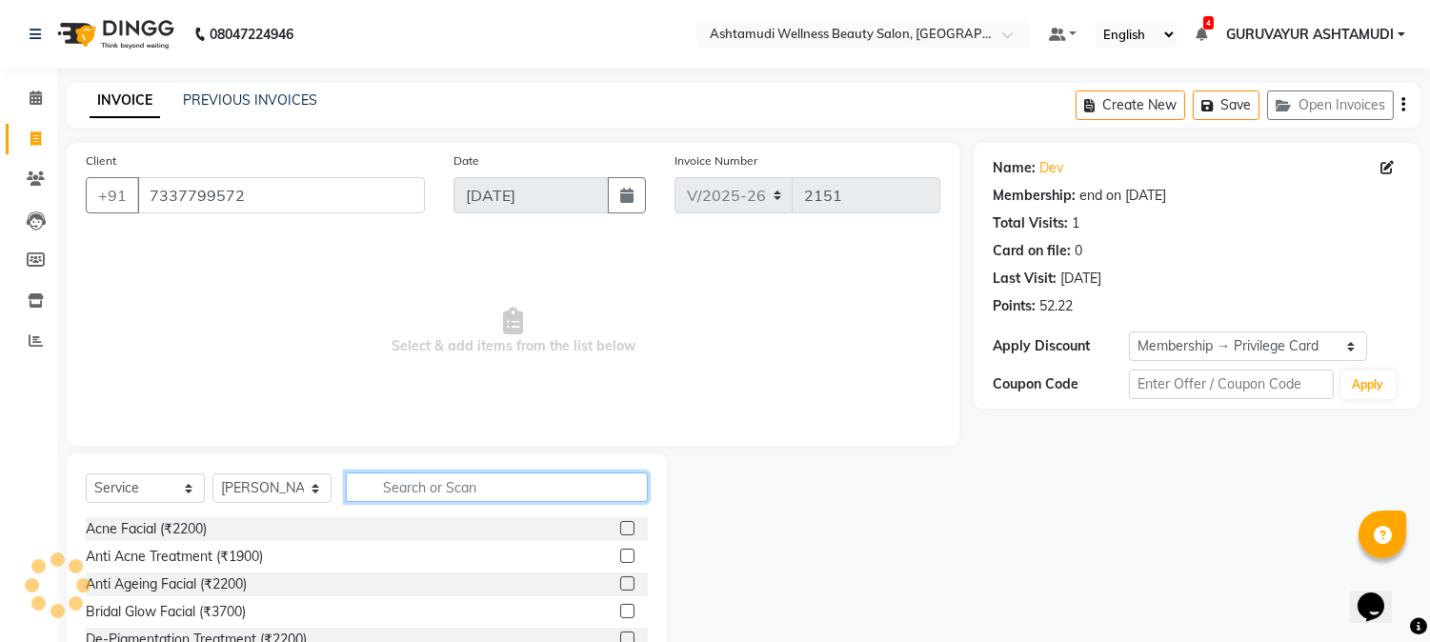
click at [407, 482] on input "text" at bounding box center [497, 487] width 302 height 30
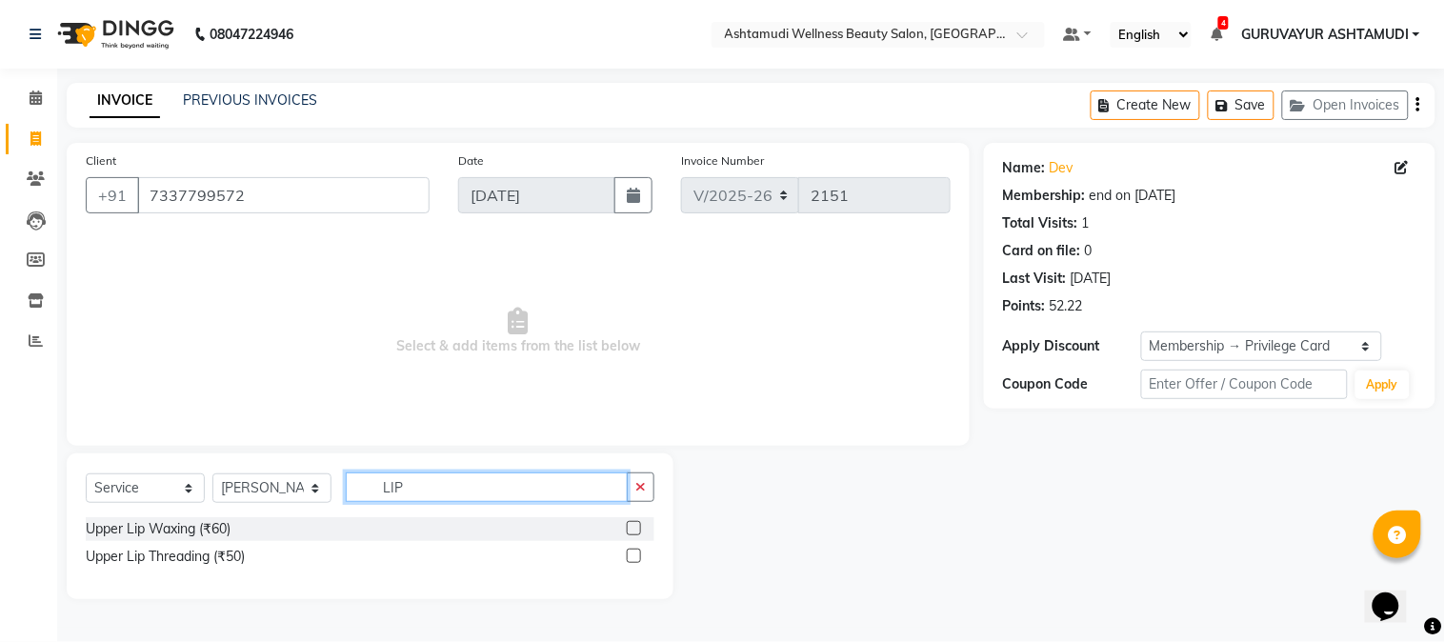
type input "LIP"
click at [635, 553] on label at bounding box center [634, 556] width 14 height 14
click at [635, 553] on input "checkbox" at bounding box center [633, 556] width 12 height 12
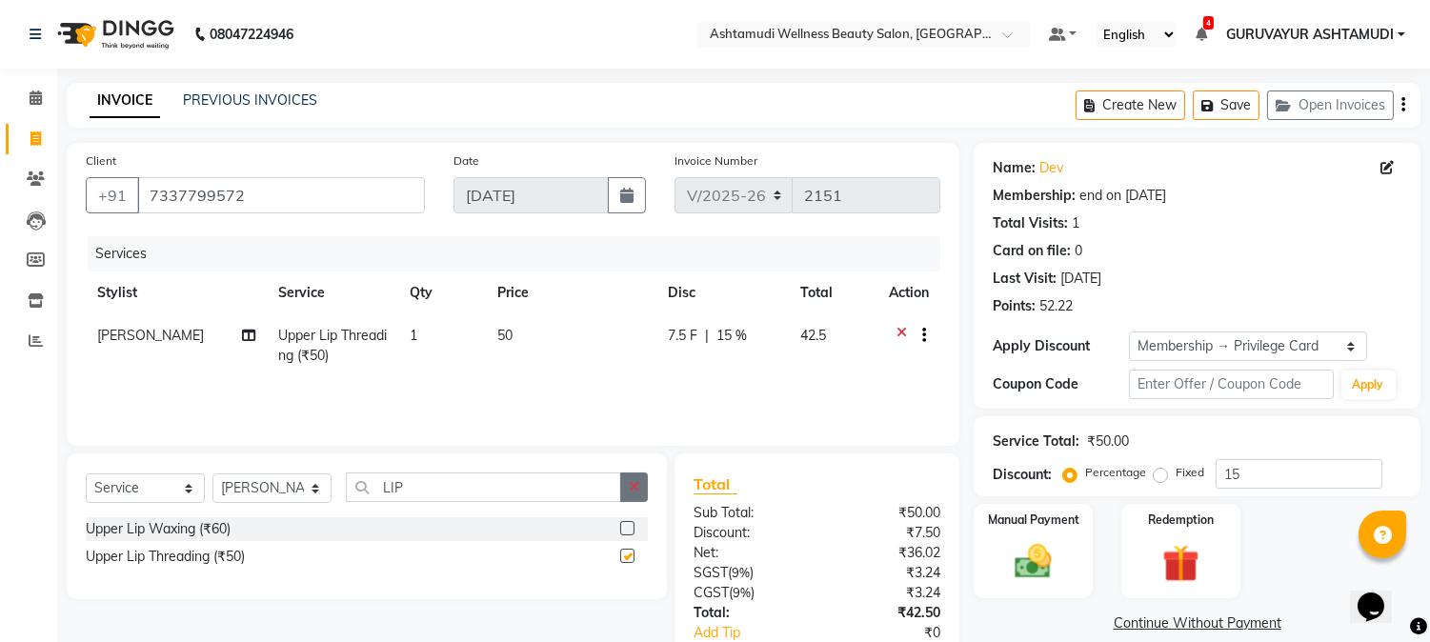
checkbox input "false"
click at [638, 488] on icon "button" at bounding box center [634, 486] width 10 height 13
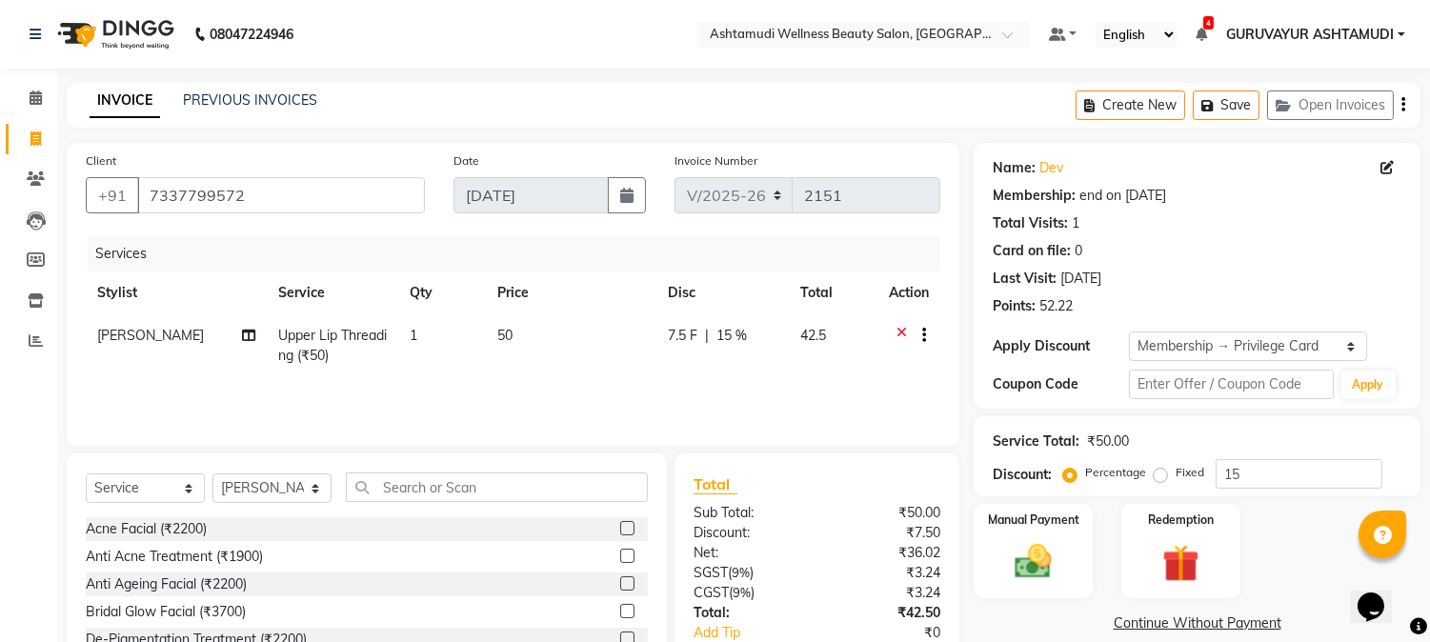
click at [470, 460] on div "Select Service Product Membership Package Voucher Prepaid Gift Card Select Styl…" at bounding box center [367, 593] width 600 height 281
click at [474, 486] on input "text" at bounding box center [497, 487] width 302 height 30
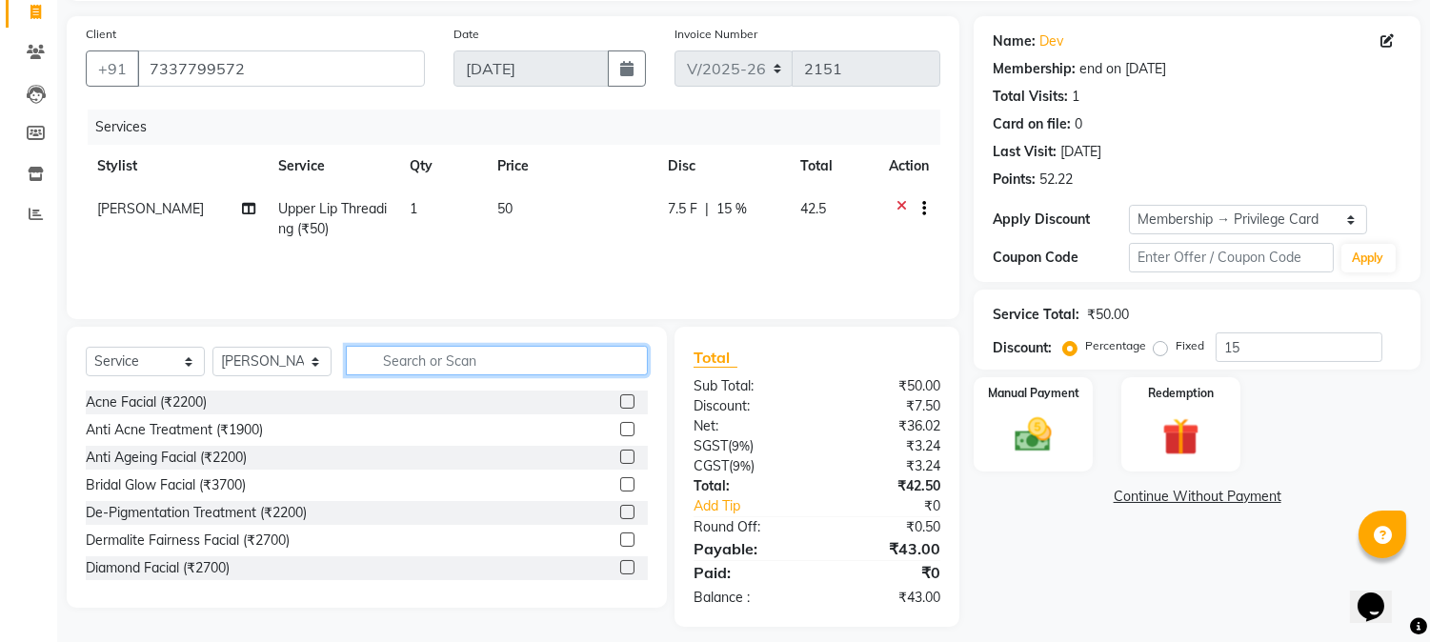
scroll to position [139, 0]
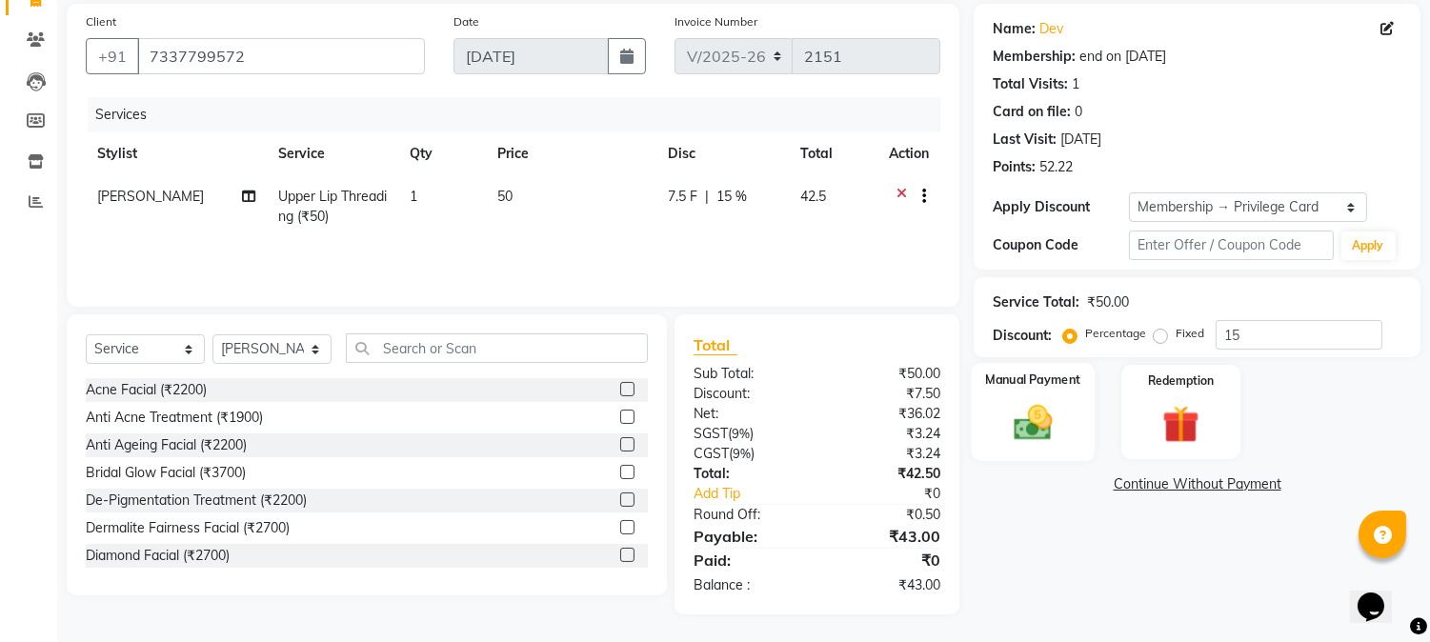
click at [1050, 430] on img at bounding box center [1033, 423] width 63 height 45
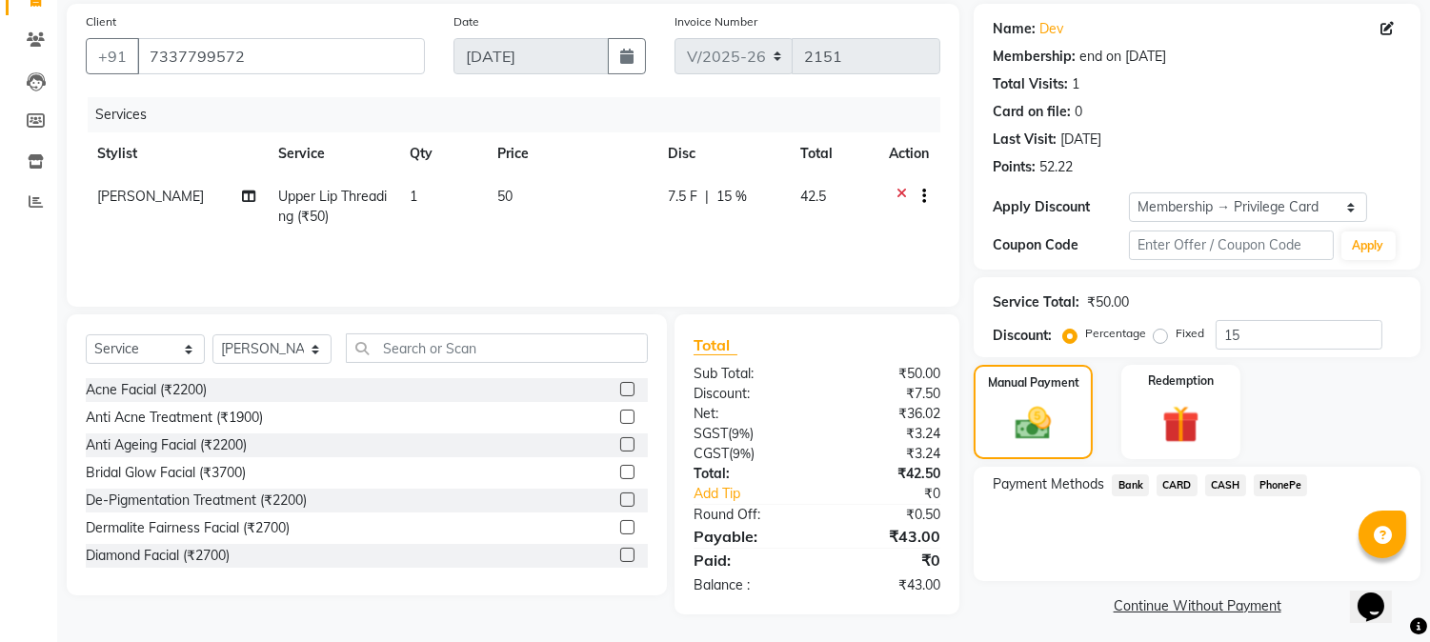
click at [1274, 487] on span "PhonePe" at bounding box center [1280, 485] width 54 height 22
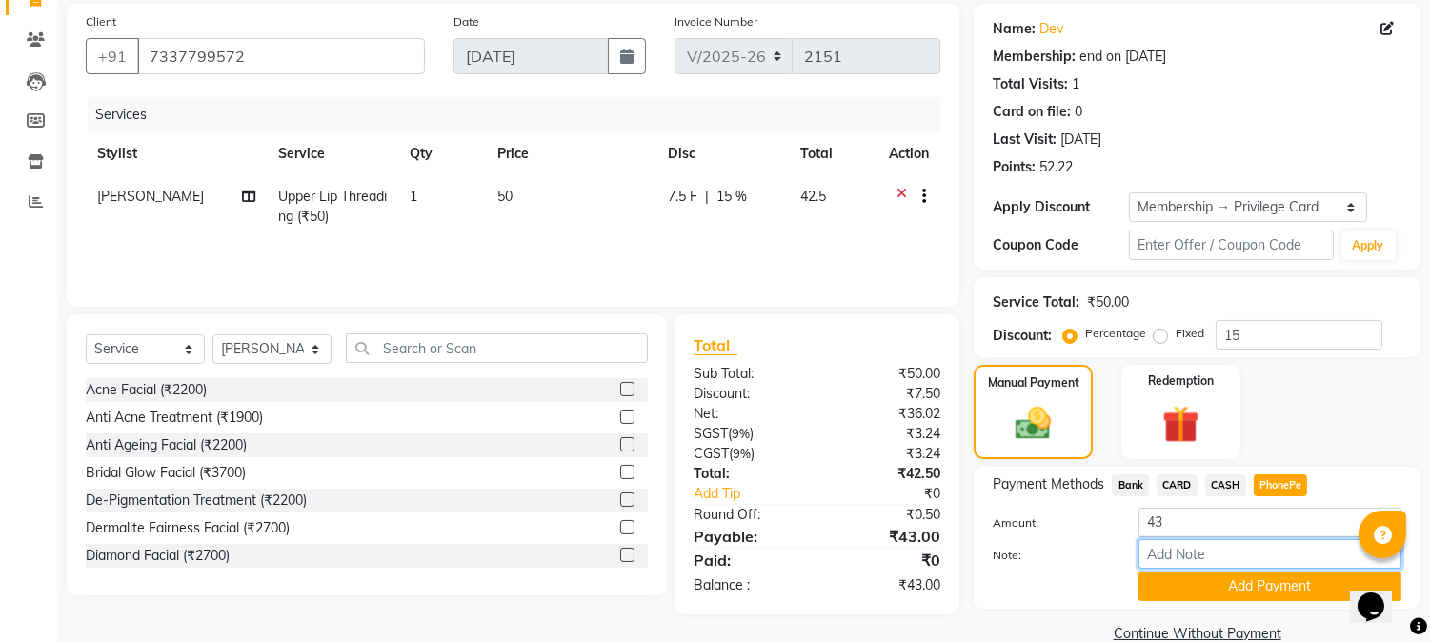
click at [1220, 550] on input "Note:" at bounding box center [1269, 554] width 263 height 30
type input "NIGISHA"
click at [1246, 577] on button "Add Payment" at bounding box center [1269, 586] width 263 height 30
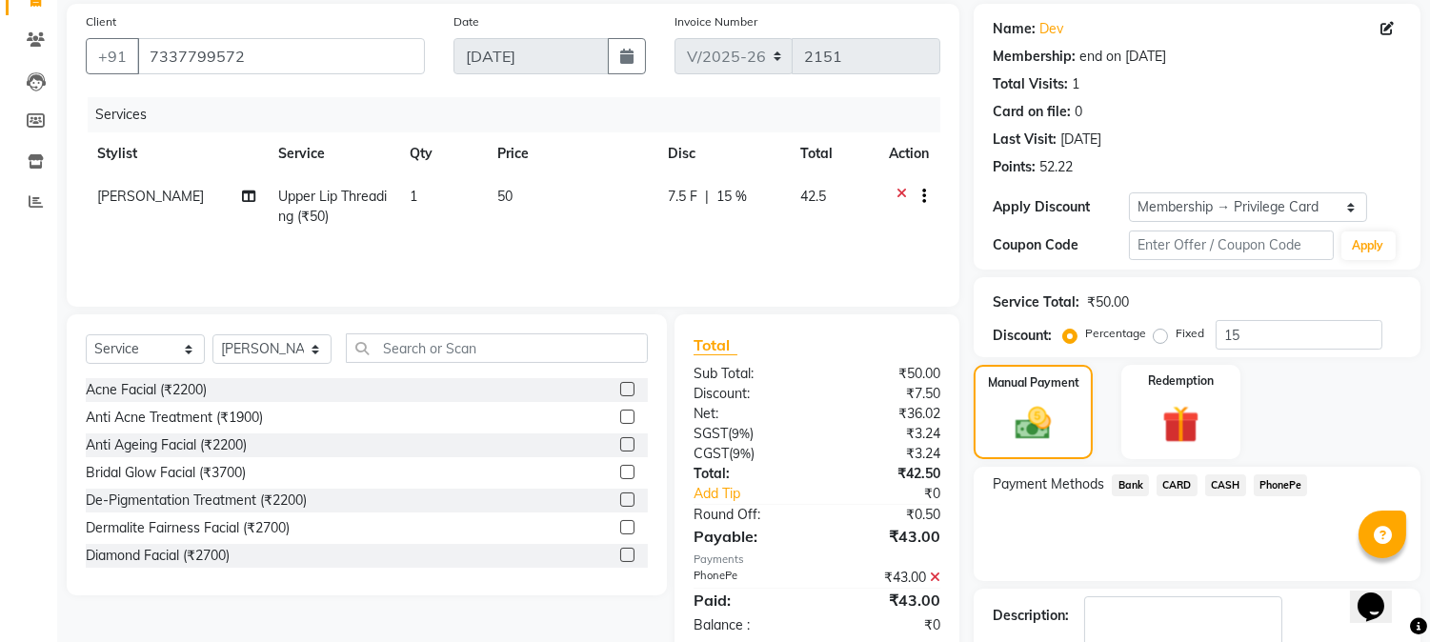
scroll to position [224, 0]
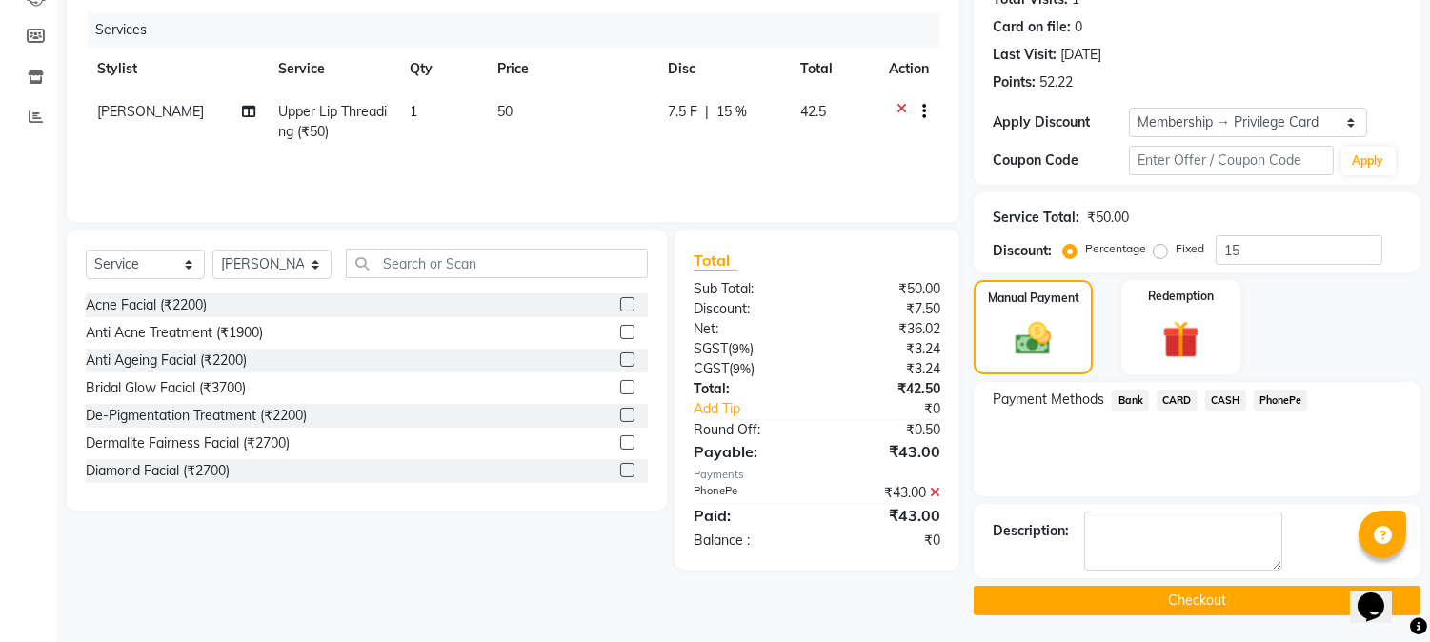
click at [1194, 602] on button "Checkout" at bounding box center [1196, 601] width 447 height 30
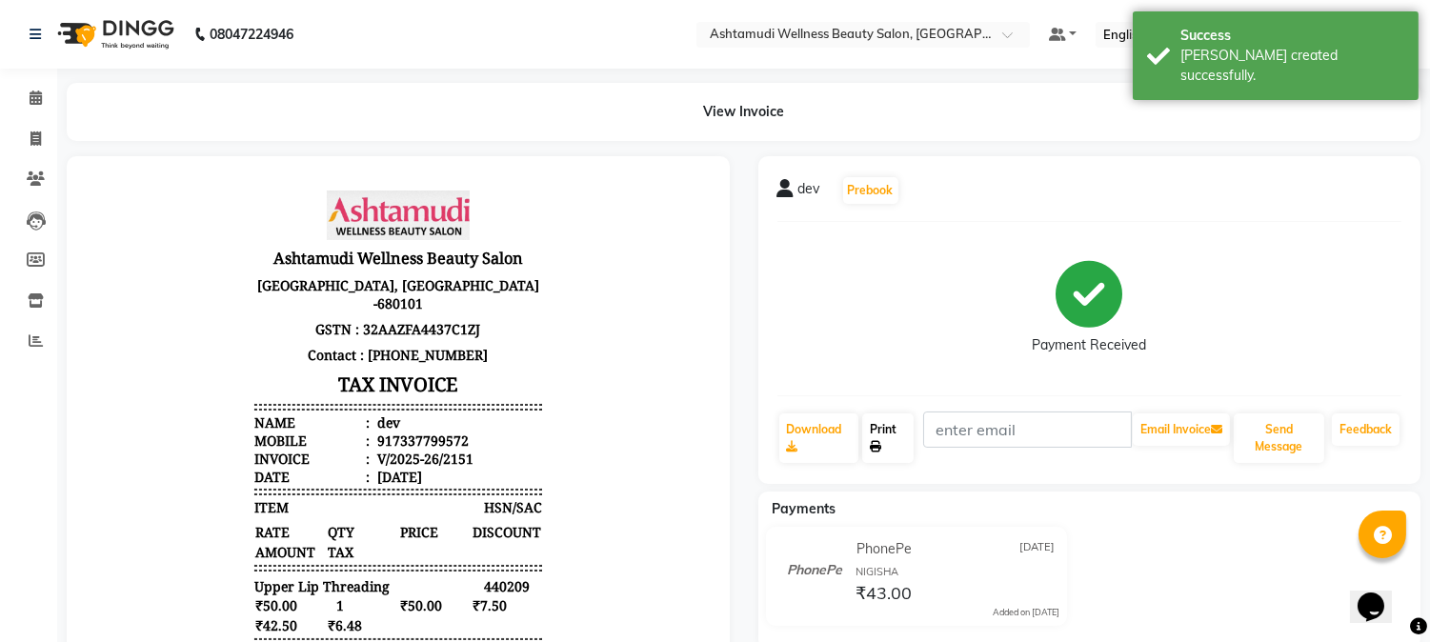
click at [881, 450] on icon at bounding box center [875, 446] width 11 height 11
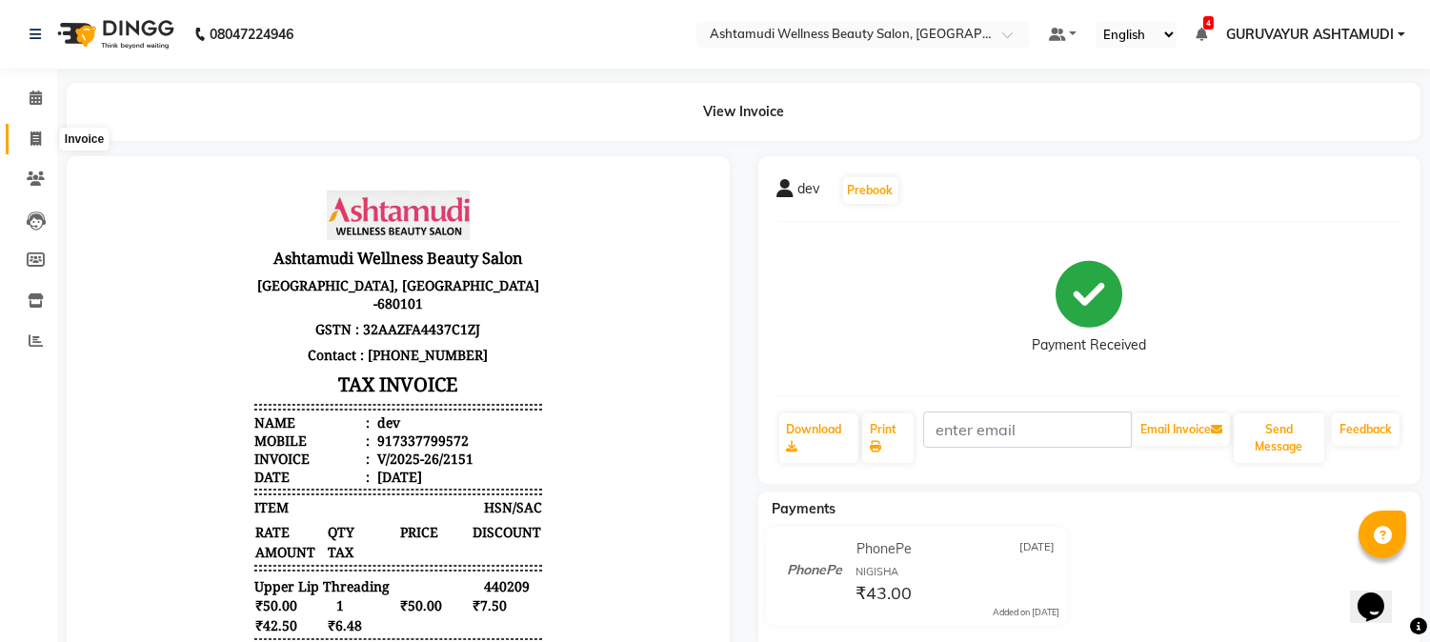
click at [33, 134] on icon at bounding box center [35, 138] width 10 height 14
select select "service"
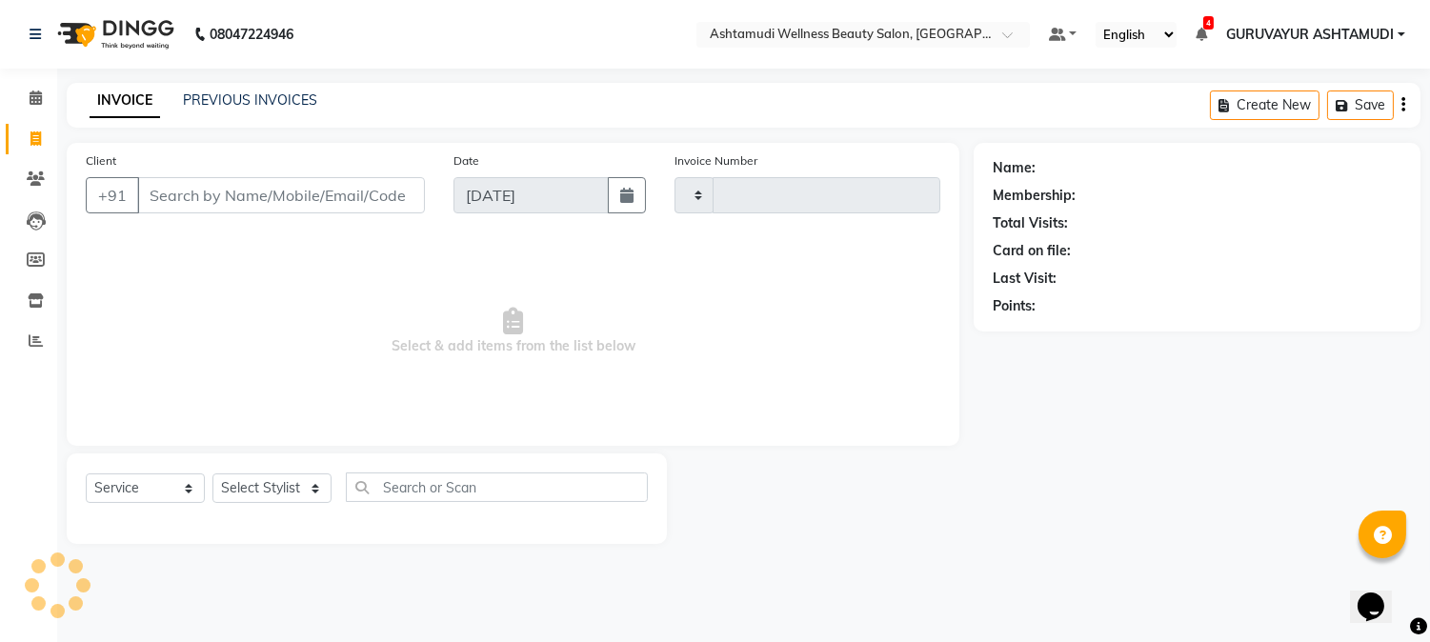
type input "2152"
select select "4660"
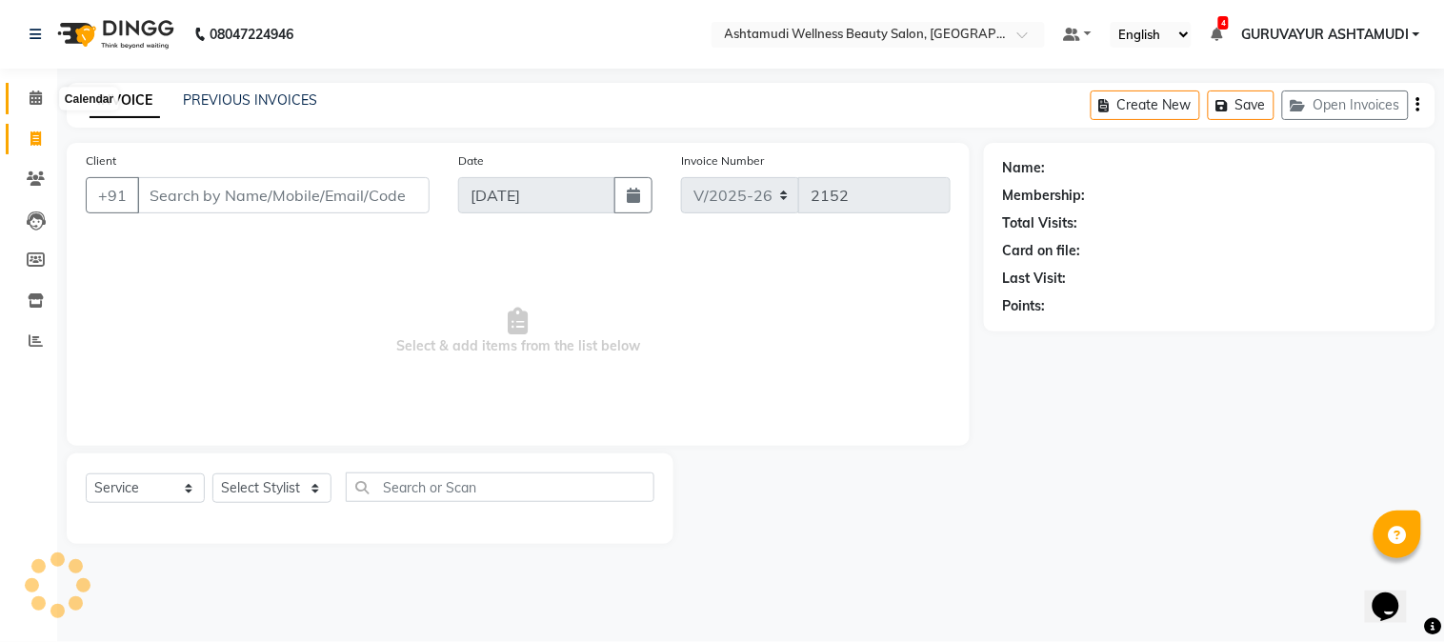
click at [30, 100] on icon at bounding box center [36, 97] width 12 height 14
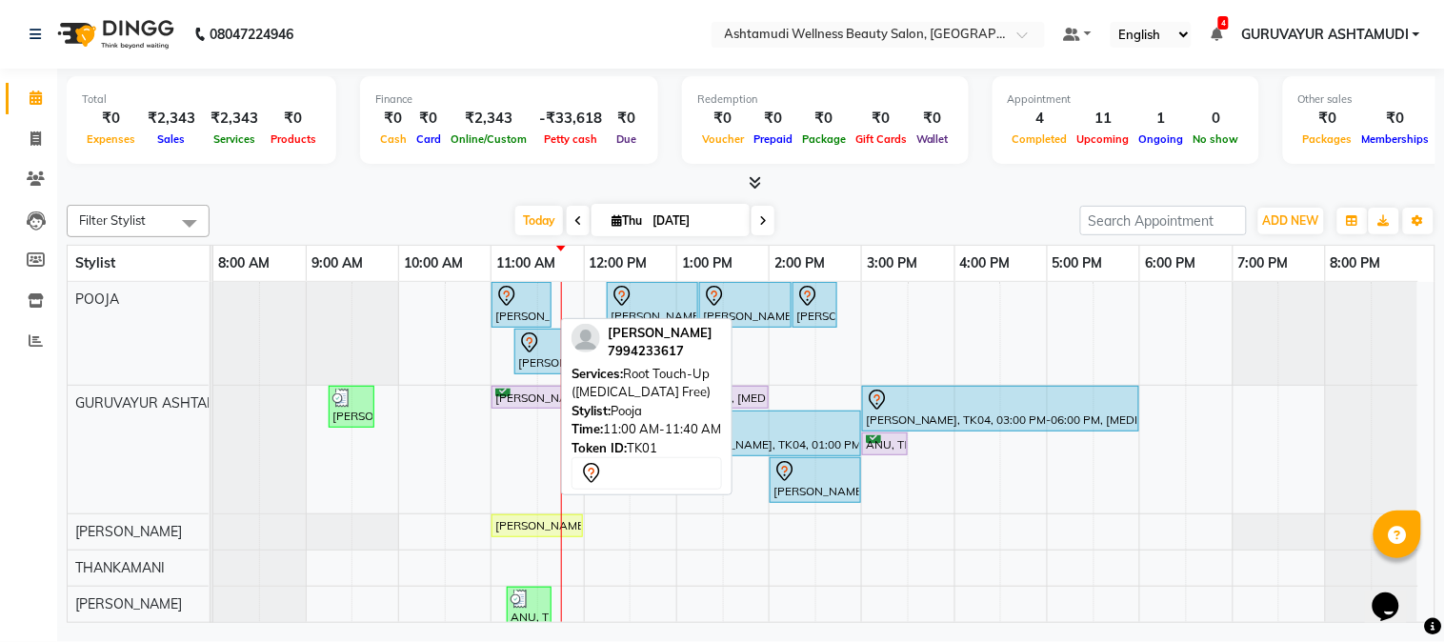
click at [526, 307] on div "[PERSON_NAME], TK01, 11:00 AM-11:40 AM, Root Touch-Up ([MEDICAL_DATA] Free)" at bounding box center [521, 305] width 56 height 40
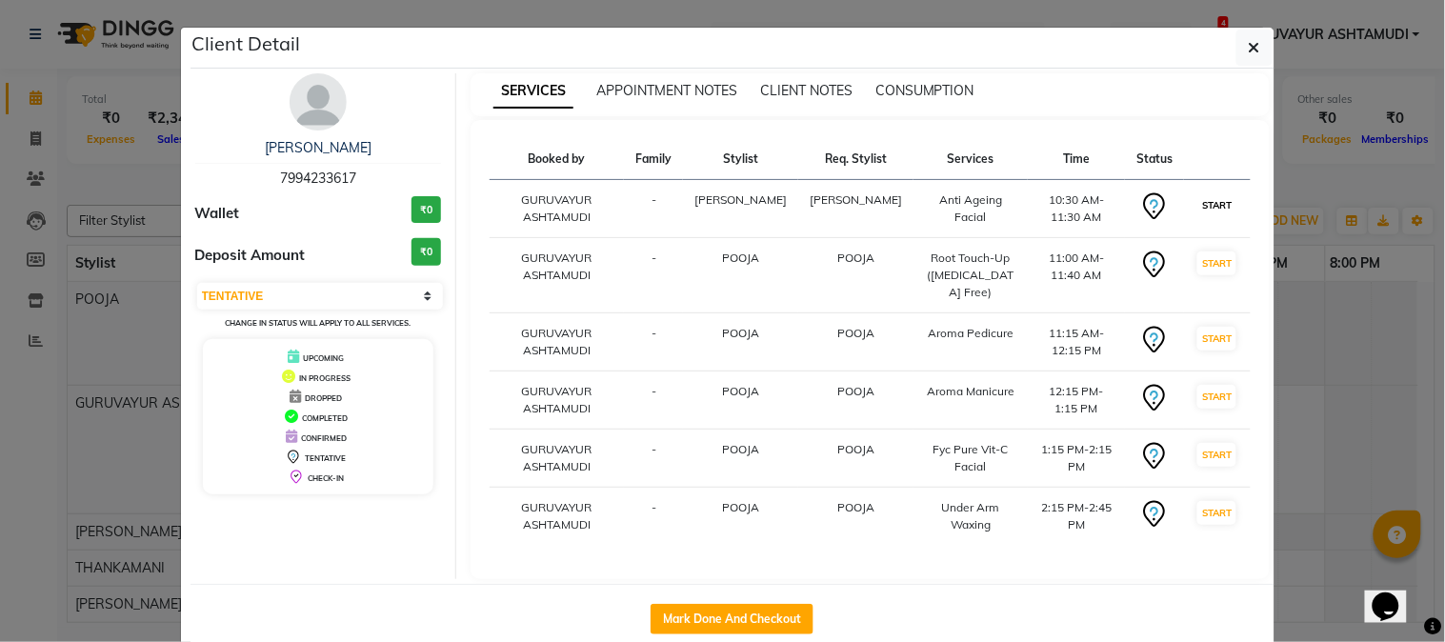
click at [1211, 202] on button "START" at bounding box center [1216, 205] width 39 height 24
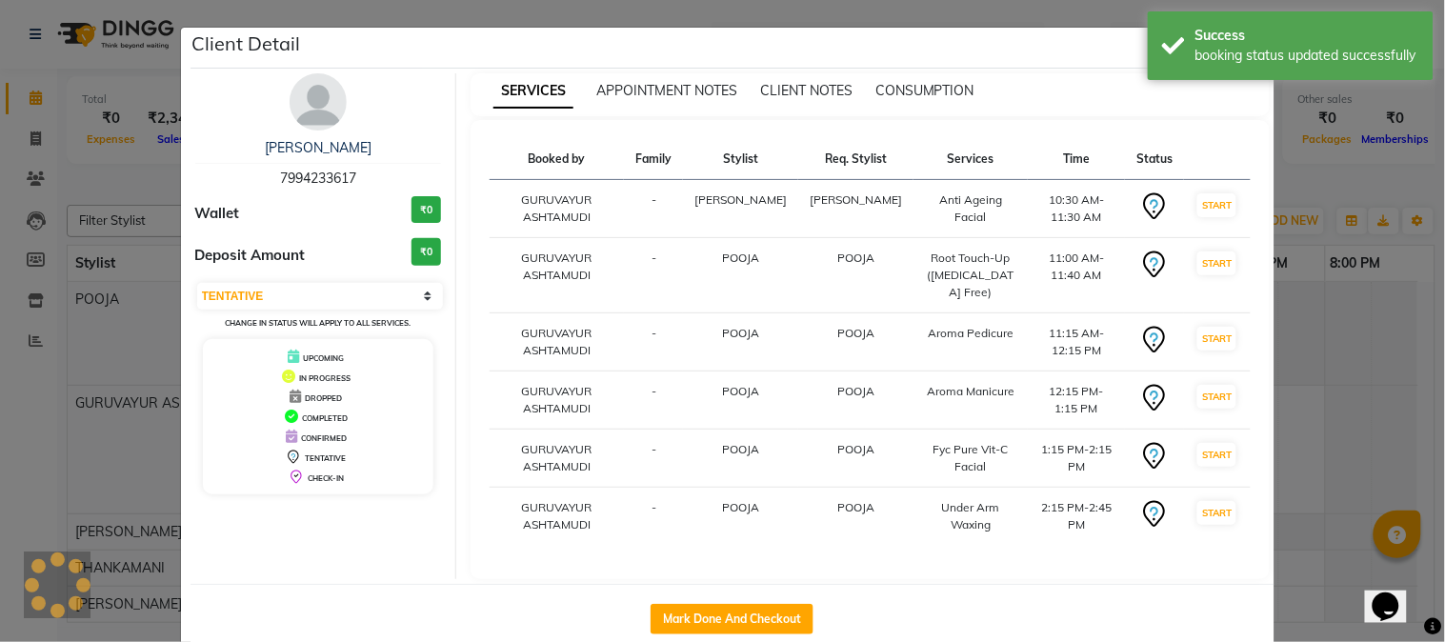
select select "select"
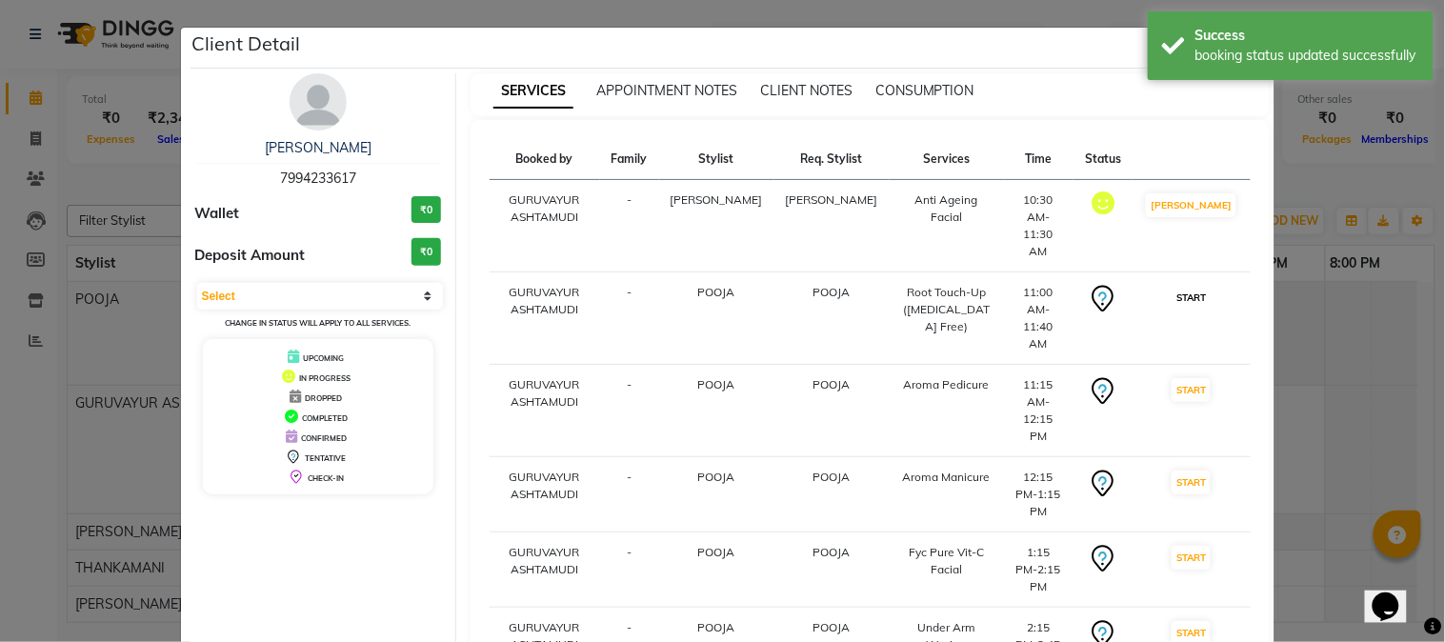
click at [1196, 286] on button "START" at bounding box center [1190, 298] width 39 height 24
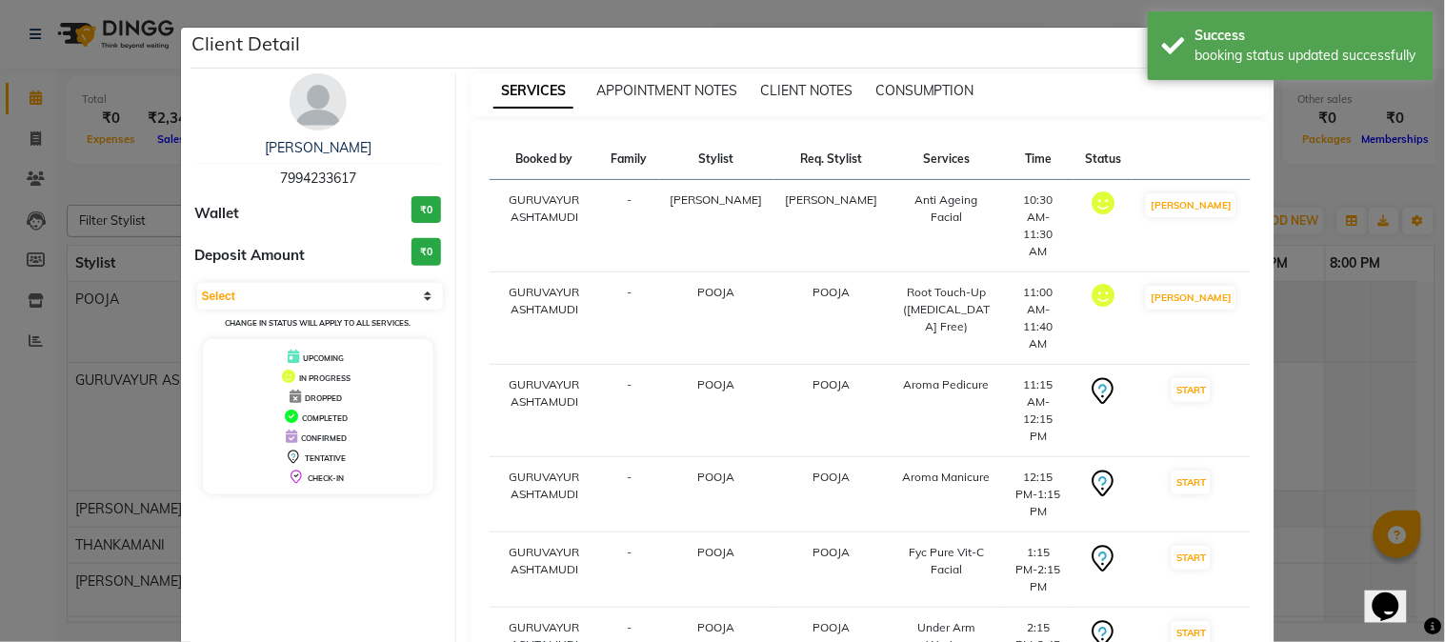
click at [1185, 365] on td "START" at bounding box center [1190, 411] width 117 height 92
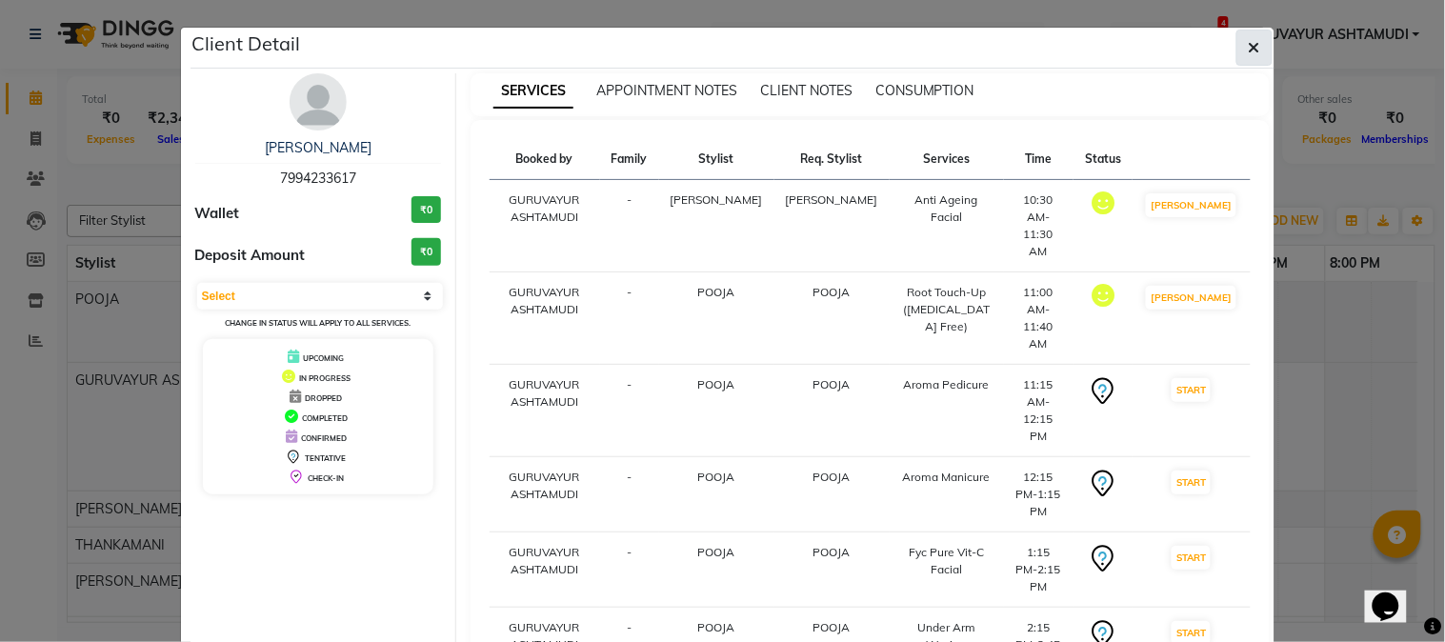
click at [1249, 44] on icon "button" at bounding box center [1254, 47] width 11 height 15
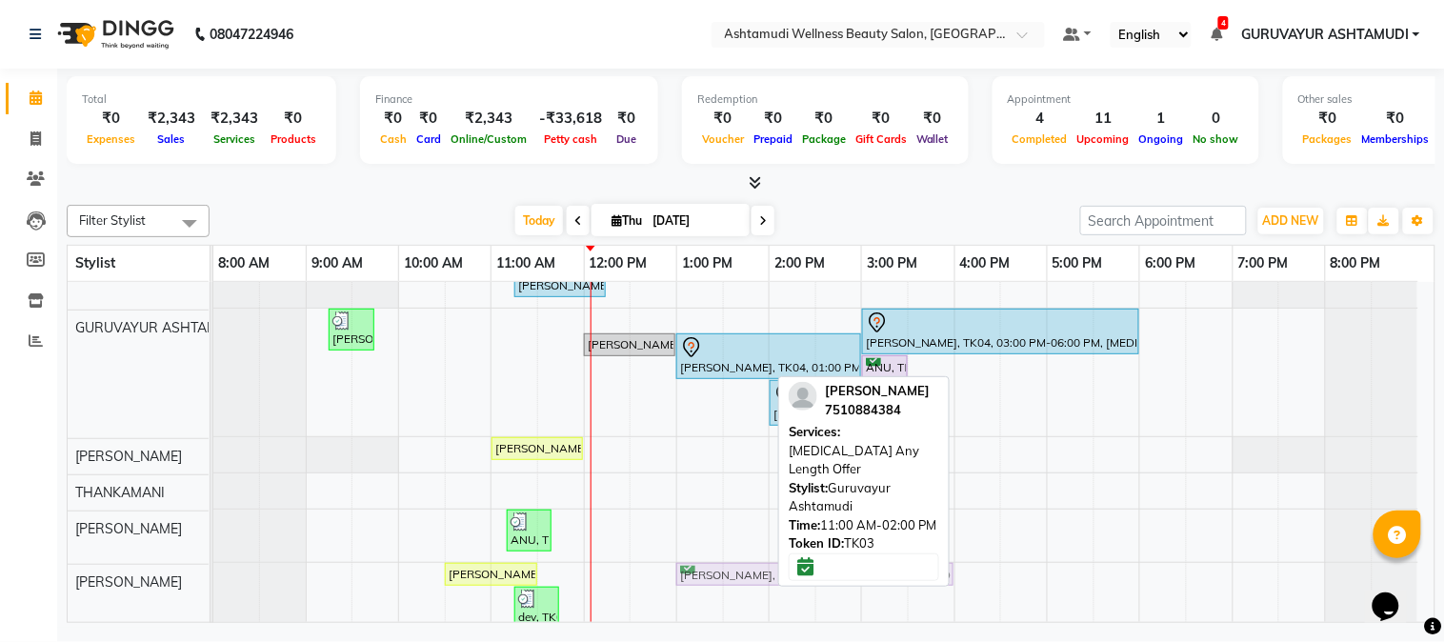
scroll to position [67, 0]
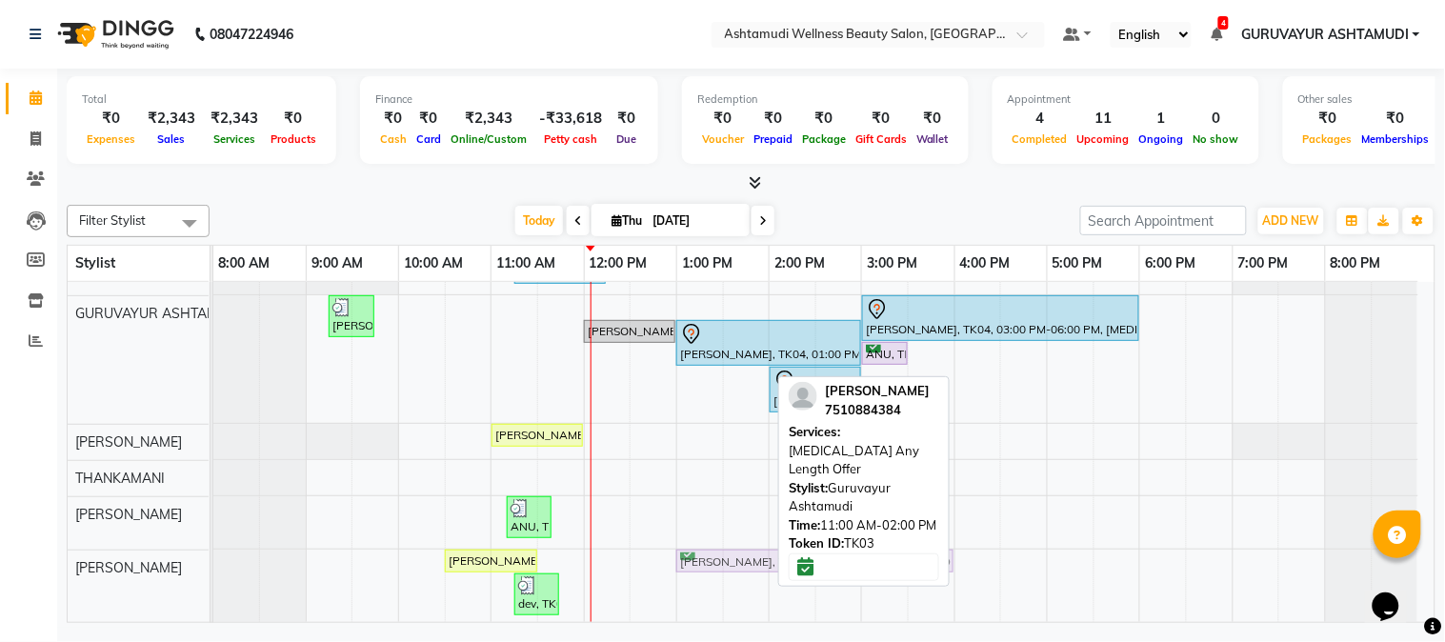
drag, startPoint x: 540, startPoint y: 376, endPoint x: 718, endPoint y: 585, distance: 274.3
click at [718, 588] on div "[PERSON_NAME], TK01, 11:00 AM-11:40 AM, Root Touch-Up ([MEDICAL_DATA] Free) [PE…" at bounding box center [823, 573] width 1221 height 718
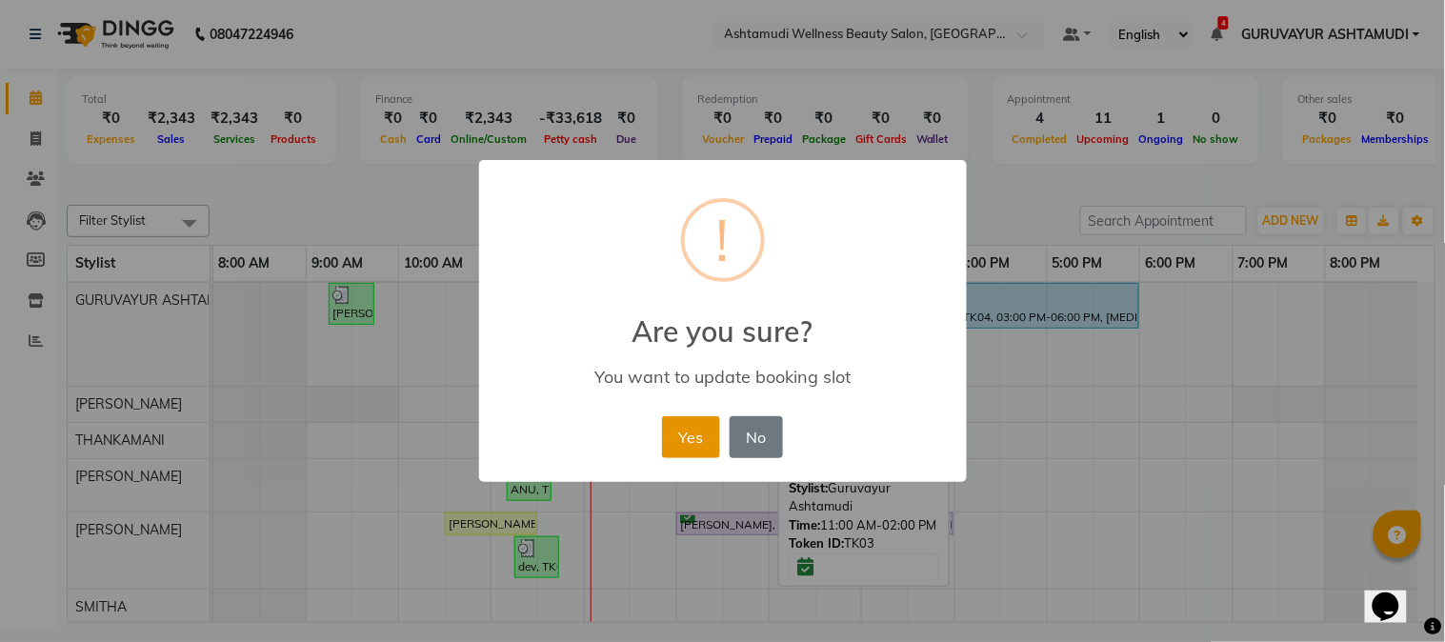
click at [680, 416] on button "Yes" at bounding box center [691, 437] width 58 height 42
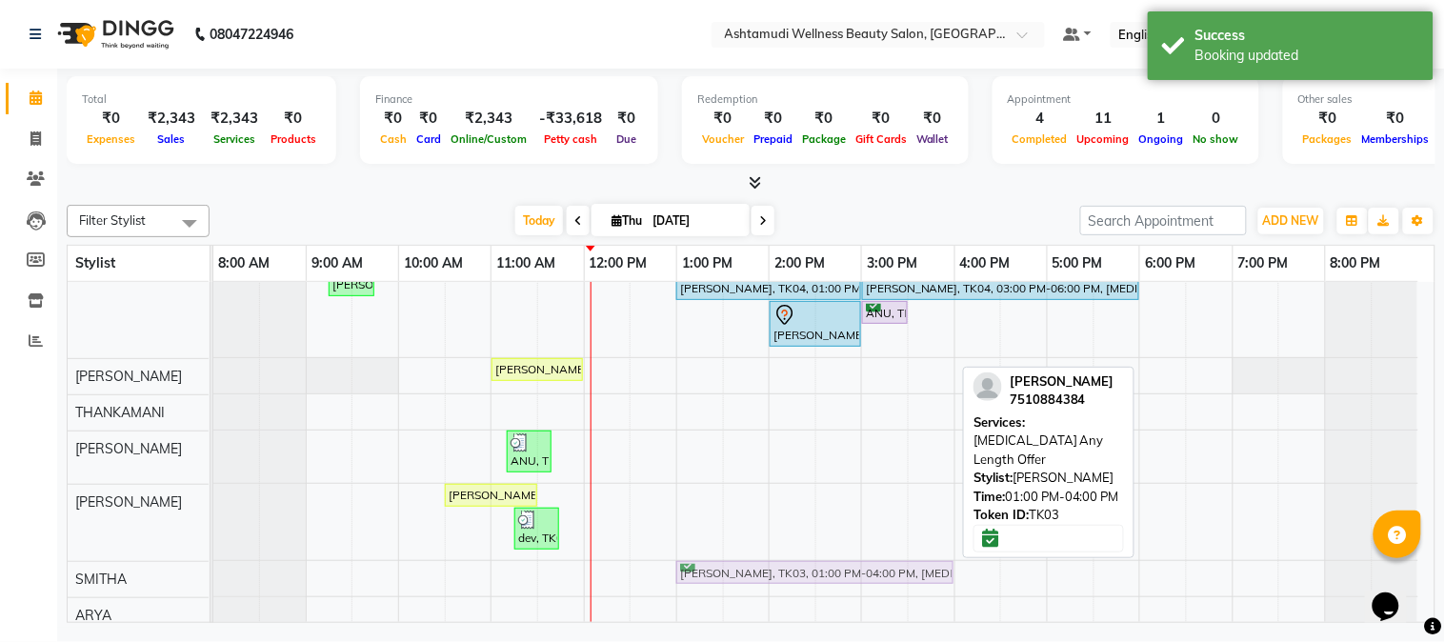
scroll to position [0, 0]
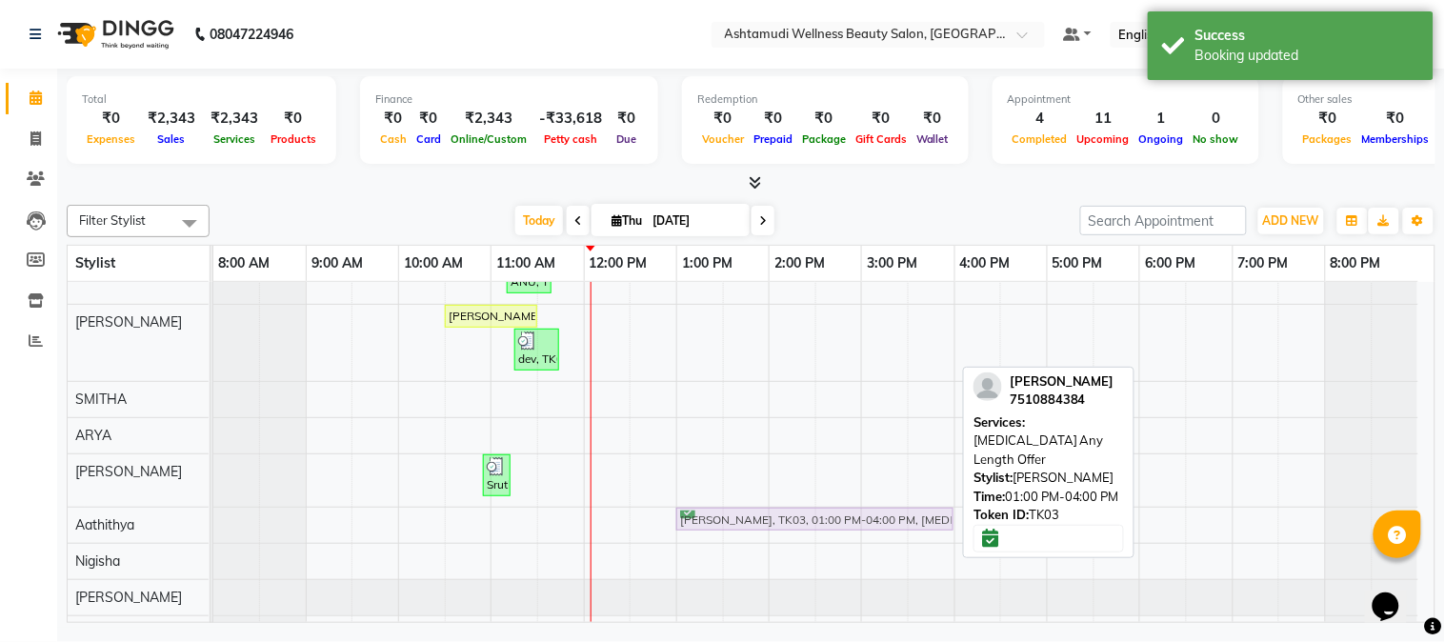
drag, startPoint x: 718, startPoint y: 525, endPoint x: 722, endPoint y: 534, distance: 10.3
click at [722, 534] on div "[PERSON_NAME], TK01, 11:00 AM-11:40 AM, Root Touch-Up ([MEDICAL_DATA] Free) [PE…" at bounding box center [823, 340] width 1221 height 693
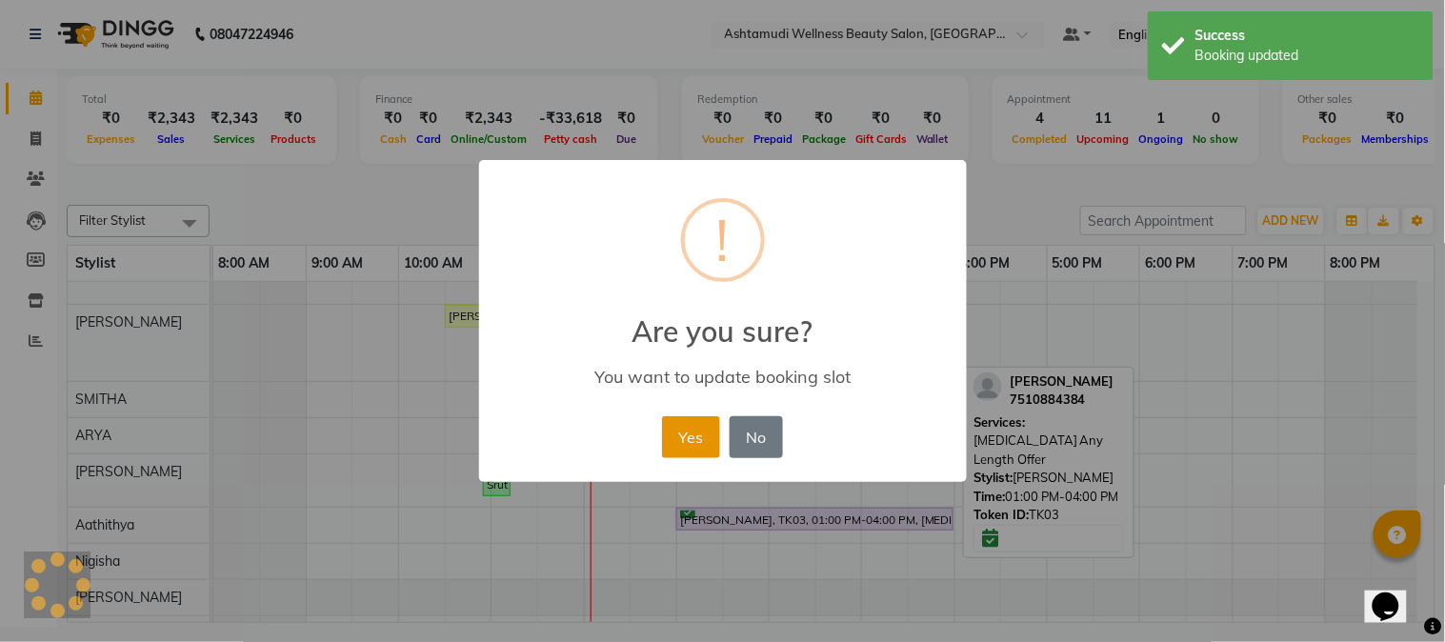
click at [690, 433] on button "Yes" at bounding box center [691, 437] width 58 height 42
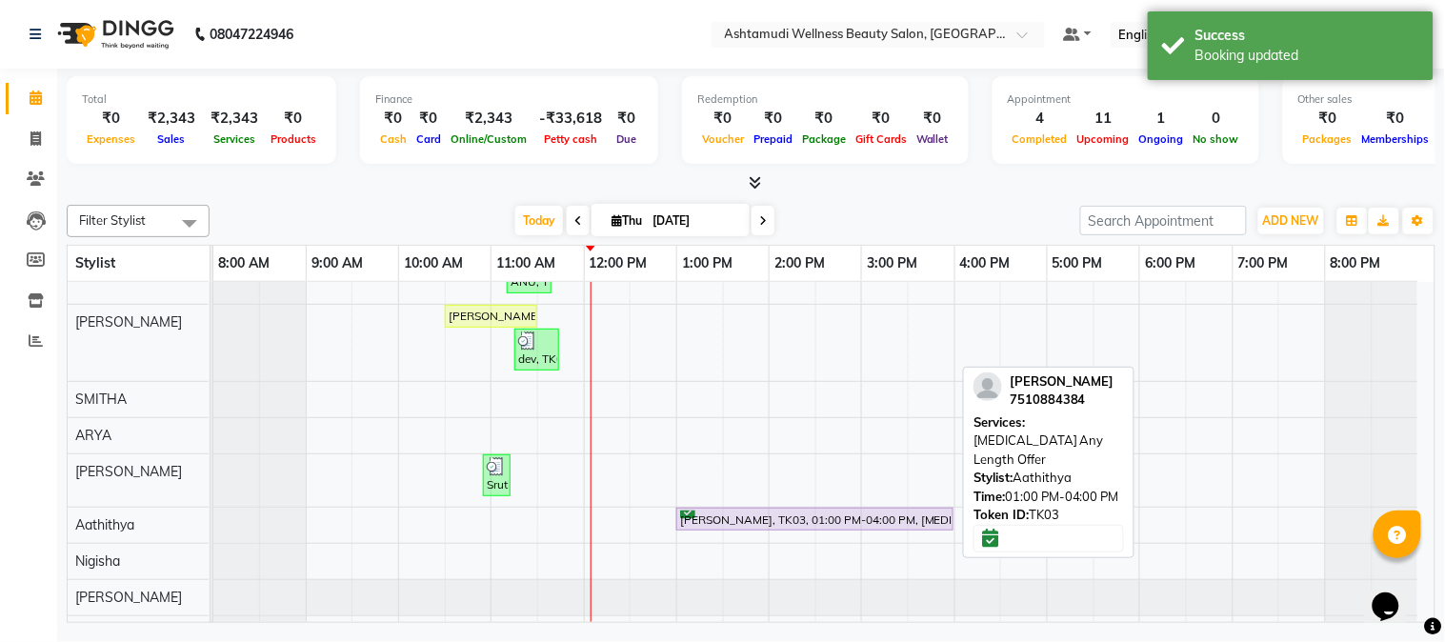
click at [706, 520] on div "[PERSON_NAME], TK03, 01:00 PM-04:00 PM, [MEDICAL_DATA] Any Length Offer" at bounding box center [814, 519] width 273 height 18
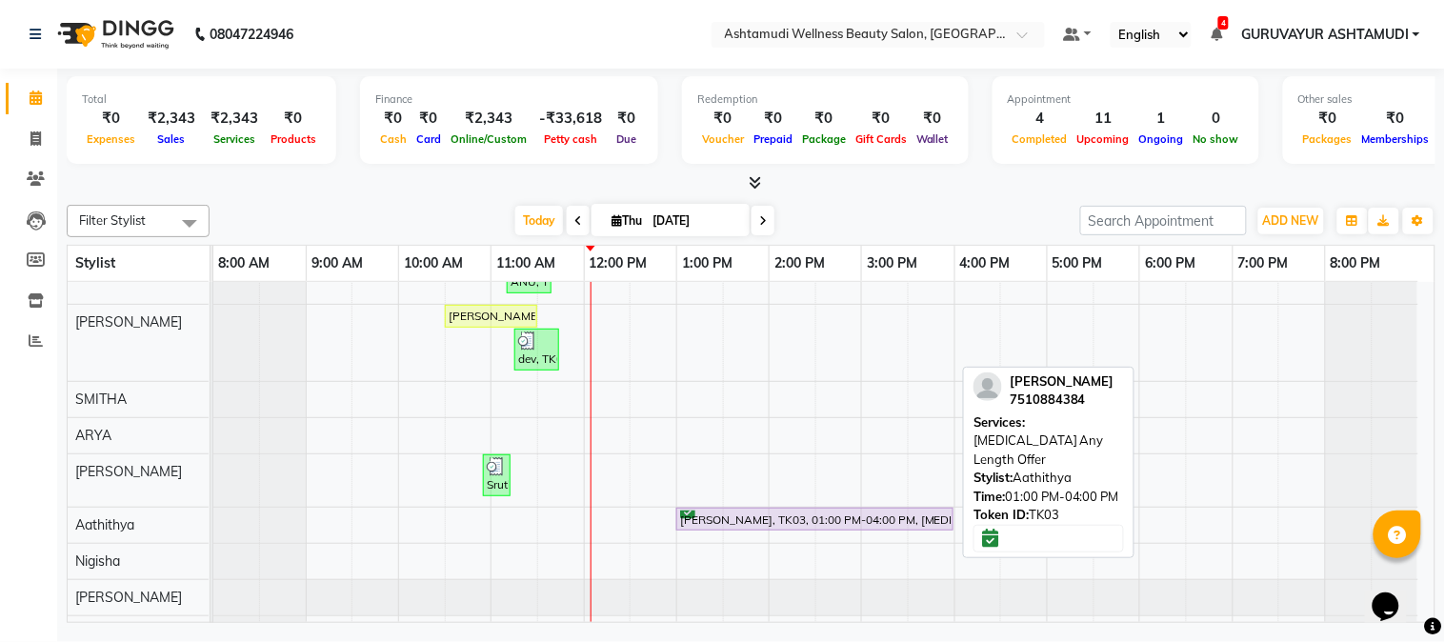
click at [707, 512] on div "[PERSON_NAME], TK03, 01:00 PM-04:00 PM, [MEDICAL_DATA] Any Length Offer" at bounding box center [814, 519] width 273 height 18
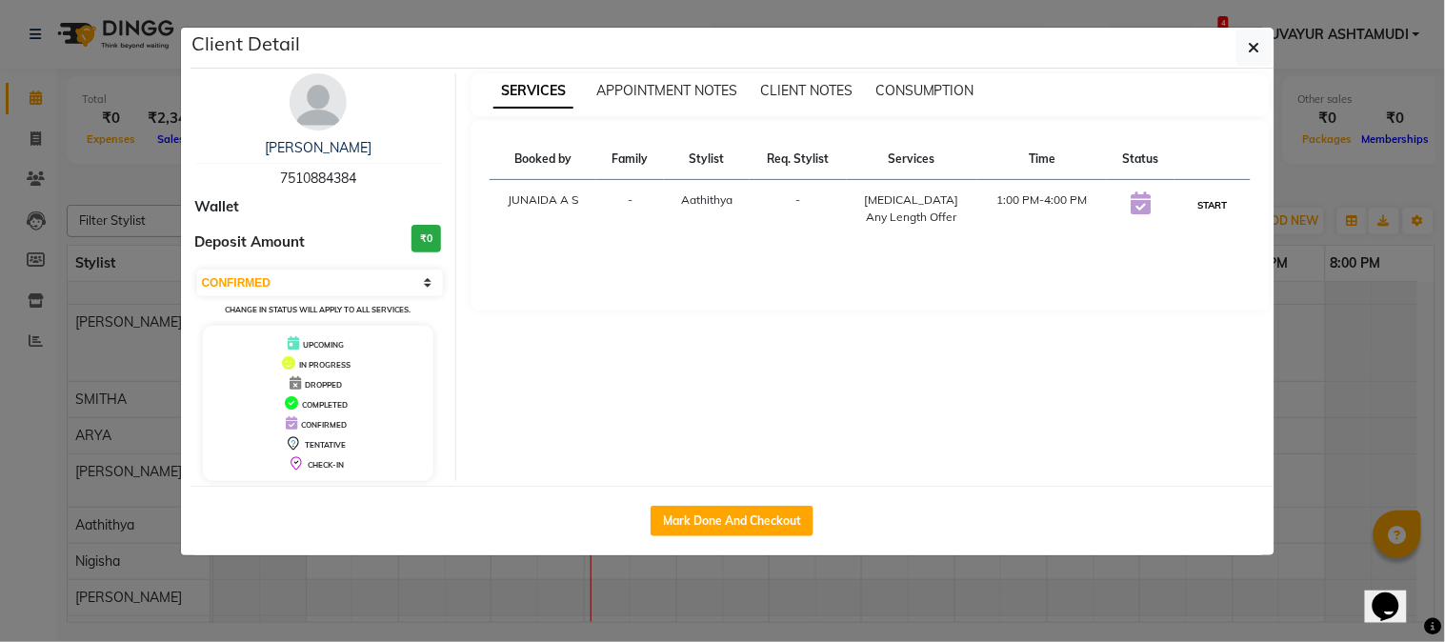
click at [1215, 203] on button "START" at bounding box center [1211, 205] width 39 height 24
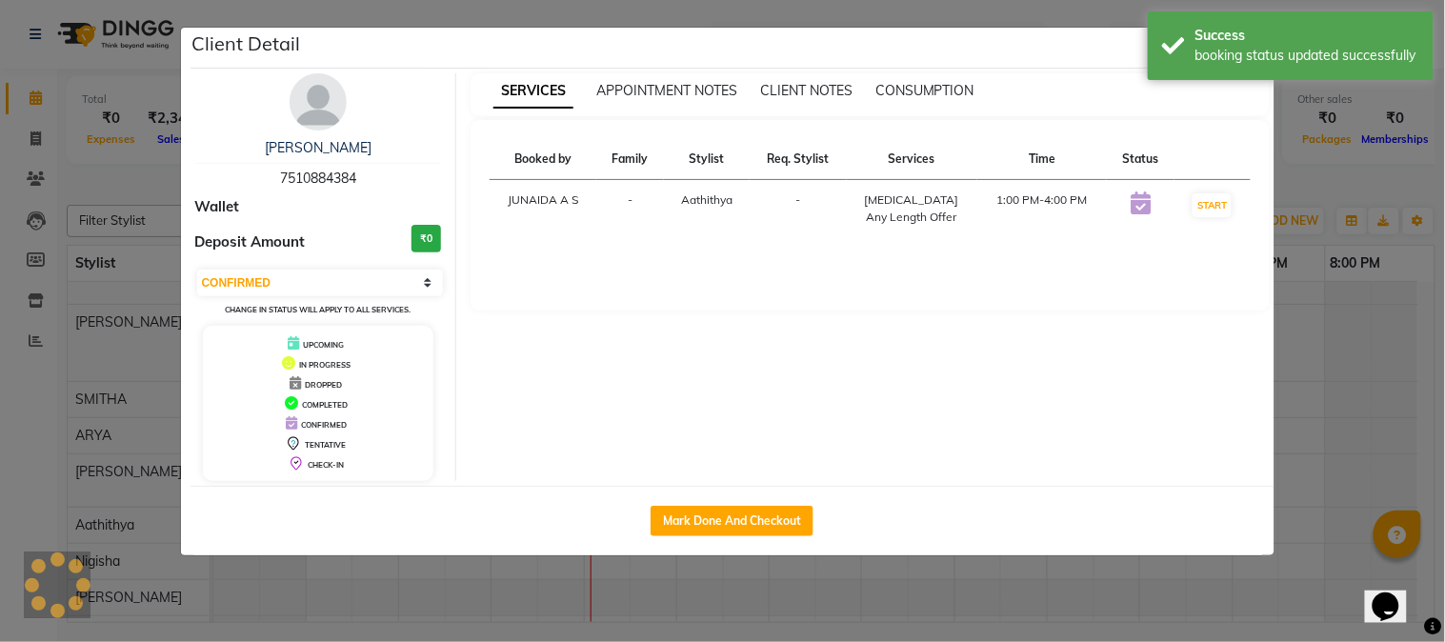
select select "1"
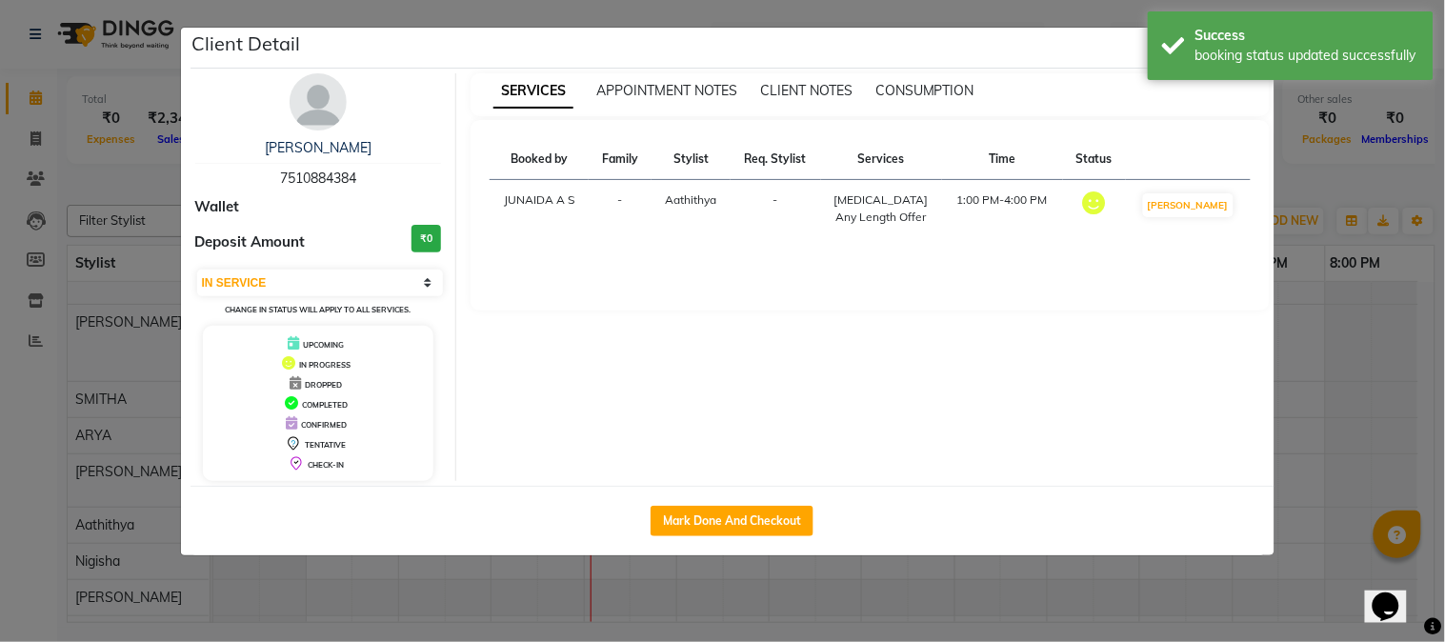
click at [1042, 10] on ngb-modal-window "Client Detail [PERSON_NAME] 7510884384 Wallet Deposit Amount ₹0 Select IN SERVI…" at bounding box center [722, 321] width 1445 height 642
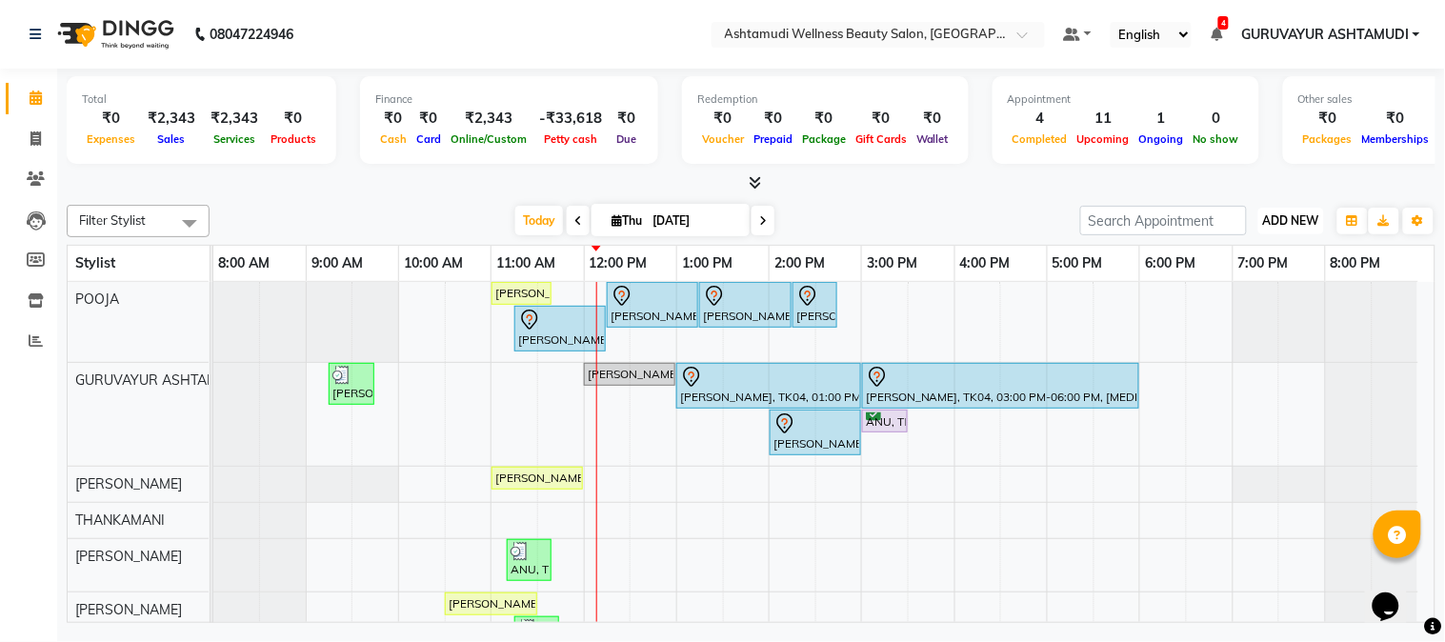
click at [1265, 215] on span "ADD NEW" at bounding box center [1291, 220] width 56 height 14
click at [1240, 253] on button "Add Appointment" at bounding box center [1248, 256] width 150 height 25
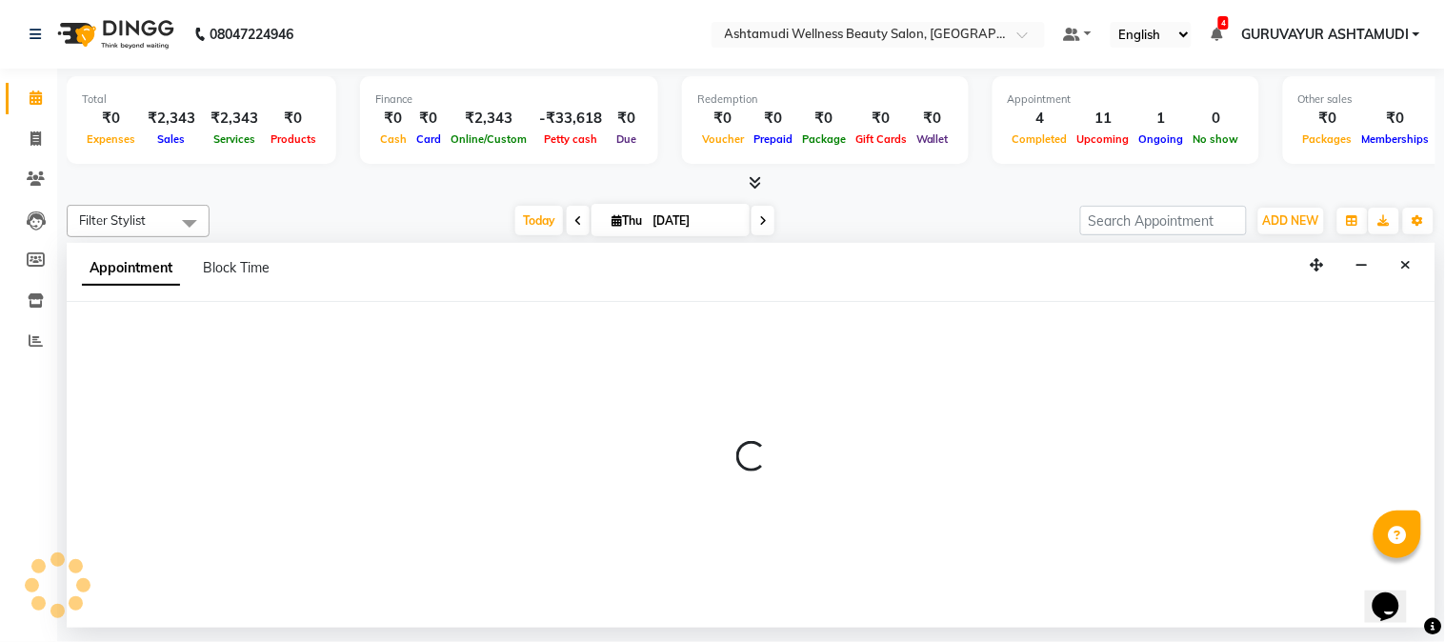
select select "540"
select select "tentative"
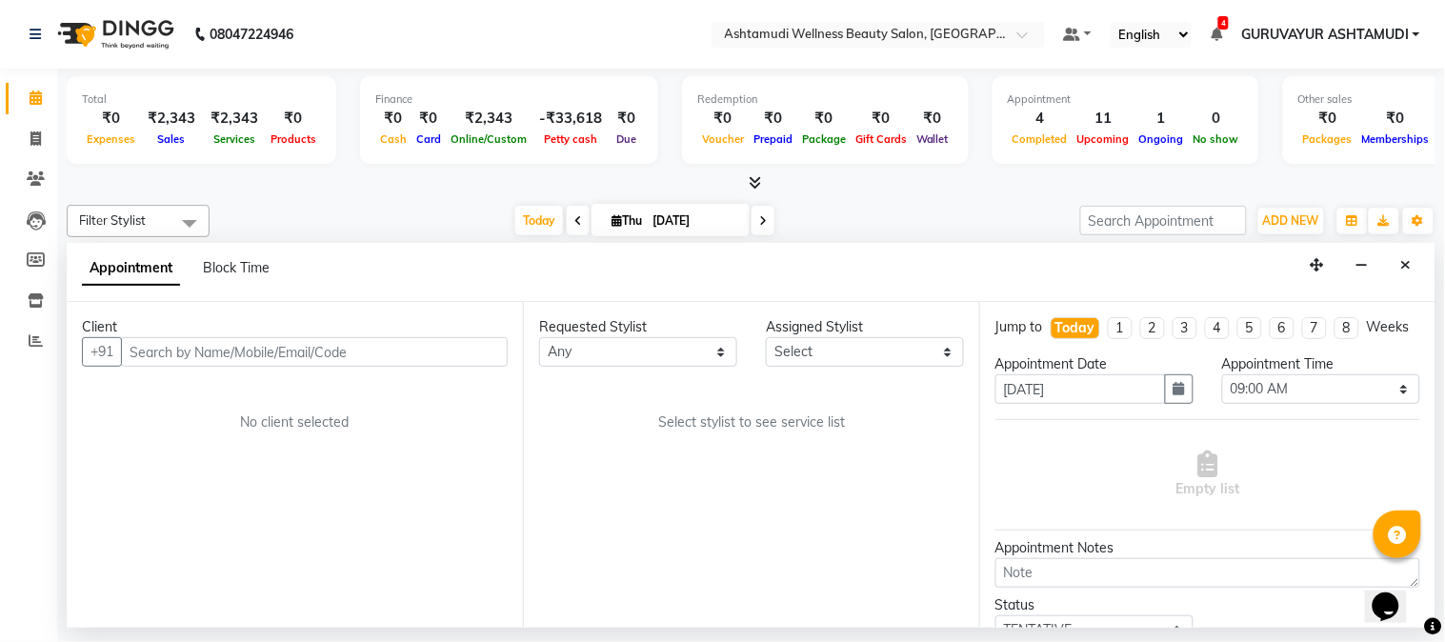
click at [291, 348] on input "text" at bounding box center [314, 352] width 387 height 30
type input "9447750954"
click at [451, 344] on span "Add Client" at bounding box center [468, 351] width 64 height 17
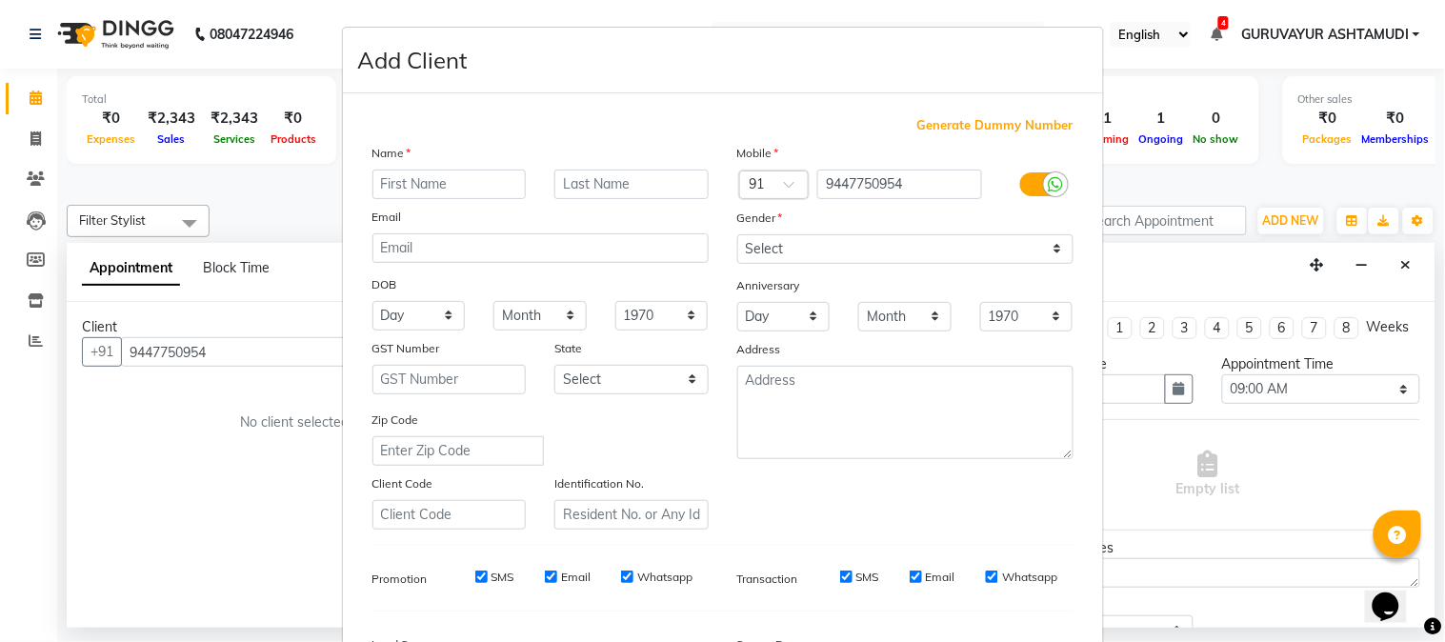
click at [462, 185] on input "text" at bounding box center [449, 185] width 154 height 30
type input "SUSINA"
click at [1052, 252] on select "Select [DEMOGRAPHIC_DATA] [DEMOGRAPHIC_DATA] Other Prefer Not To Say" at bounding box center [905, 249] width 336 height 30
select select "[DEMOGRAPHIC_DATA]"
click at [737, 234] on select "Select [DEMOGRAPHIC_DATA] [DEMOGRAPHIC_DATA] Other Prefer Not To Say" at bounding box center [905, 249] width 336 height 30
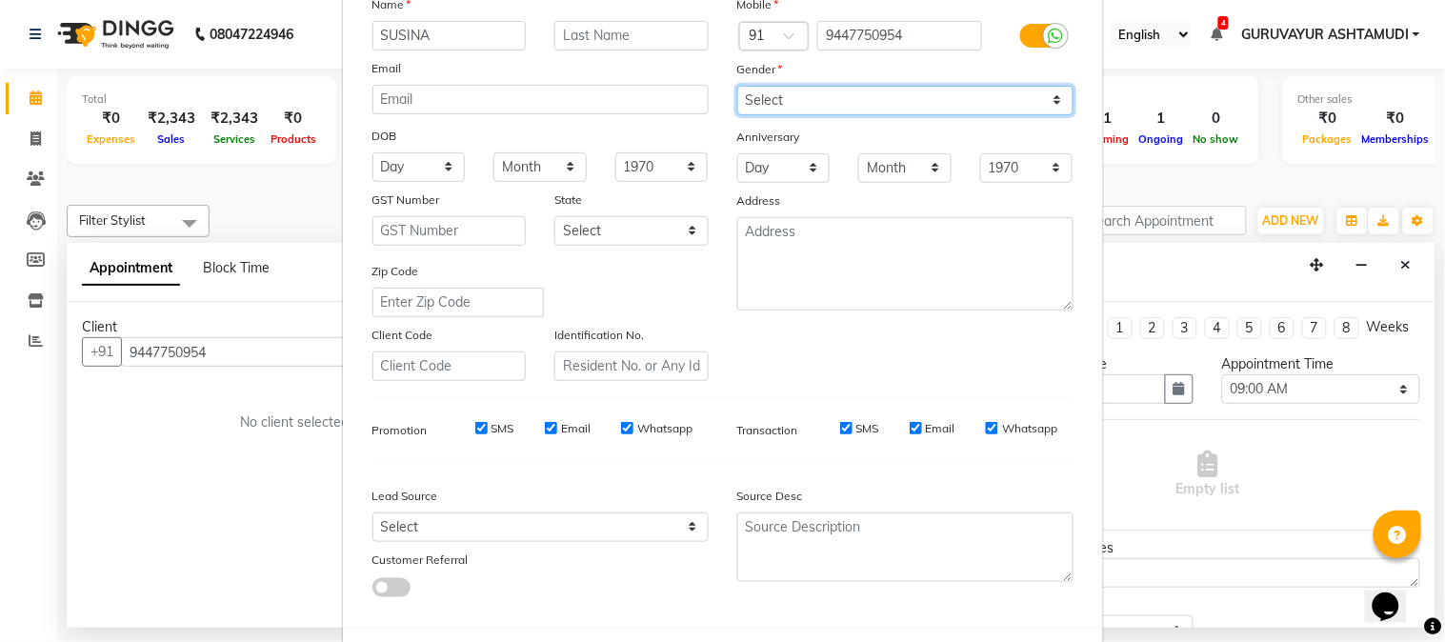
scroll to position [238, 0]
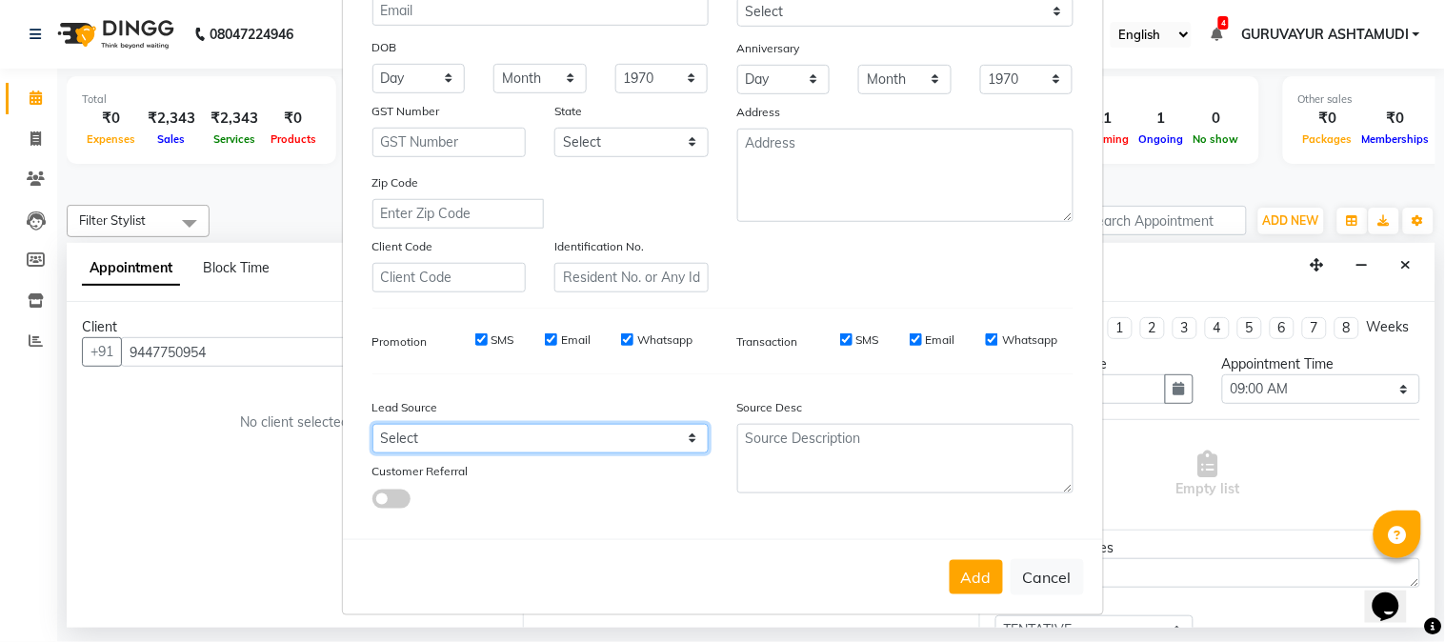
drag, startPoint x: 509, startPoint y: 443, endPoint x: 492, endPoint y: 449, distance: 17.2
click at [509, 443] on select "Select Walk-in Referral Internet Friend Word of Mouth Advertisement Facebook Ju…" at bounding box center [540, 439] width 336 height 30
select select "31498"
click at [372, 424] on select "Select Walk-in Referral Internet Friend Word of Mouth Advertisement Facebook Ju…" at bounding box center [540, 439] width 336 height 30
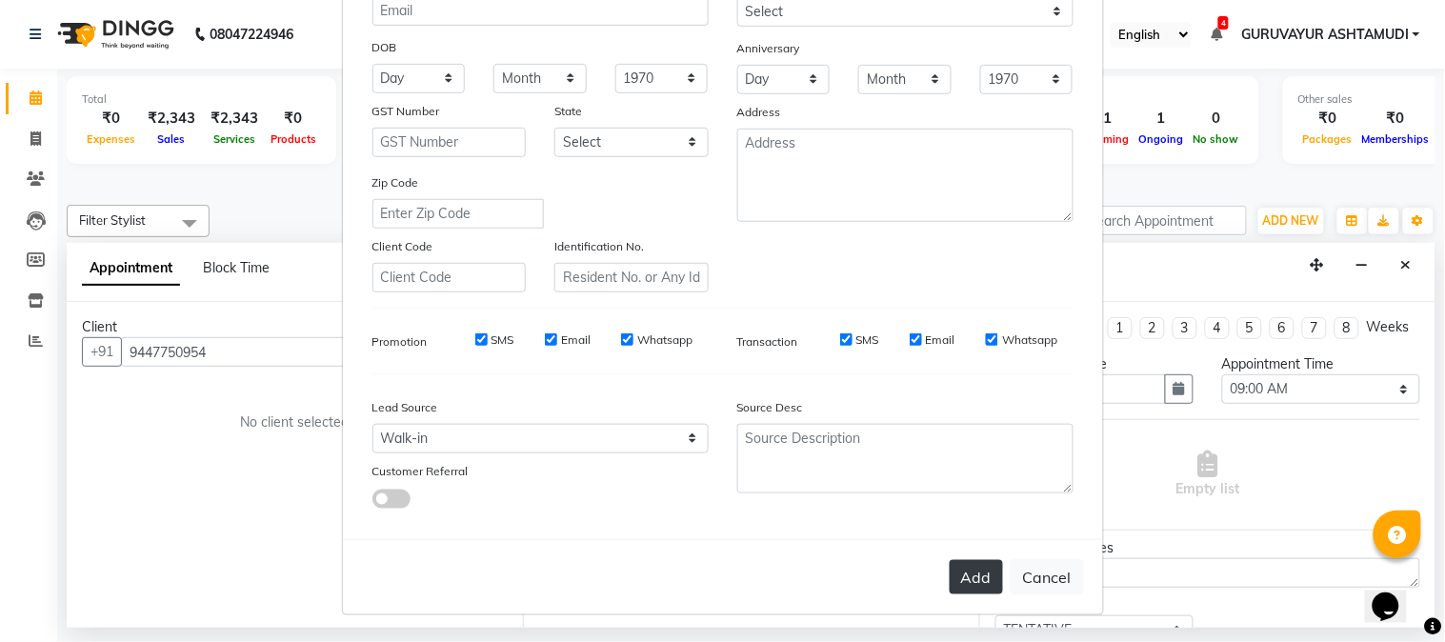
click at [962, 578] on button "Add" at bounding box center [976, 577] width 53 height 34
select select
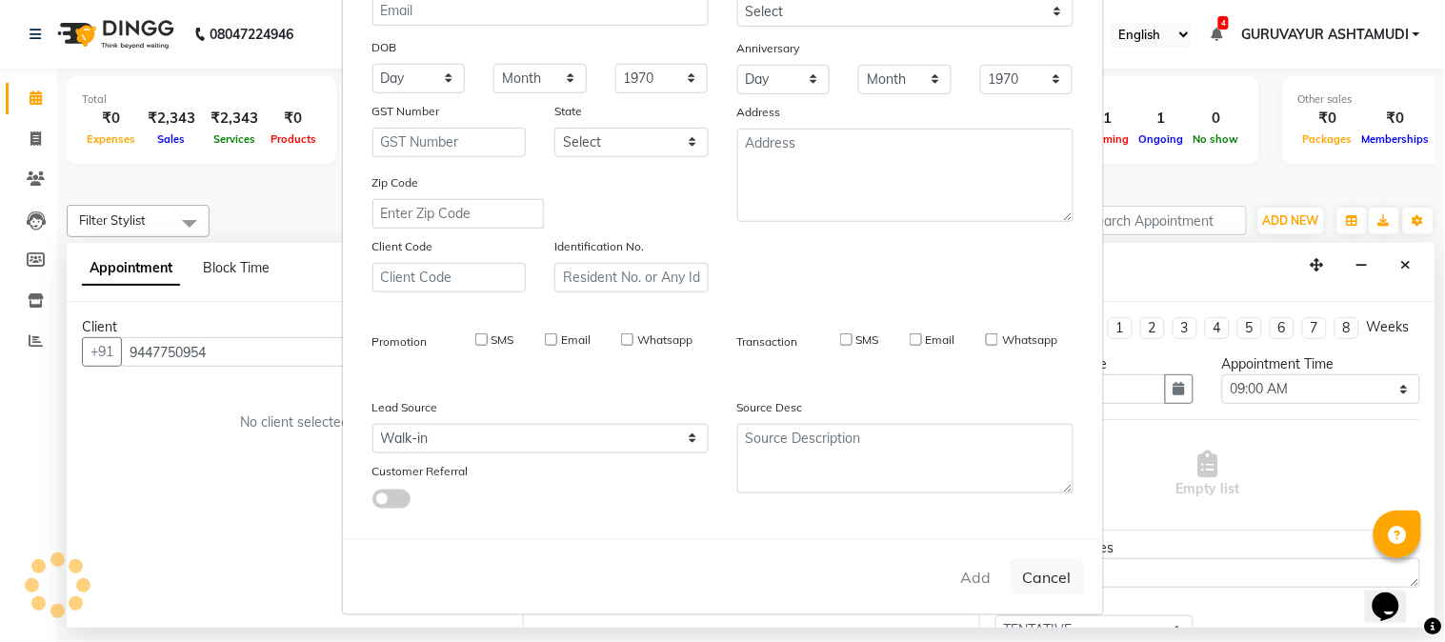
select select
checkbox input "false"
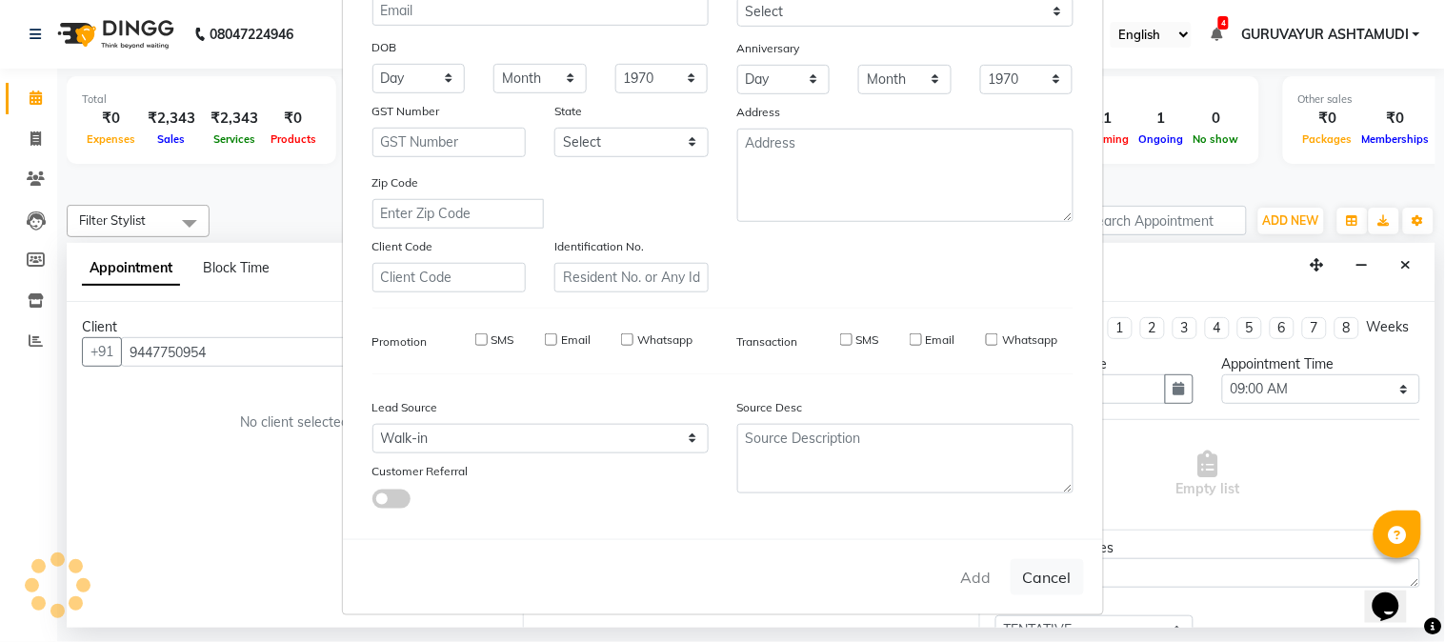
checkbox input "false"
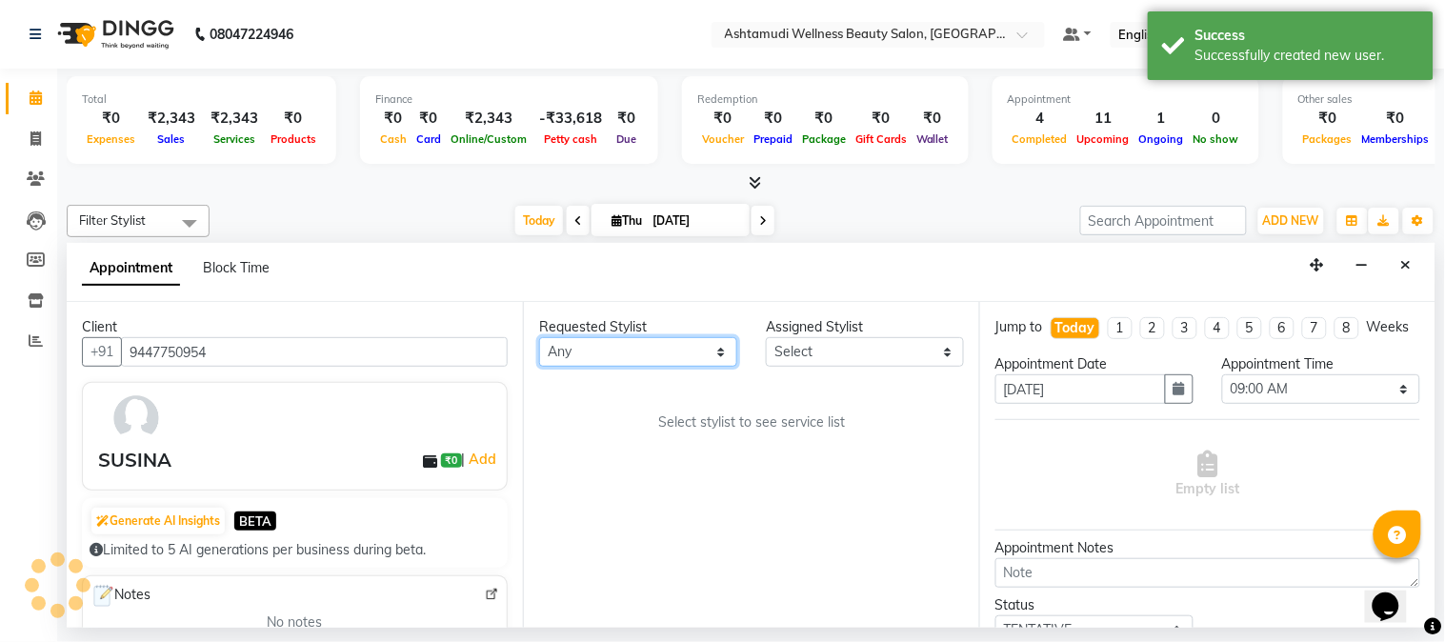
click at [720, 349] on select "Any Aathithya [PERSON_NAME] [PERSON_NAME] ARYA GURUVAYUR ASHTAMUDI [PERSON_NAME…" at bounding box center [638, 352] width 198 height 30
select select "38876"
click at [539, 337] on select "Any Aathithya [PERSON_NAME] [PERSON_NAME] ARYA GURUVAYUR ASHTAMUDI [PERSON_NAME…" at bounding box center [638, 352] width 198 height 30
select select "38876"
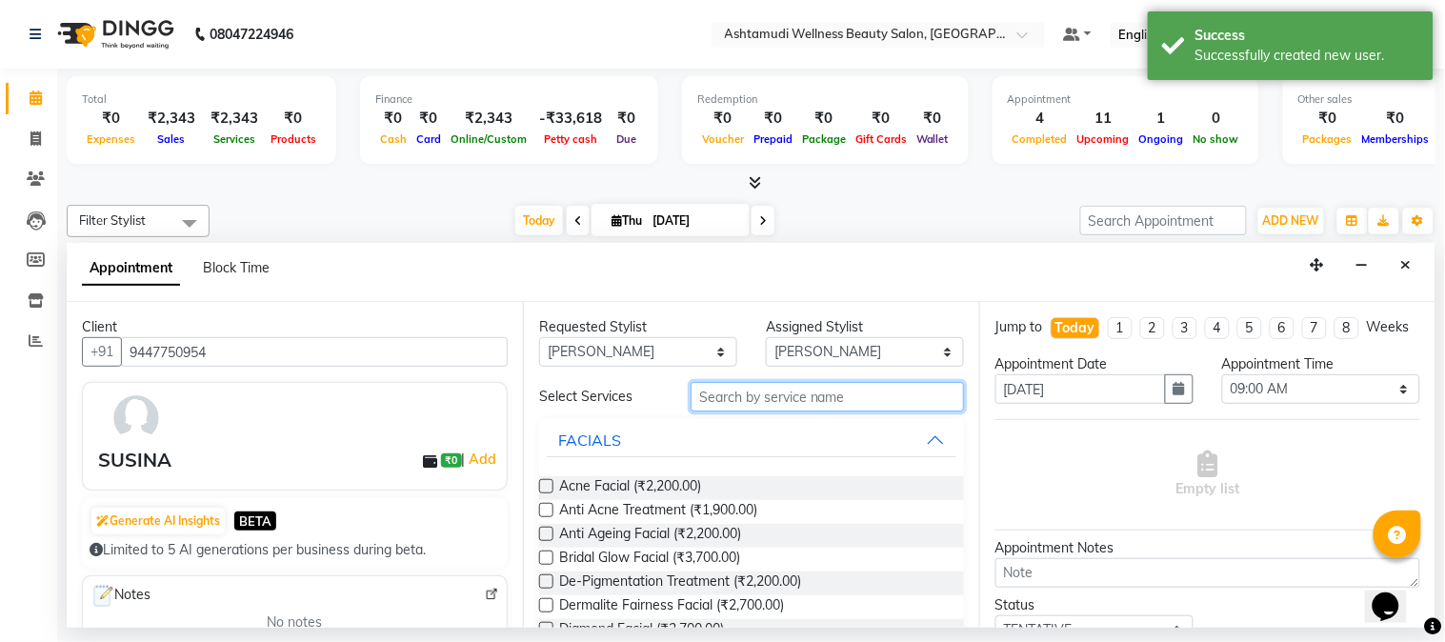
click at [787, 391] on input "text" at bounding box center [826, 397] width 273 height 30
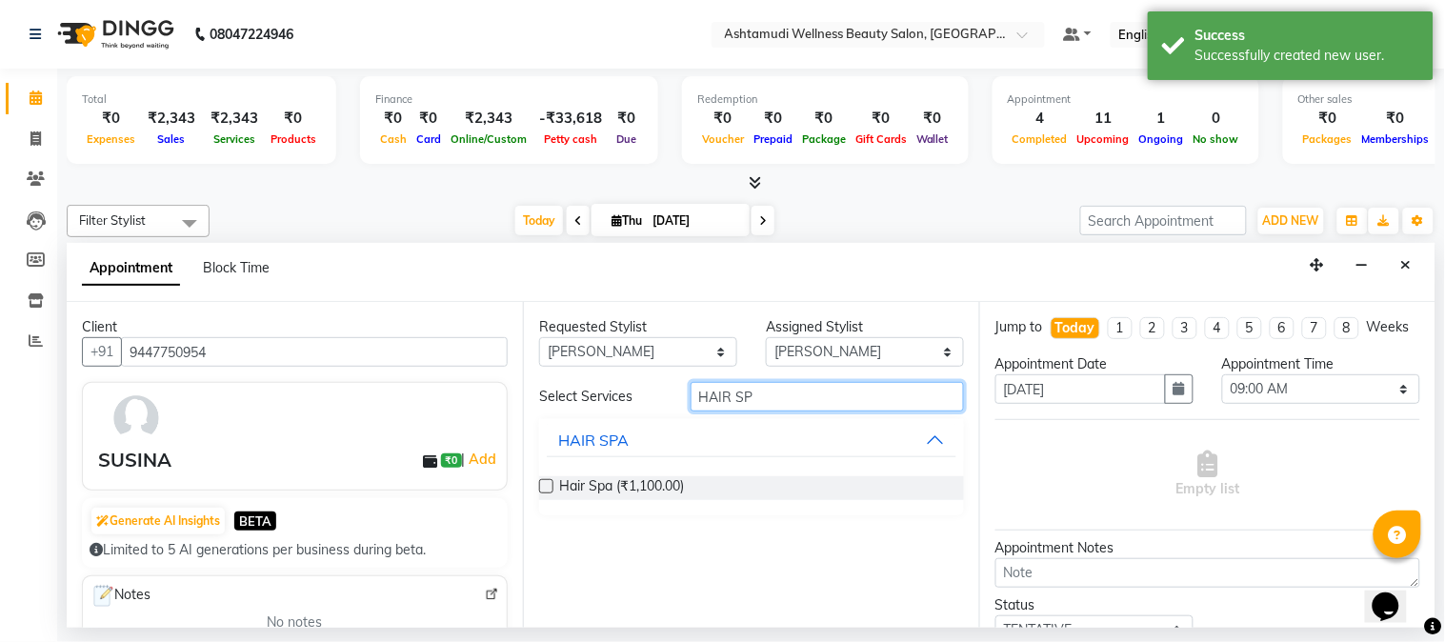
type input "HAIR SP"
click at [547, 486] on label at bounding box center [546, 486] width 14 height 14
click at [547, 486] on input "checkbox" at bounding box center [545, 488] width 12 height 12
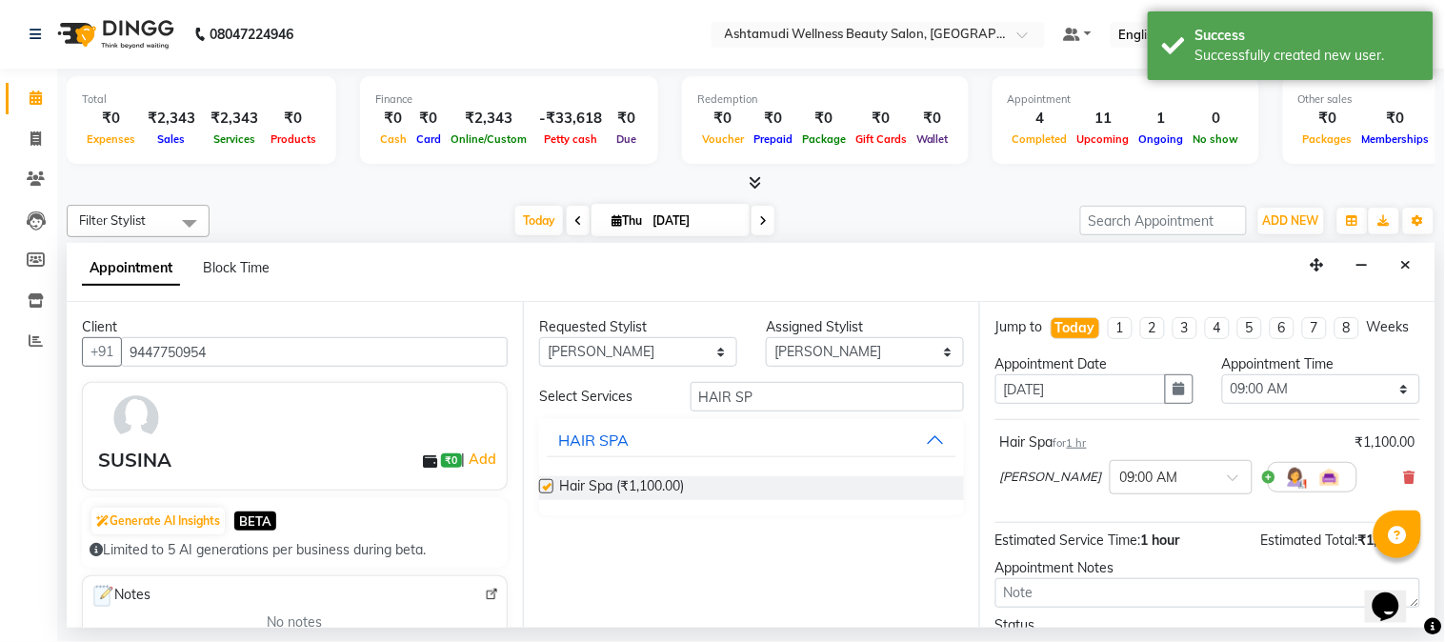
checkbox input "false"
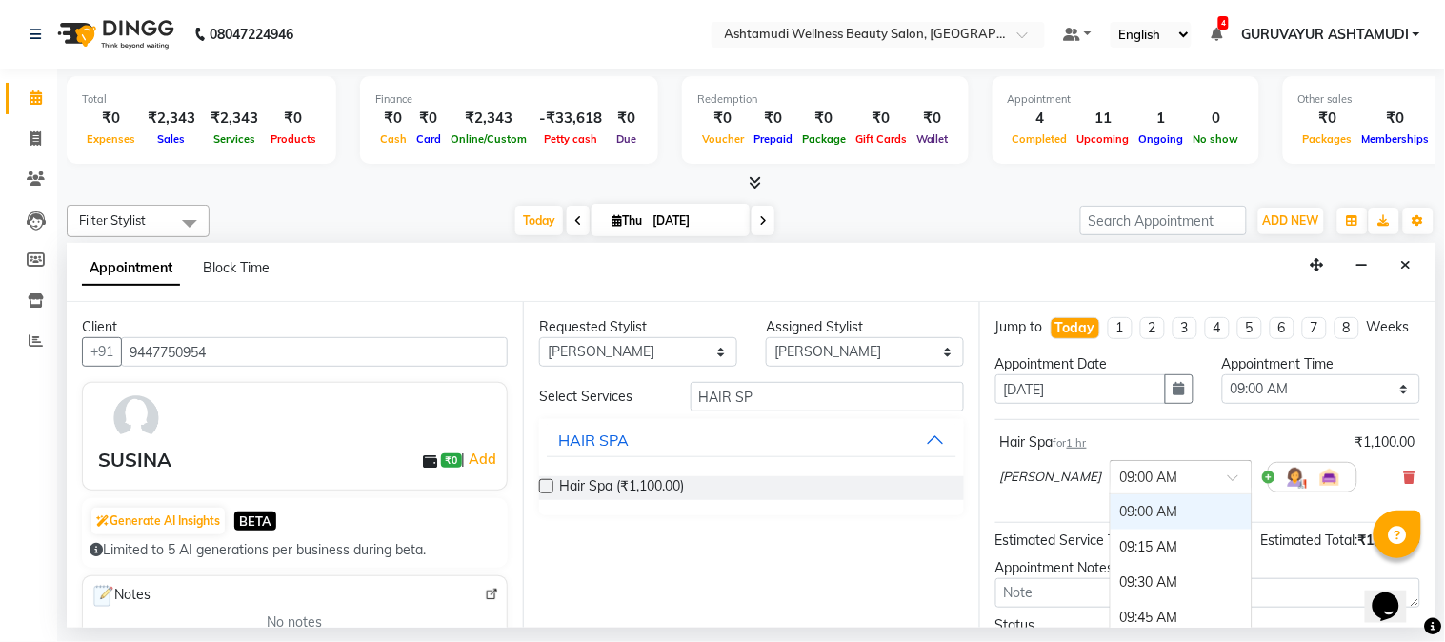
click at [1228, 493] on span at bounding box center [1240, 483] width 24 height 20
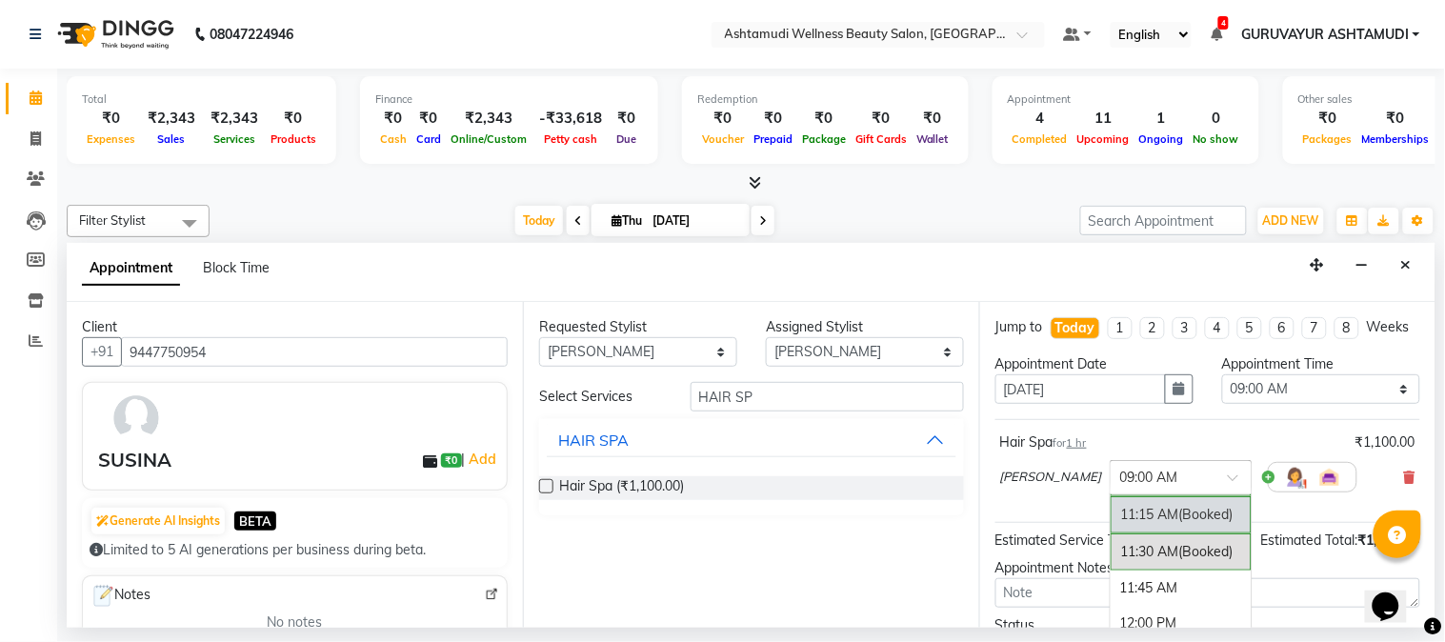
scroll to position [423, 0]
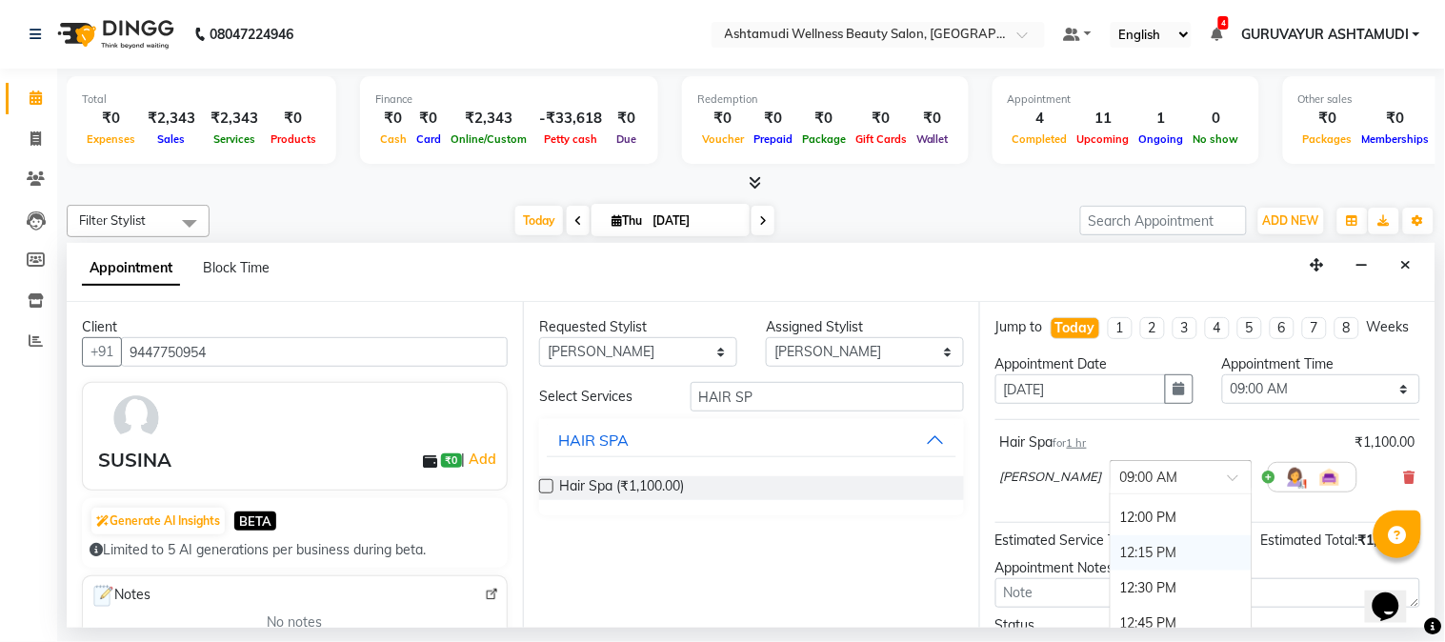
click at [1110, 567] on div "12:15 PM" at bounding box center [1180, 552] width 141 height 35
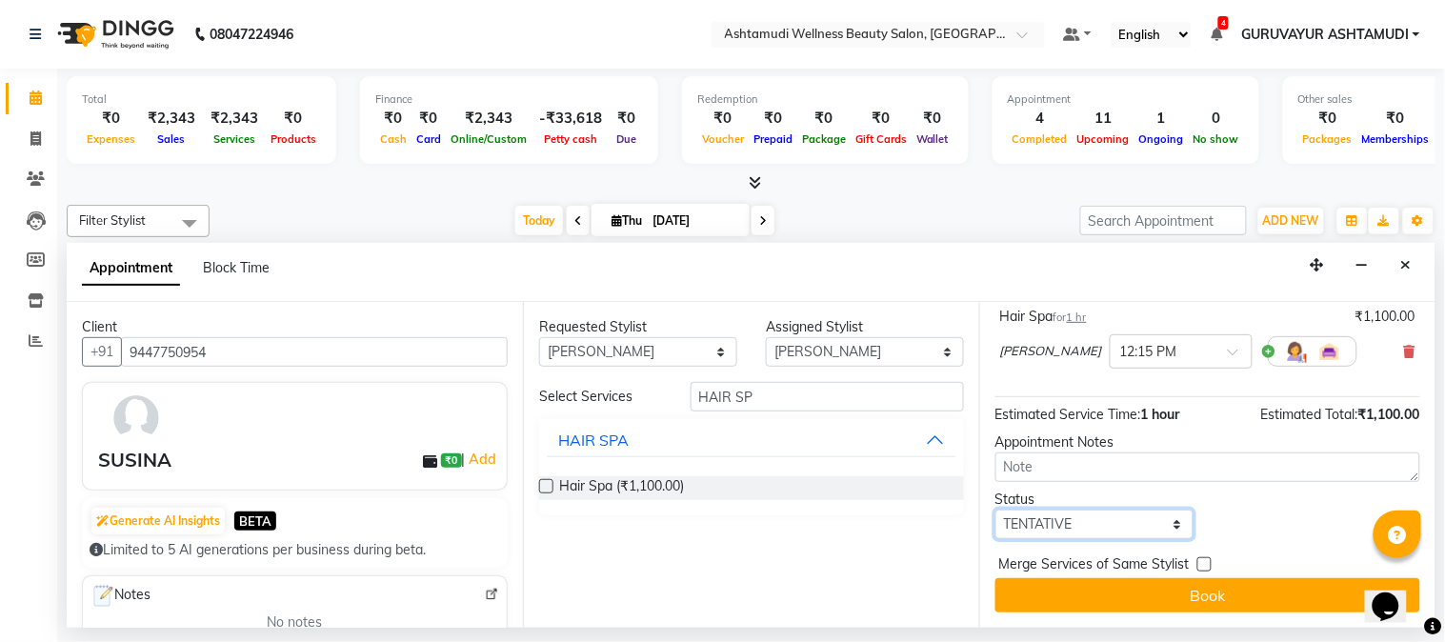
click at [1169, 524] on select "Select TENTATIVE CONFIRM CHECK-IN UPCOMING" at bounding box center [1094, 525] width 198 height 30
click at [995, 510] on select "Select TENTATIVE CONFIRM CHECK-IN UPCOMING" at bounding box center [1094, 525] width 198 height 30
click at [1165, 516] on select "Select TENTATIVE CONFIRM CHECK-IN UPCOMING" at bounding box center [1094, 525] width 198 height 30
select select "check-in"
click at [995, 510] on select "Select TENTATIVE CONFIRM CHECK-IN UPCOMING" at bounding box center [1094, 525] width 198 height 30
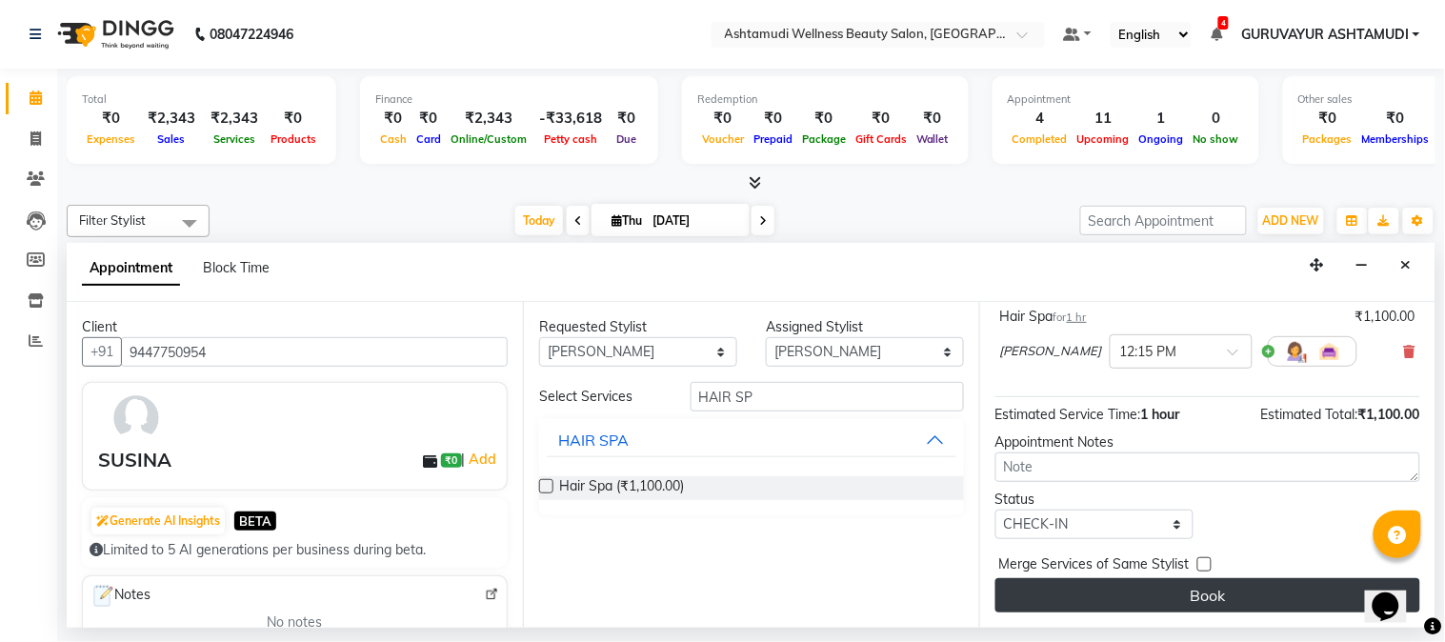
click at [1189, 595] on button "Book" at bounding box center [1207, 595] width 425 height 34
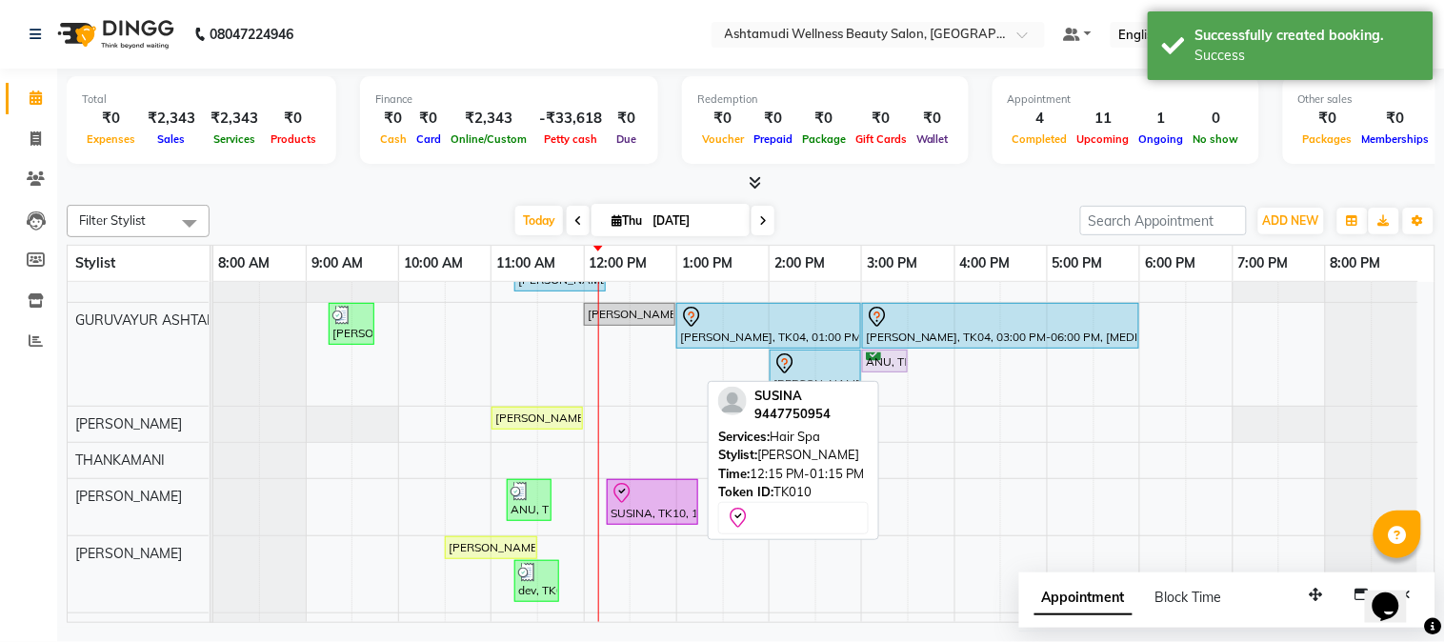
scroll to position [0, 0]
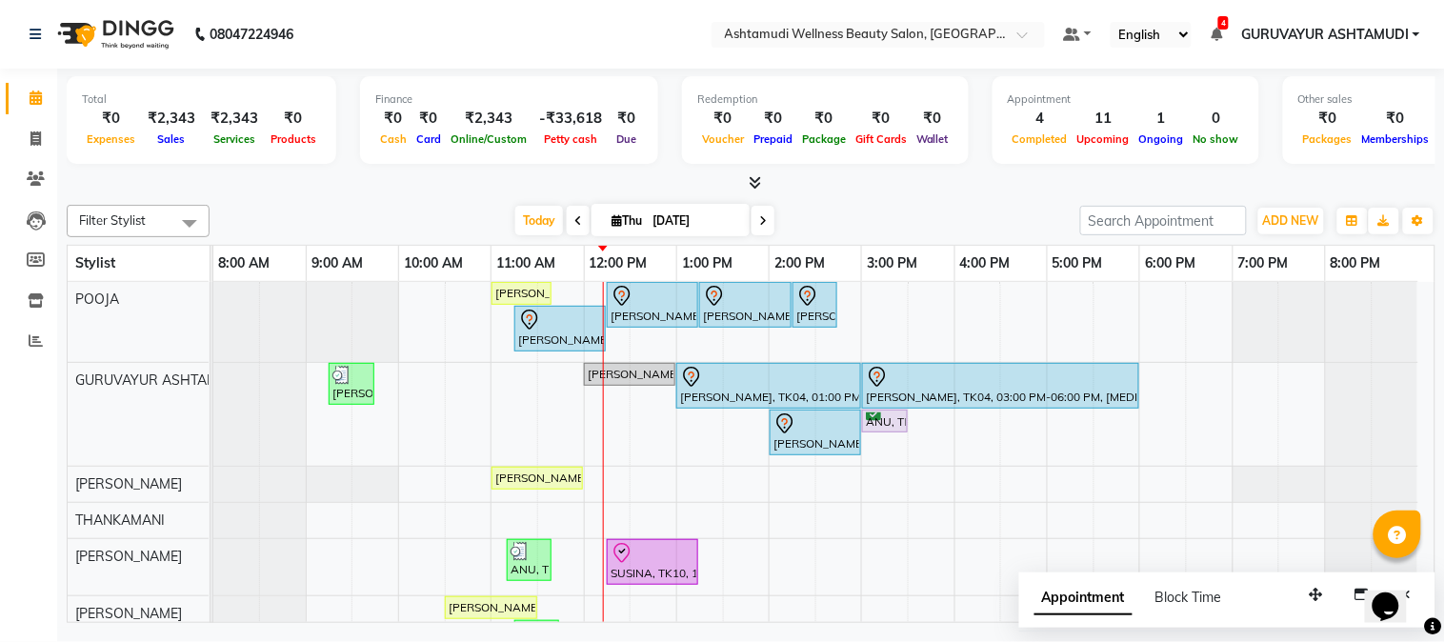
click at [759, 217] on icon at bounding box center [763, 220] width 8 height 11
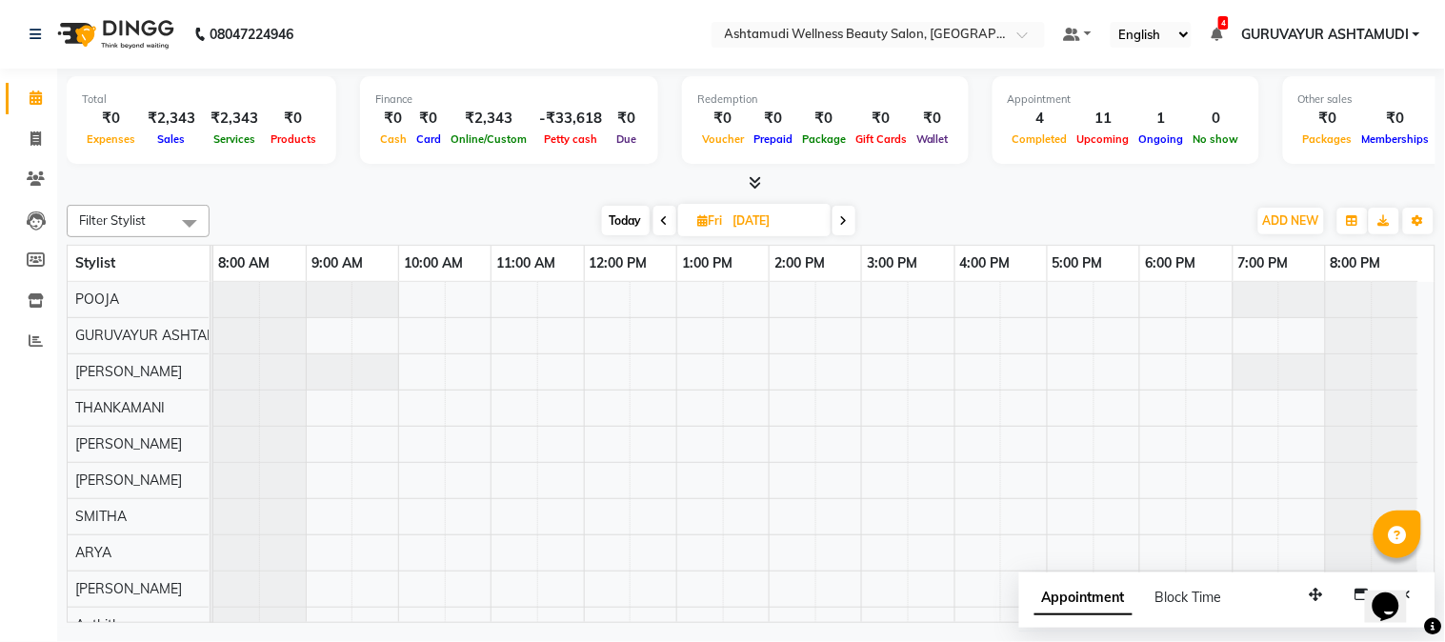
click at [838, 214] on span at bounding box center [843, 221] width 23 height 30
type input "[DATE]"
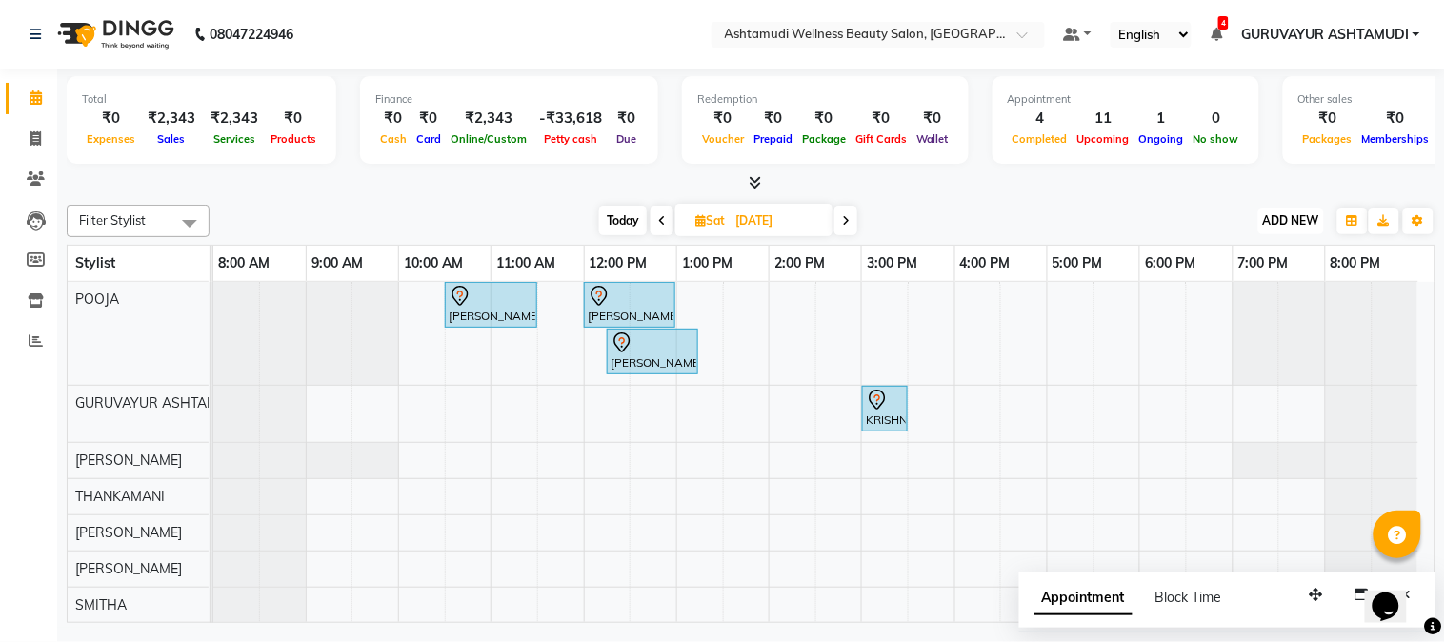
click at [1284, 210] on button "ADD NEW Toggle Dropdown" at bounding box center [1291, 221] width 66 height 27
click at [1235, 259] on button "Add Appointment" at bounding box center [1248, 256] width 150 height 25
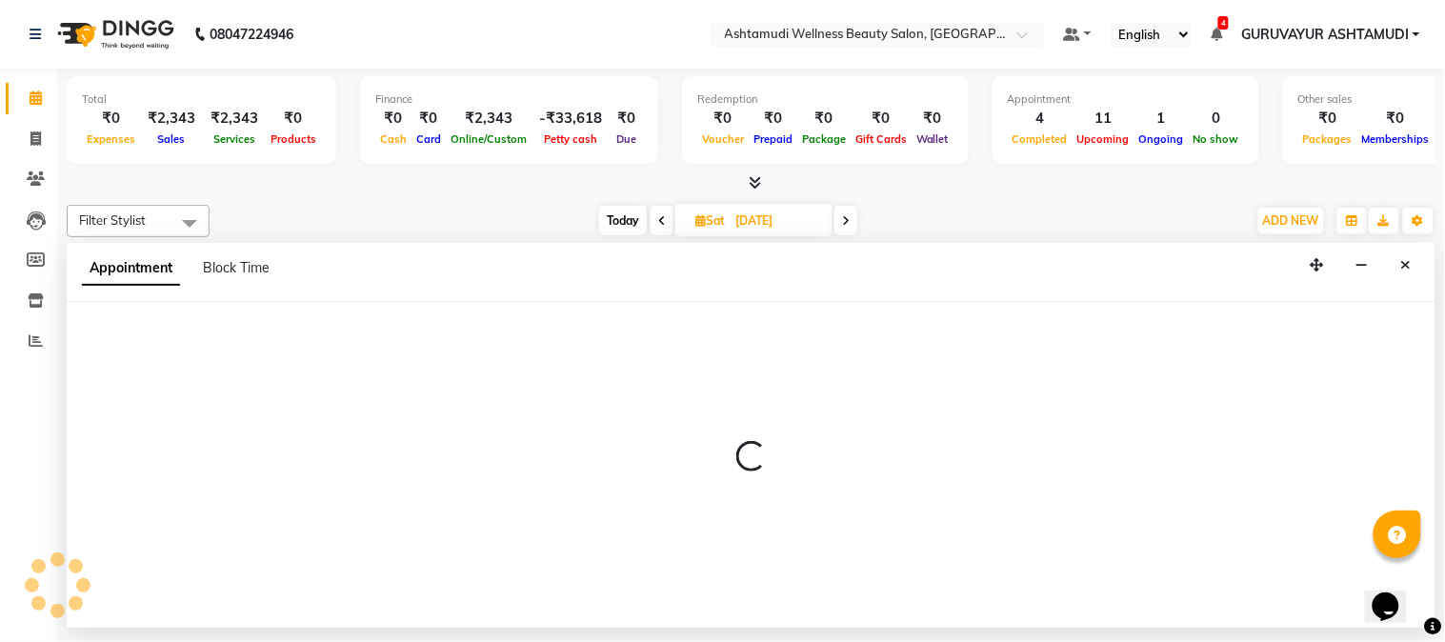
select select "tentative"
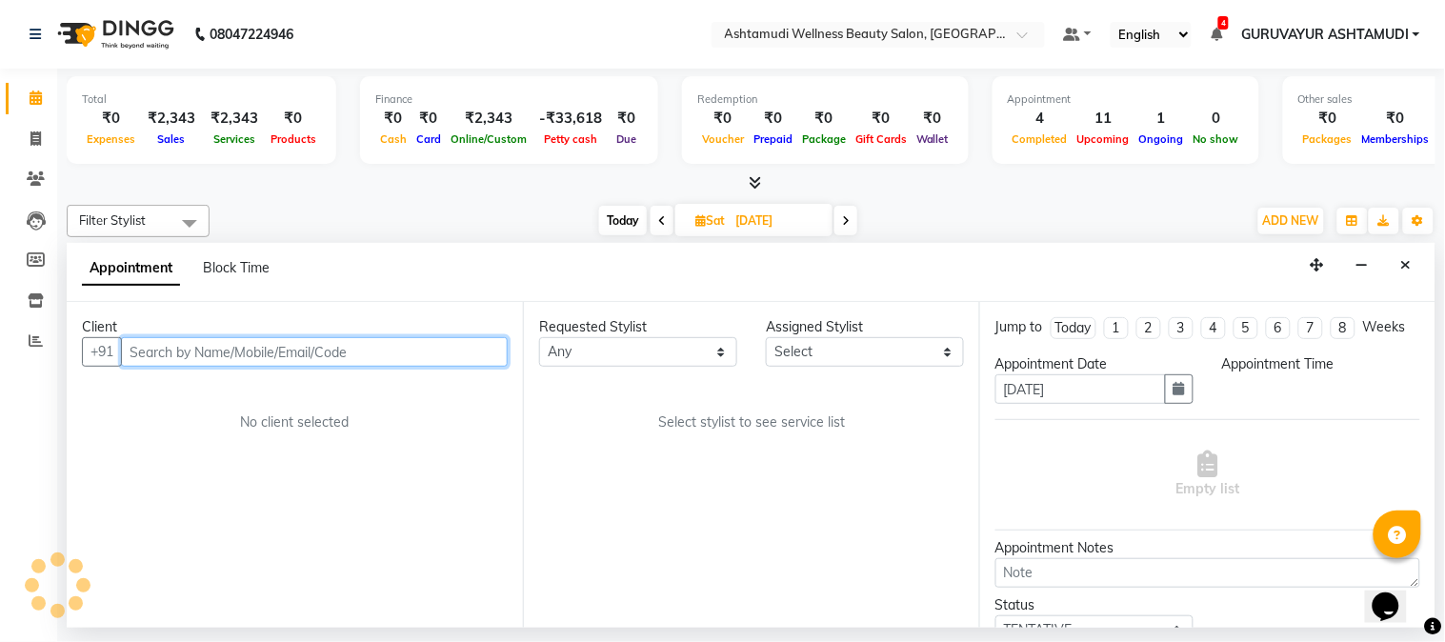
select select "540"
click at [388, 358] on input "text" at bounding box center [314, 352] width 387 height 30
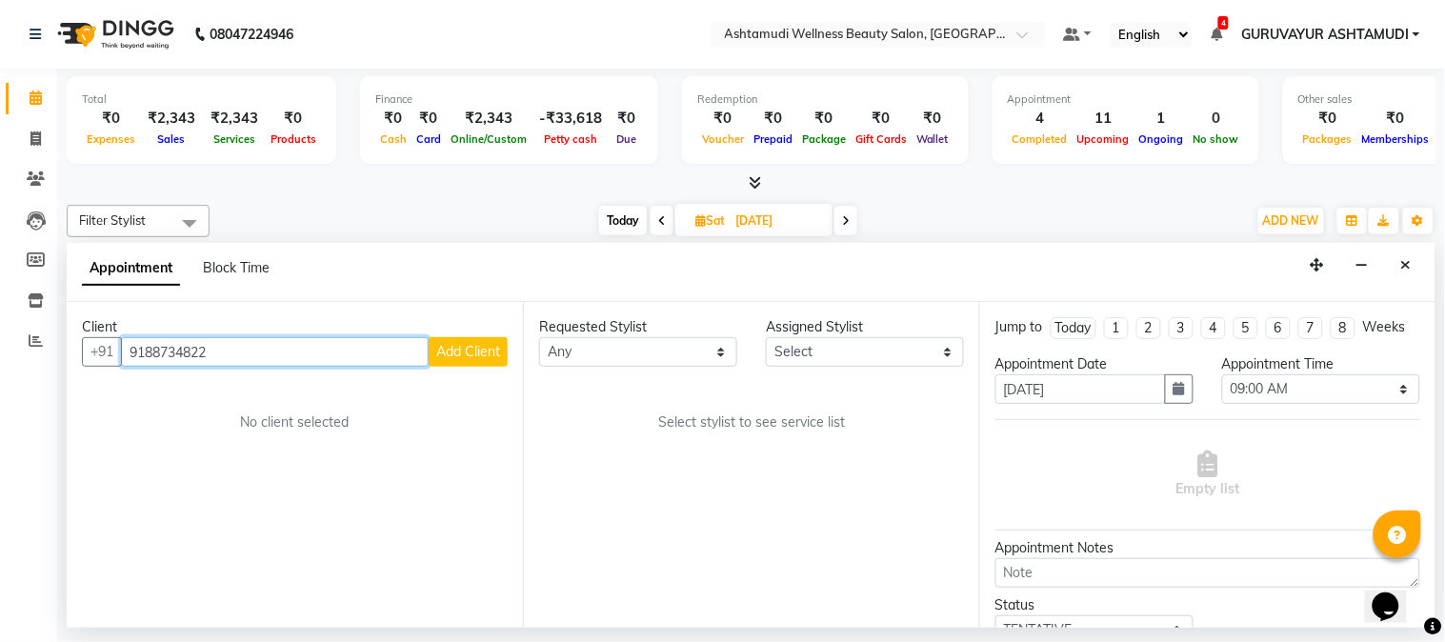
type input "9188734822"
click at [465, 355] on span "Add Client" at bounding box center [468, 351] width 64 height 17
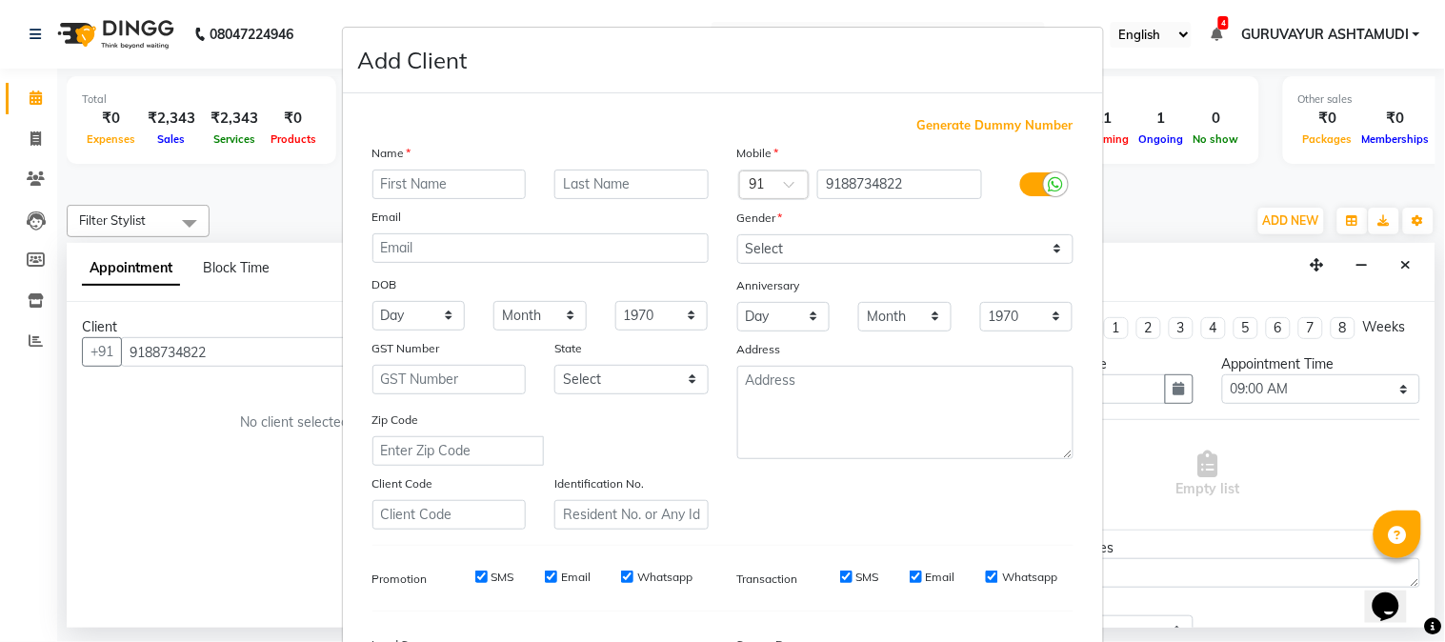
click at [429, 188] on input "text" at bounding box center [449, 185] width 154 height 30
type input "[PERSON_NAME]"
drag, startPoint x: 1023, startPoint y: 254, endPoint x: 1001, endPoint y: 259, distance: 22.4
click at [1023, 254] on select "Select [DEMOGRAPHIC_DATA] [DEMOGRAPHIC_DATA] Other Prefer Not To Say" at bounding box center [905, 249] width 336 height 30
select select "[DEMOGRAPHIC_DATA]"
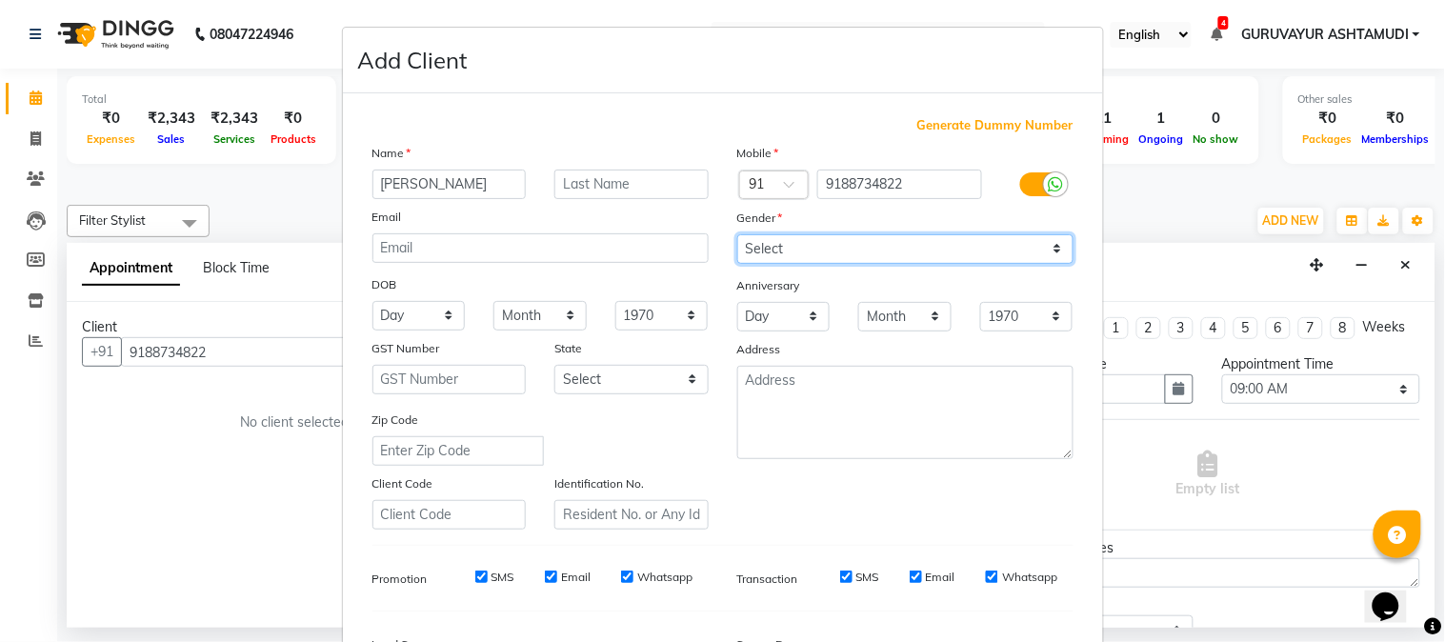
click at [737, 234] on select "Select [DEMOGRAPHIC_DATA] [DEMOGRAPHIC_DATA] Other Prefer Not To Say" at bounding box center [905, 249] width 336 height 30
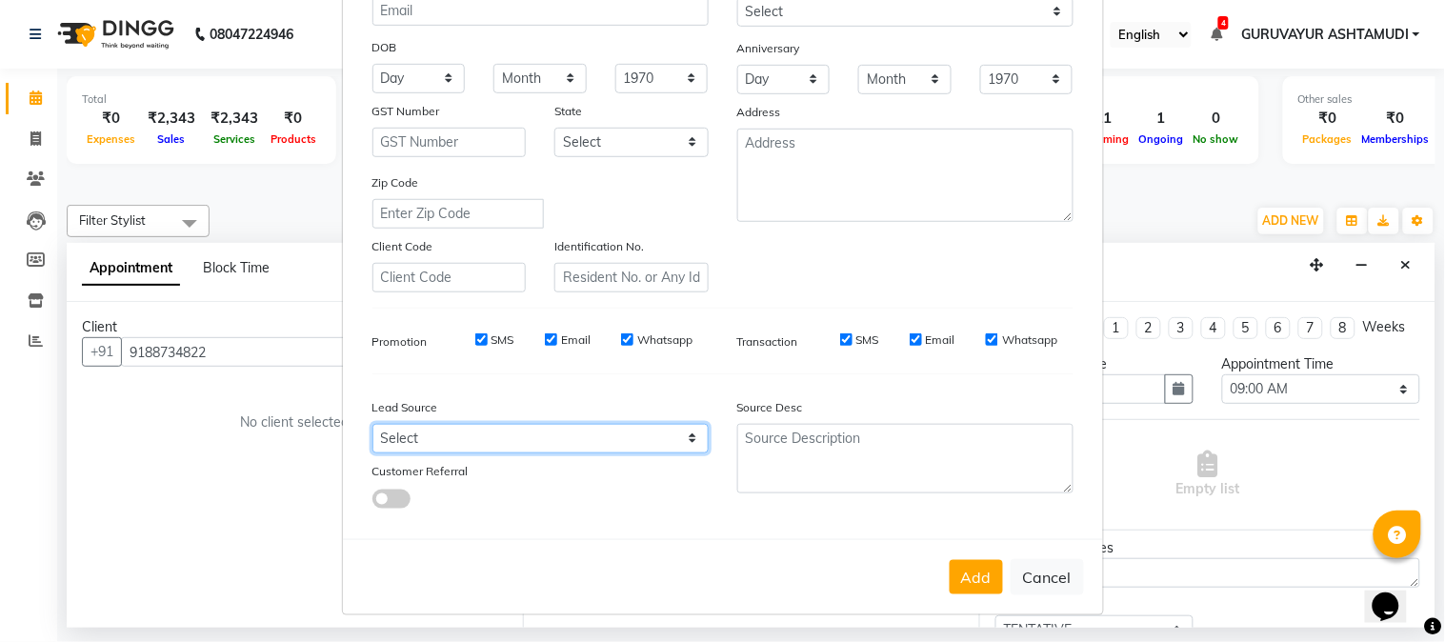
click at [687, 436] on select "Select Walk-in Referral Internet Friend Word of Mouth Advertisement Facebook Ju…" at bounding box center [540, 439] width 336 height 30
select select "31499"
click at [372, 424] on select "Select Walk-in Referral Internet Friend Word of Mouth Advertisement Facebook Ju…" at bounding box center [540, 439] width 336 height 30
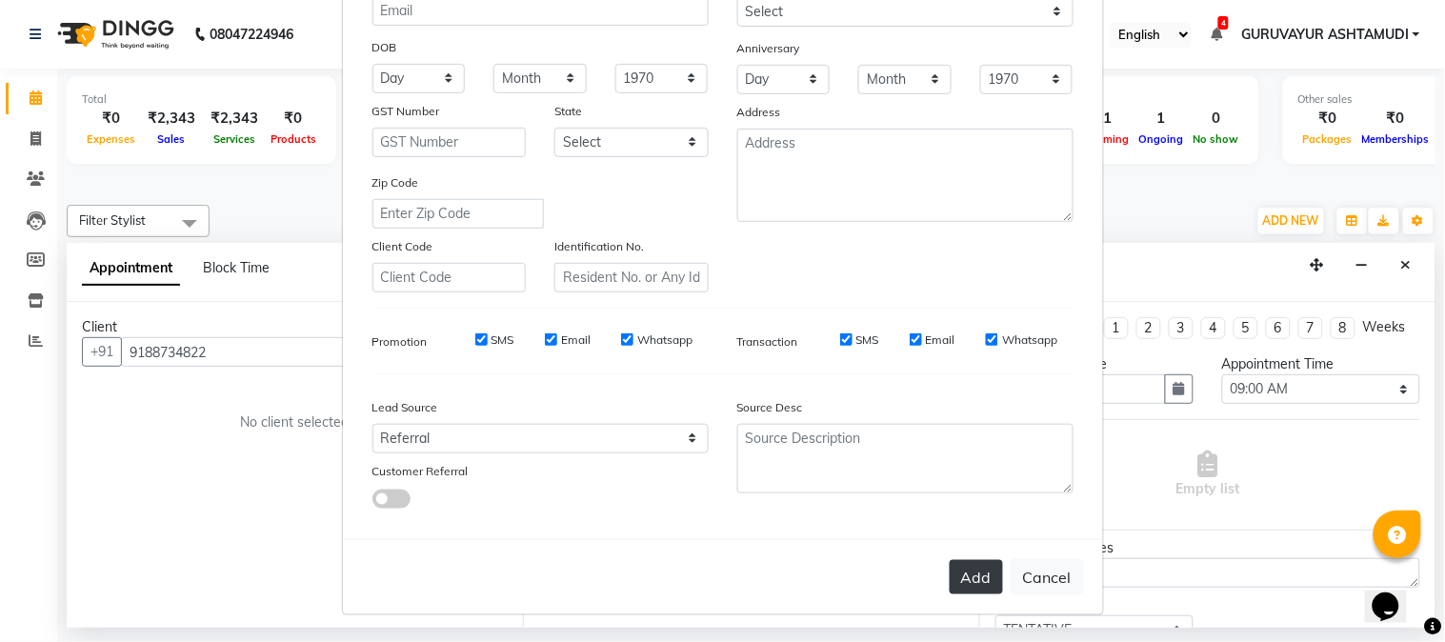
click at [967, 583] on button "Add" at bounding box center [976, 577] width 53 height 34
select select
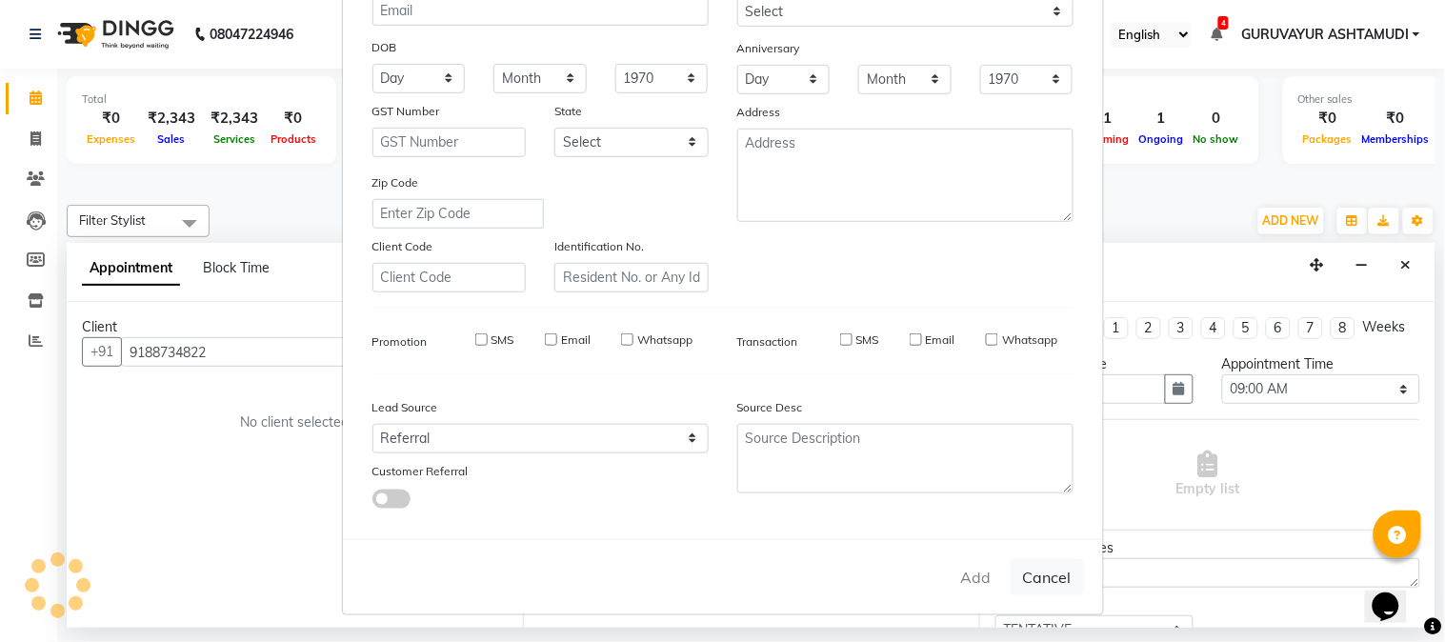
select select
checkbox input "false"
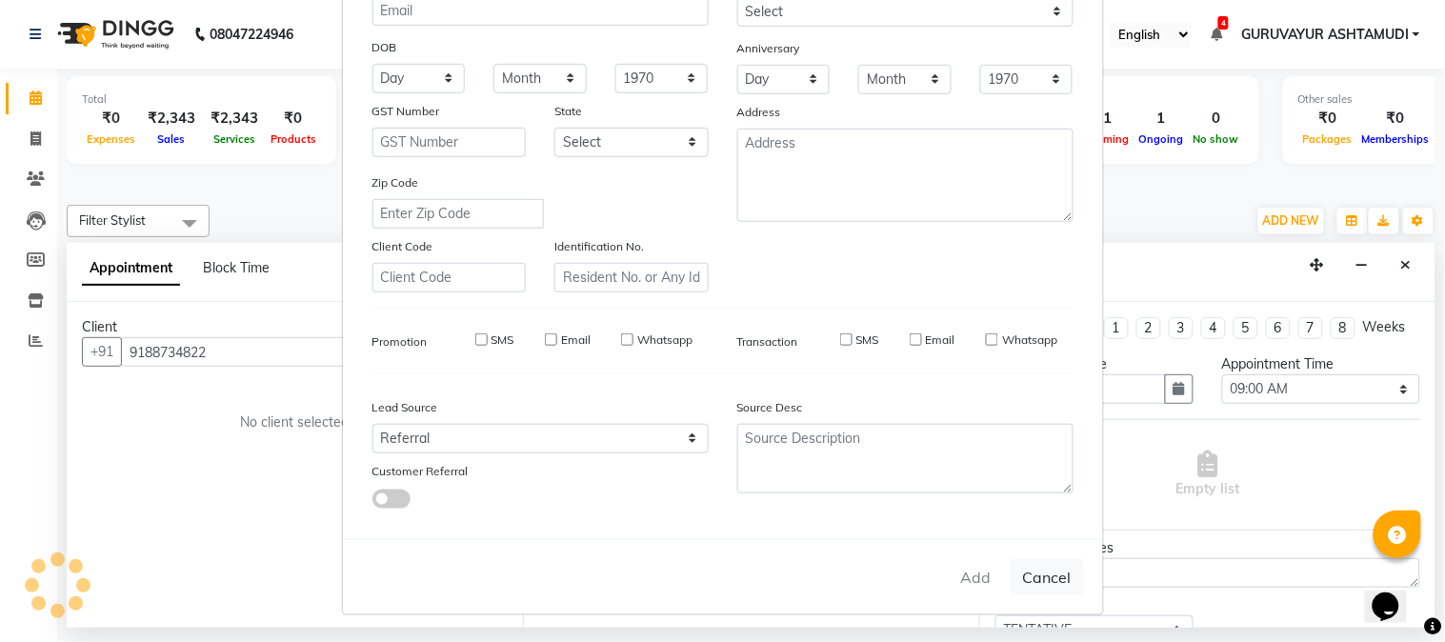
checkbox input "false"
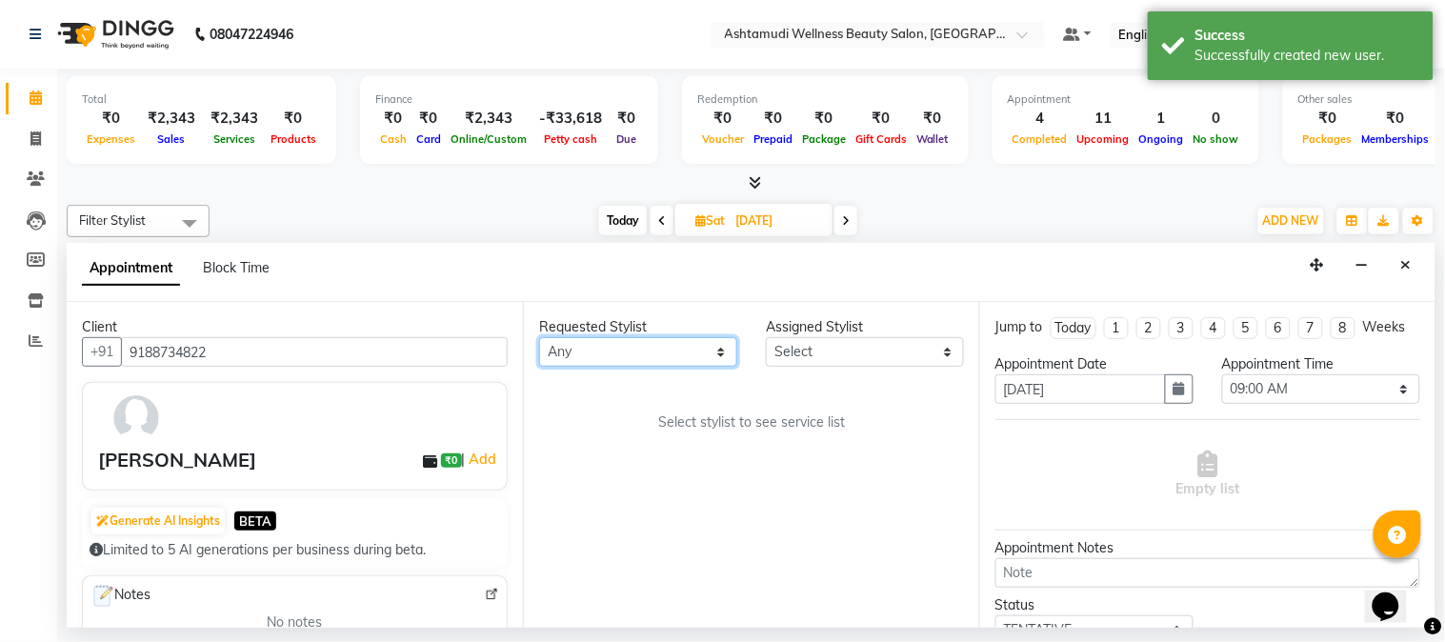
click at [716, 356] on select "Any Aathithya [PERSON_NAME] [PERSON_NAME] ARYA GURUVAYUR ASHTAMUDI [PERSON_NAME…" at bounding box center [638, 352] width 198 height 30
select select "27526"
click at [539, 337] on select "Any Aathithya [PERSON_NAME] [PERSON_NAME] ARYA GURUVAYUR ASHTAMUDI [PERSON_NAME…" at bounding box center [638, 352] width 198 height 30
select select "27526"
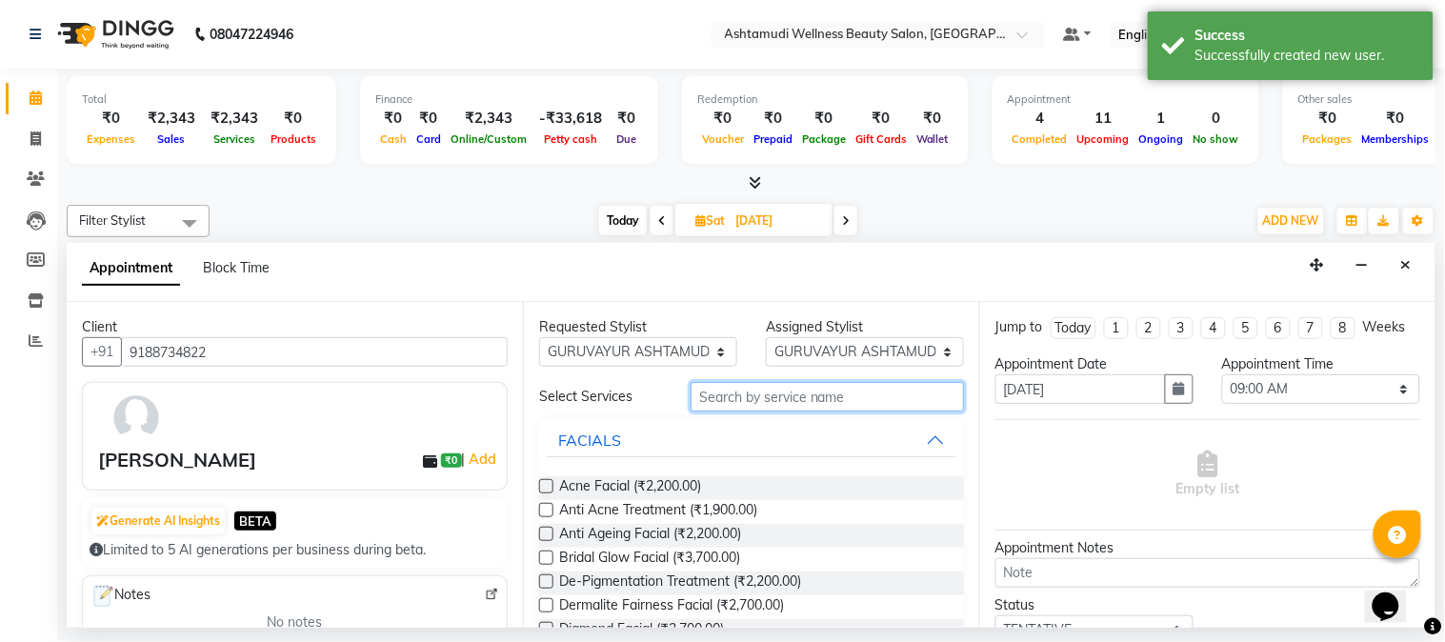
click at [790, 390] on input "text" at bounding box center [826, 397] width 273 height 30
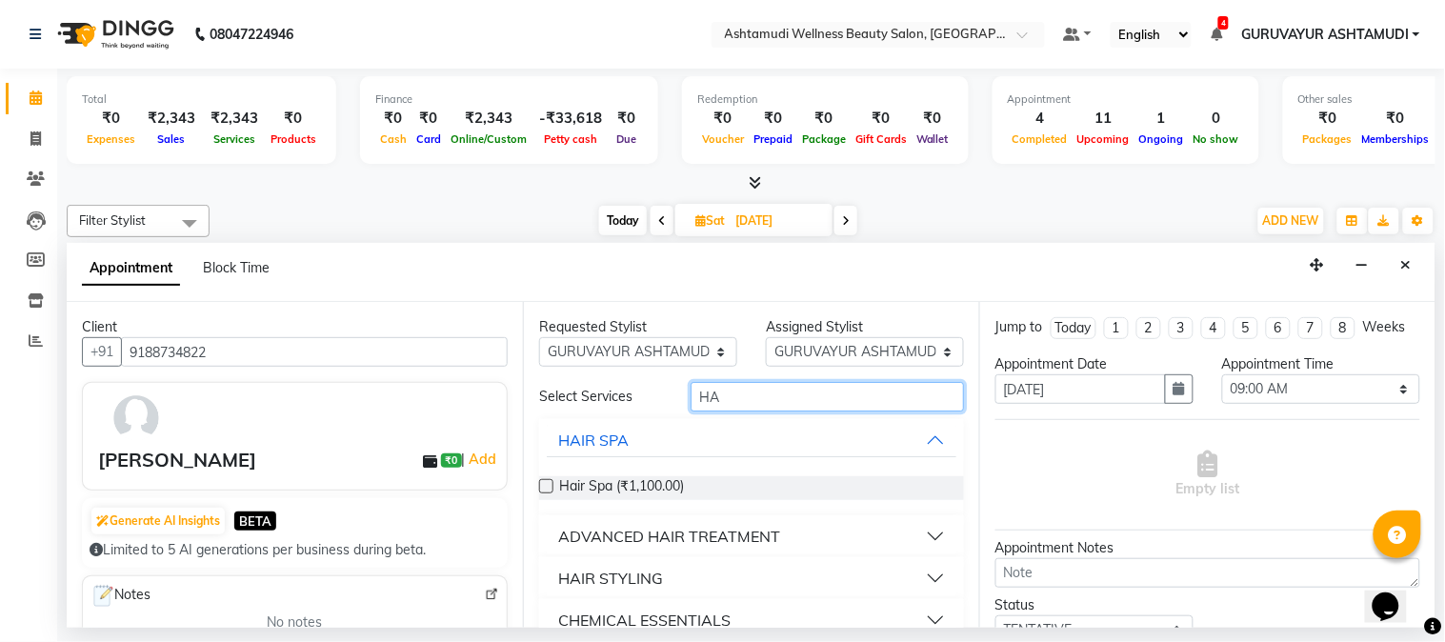
type input "H"
type input "DAND"
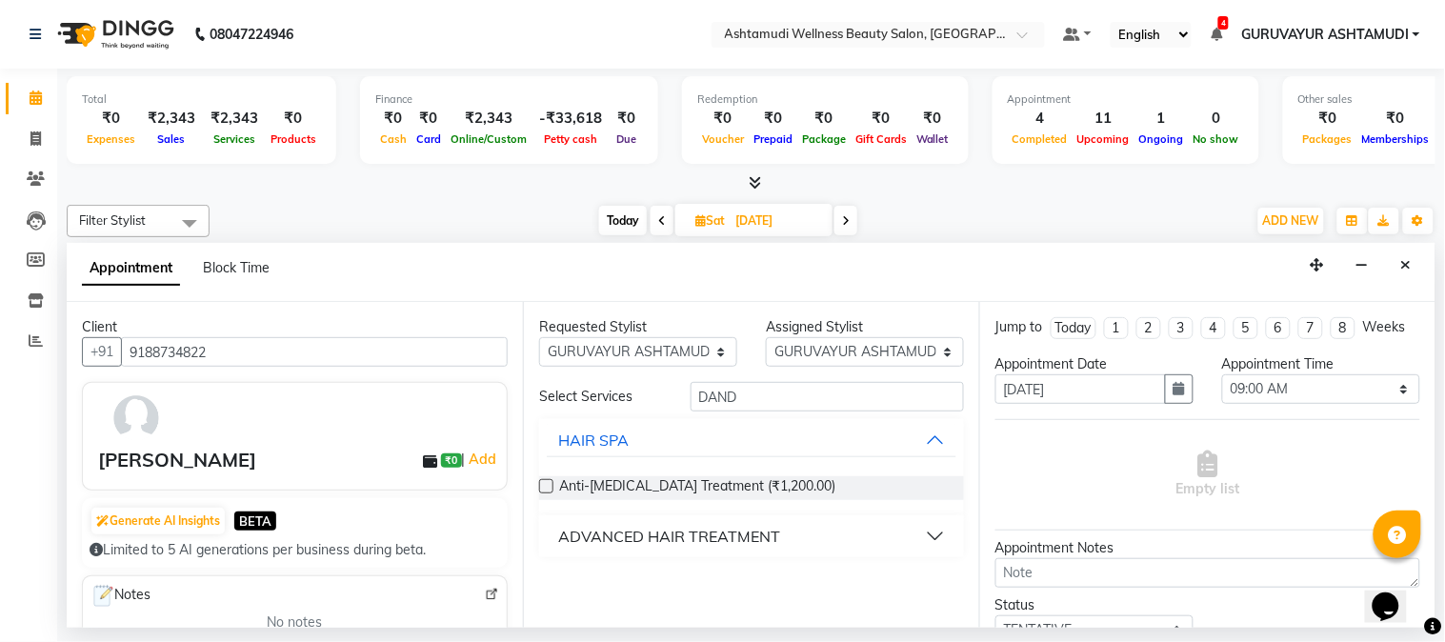
click at [935, 533] on button "ADVANCED HAIR TREATMENT" at bounding box center [752, 536] width 410 height 34
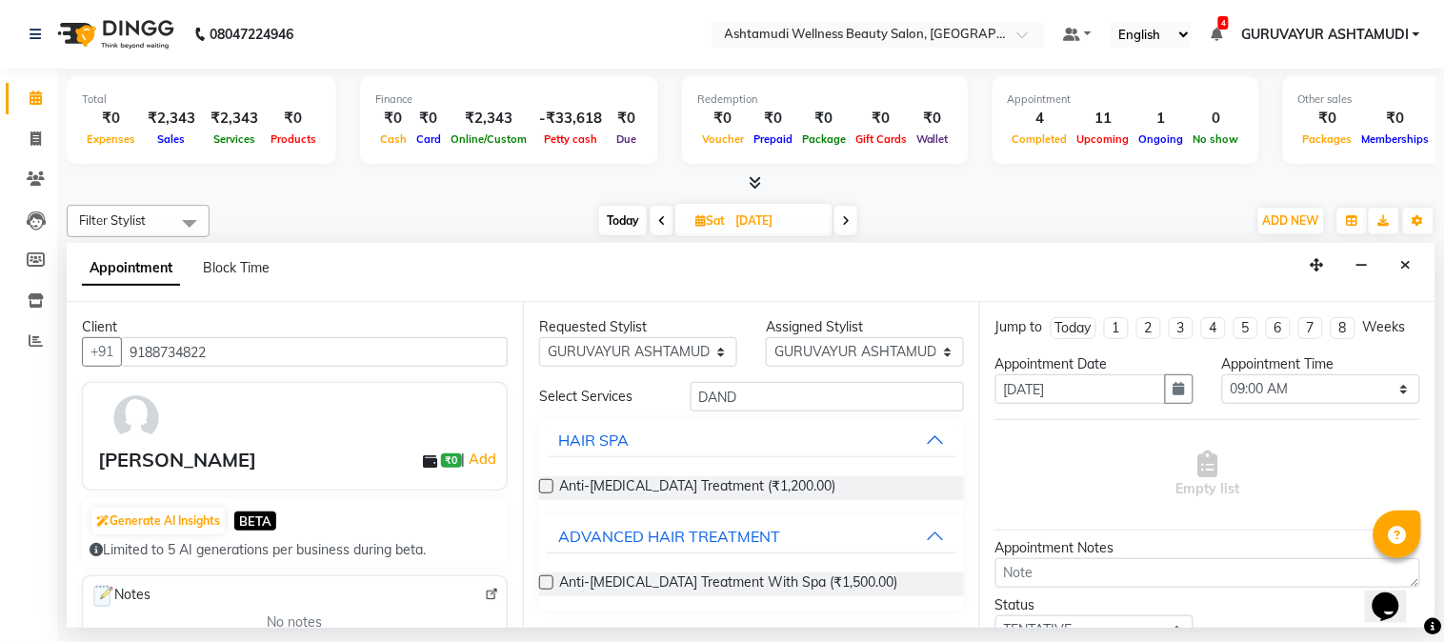
click at [545, 578] on label at bounding box center [546, 582] width 14 height 14
click at [545, 578] on input "checkbox" at bounding box center [545, 584] width 12 height 12
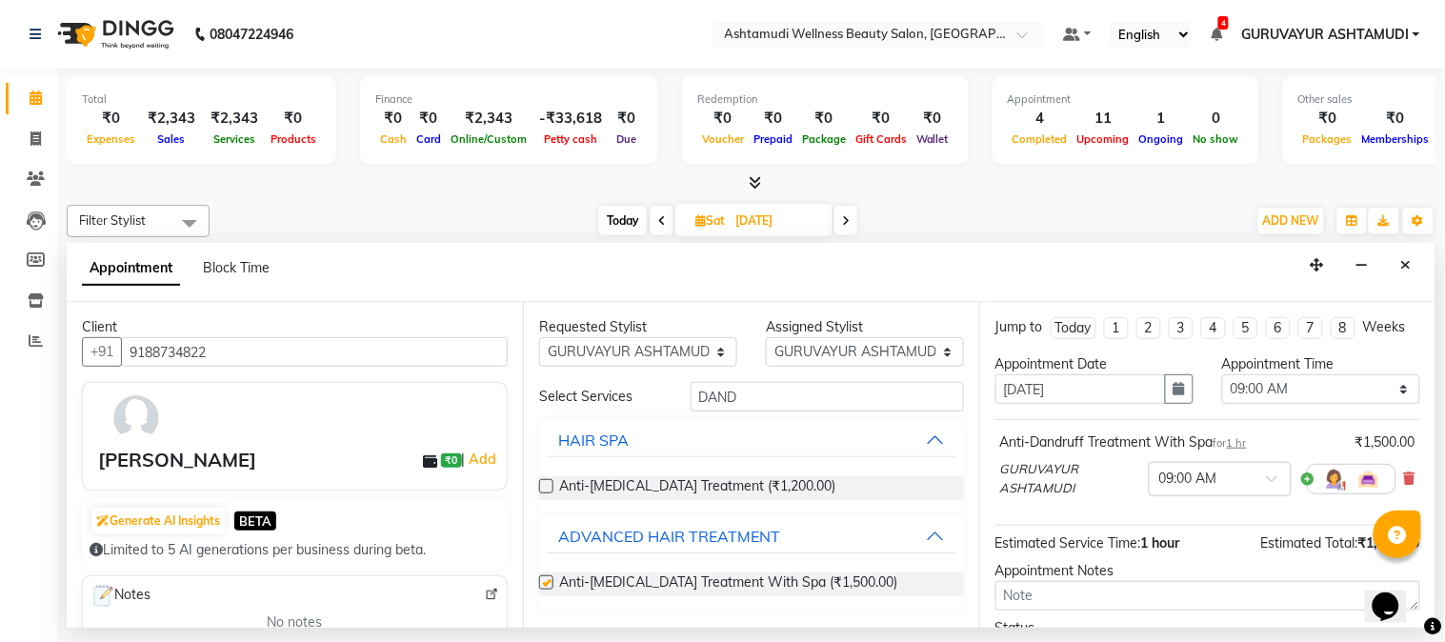
checkbox input "false"
click at [1267, 493] on span at bounding box center [1279, 484] width 24 height 20
click at [1153, 566] on div "10:00 AM" at bounding box center [1220, 548] width 141 height 35
drag, startPoint x: 744, startPoint y: 396, endPoint x: 690, endPoint y: 398, distance: 54.3
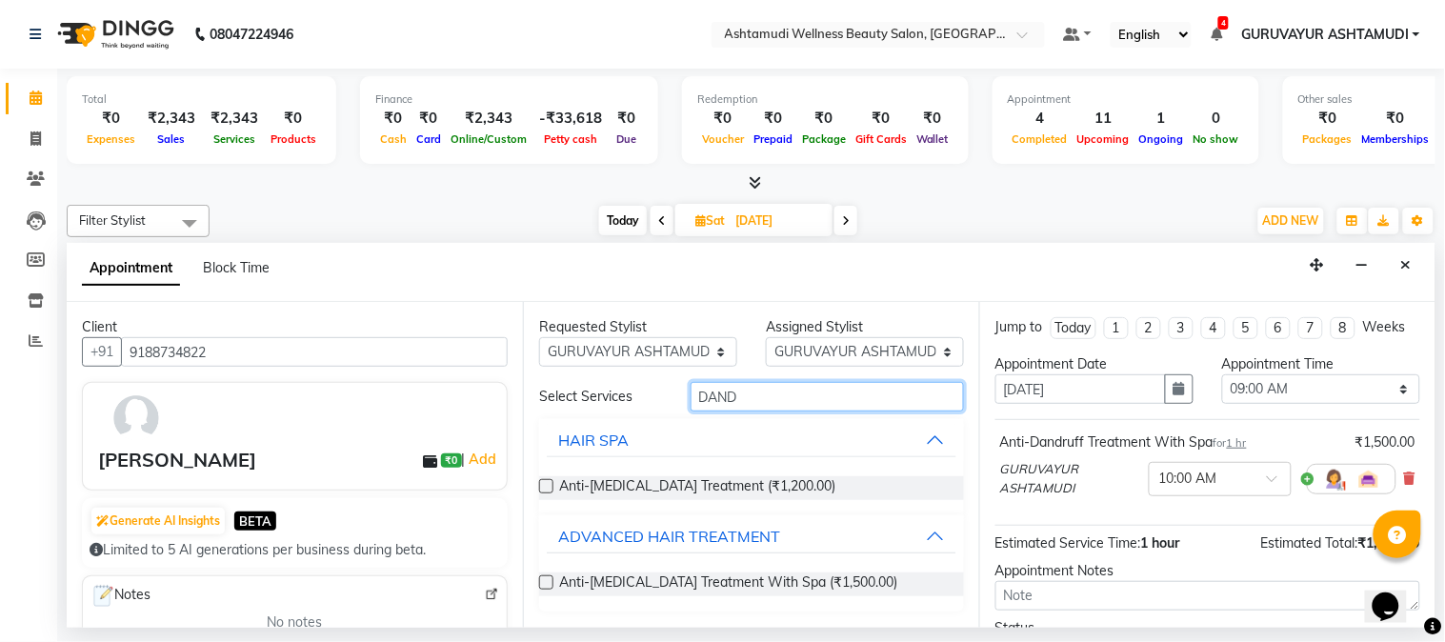
click at [690, 398] on input "DAND" at bounding box center [826, 397] width 273 height 30
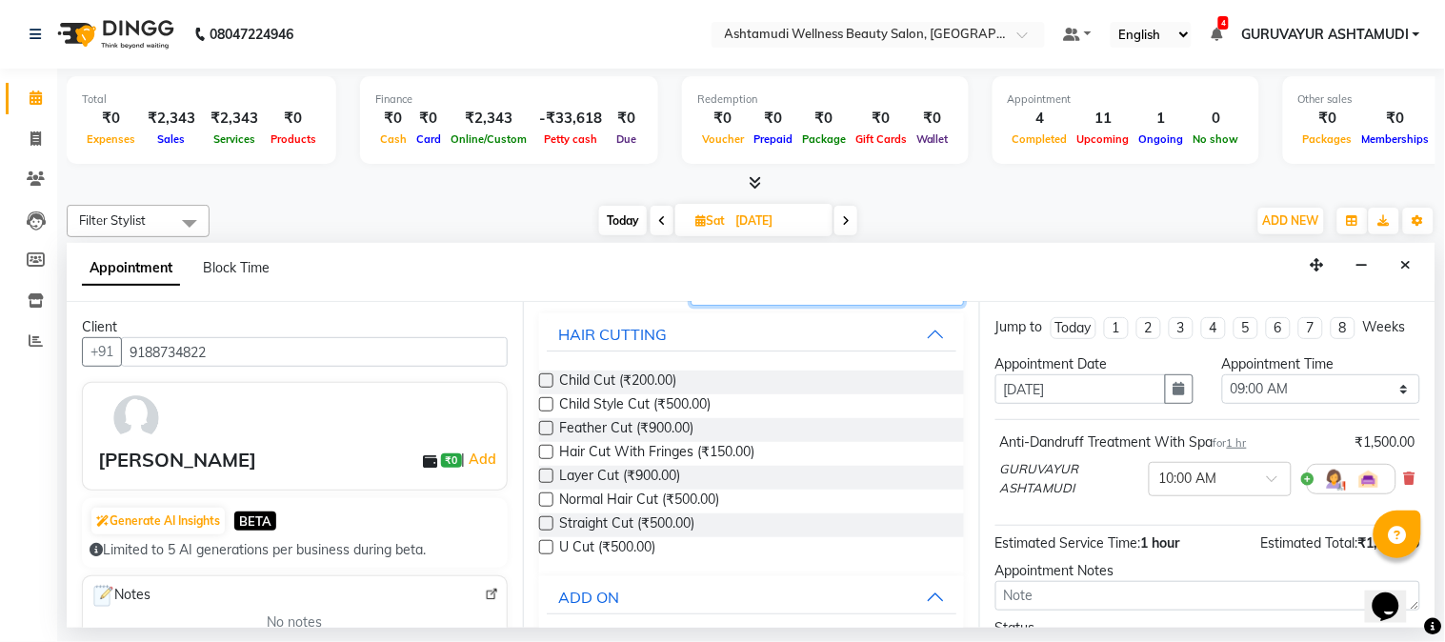
type input "CUT"
click at [550, 519] on label at bounding box center [546, 523] width 14 height 14
click at [550, 519] on input "checkbox" at bounding box center [545, 525] width 12 height 12
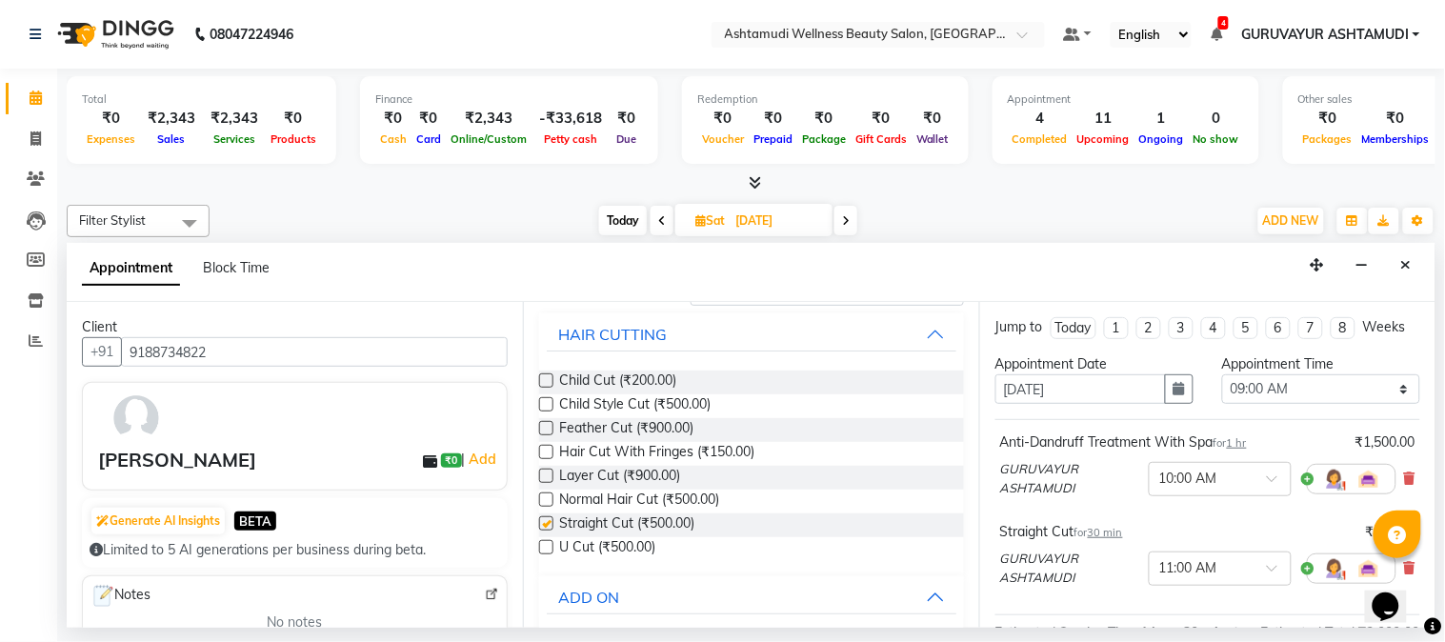
checkbox input "false"
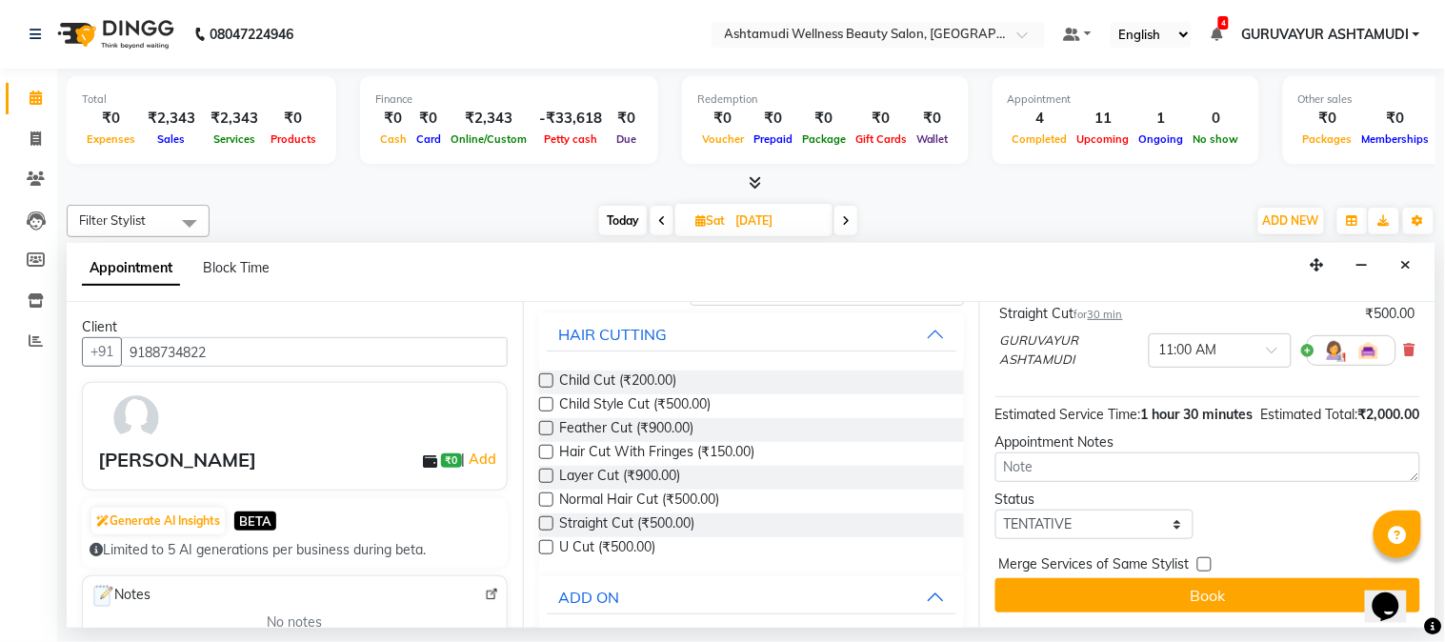
scroll to position [255, 0]
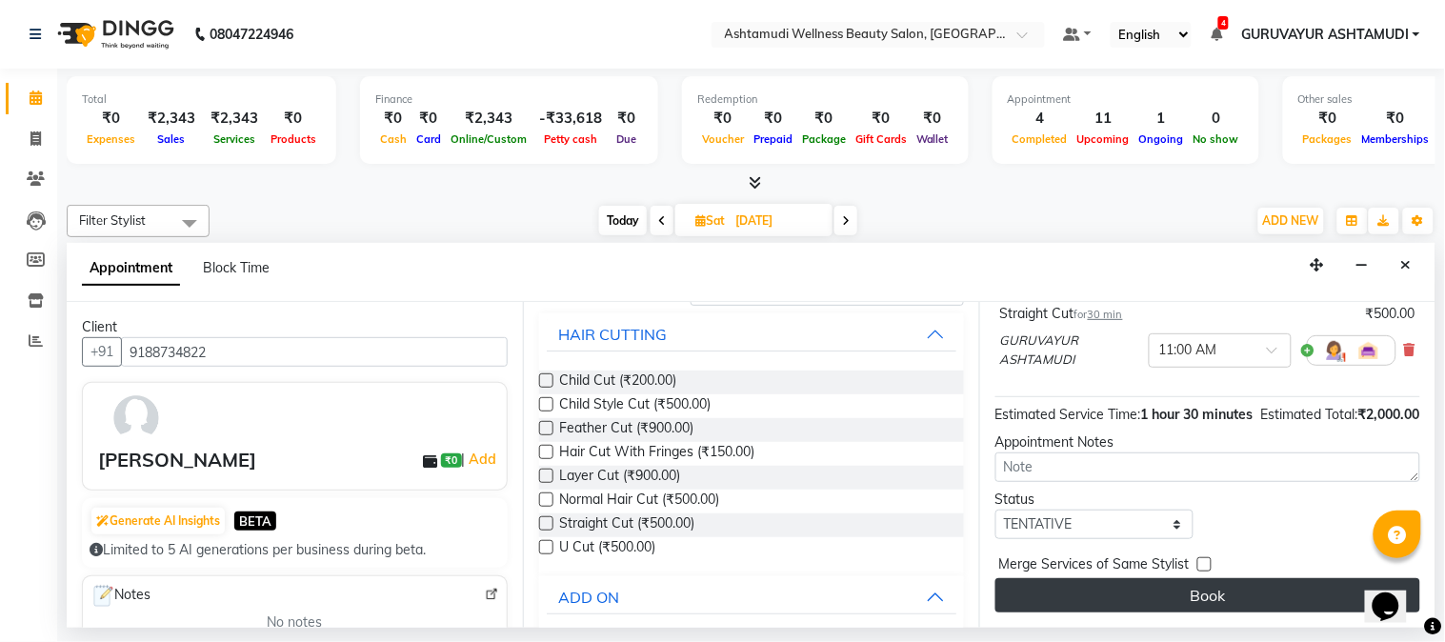
click at [1191, 594] on button "Book" at bounding box center [1207, 595] width 425 height 34
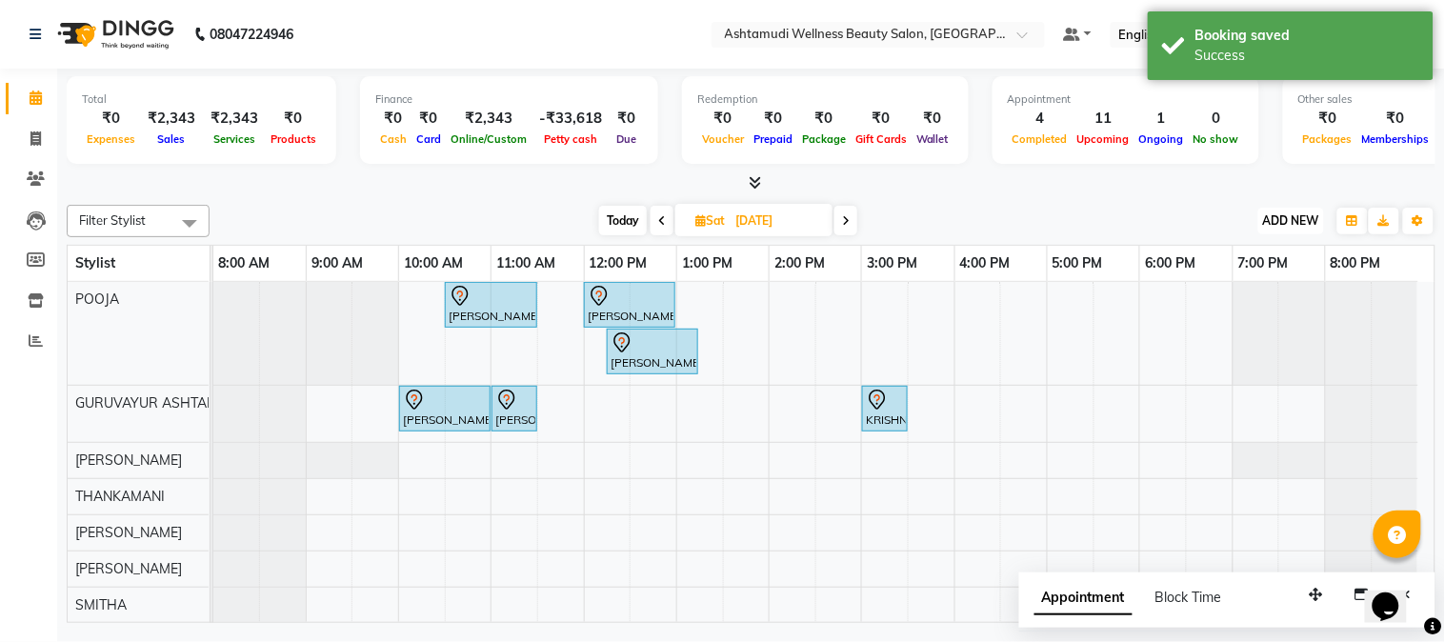
click at [1292, 214] on span "ADD NEW" at bounding box center [1291, 220] width 56 height 14
click at [1229, 259] on button "Add Appointment" at bounding box center [1248, 256] width 150 height 25
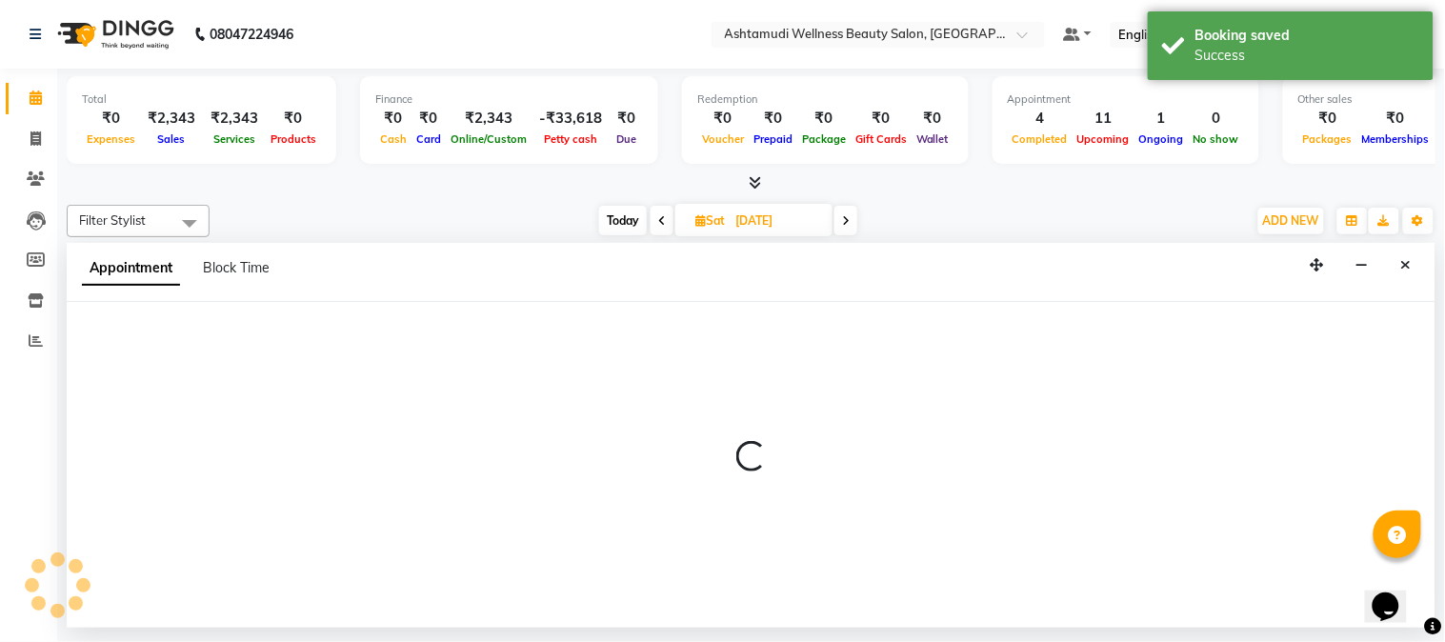
select select "tentative"
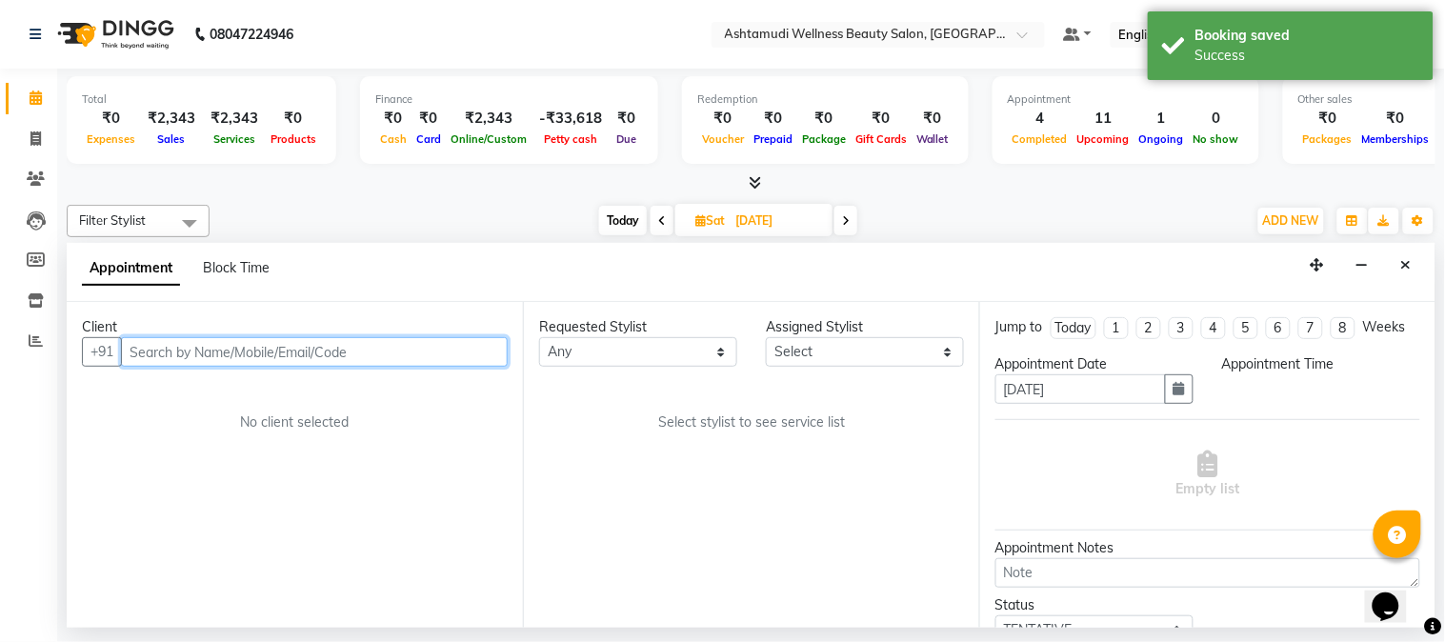
select select "540"
click at [288, 353] on input "text" at bounding box center [314, 352] width 387 height 30
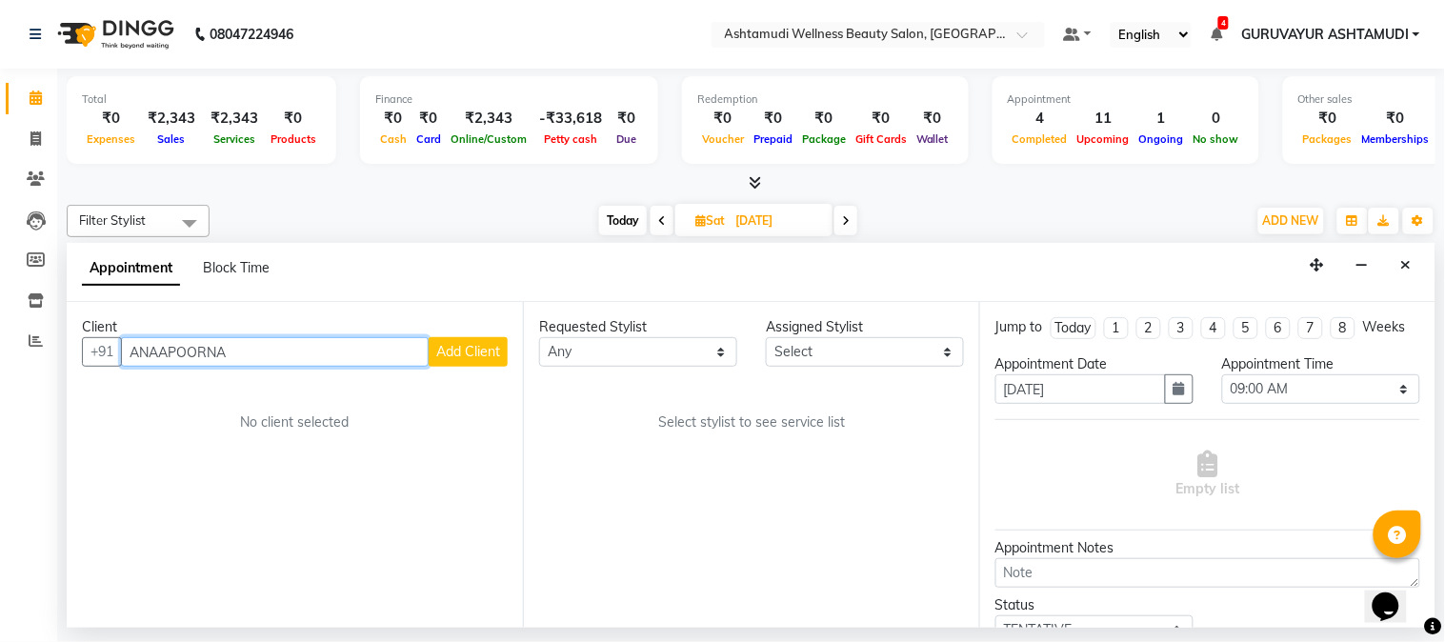
click at [155, 350] on input "ANAAPOORNA" at bounding box center [275, 352] width 308 height 30
click at [163, 349] on input "ANAAPOORNA" at bounding box center [275, 352] width 308 height 30
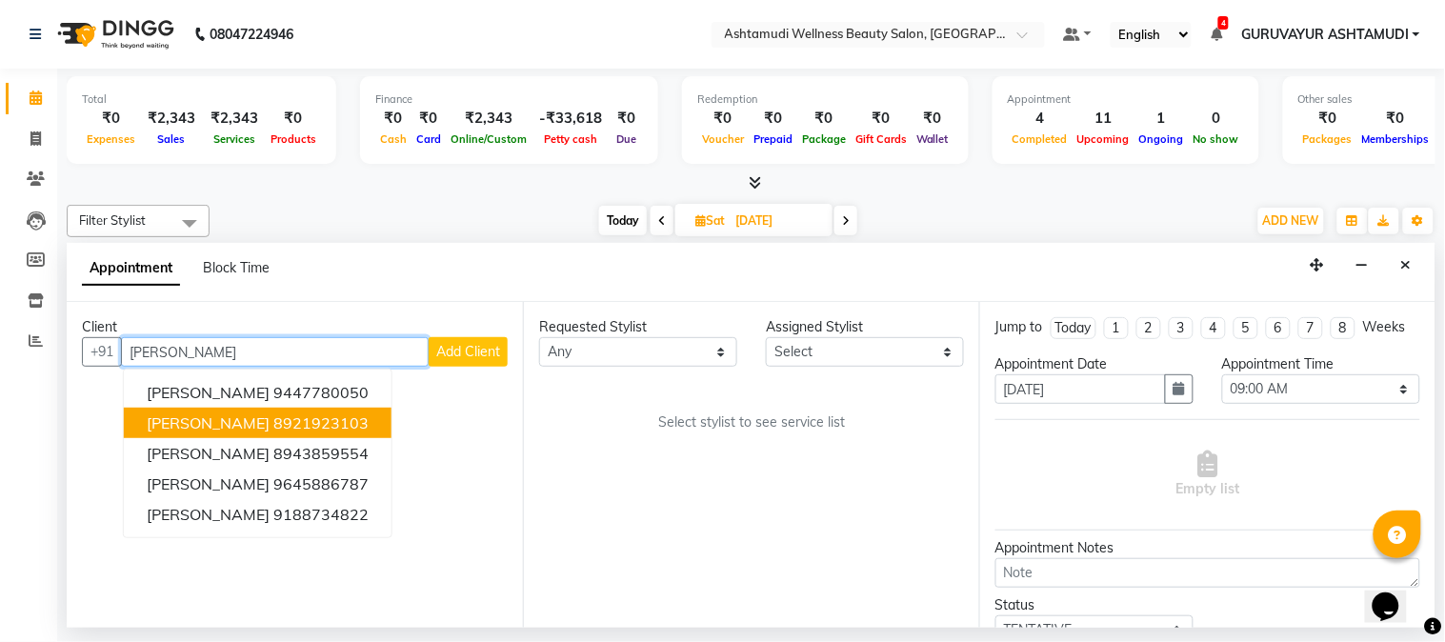
scroll to position [106, 0]
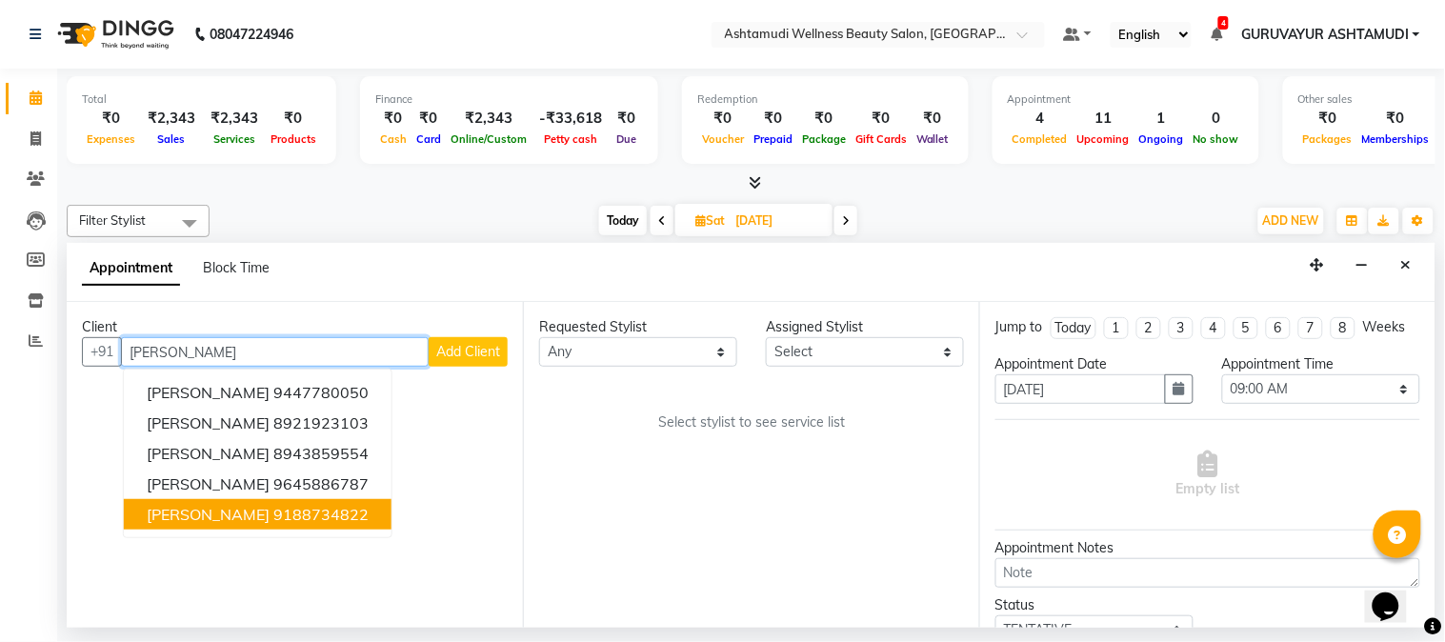
click at [316, 515] on ngb-highlight "9188734822" at bounding box center [320, 514] width 95 height 19
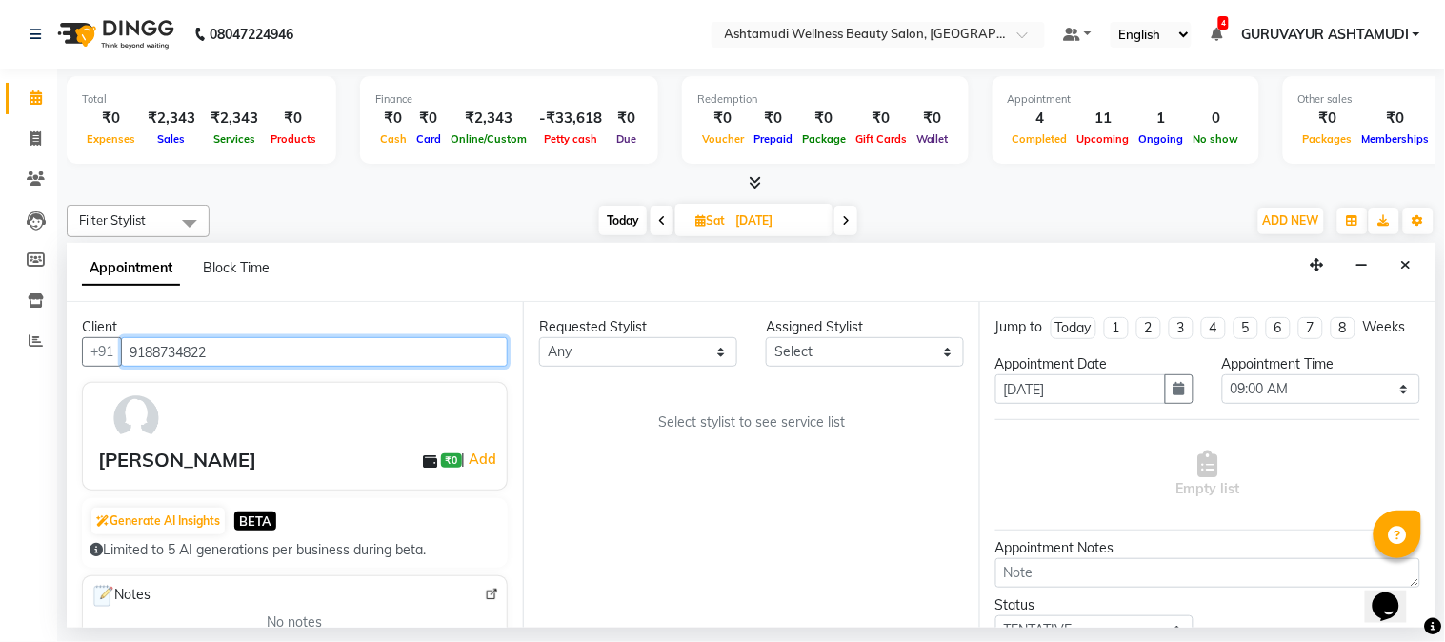
type input "9188734822"
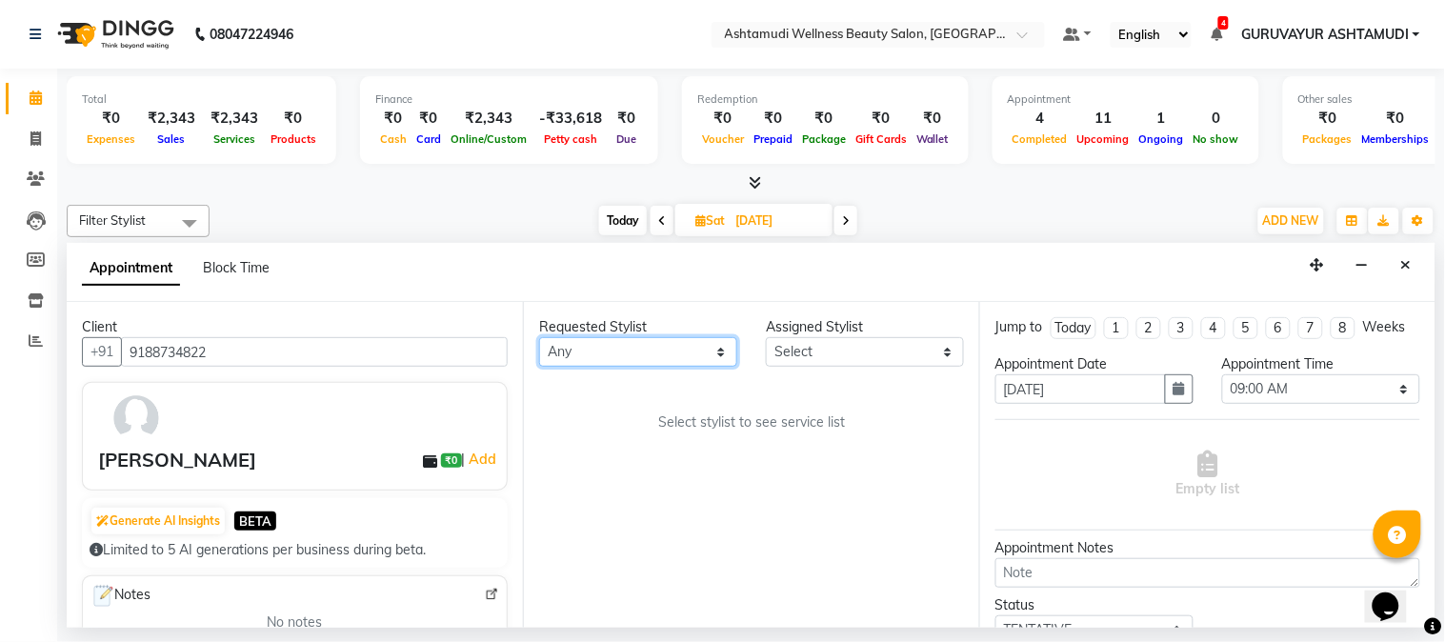
click at [633, 354] on select "Any Aathithya [PERSON_NAME] [PERSON_NAME] ARYA GURUVAYUR ASHTAMUDI [PERSON_NAME…" at bounding box center [638, 352] width 198 height 30
select select "27526"
click at [539, 337] on select "Any Aathithya [PERSON_NAME] [PERSON_NAME] ARYA GURUVAYUR ASHTAMUDI [PERSON_NAME…" at bounding box center [638, 352] width 198 height 30
select select "27526"
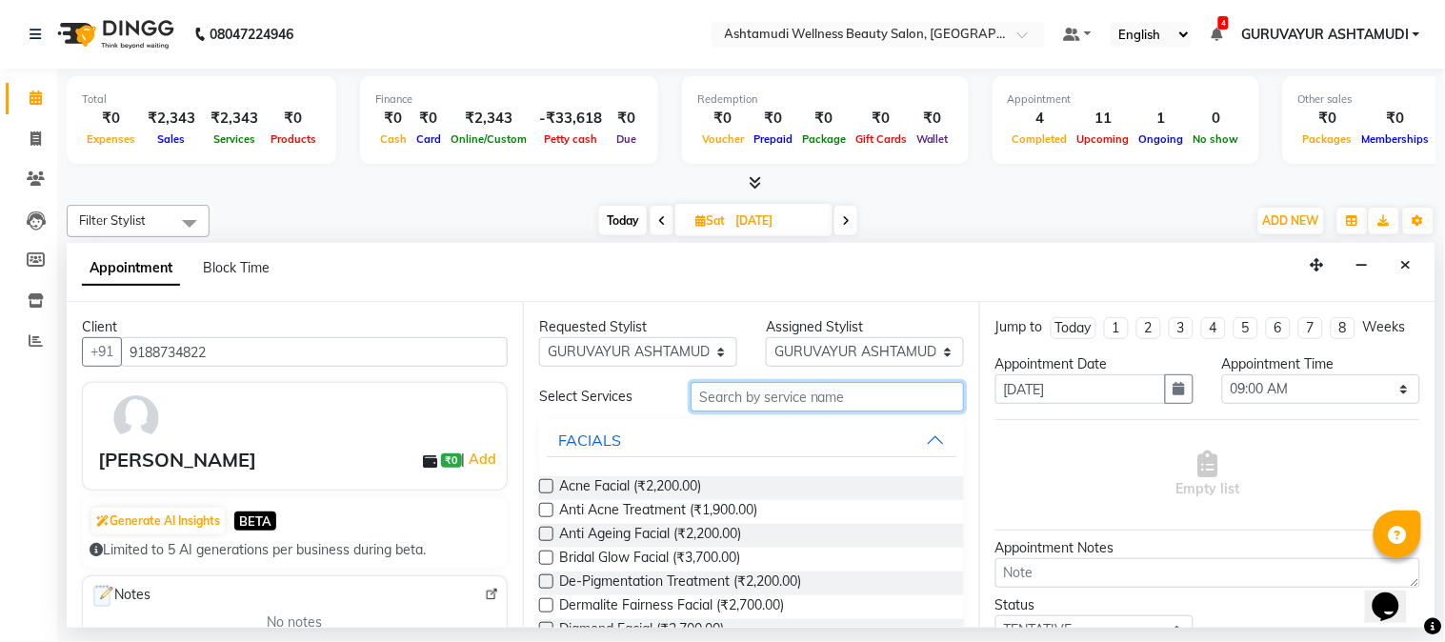
click at [722, 397] on input "text" at bounding box center [826, 397] width 273 height 30
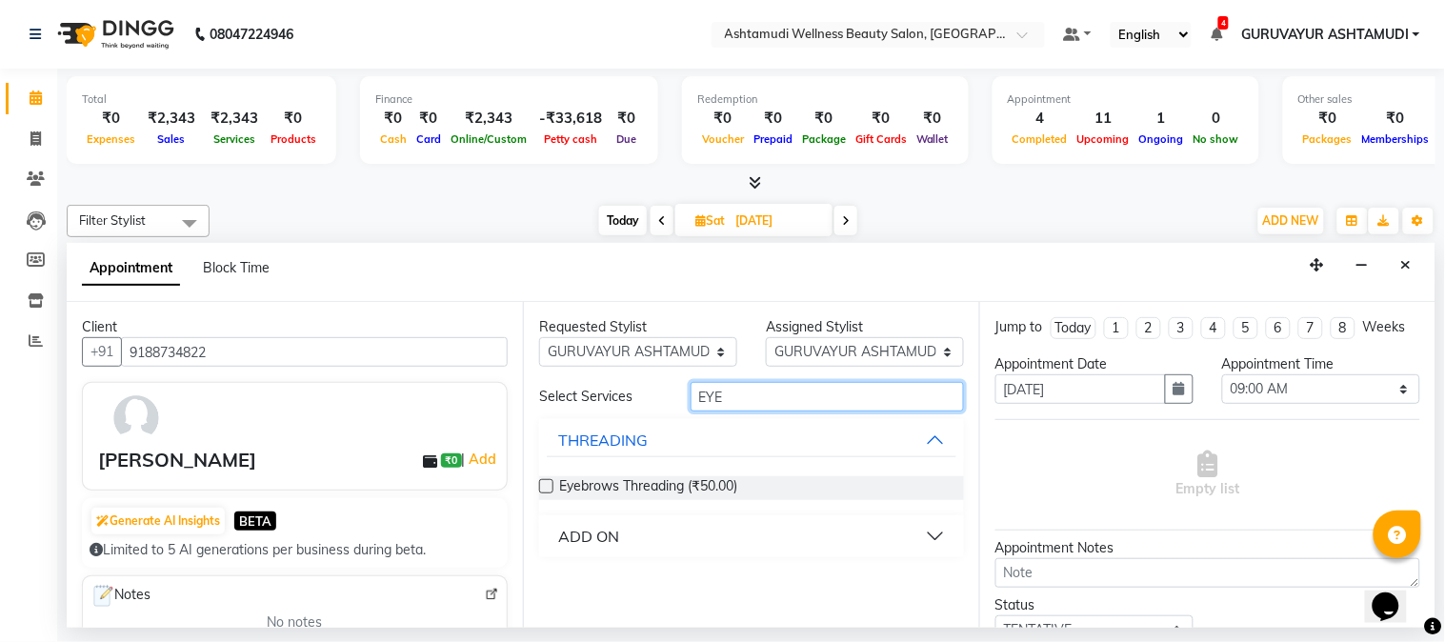
type input "EYE"
drag, startPoint x: 550, startPoint y: 478, endPoint x: 550, endPoint y: 469, distance: 9.6
click at [549, 479] on label at bounding box center [546, 486] width 14 height 14
click at [549, 482] on input "checkbox" at bounding box center [545, 488] width 12 height 12
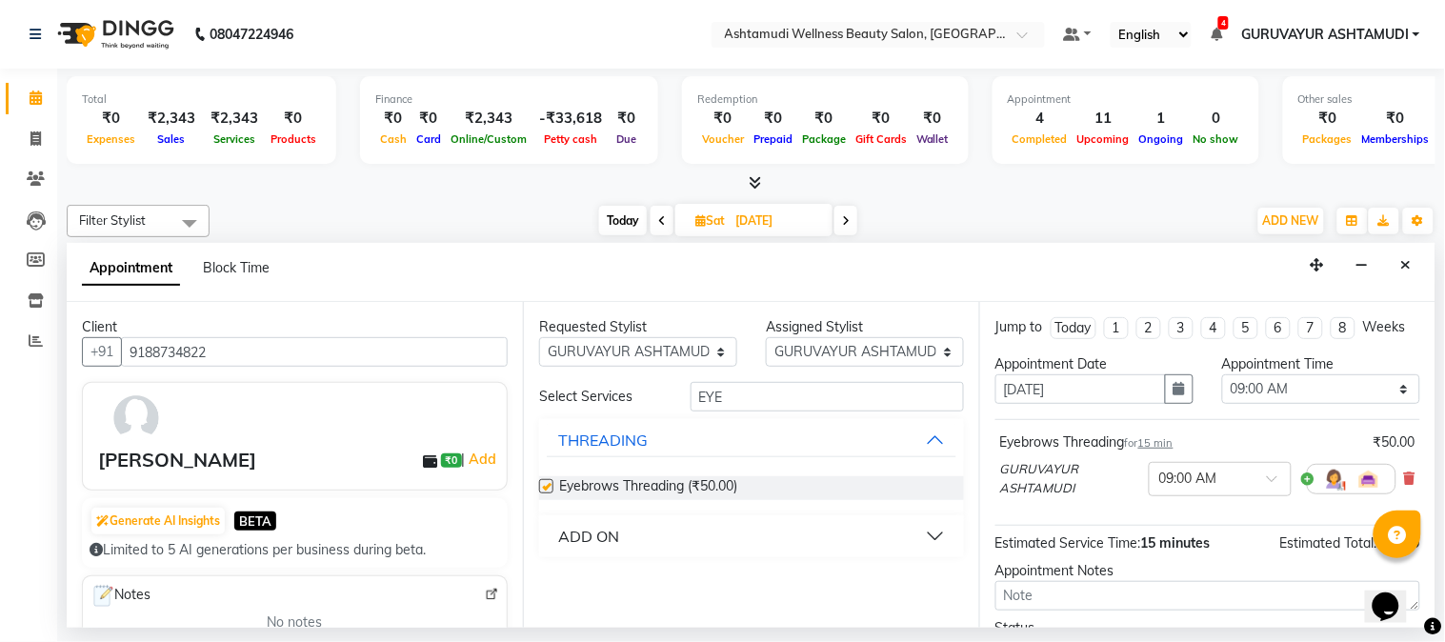
checkbox input "false"
click at [1267, 491] on span at bounding box center [1279, 484] width 24 height 20
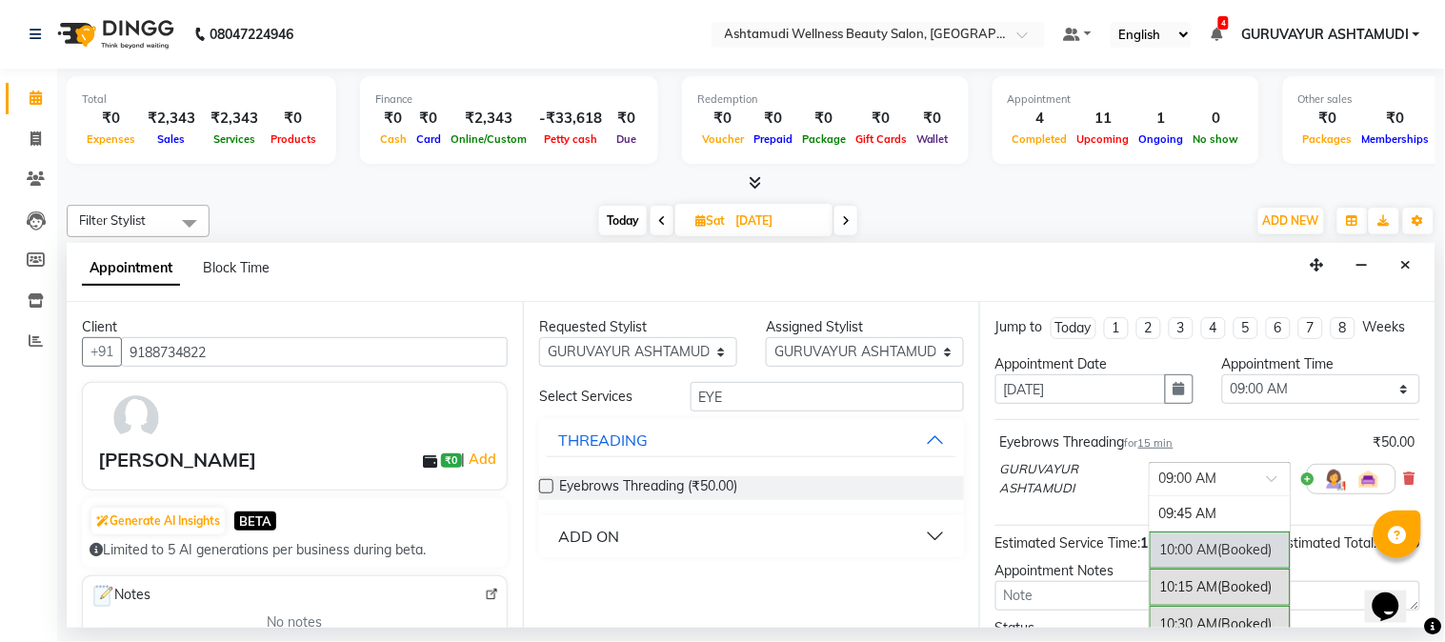
click at [1179, 560] on div "10:00 AM (Booked)" at bounding box center [1220, 549] width 141 height 37
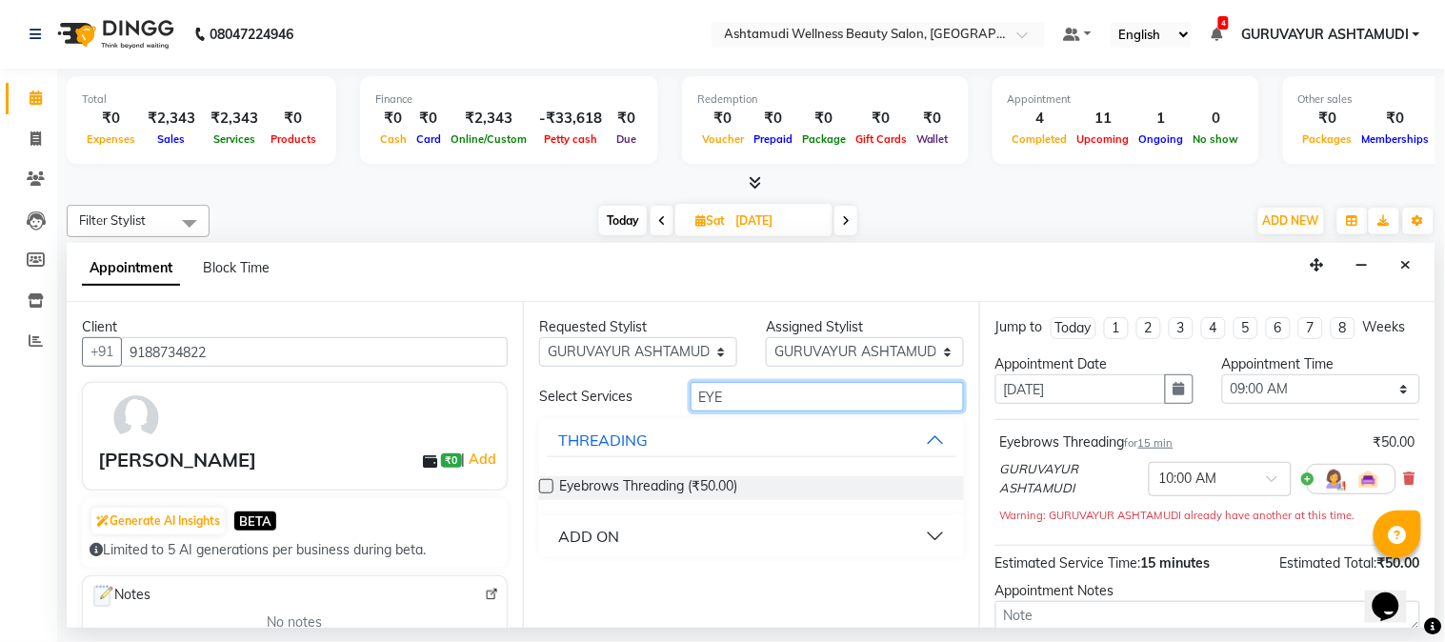
drag, startPoint x: 755, startPoint y: 401, endPoint x: 690, endPoint y: 393, distance: 66.2
click at [690, 393] on input "EYE" at bounding box center [826, 397] width 273 height 30
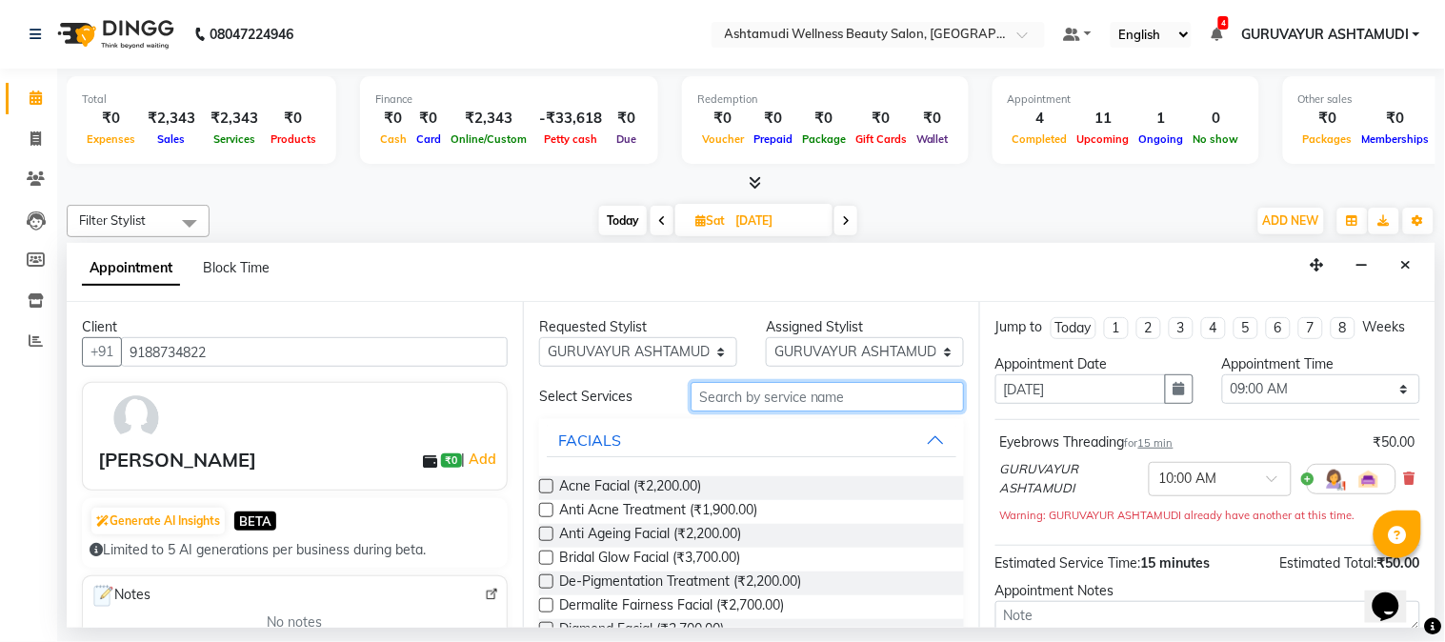
type input "C"
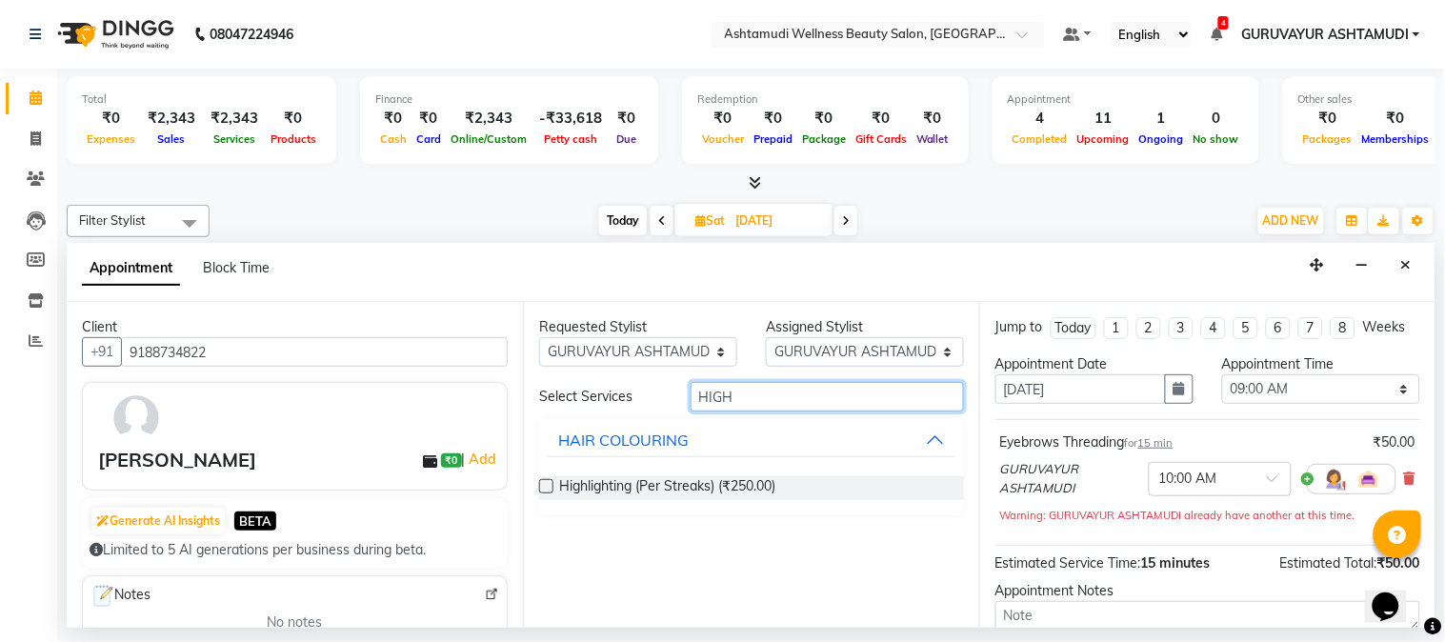
drag, startPoint x: 740, startPoint y: 394, endPoint x: 681, endPoint y: 397, distance: 59.1
click at [681, 397] on div "HIGH" at bounding box center [827, 397] width 302 height 30
type input "ROOT"
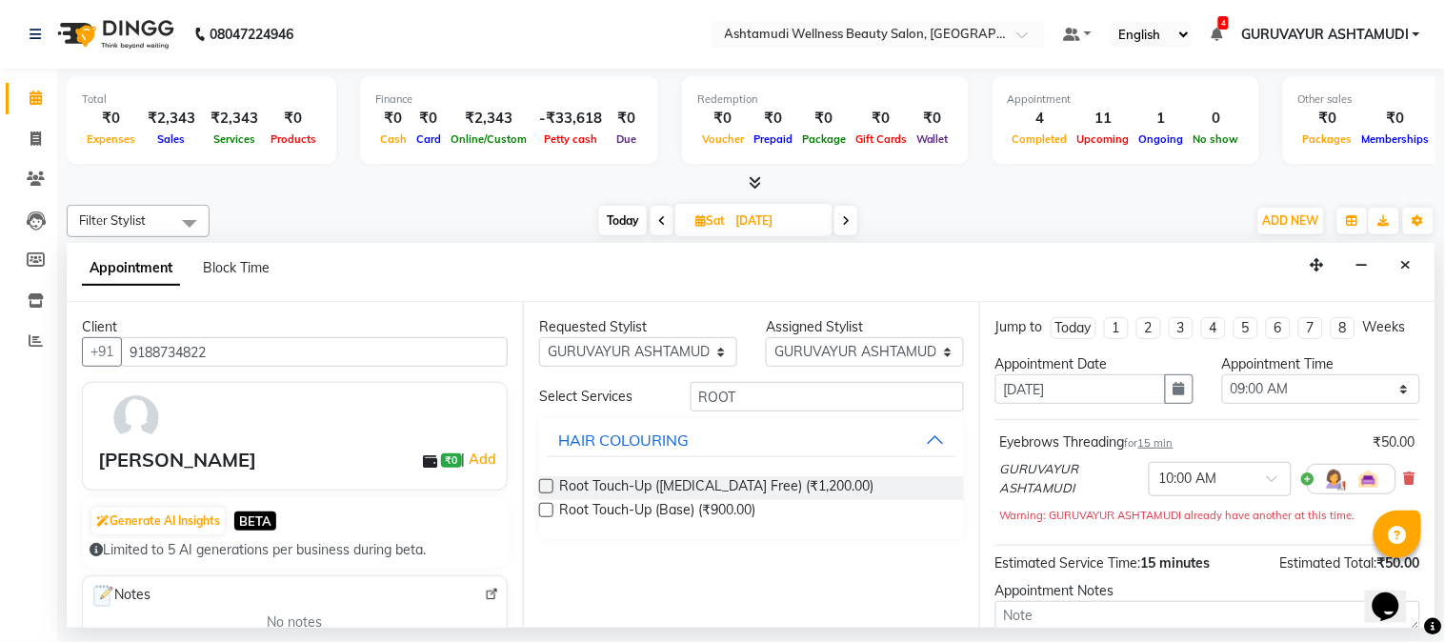
click at [545, 486] on label at bounding box center [546, 486] width 14 height 14
click at [545, 486] on input "checkbox" at bounding box center [545, 488] width 12 height 12
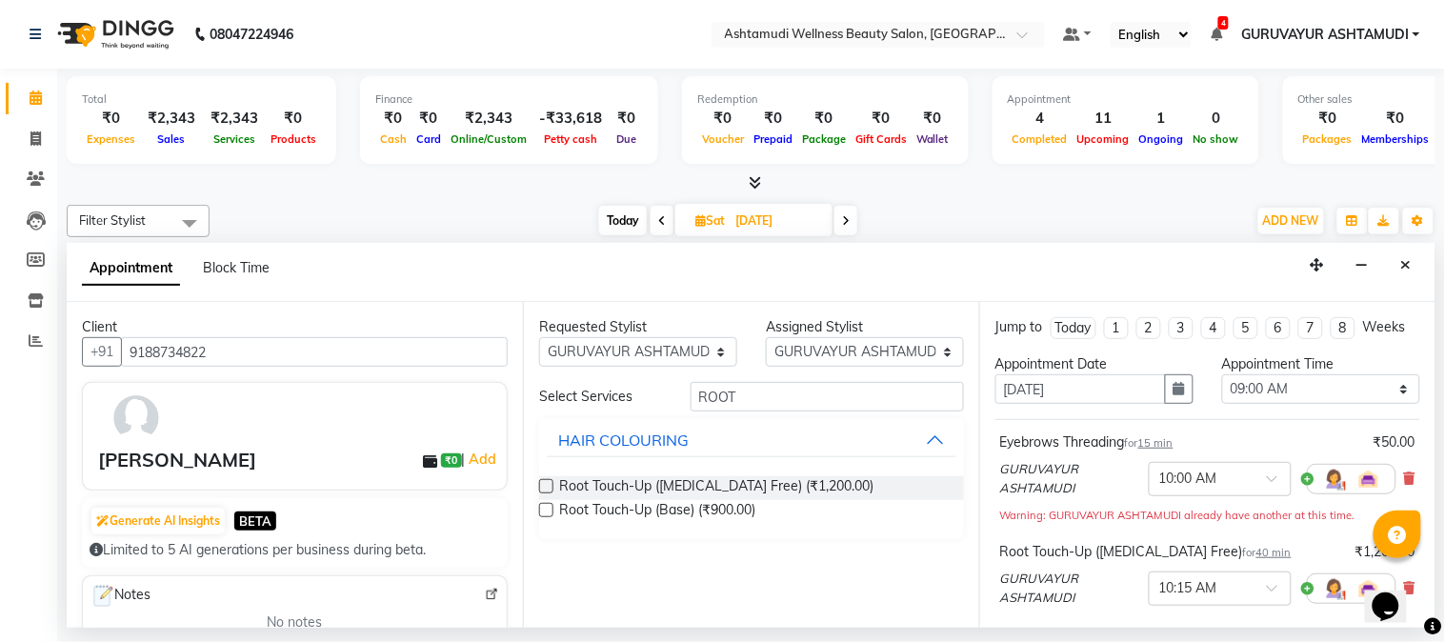
click at [549, 484] on label at bounding box center [546, 486] width 14 height 14
click at [549, 484] on input "checkbox" at bounding box center [545, 488] width 12 height 12
checkbox input "false"
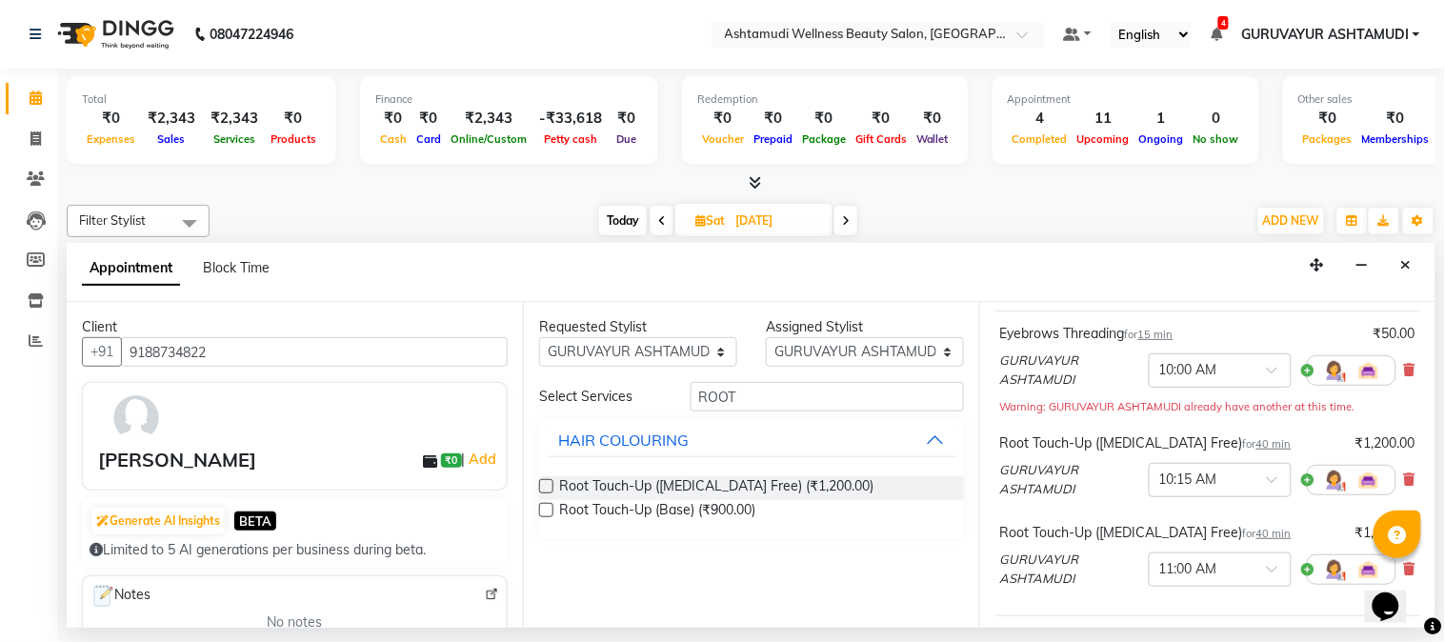
scroll to position [211, 0]
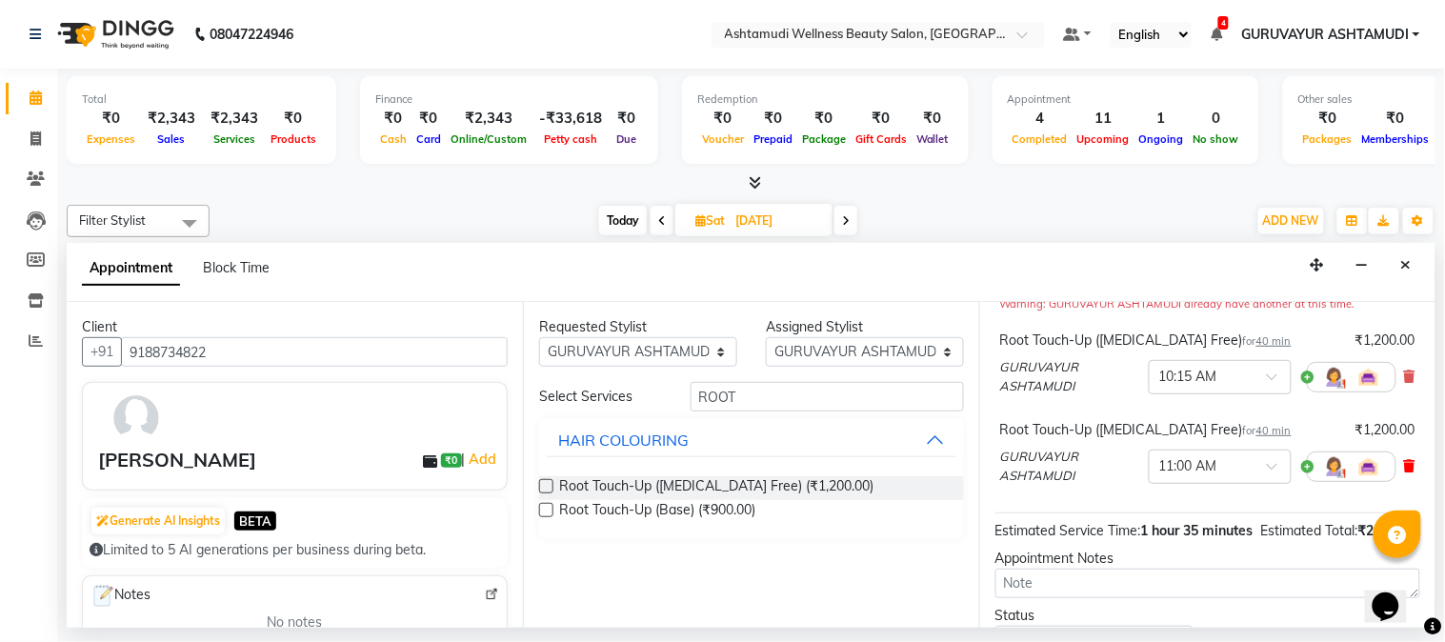
click at [1404, 472] on icon at bounding box center [1409, 465] width 11 height 13
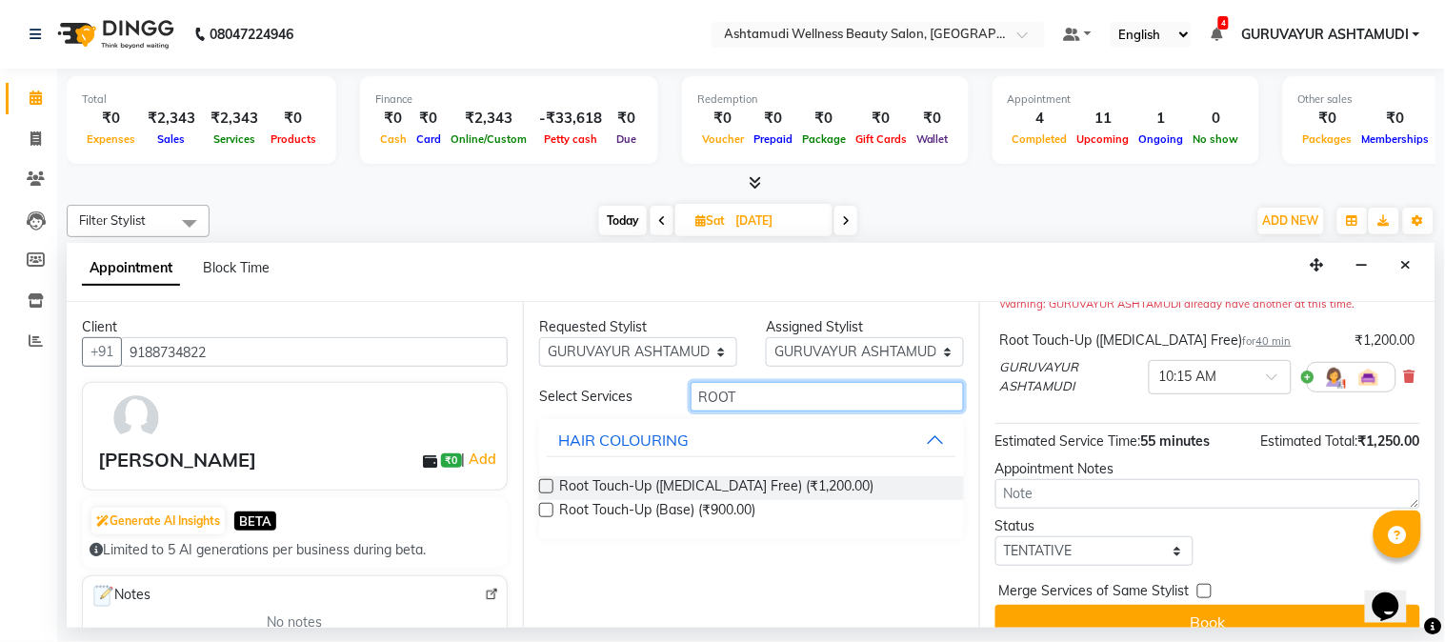
drag, startPoint x: 753, startPoint y: 392, endPoint x: 690, endPoint y: 398, distance: 64.1
click at [690, 398] on input "ROOT" at bounding box center [826, 397] width 273 height 30
type input "FRUIT"
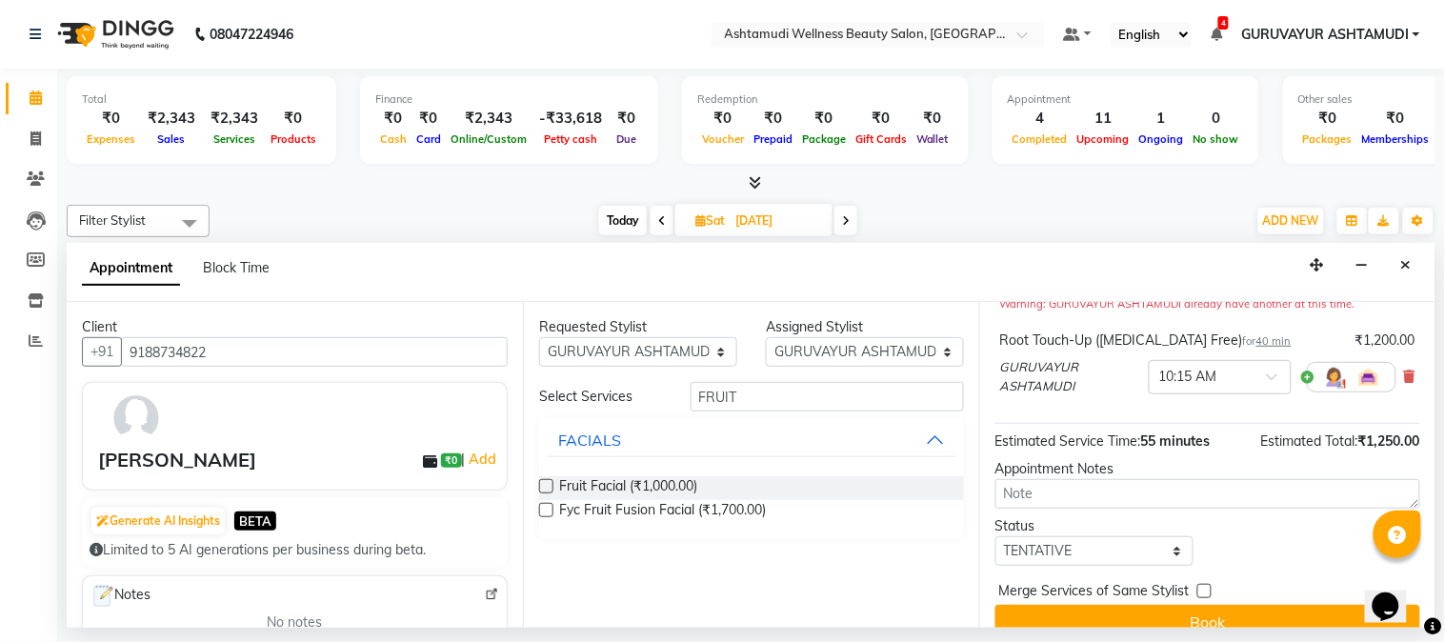
click at [546, 481] on label at bounding box center [546, 486] width 14 height 14
click at [546, 482] on input "checkbox" at bounding box center [545, 488] width 12 height 12
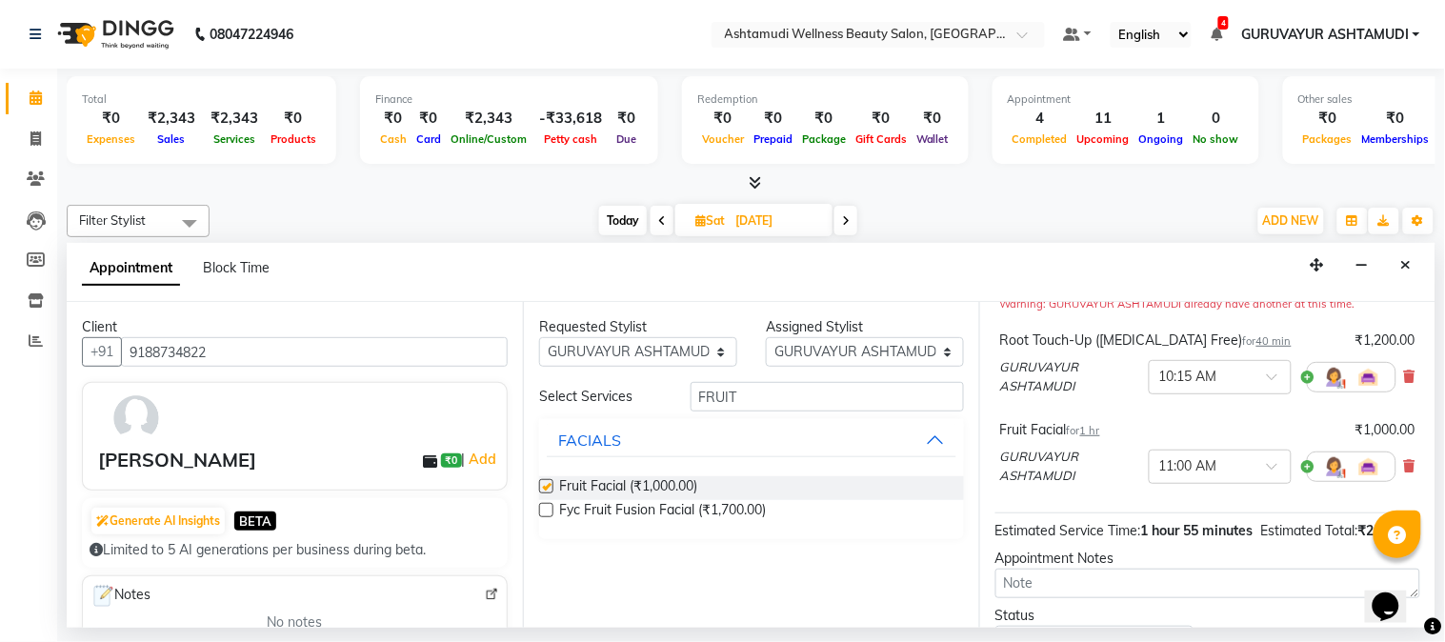
checkbox input "false"
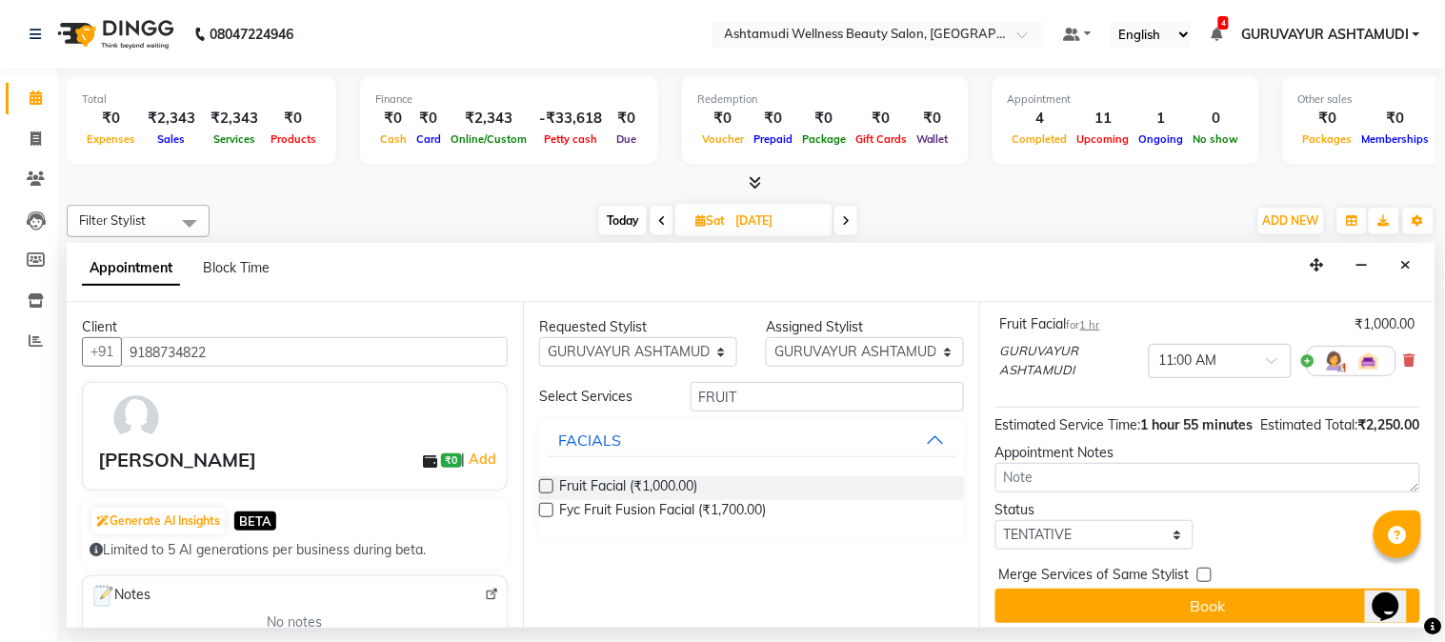
scroll to position [365, 0]
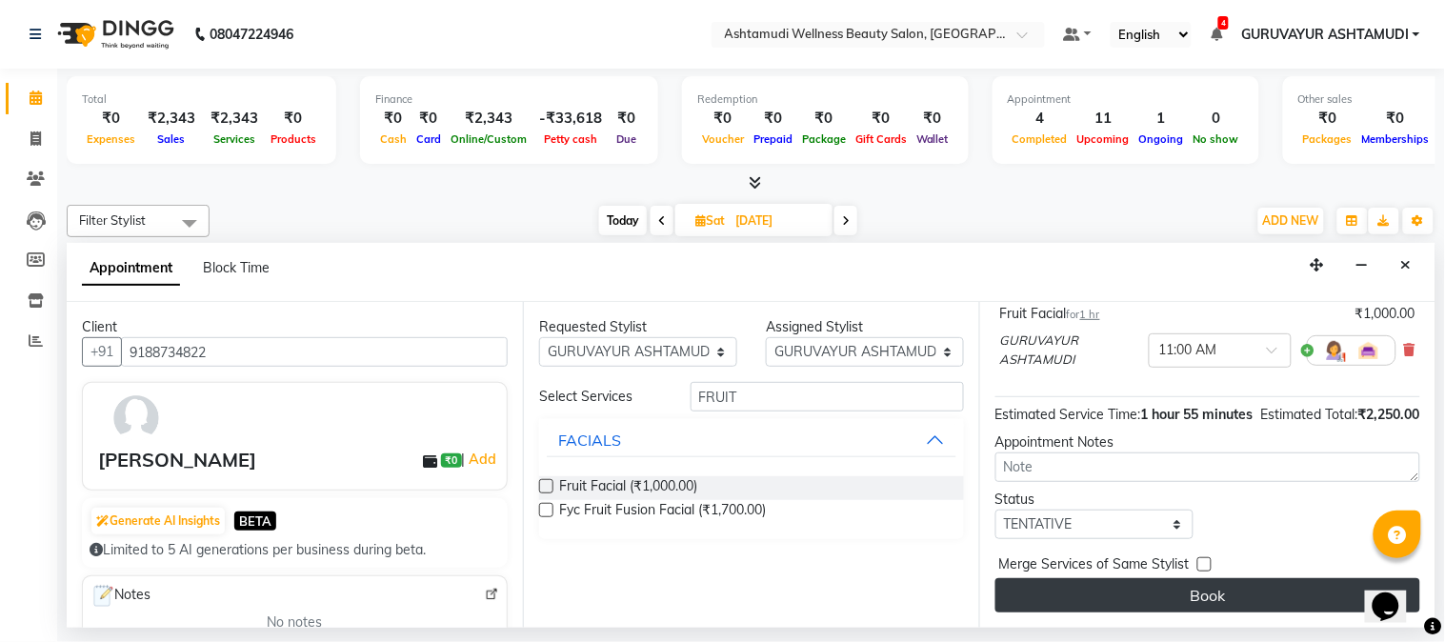
click at [1184, 597] on button "Book" at bounding box center [1207, 595] width 425 height 34
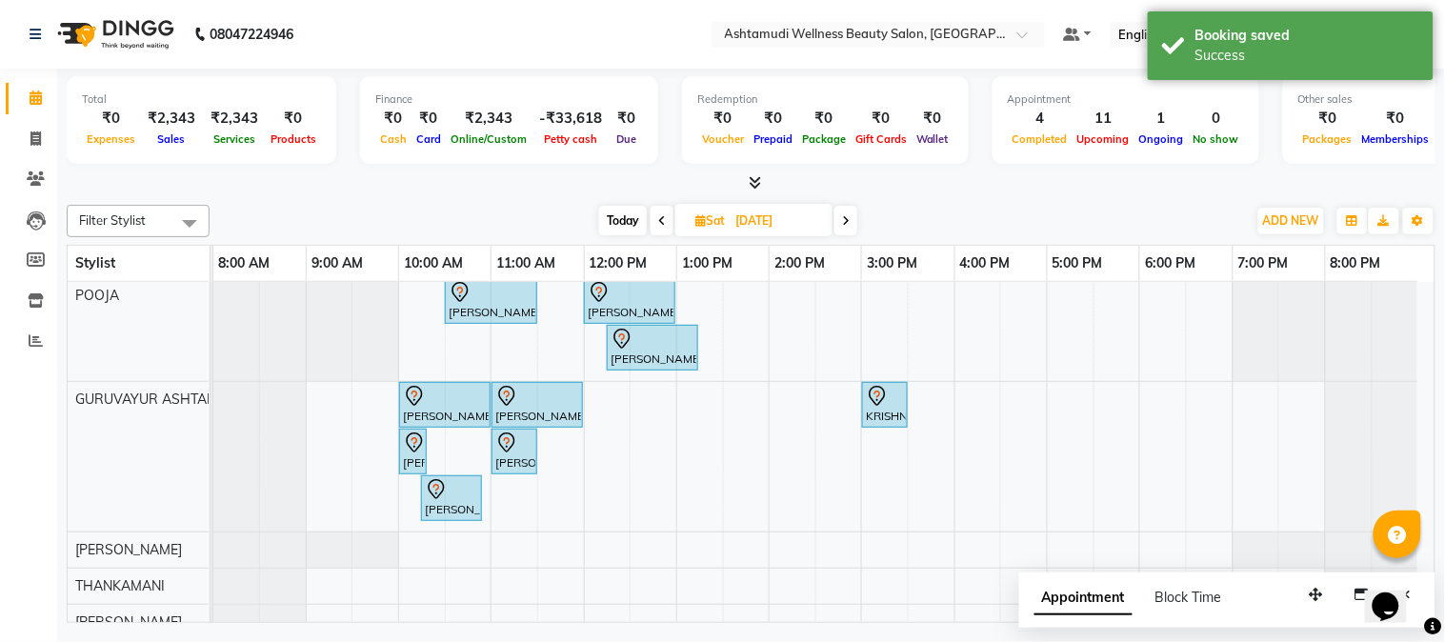
scroll to position [0, 0]
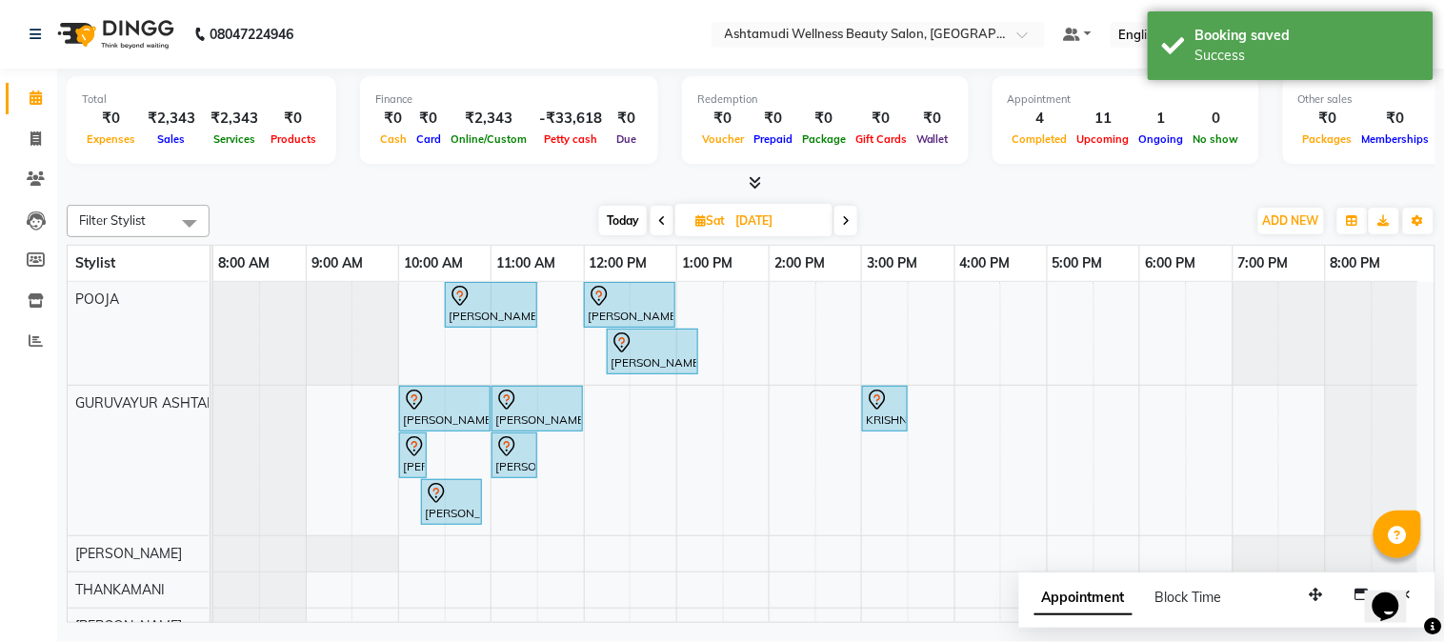
click at [660, 221] on icon at bounding box center [662, 220] width 8 height 11
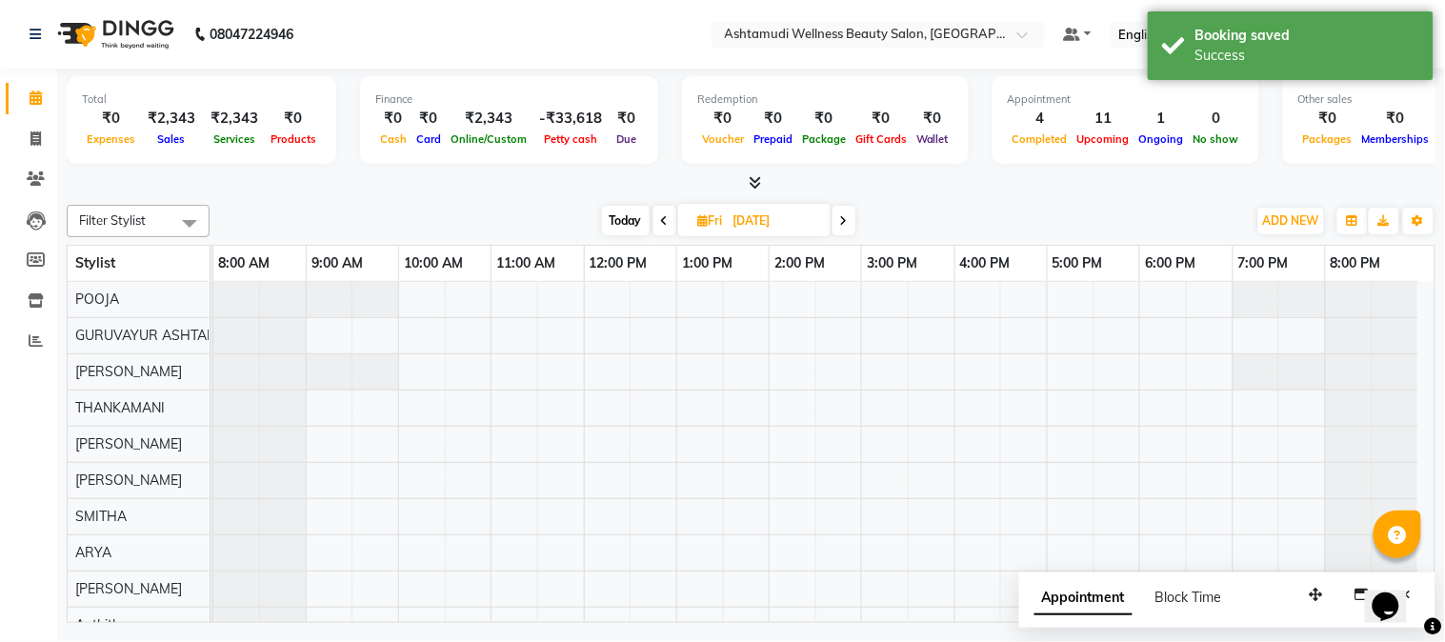
click at [661, 221] on icon at bounding box center [665, 220] width 8 height 11
type input "[DATE]"
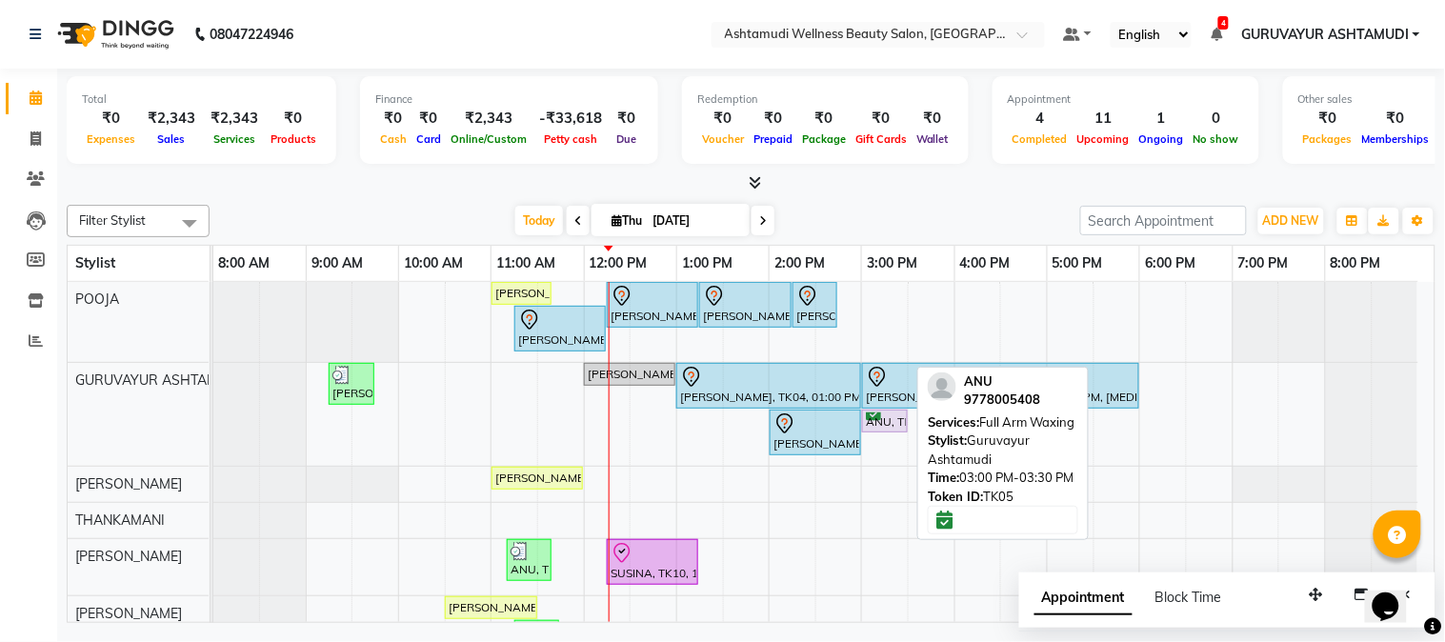
click at [889, 427] on div "ANU, TK05, 03:00 PM-03:30 PM, Full Arm Waxing" at bounding box center [885, 421] width 42 height 18
select select "6"
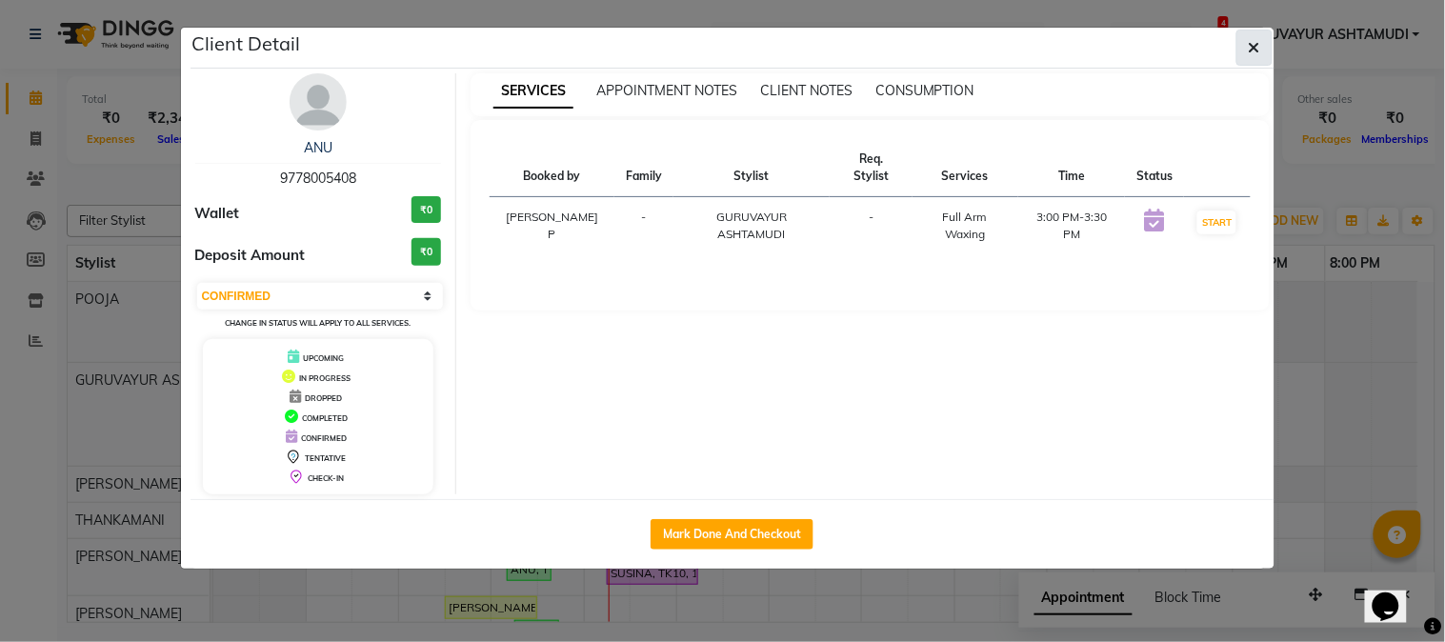
click at [1251, 45] on icon "button" at bounding box center [1254, 47] width 11 height 15
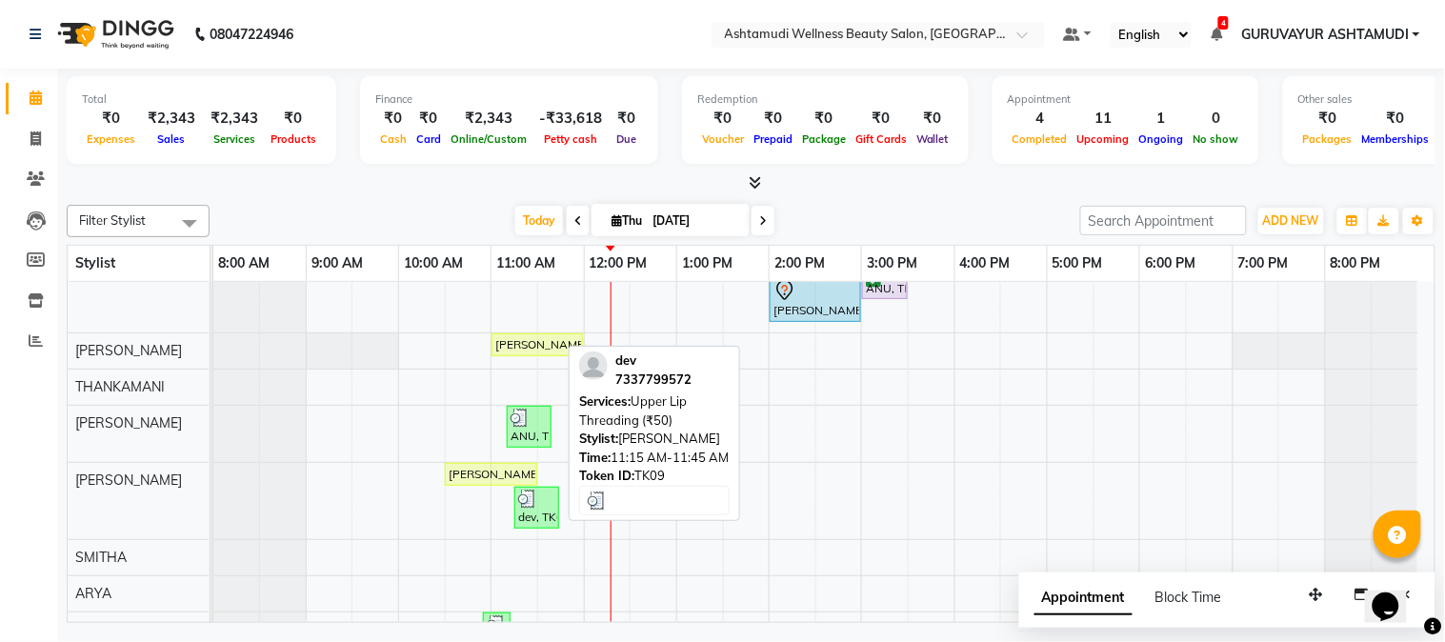
scroll to position [162, 0]
